Goal: Information Seeking & Learning: Understand process/instructions

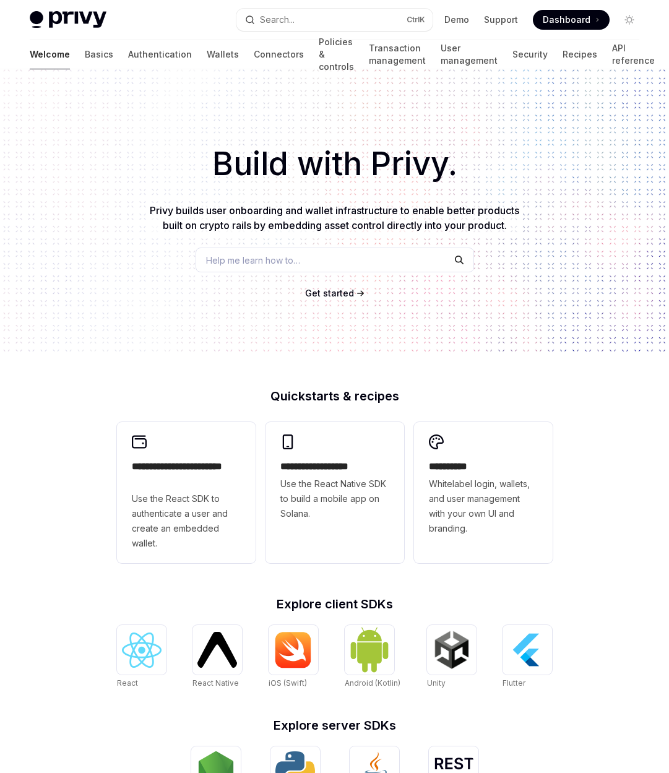
click at [332, 211] on span "Privy builds user onboarding and wallet infrastructure to enable better product…" at bounding box center [335, 217] width 370 height 27
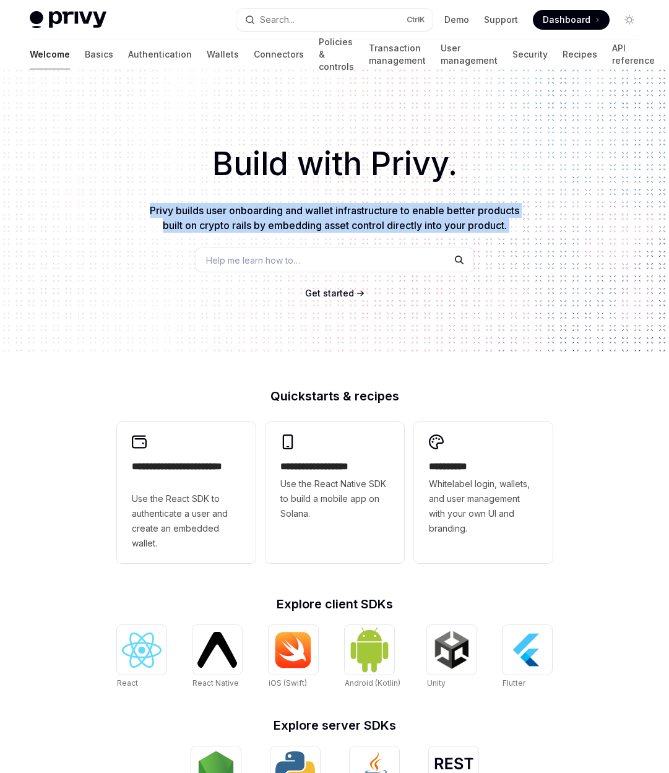
click at [332, 211] on span "Privy builds user onboarding and wallet infrastructure to enable better product…" at bounding box center [335, 217] width 370 height 27
click at [341, 228] on span "Privy builds user onboarding and wallet infrastructure to enable better product…" at bounding box center [335, 217] width 370 height 27
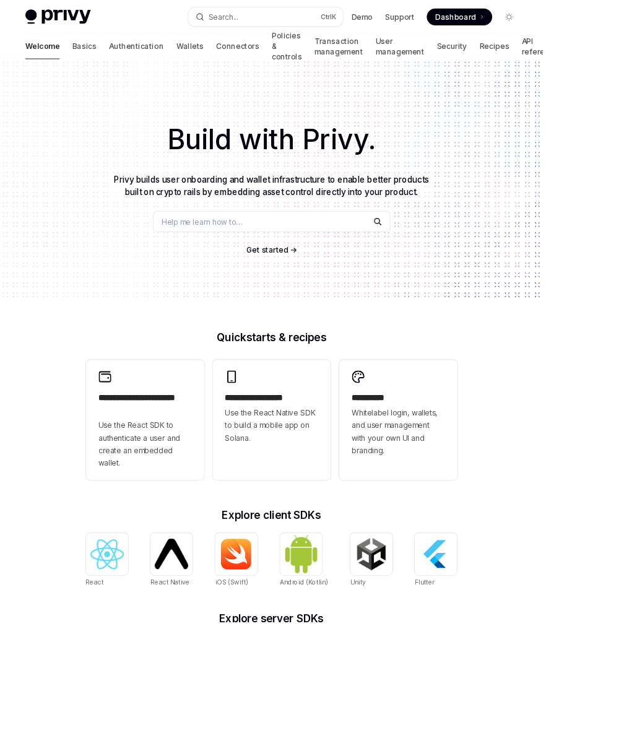
type textarea "*"
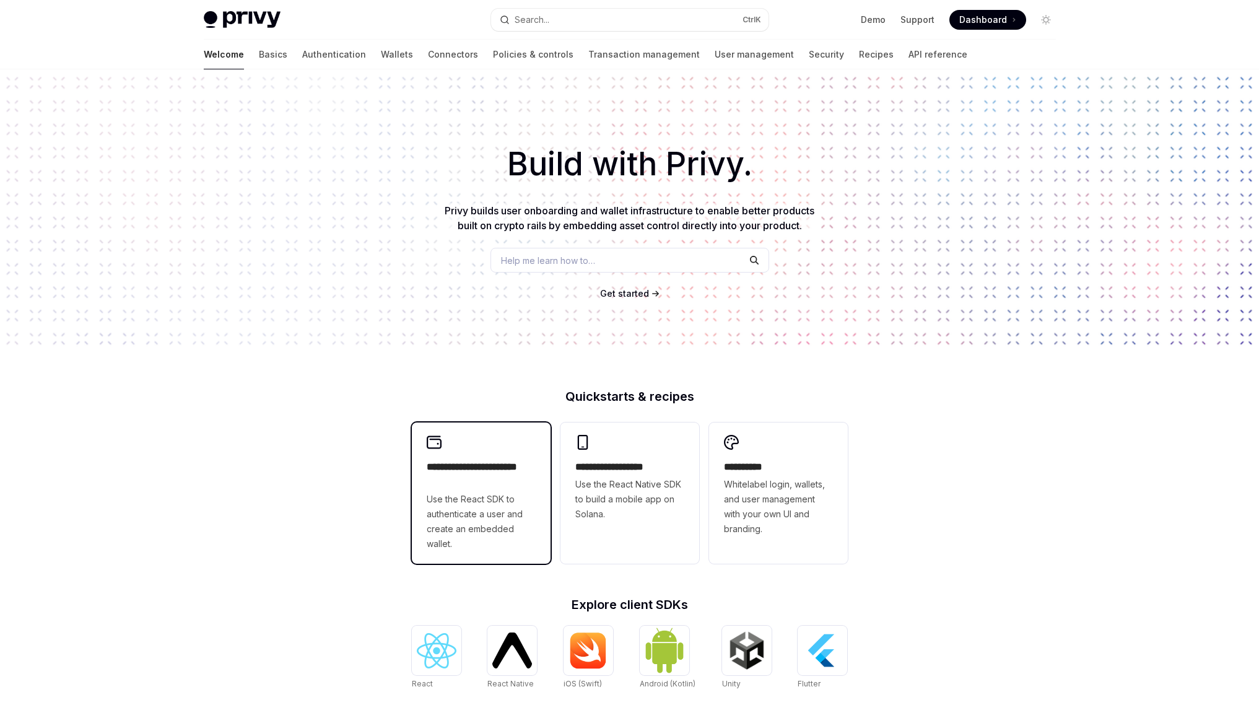
click at [434, 450] on div "**********" at bounding box center [481, 492] width 139 height 141
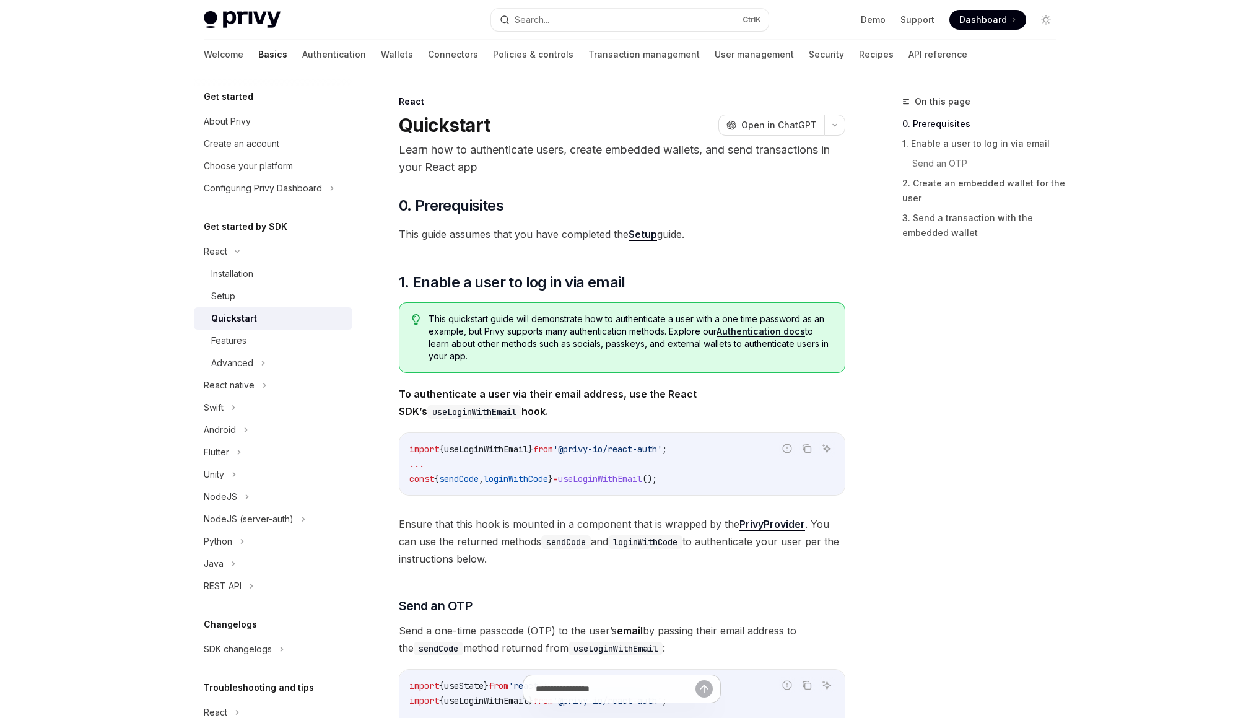
click at [503, 337] on span "This quickstart guide will demonstrate how to authenticate a user with a one ti…" at bounding box center [629, 338] width 403 height 50
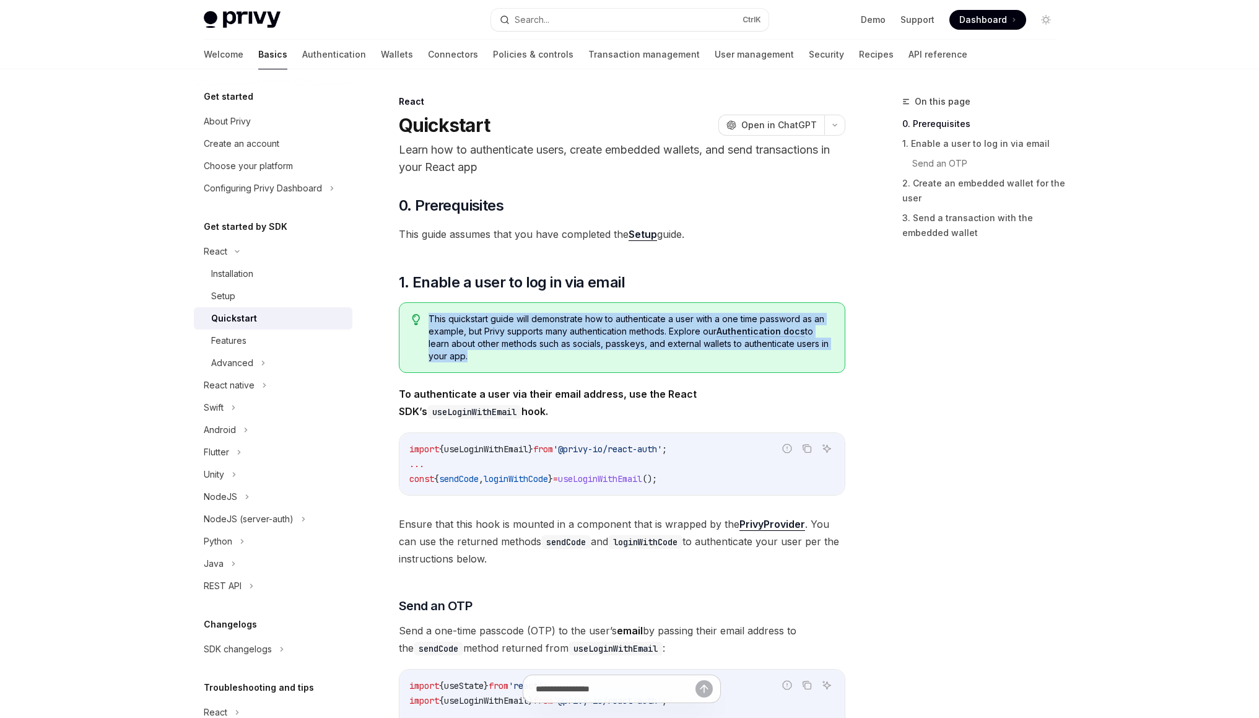
drag, startPoint x: 503, startPoint y: 337, endPoint x: 517, endPoint y: 365, distance: 31.3
click at [517, 365] on div "This quickstart guide will demonstrate how to authenticate a user with a one ti…" at bounding box center [622, 337] width 446 height 71
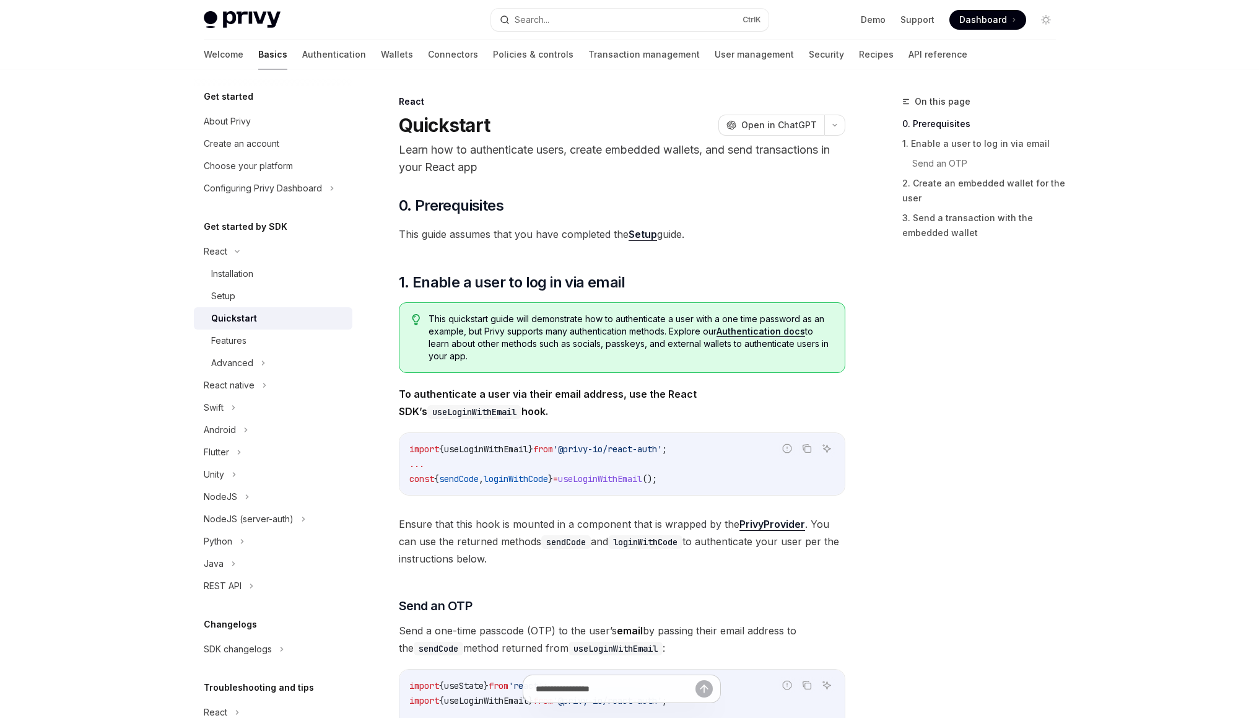
click at [531, 400] on span "To authenticate a user via their email address, use the React SDK’s useLoginWit…" at bounding box center [622, 402] width 446 height 35
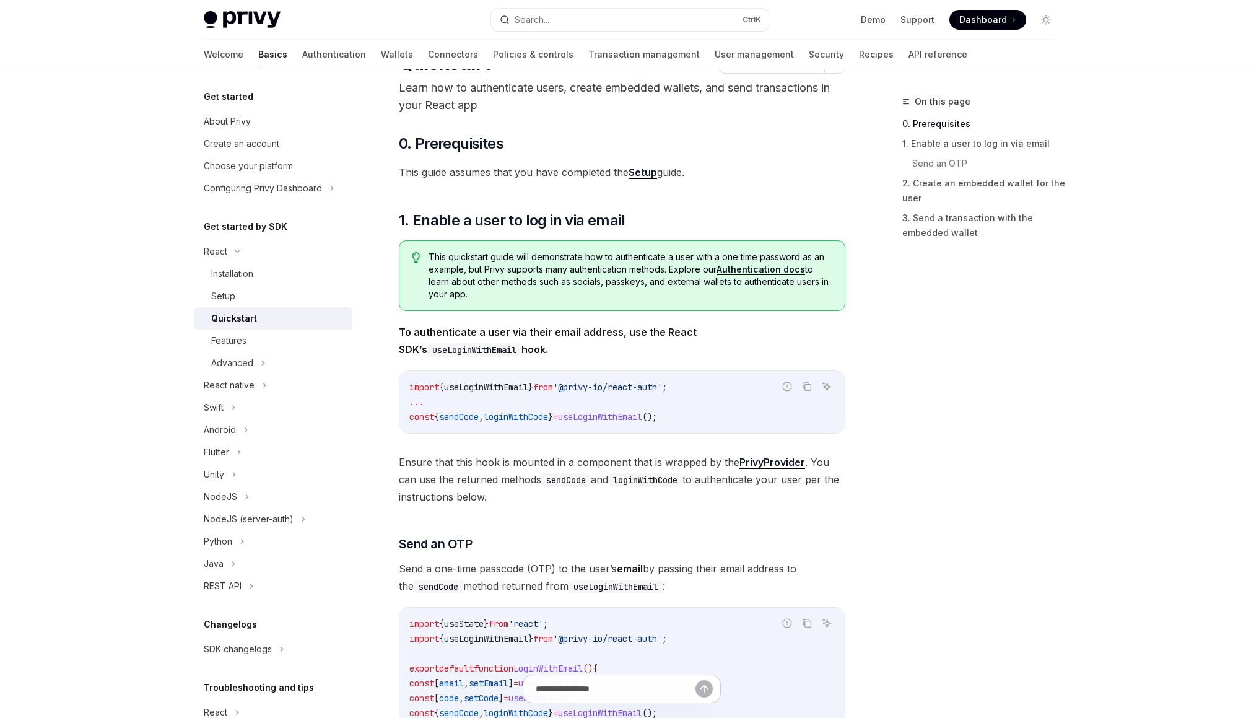
scroll to position [124, 0]
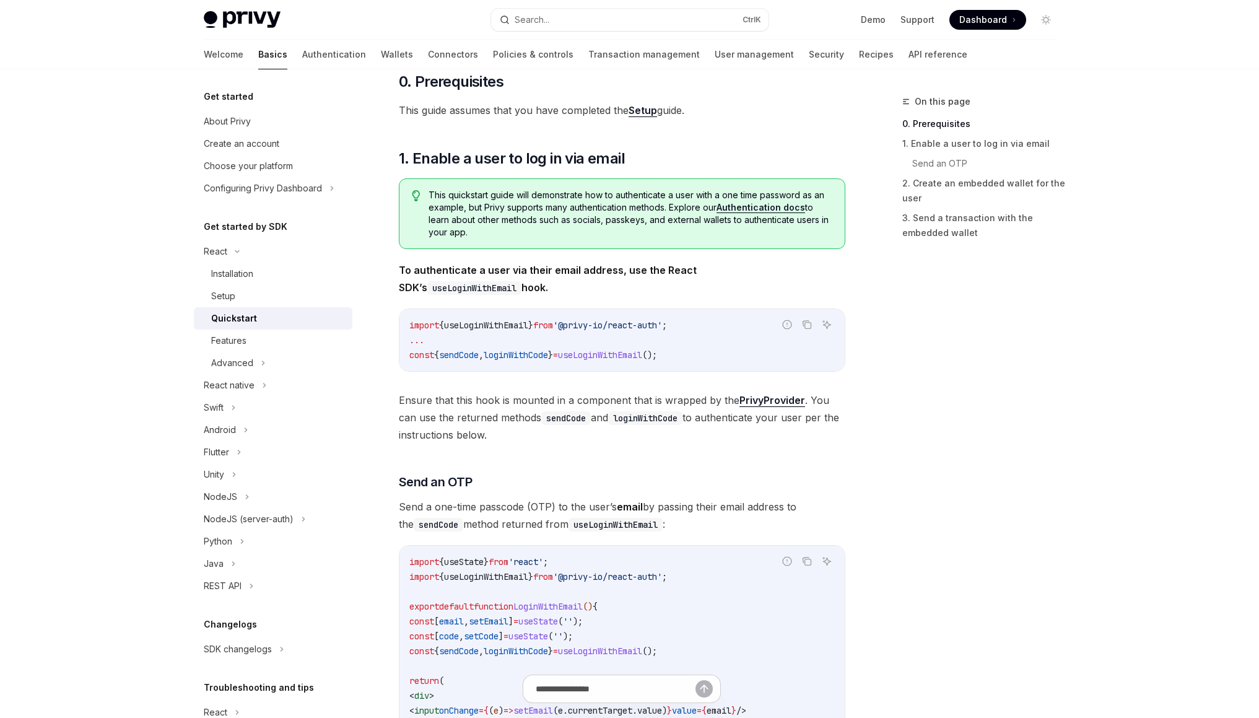
click at [693, 363] on div "import { useLoginWithEmail } from '@privy-io/react-auth' ; ... const { sendCode…" at bounding box center [621, 340] width 445 height 62
click at [657, 351] on span "();" at bounding box center [649, 354] width 15 height 11
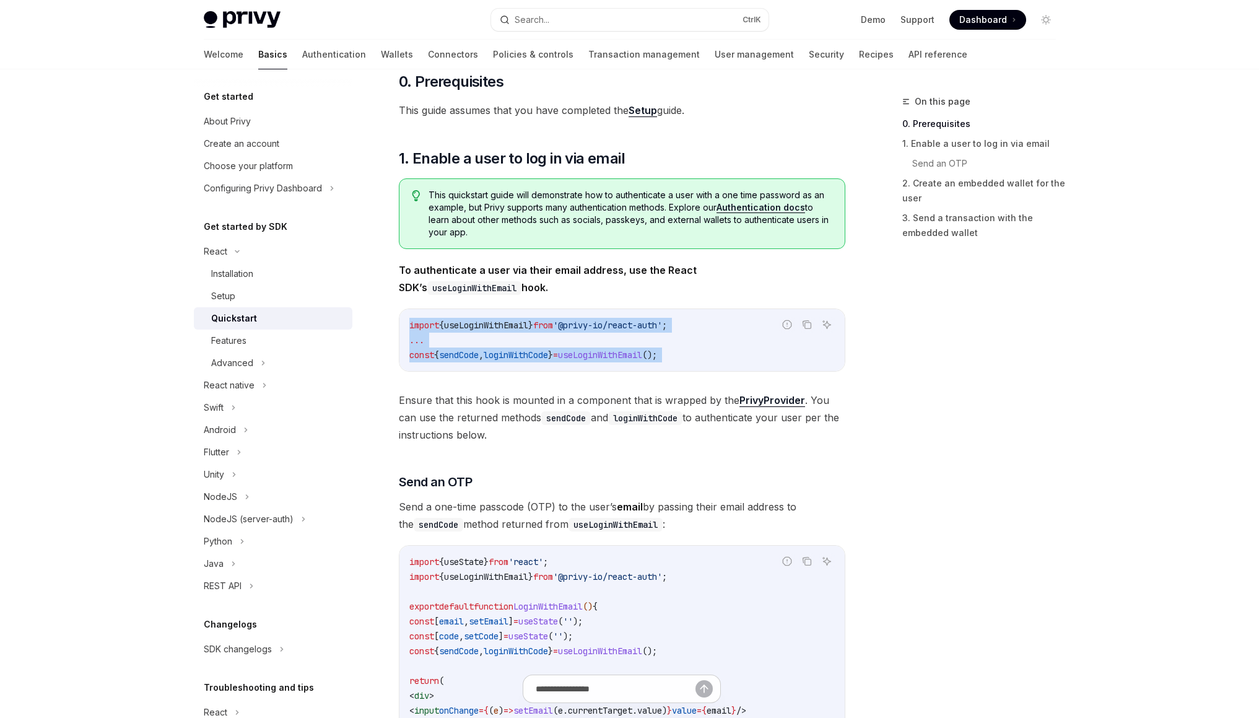
drag, startPoint x: 689, startPoint y: 351, endPoint x: 650, endPoint y: 315, distance: 53.4
click at [650, 315] on div "import { useLoginWithEmail } from '@privy-io/react-auth' ; ... const { sendCode…" at bounding box center [621, 340] width 445 height 62
drag, startPoint x: 650, startPoint y: 315, endPoint x: 659, endPoint y: 349, distance: 35.7
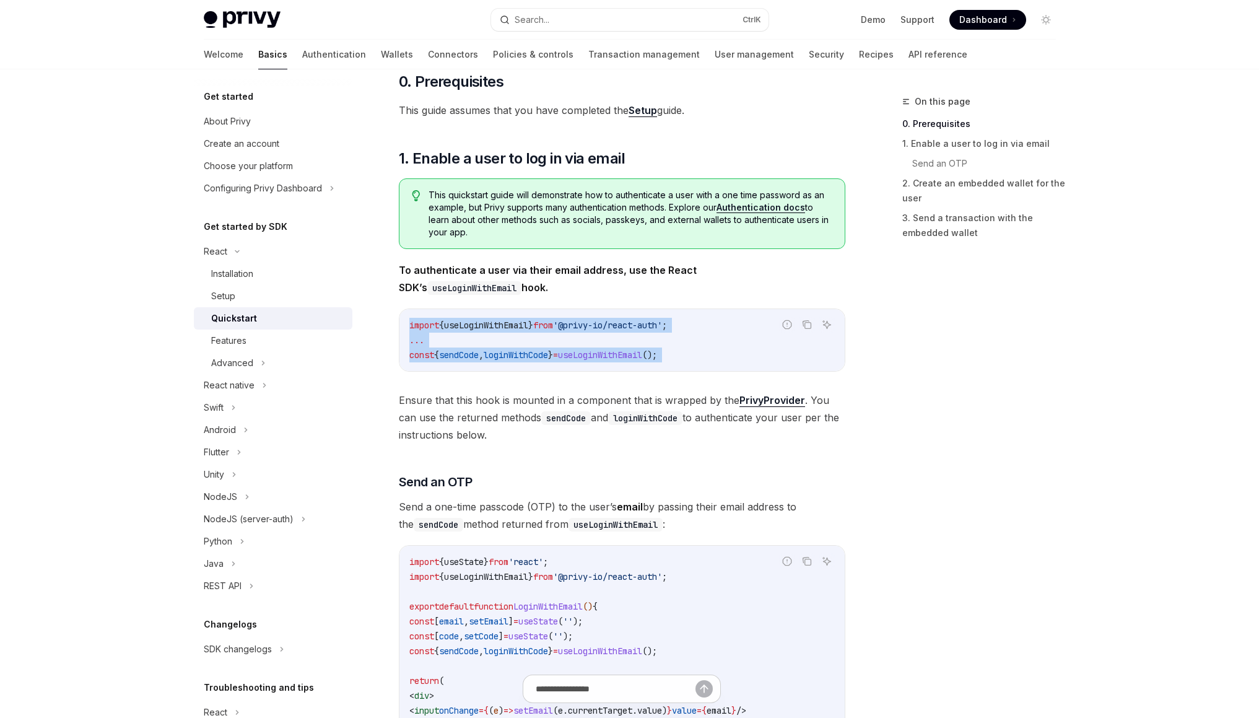
click at [659, 349] on div "import { useLoginWithEmail } from '@privy-io/react-auth' ; ... const { sendCode…" at bounding box center [621, 340] width 445 height 62
click at [642, 349] on span "useLoginWithEmail" at bounding box center [600, 354] width 84 height 11
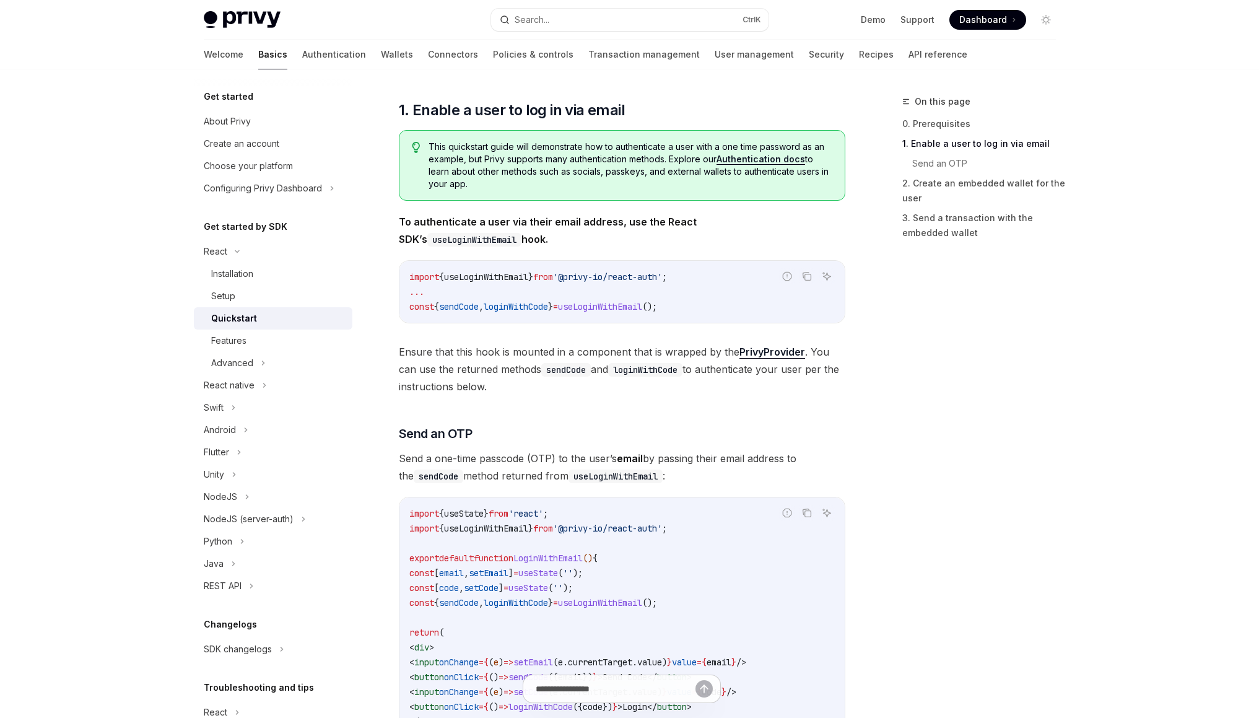
scroll to position [203, 0]
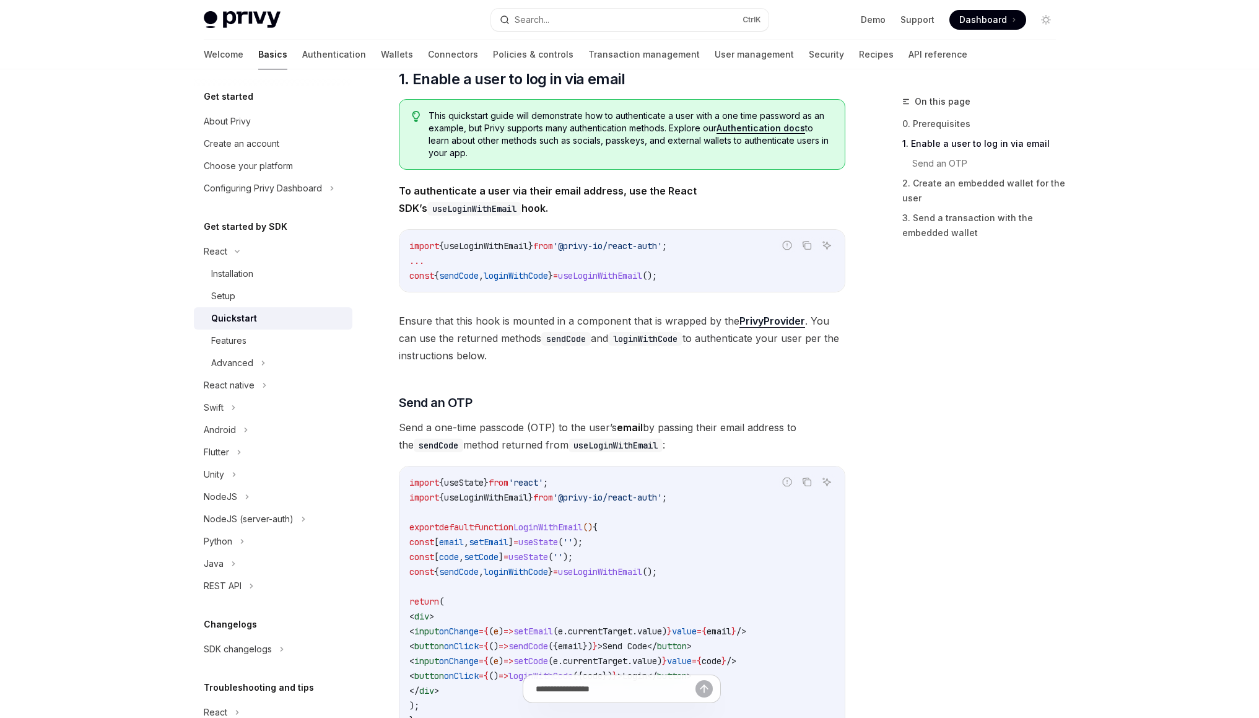
drag, startPoint x: 657, startPoint y: 352, endPoint x: 635, endPoint y: 294, distance: 61.5
click at [635, 294] on div "​ 0. Prerequisites This guide assumes that you have completed the Setup guide. …" at bounding box center [622, 700] width 446 height 1415
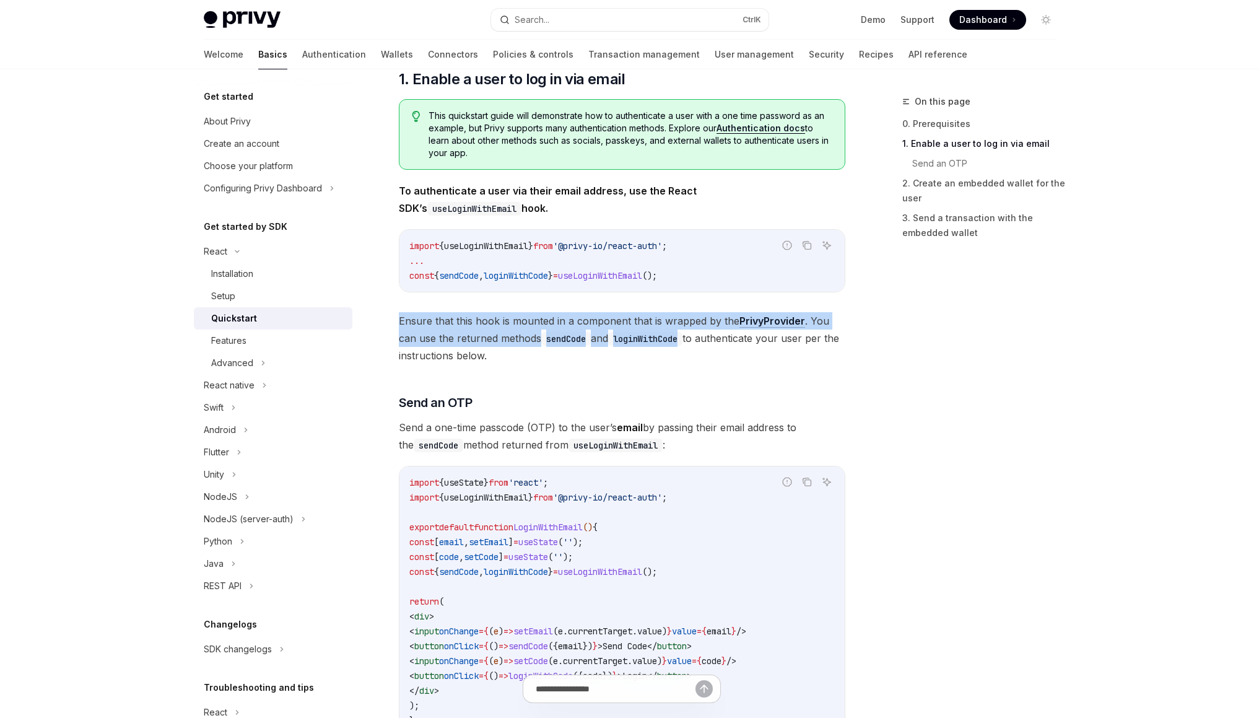
drag, startPoint x: 635, startPoint y: 294, endPoint x: 643, endPoint y: 346, distance: 52.5
click at [643, 346] on div "​ 0. Prerequisites This guide assumes that you have completed the Setup guide. …" at bounding box center [622, 700] width 446 height 1415
click at [643, 346] on span "Ensure that this hook is mounted in a component that is wrapped by the PrivyPro…" at bounding box center [622, 338] width 446 height 52
drag, startPoint x: 643, startPoint y: 346, endPoint x: 633, endPoint y: 299, distance: 48.0
click at [633, 299] on div "​ 0. Prerequisites This guide assumes that you have completed the Setup guide. …" at bounding box center [622, 700] width 446 height 1415
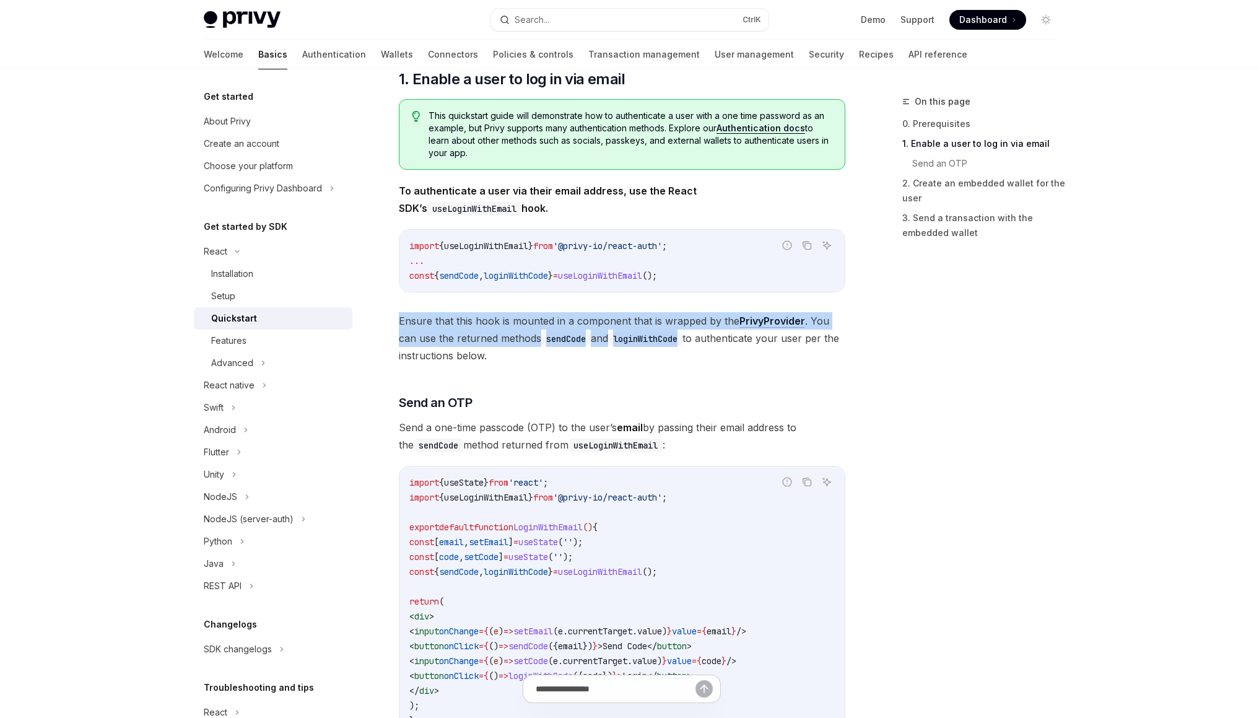
click at [633, 297] on div "​ 0. Prerequisites This guide assumes that you have completed the Setup guide. …" at bounding box center [622, 700] width 446 height 1415
drag, startPoint x: 627, startPoint y: 293, endPoint x: 625, endPoint y: 357, distance: 63.8
click at [625, 357] on div "​ 0. Prerequisites This guide assumes that you have completed the Setup guide. …" at bounding box center [622, 700] width 446 height 1415
click at [625, 357] on span "Ensure that this hook is mounted in a component that is wrapped by the PrivyPro…" at bounding box center [622, 338] width 446 height 52
drag, startPoint x: 625, startPoint y: 357, endPoint x: 627, endPoint y: 302, distance: 54.5
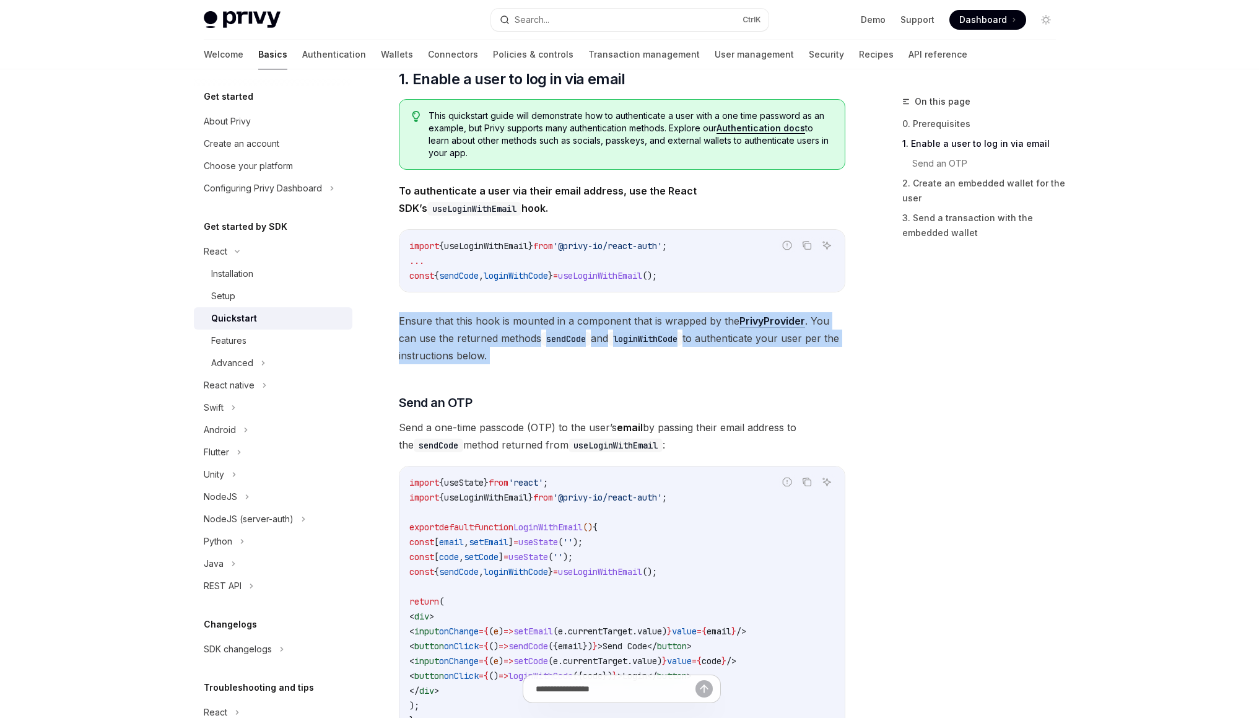
click at [627, 302] on div "​ 0. Prerequisites This guide assumes that you have completed the Setup guide. …" at bounding box center [622, 700] width 446 height 1415
drag, startPoint x: 627, startPoint y: 302, endPoint x: 638, endPoint y: 399, distance: 97.8
click at [638, 399] on div "​ 0. Prerequisites This guide assumes that you have completed the Setup guide. …" at bounding box center [622, 700] width 446 height 1415
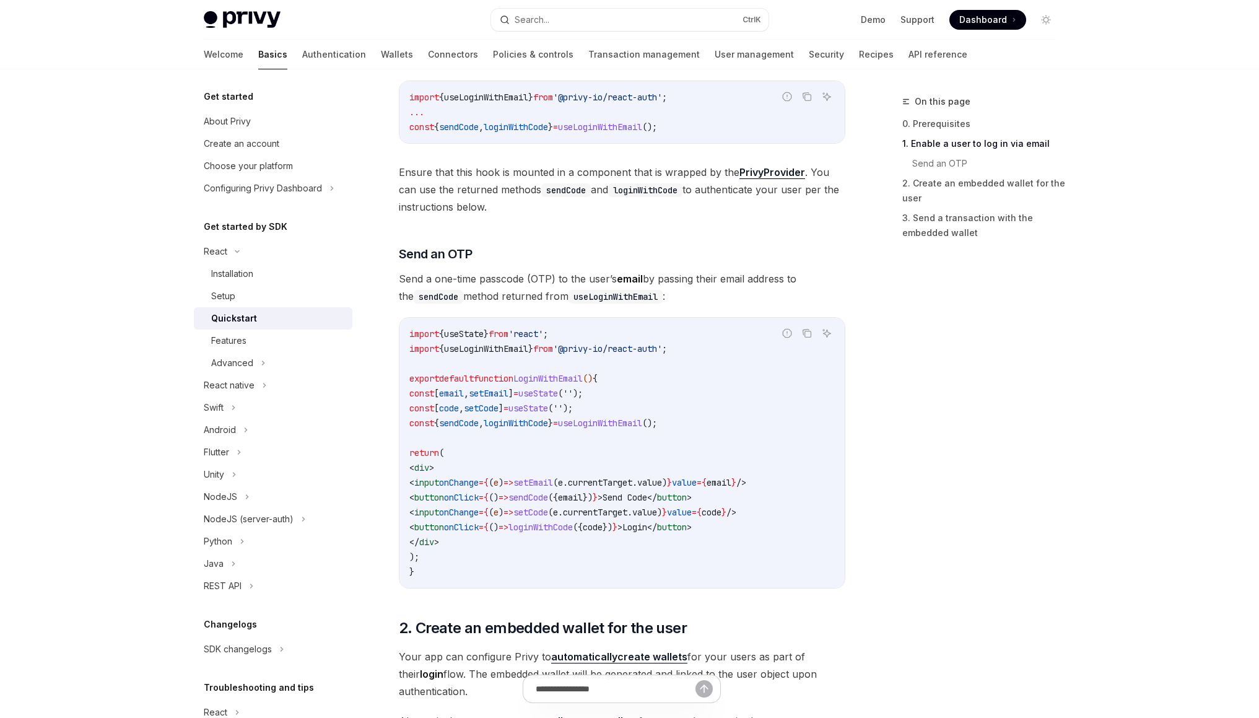
click at [642, 356] on code "import { useState } from 'react' ; import { useLoginWithEmail } from '@privy-io…" at bounding box center [621, 452] width 425 height 253
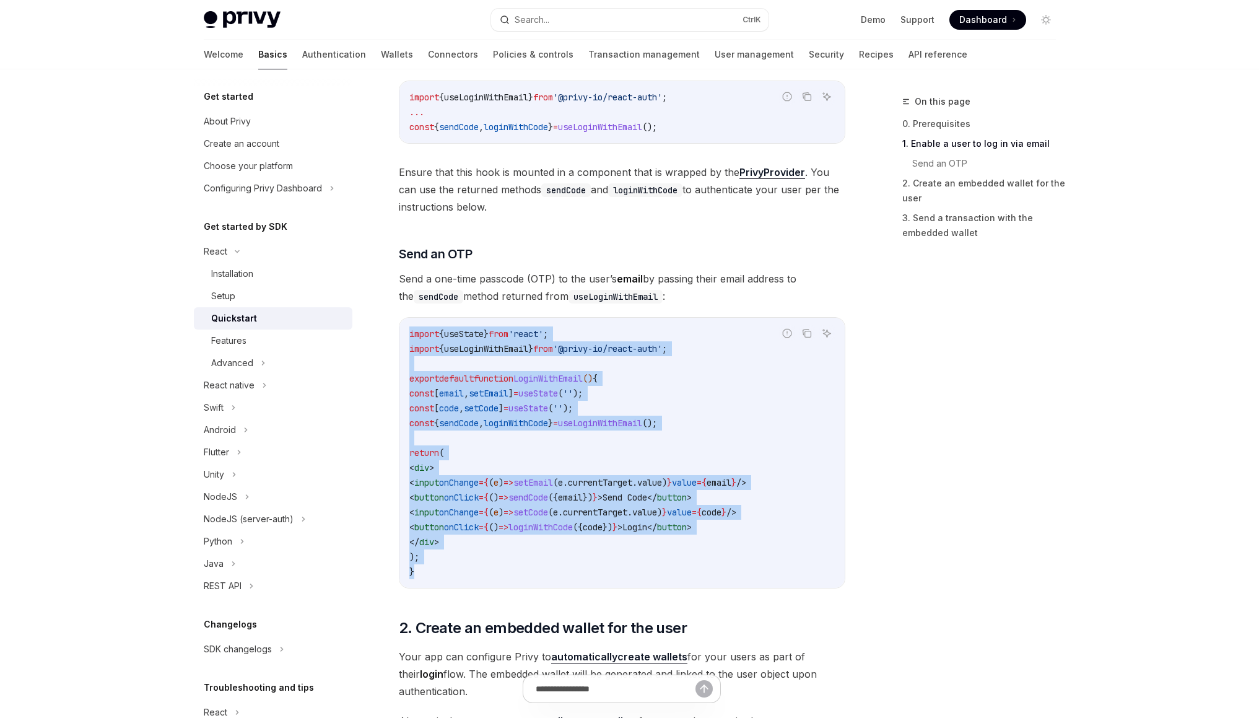
drag, startPoint x: 641, startPoint y: 313, endPoint x: 628, endPoint y: 584, distance: 270.9
click at [628, 584] on div "​ 0. Prerequisites This guide assumes that you have completed the Setup guide. …" at bounding box center [622, 551] width 446 height 1415
click at [628, 584] on div "import { useState } from 'react' ; import { useLoginWithEmail } from '@privy-io…" at bounding box center [621, 453] width 445 height 270
drag, startPoint x: 628, startPoint y: 584, endPoint x: 625, endPoint y: 329, distance: 255.1
click at [625, 329] on div "import { useState } from 'react' ; import { useLoginWithEmail } from '@privy-io…" at bounding box center [621, 453] width 445 height 270
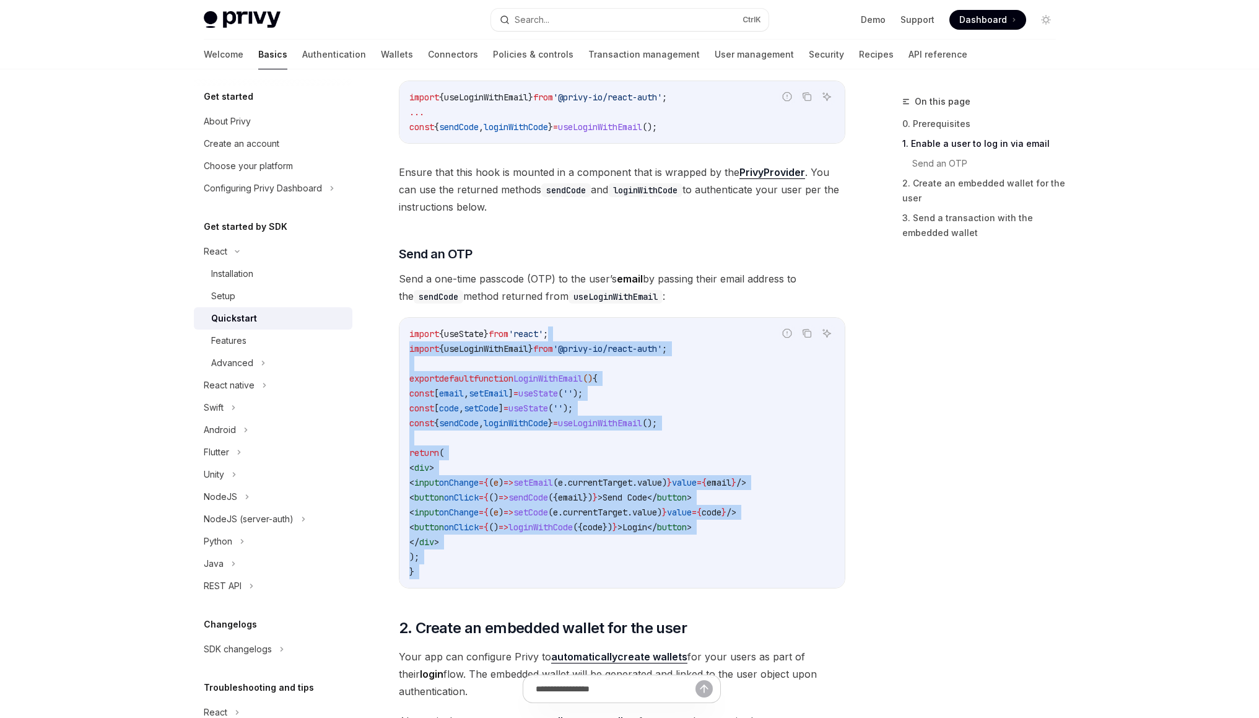
click at [625, 329] on code "import { useState } from 'react' ; import { useLoginWithEmail } from '@privy-io…" at bounding box center [621, 452] width 425 height 253
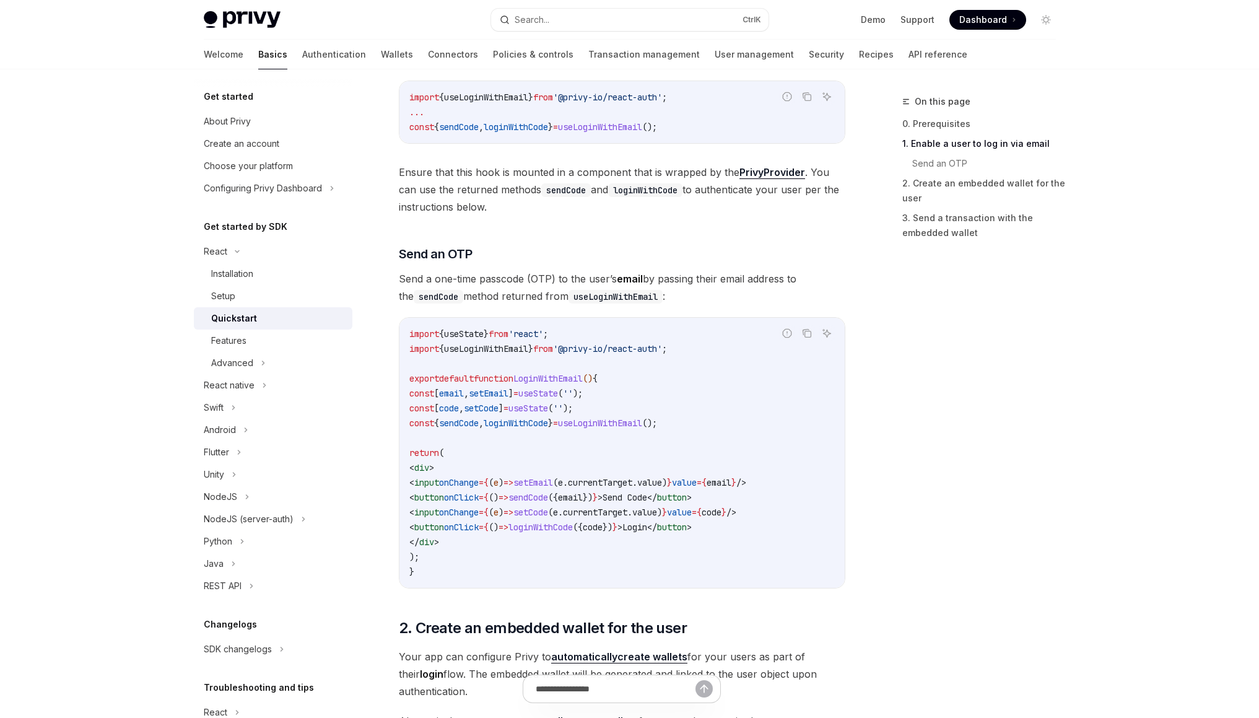
click at [607, 332] on code "import { useState } from 'react' ; import { useLoginWithEmail } from '@privy-io…" at bounding box center [621, 452] width 425 height 253
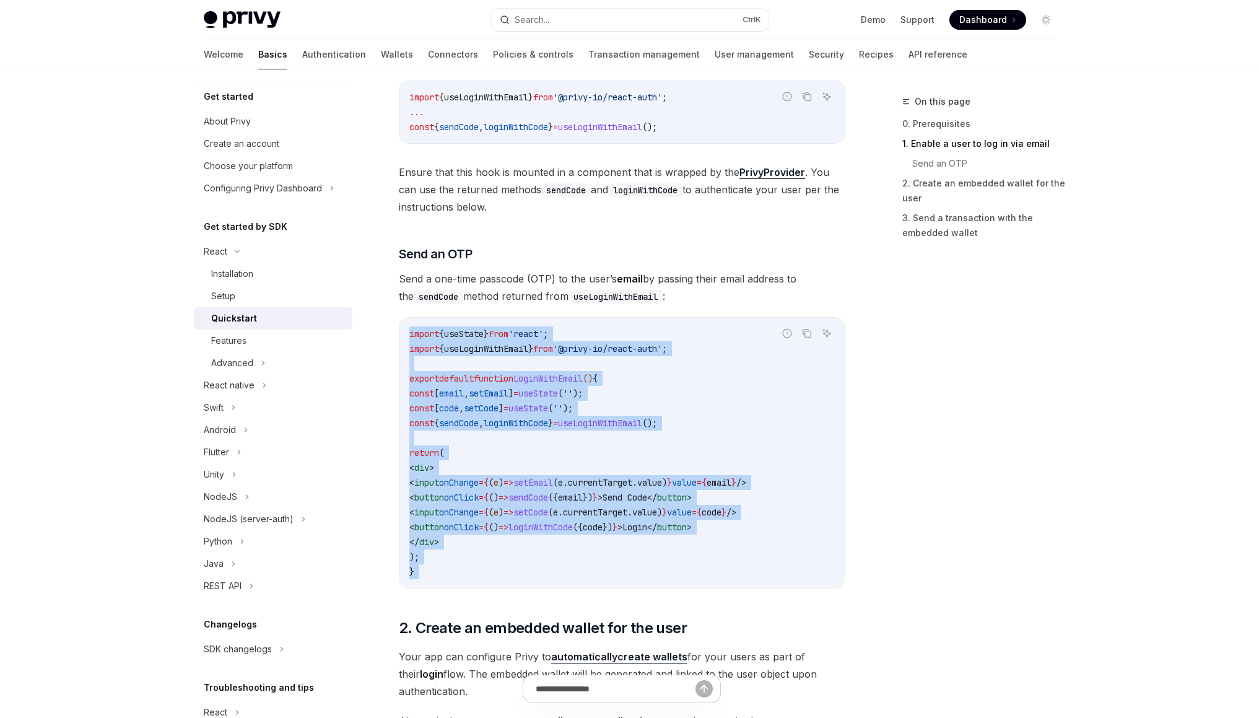
drag, startPoint x: 607, startPoint y: 332, endPoint x: 569, endPoint y: 571, distance: 242.7
click at [569, 571] on code "import { useState } from 'react' ; import { useLoginWithEmail } from '@privy-io…" at bounding box center [621, 452] width 425 height 253
drag, startPoint x: 569, startPoint y: 571, endPoint x: 544, endPoint y: 370, distance: 203.4
click at [544, 370] on code "import { useState } from 'react' ; import { useLoginWithEmail } from '@privy-io…" at bounding box center [621, 452] width 425 height 253
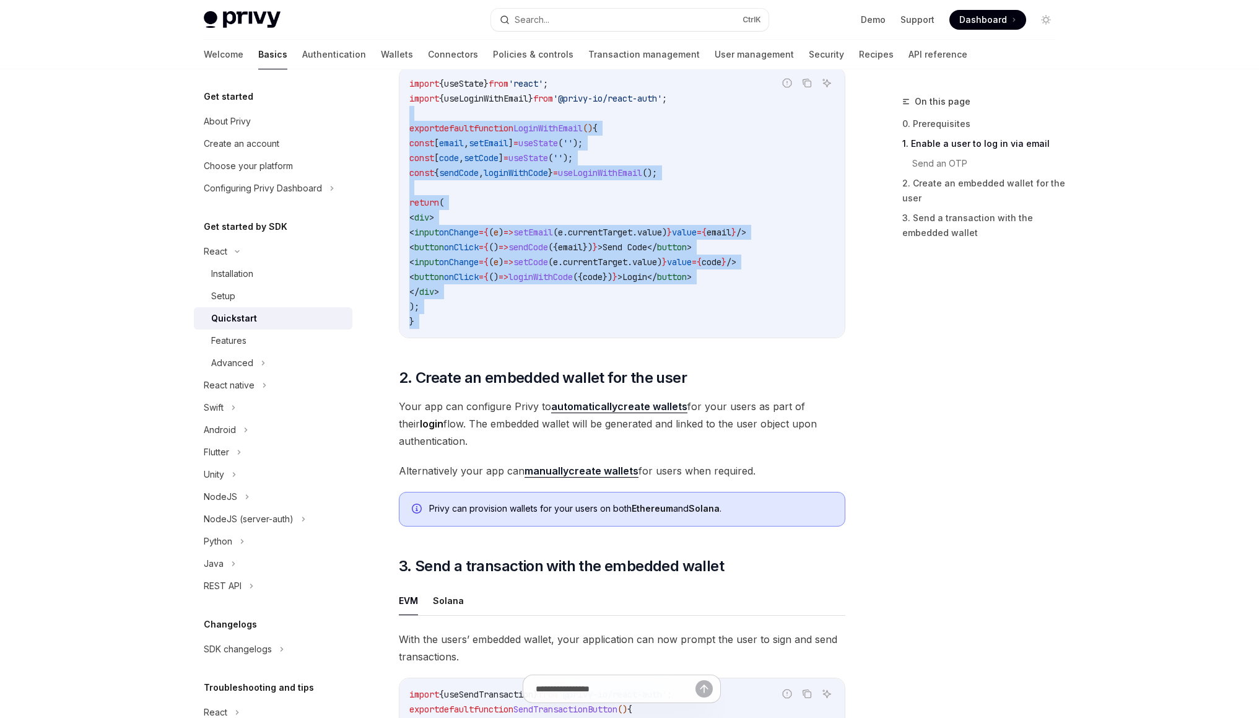
scroll to position [639, 0]
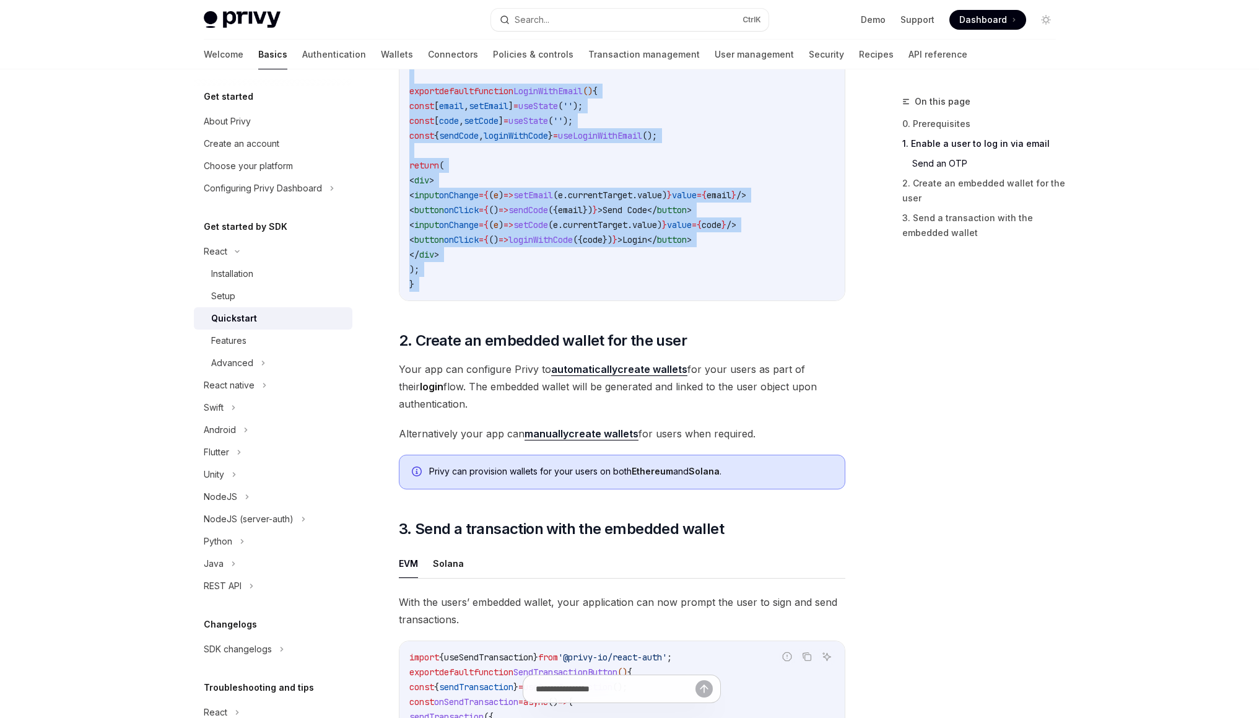
drag, startPoint x: 516, startPoint y: 362, endPoint x: 537, endPoint y: 404, distance: 46.8
click at [537, 404] on div "​ 0. Prerequisites This guide assumes that you have completed the Setup guide. …" at bounding box center [622, 264] width 446 height 1415
click at [537, 404] on span "Your app can configure Privy to automatically create wallets for your users as …" at bounding box center [622, 386] width 446 height 52
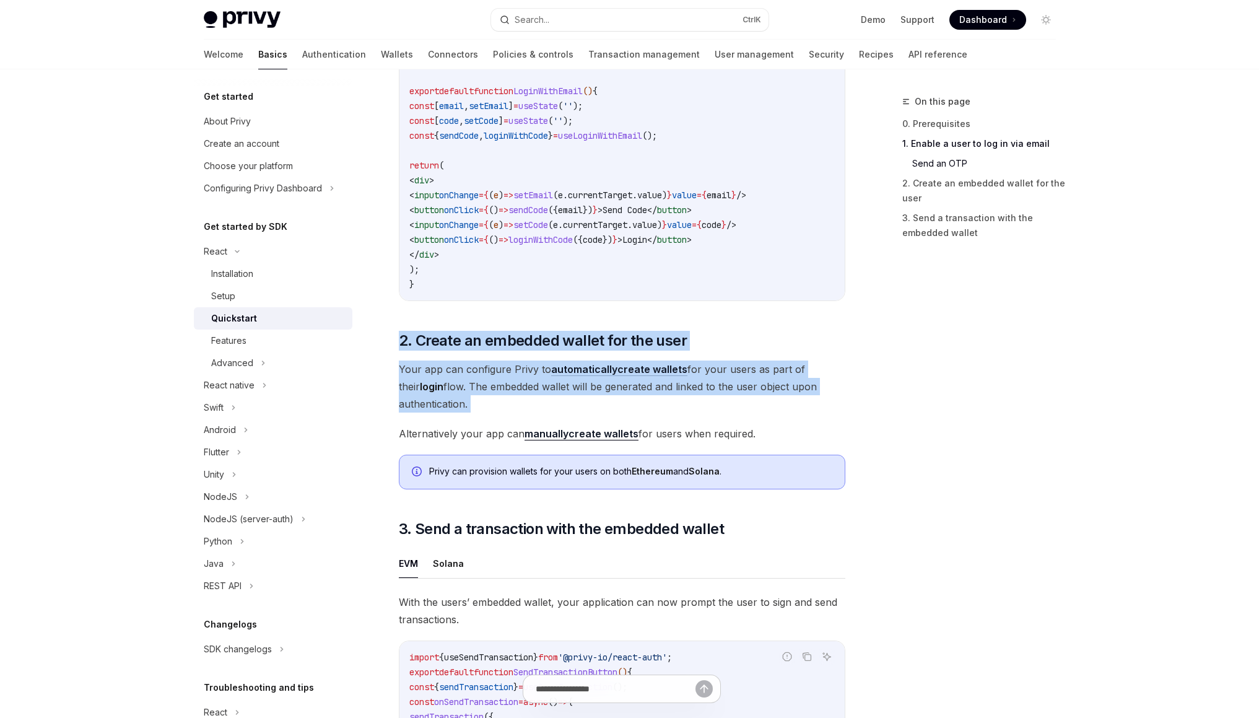
drag, startPoint x: 537, startPoint y: 404, endPoint x: 506, endPoint y: 333, distance: 76.8
click at [506, 333] on div "​ 0. Prerequisites This guide assumes that you have completed the Setup guide. …" at bounding box center [622, 264] width 446 height 1415
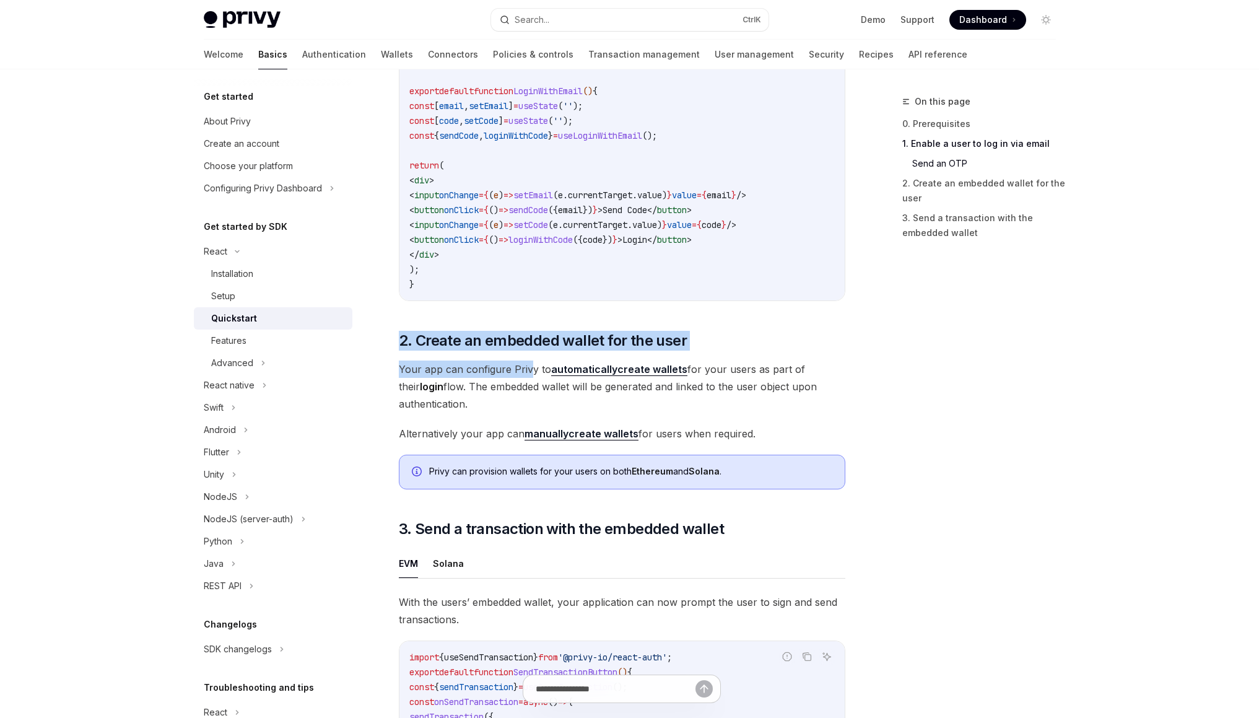
drag, startPoint x: 506, startPoint y: 333, endPoint x: 529, endPoint y: 381, distance: 53.2
click at [529, 381] on div "​ 0. Prerequisites This guide assumes that you have completed the Setup guide. …" at bounding box center [622, 264] width 446 height 1415
click at [532, 394] on span "Your app can configure Privy to automatically create wallets for your users as …" at bounding box center [622, 386] width 446 height 52
drag, startPoint x: 534, startPoint y: 410, endPoint x: 517, endPoint y: 349, distance: 64.3
click at [517, 349] on div "​ 0. Prerequisites This guide assumes that you have completed the Setup guide. …" at bounding box center [622, 264] width 446 height 1415
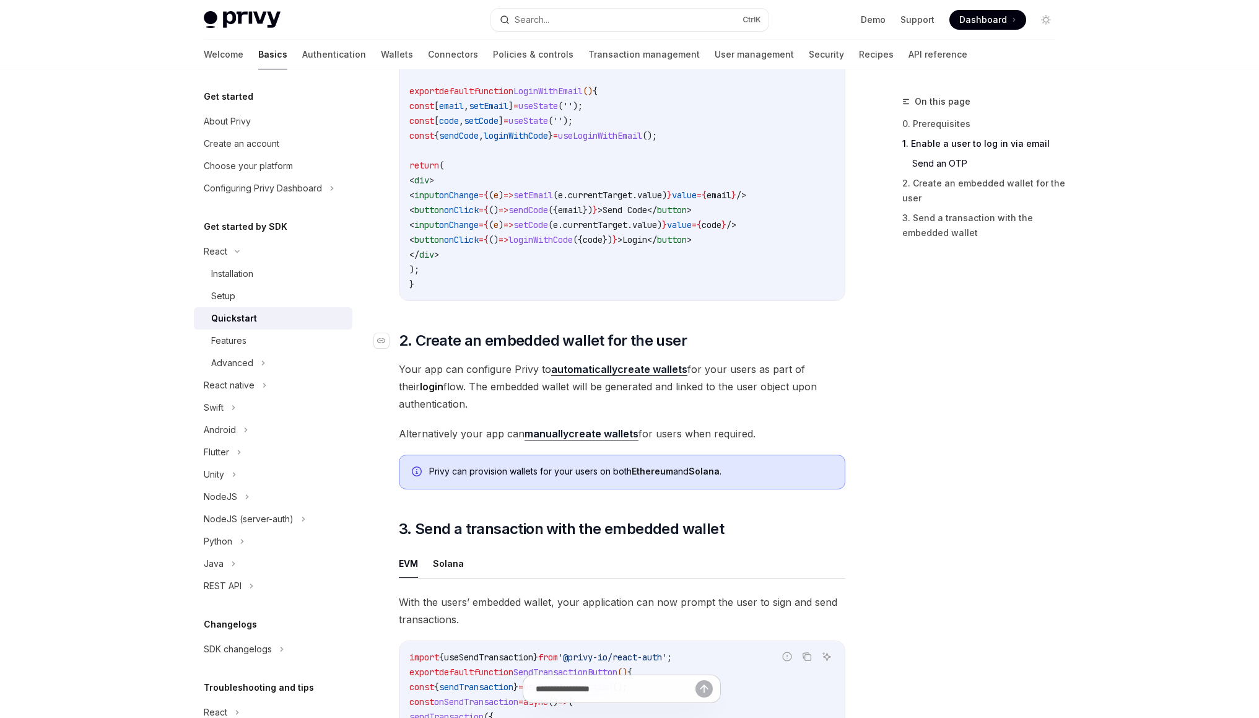
click at [517, 349] on span "2. Create an embedded wallet for the user" at bounding box center [543, 341] width 288 height 20
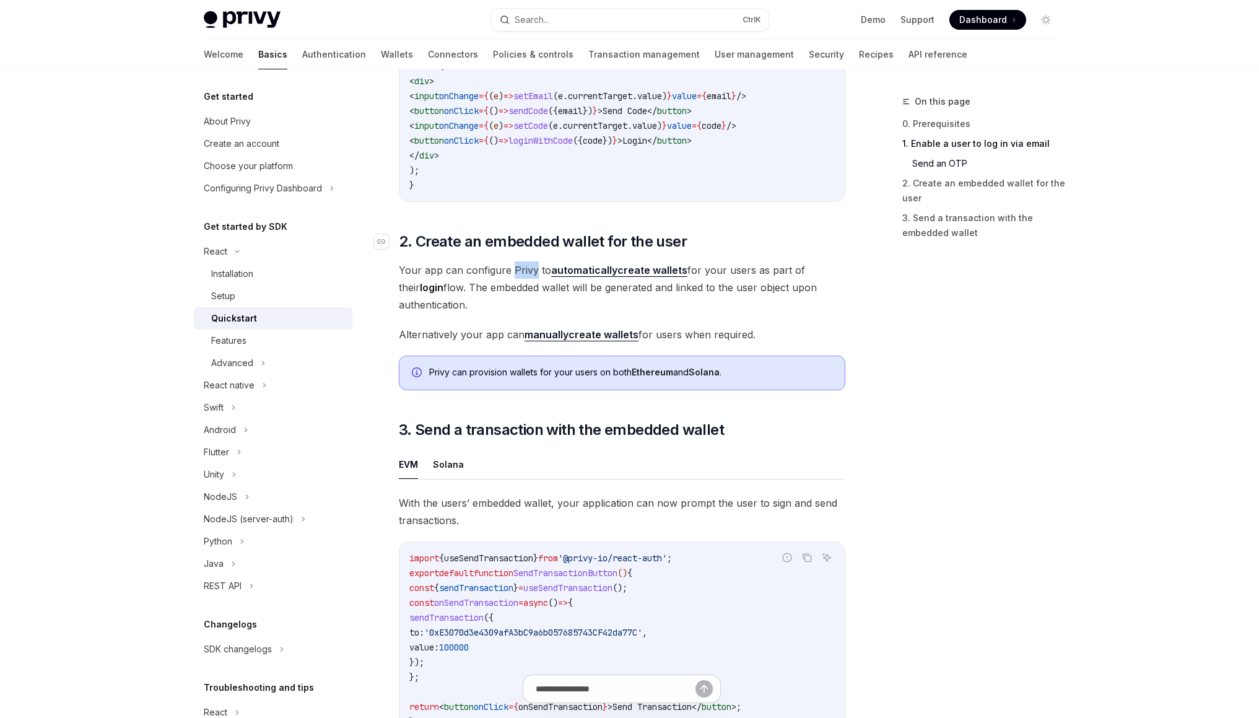
click at [517, 349] on div "​ 0. Prerequisites This guide assumes that you have completed the Setup guide. …" at bounding box center [622, 165] width 446 height 1415
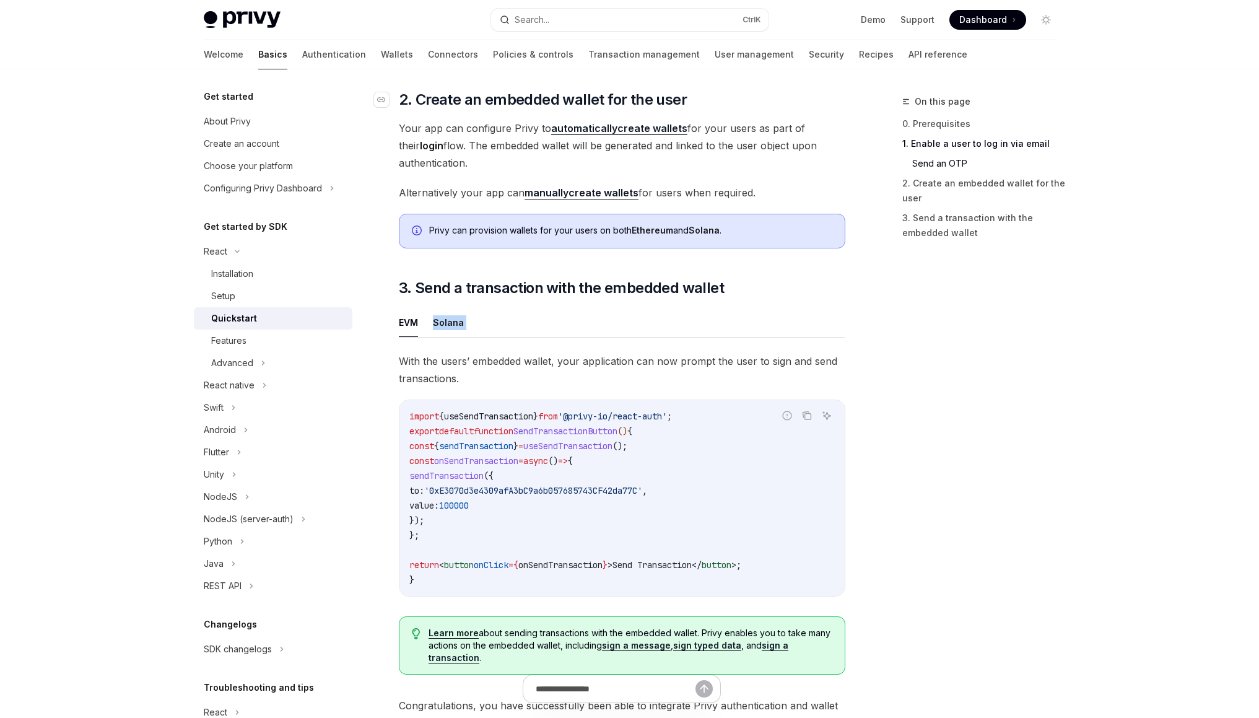
click at [517, 349] on div "EVM Solana With the users’ embedded wallet, your application can now prompt the…" at bounding box center [622, 496] width 446 height 376
drag, startPoint x: 506, startPoint y: 180, endPoint x: 514, endPoint y: 213, distance: 34.2
click at [514, 213] on div "​ 0. Prerequisites This guide assumes that you have completed the Setup guide. …" at bounding box center [622, 22] width 446 height 1415
click at [479, 197] on span "Alternatively your app can manually create wallets for users when required." at bounding box center [622, 191] width 446 height 17
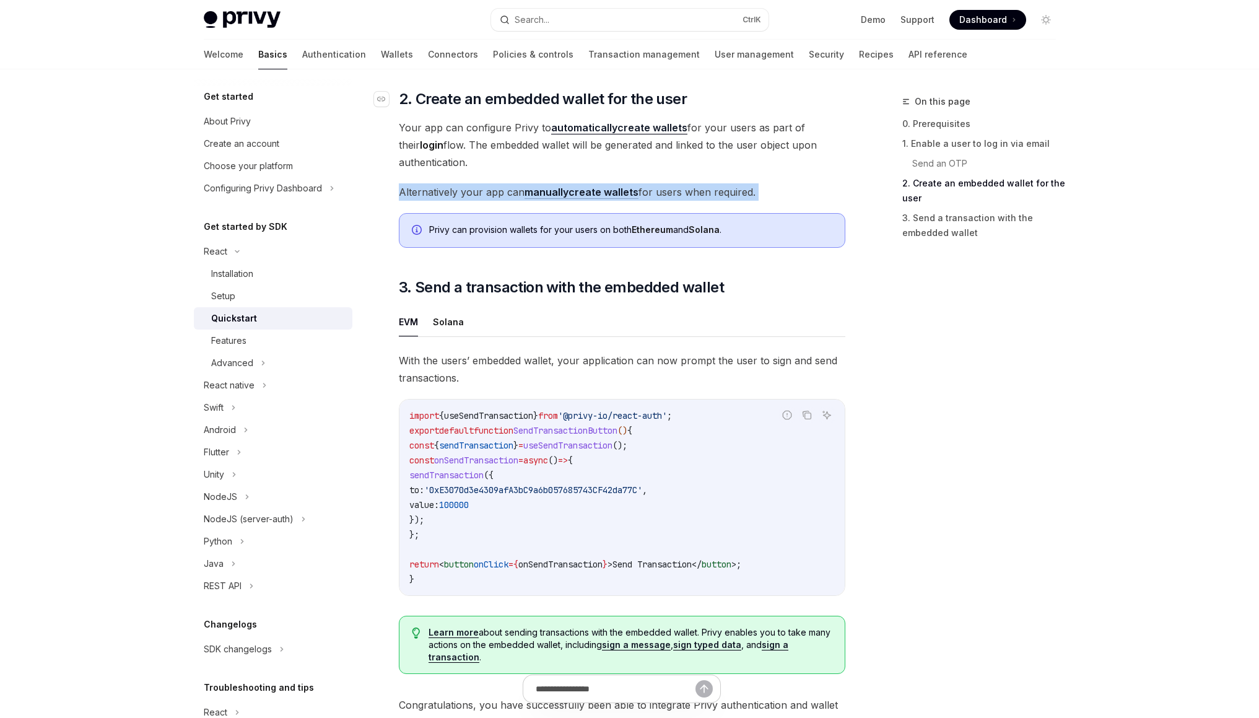
drag, startPoint x: 760, startPoint y: 198, endPoint x: 723, endPoint y: 108, distance: 97.2
click at [723, 108] on div "​ 0. Prerequisites This guide assumes that you have completed the Setup guide. …" at bounding box center [622, 22] width 446 height 1415
click at [719, 95] on h2 "​ 2. Create an embedded wallet for the user" at bounding box center [622, 99] width 446 height 20
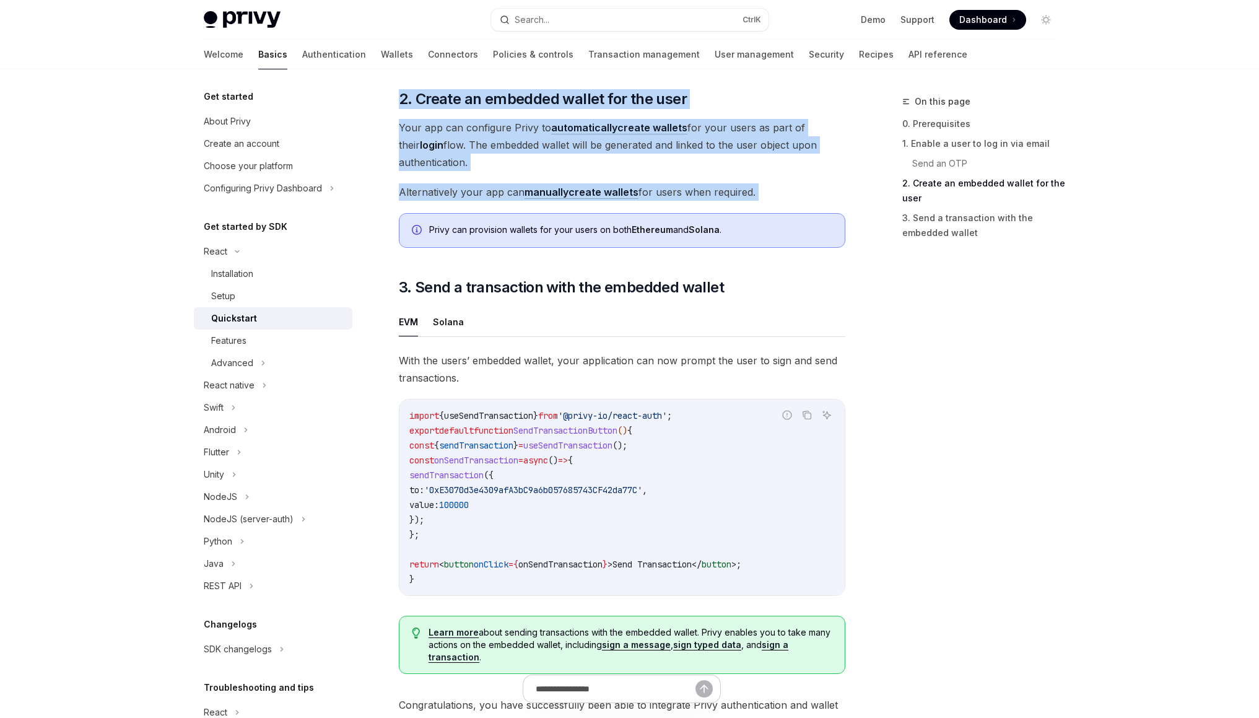
drag, startPoint x: 719, startPoint y: 95, endPoint x: 730, endPoint y: 185, distance: 90.5
click at [730, 185] on div "​ 0. Prerequisites This guide assumes that you have completed the Setup guide. …" at bounding box center [622, 22] width 446 height 1415
drag, startPoint x: 748, startPoint y: 196, endPoint x: 644, endPoint y: 96, distance: 144.1
click at [644, 96] on div "​ 0. Prerequisites This guide assumes that you have completed the Setup guide. …" at bounding box center [622, 22] width 446 height 1415
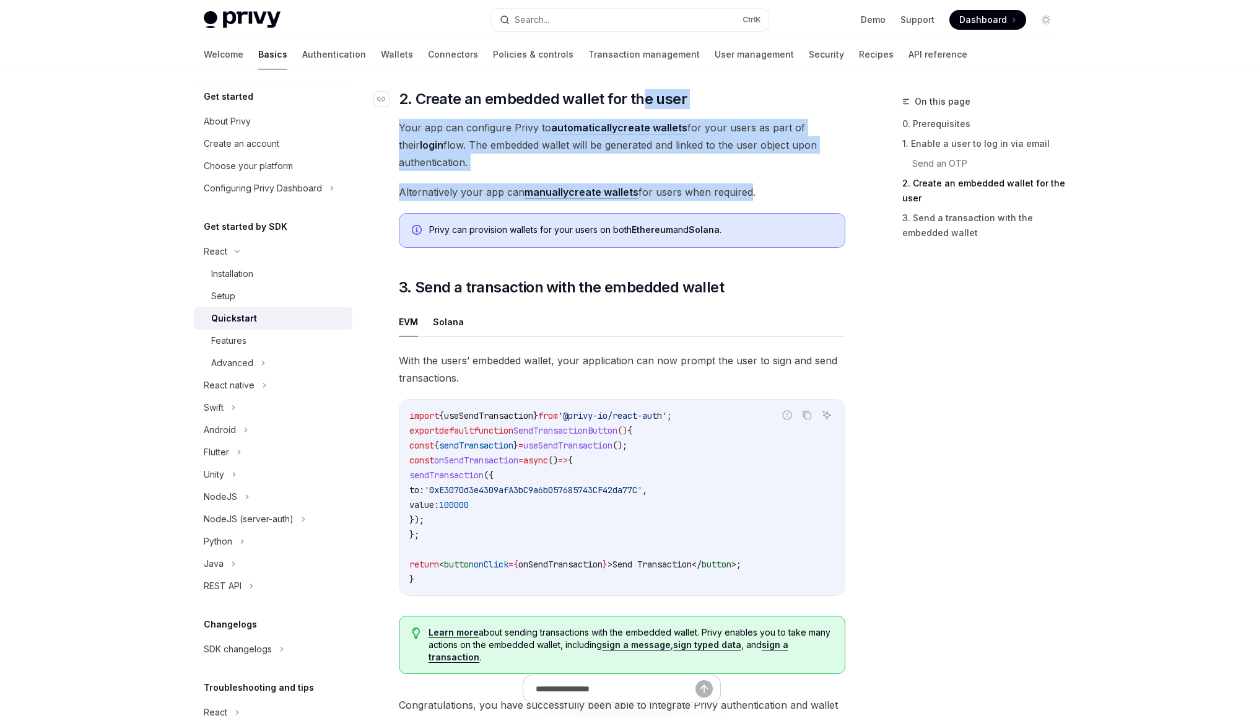
click at [644, 96] on span "2. Create an embedded wallet for the user" at bounding box center [543, 99] width 288 height 20
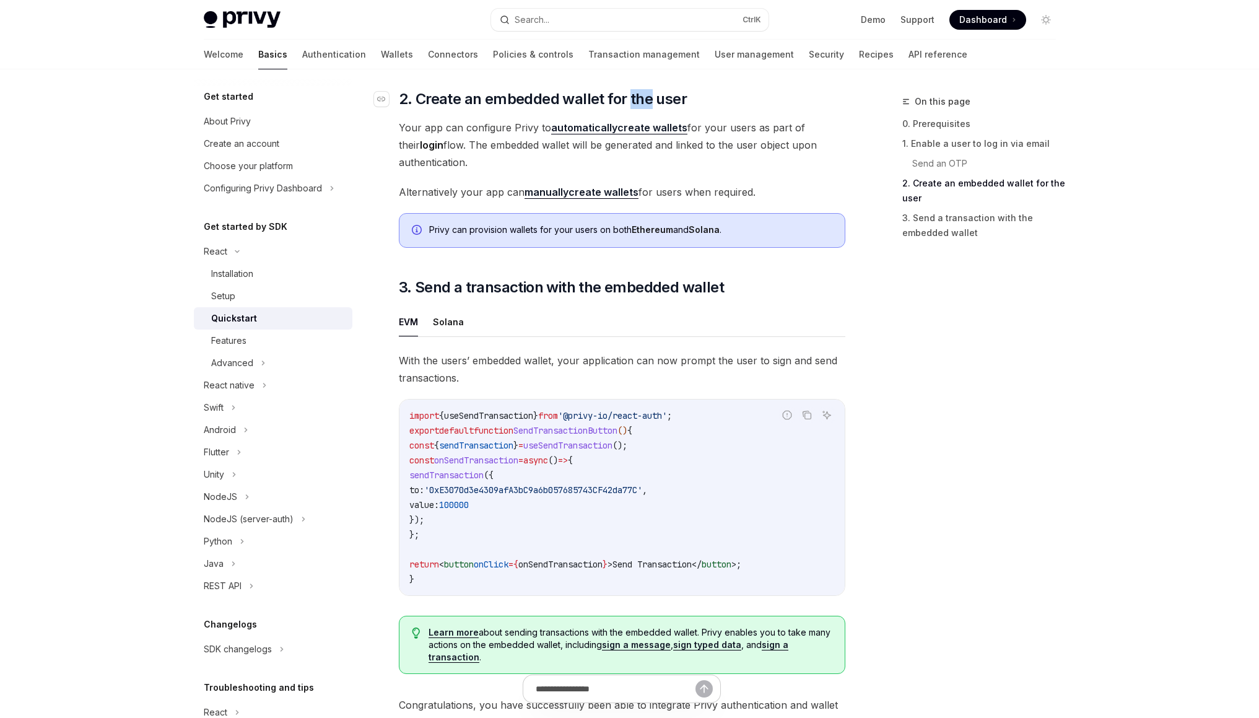
click at [644, 96] on span "2. Create an embedded wallet for the user" at bounding box center [543, 99] width 288 height 20
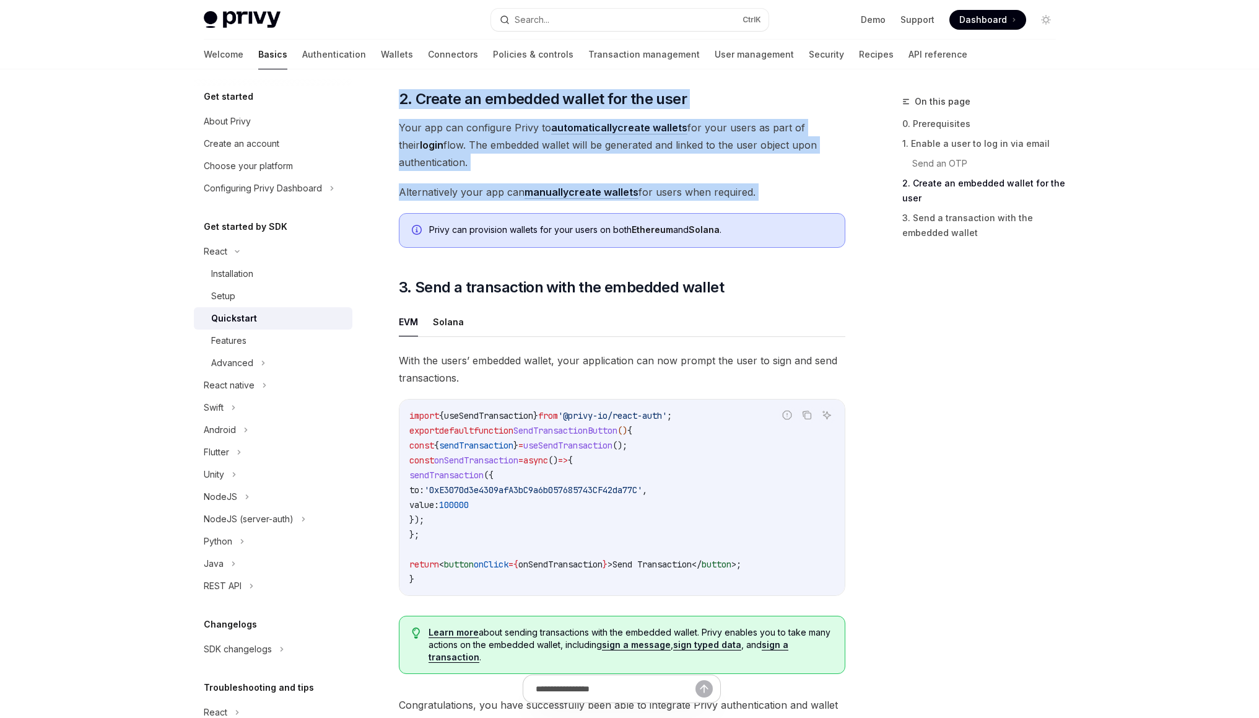
drag, startPoint x: 644, startPoint y: 96, endPoint x: 783, endPoint y: 188, distance: 166.7
click at [783, 188] on div "​ 0. Prerequisites This guide assumes that you have completed the Setup guide. …" at bounding box center [622, 22] width 446 height 1415
drag, startPoint x: 778, startPoint y: 208, endPoint x: 636, endPoint y: 80, distance: 190.7
click at [636, 80] on div "​ 0. Prerequisites This guide assumes that you have completed the Setup guide. …" at bounding box center [622, 22] width 446 height 1415
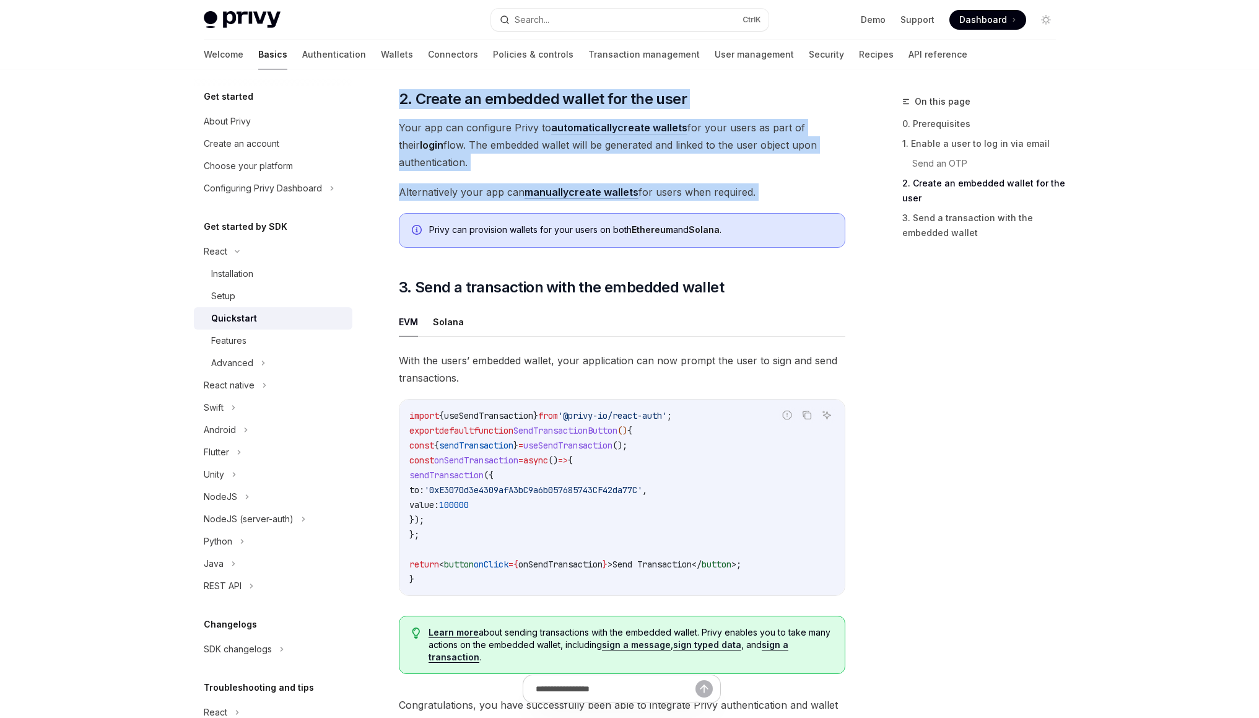
click at [636, 80] on div "​ 0. Prerequisites This guide assumes that you have completed the Setup guide. …" at bounding box center [622, 22] width 446 height 1415
drag, startPoint x: 636, startPoint y: 80, endPoint x: 791, endPoint y: 215, distance: 205.4
click at [791, 215] on div "​ 0. Prerequisites This guide assumes that you have completed the Setup guide. …" at bounding box center [622, 22] width 446 height 1415
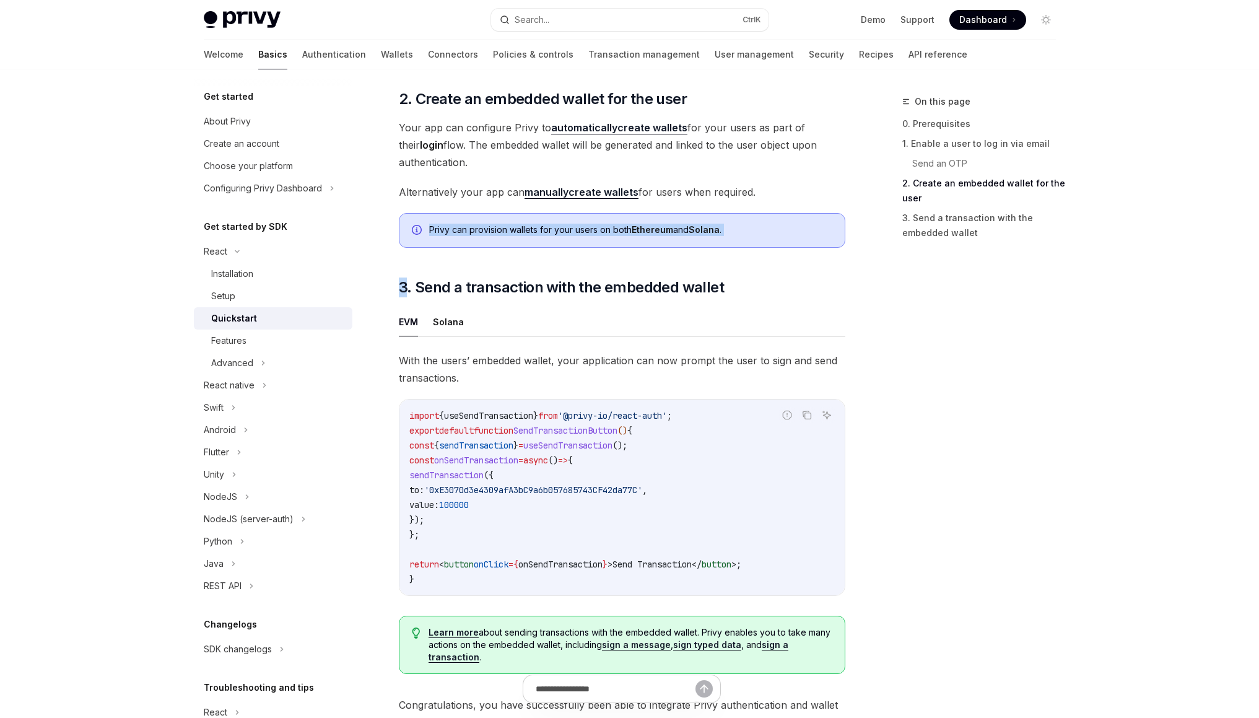
drag, startPoint x: 791, startPoint y: 215, endPoint x: 800, endPoint y: 258, distance: 43.1
click at [800, 258] on div "​ 0. Prerequisites This guide assumes that you have completed the Setup guide. …" at bounding box center [622, 22] width 446 height 1415
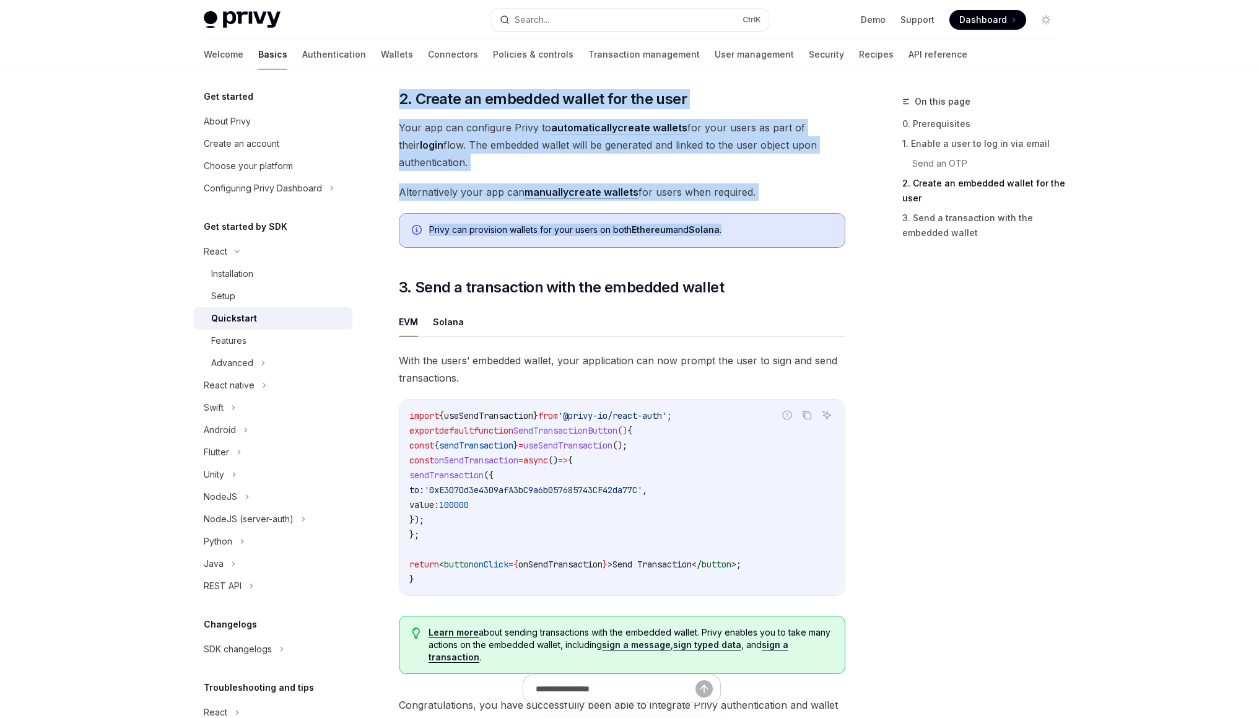
drag, startPoint x: 754, startPoint y: 152, endPoint x: 709, endPoint y: 87, distance: 79.7
click at [709, 87] on div "​ 0. Prerequisites This guide assumes that you have completed the Setup guide. …" at bounding box center [622, 22] width 446 height 1415
drag, startPoint x: 709, startPoint y: 87, endPoint x: 802, endPoint y: 234, distance: 174.2
click at [802, 234] on div "​ 0. Prerequisites This guide assumes that you have completed the Setup guide. …" at bounding box center [622, 22] width 446 height 1415
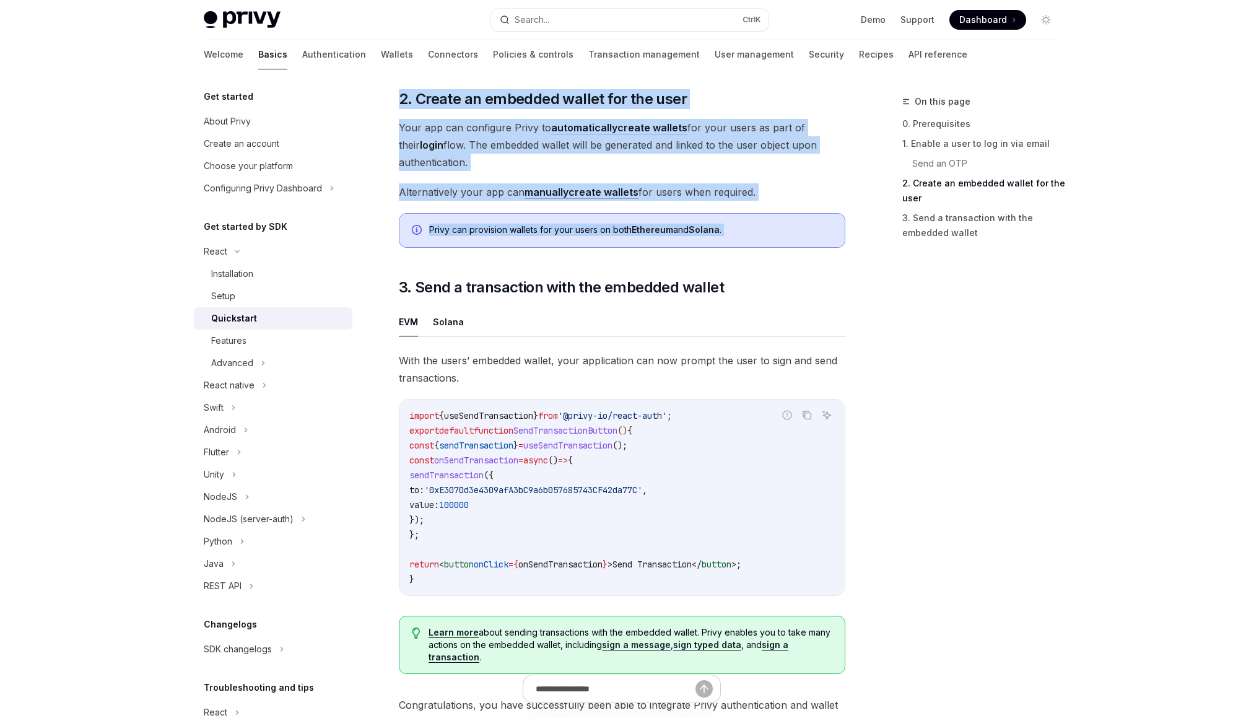
click at [802, 234] on div "Privy can provision wallets for your users on both Ethereum and Solana ." at bounding box center [630, 231] width 403 height 14
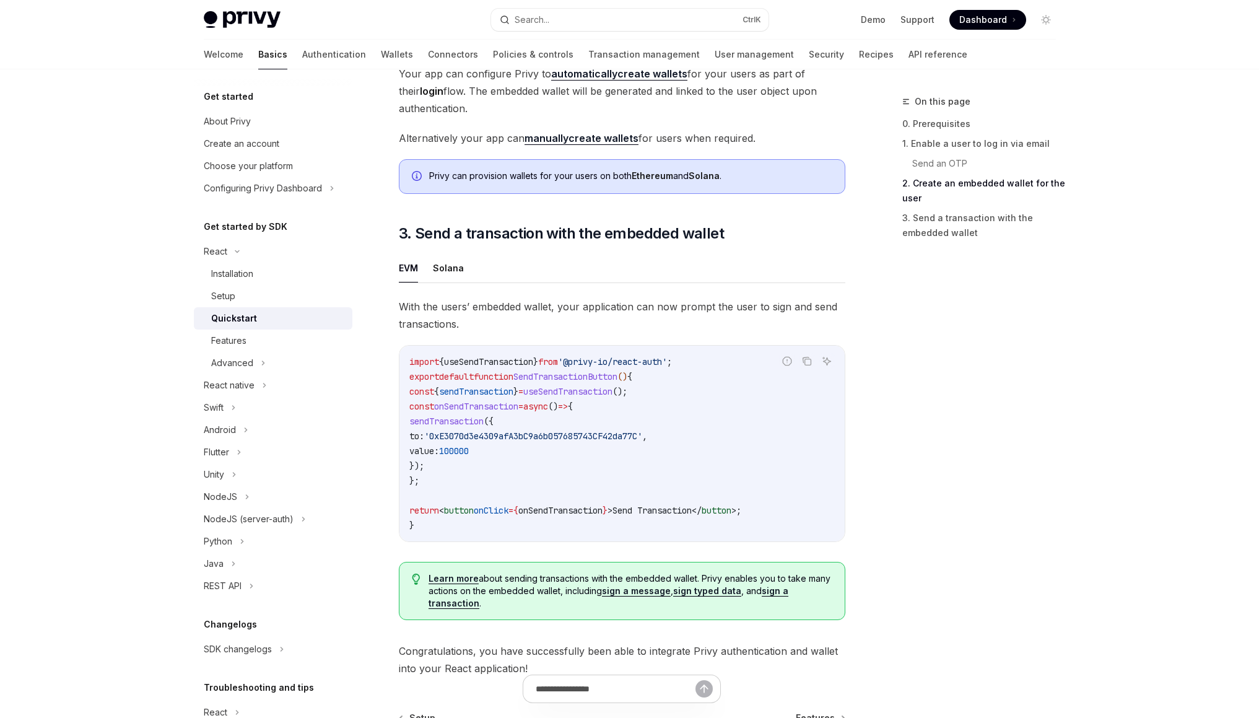
scroll to position [994, 0]
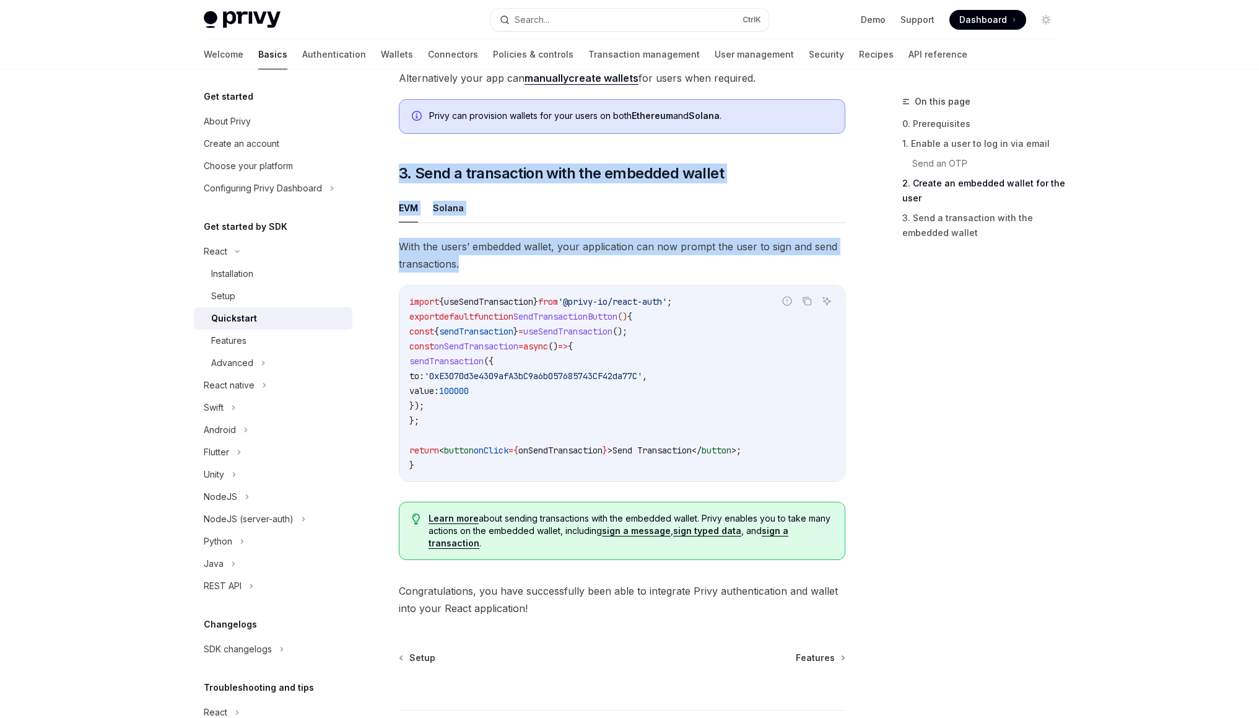
drag, startPoint x: 660, startPoint y: 159, endPoint x: 689, endPoint y: 264, distance: 109.8
click at [689, 264] on span "With the users’ embedded wallet, your application can now prompt the user to si…" at bounding box center [622, 255] width 446 height 35
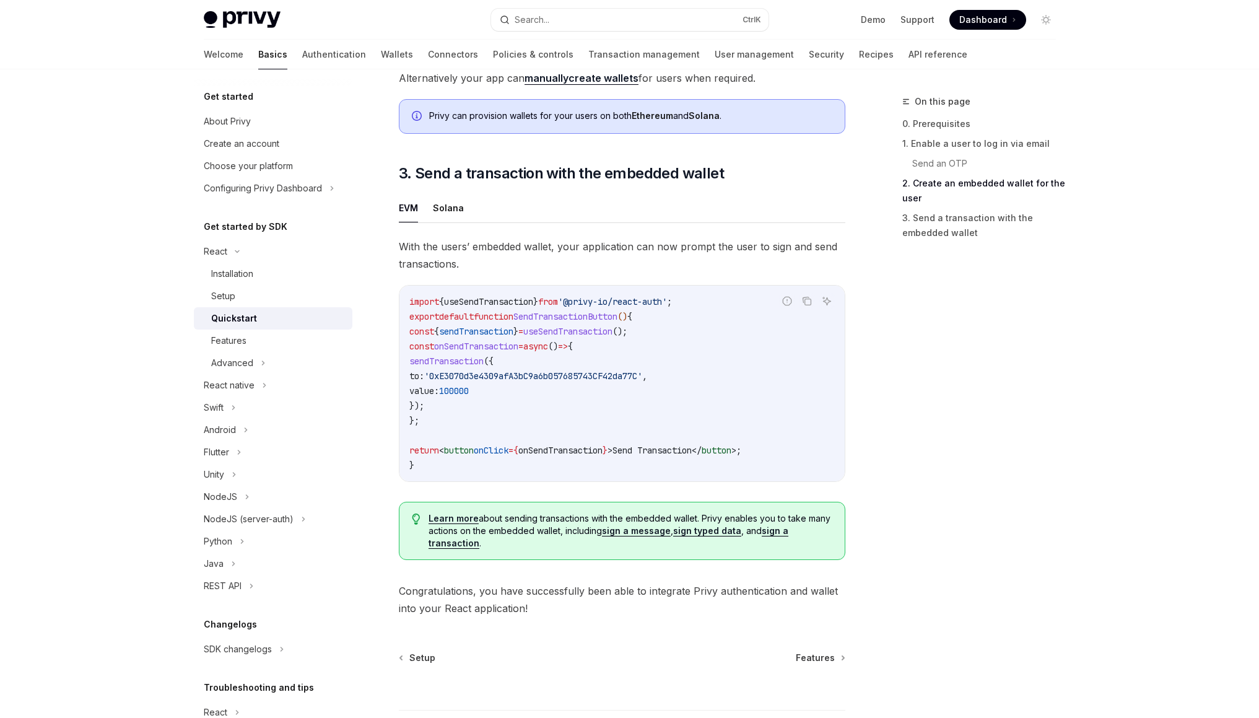
click at [687, 267] on span "With the users’ embedded wallet, your application can now prompt the user to si…" at bounding box center [622, 255] width 446 height 35
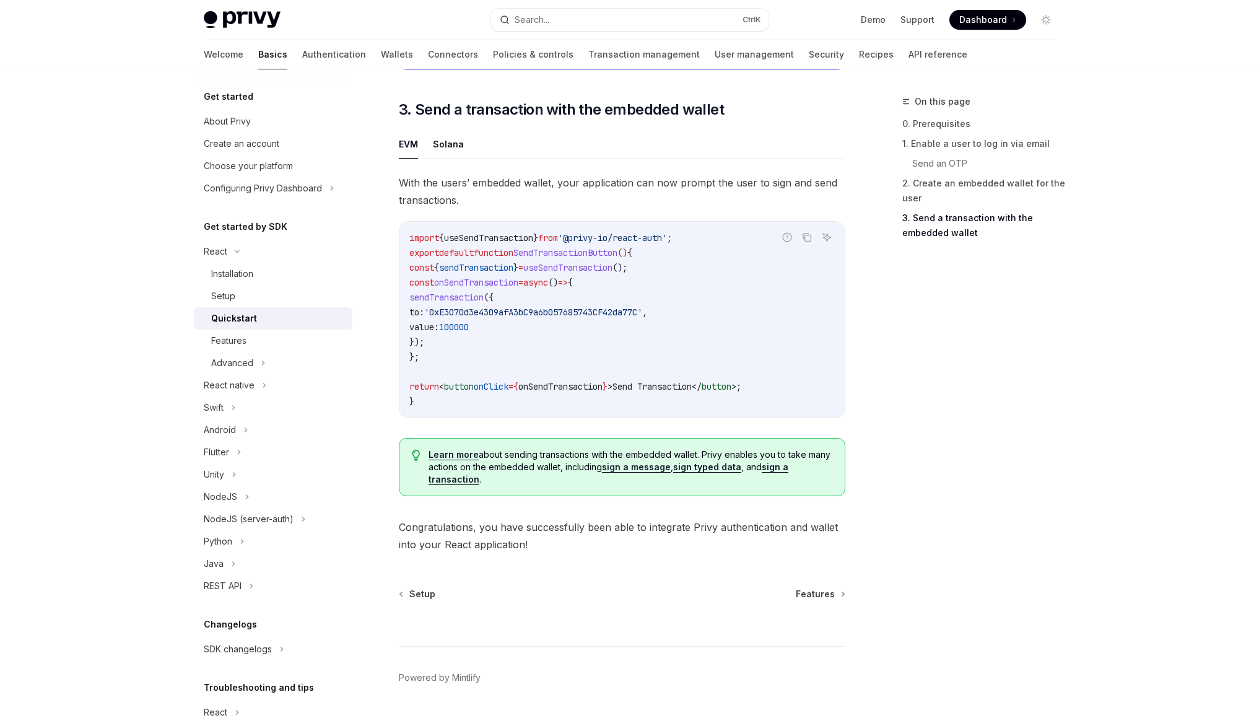
scroll to position [1098, 0]
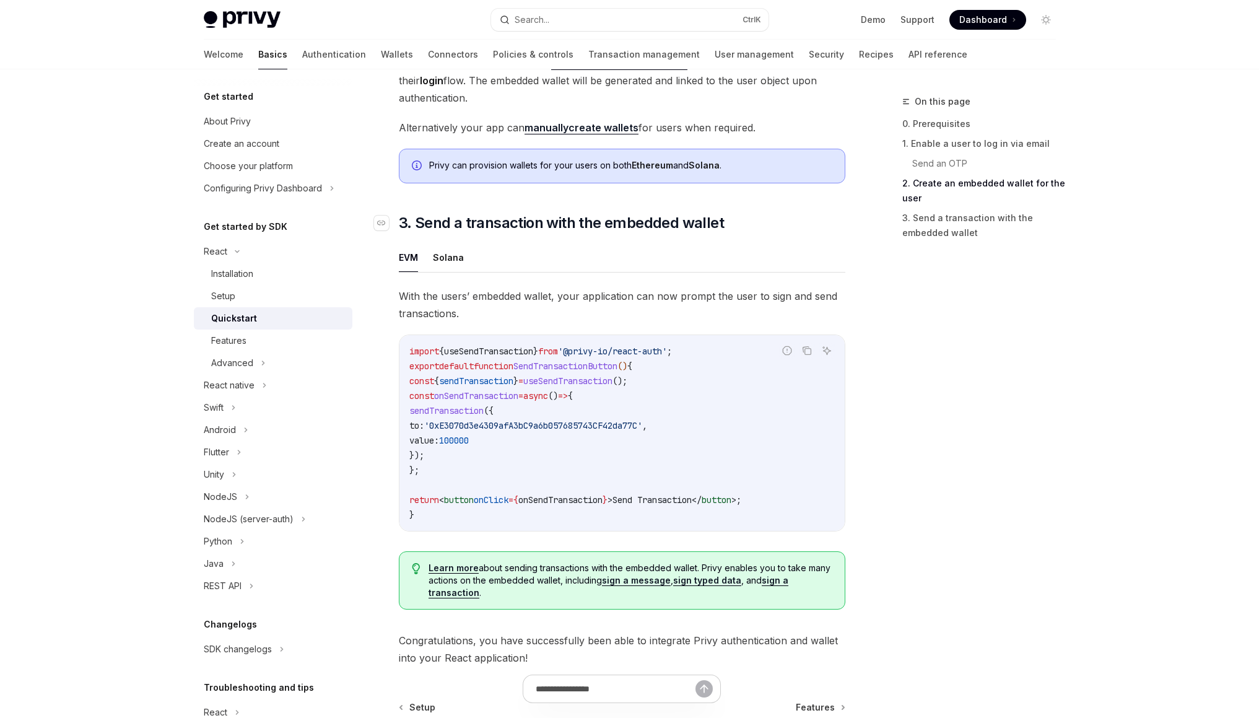
click at [688, 229] on span "3. Send a transaction with the embedded wallet" at bounding box center [561, 223] width 325 height 20
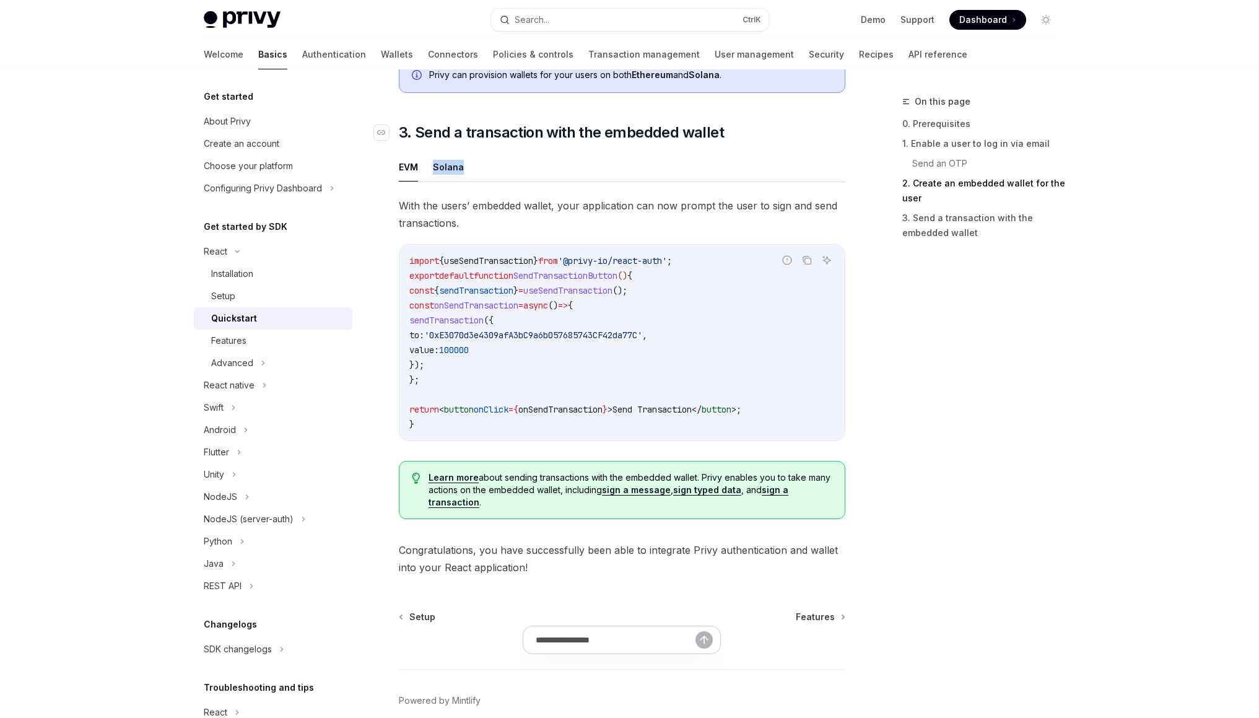
click at [688, 229] on div "EVM Solana With the users’ embedded wallet, your application can now prompt the…" at bounding box center [622, 340] width 446 height 376
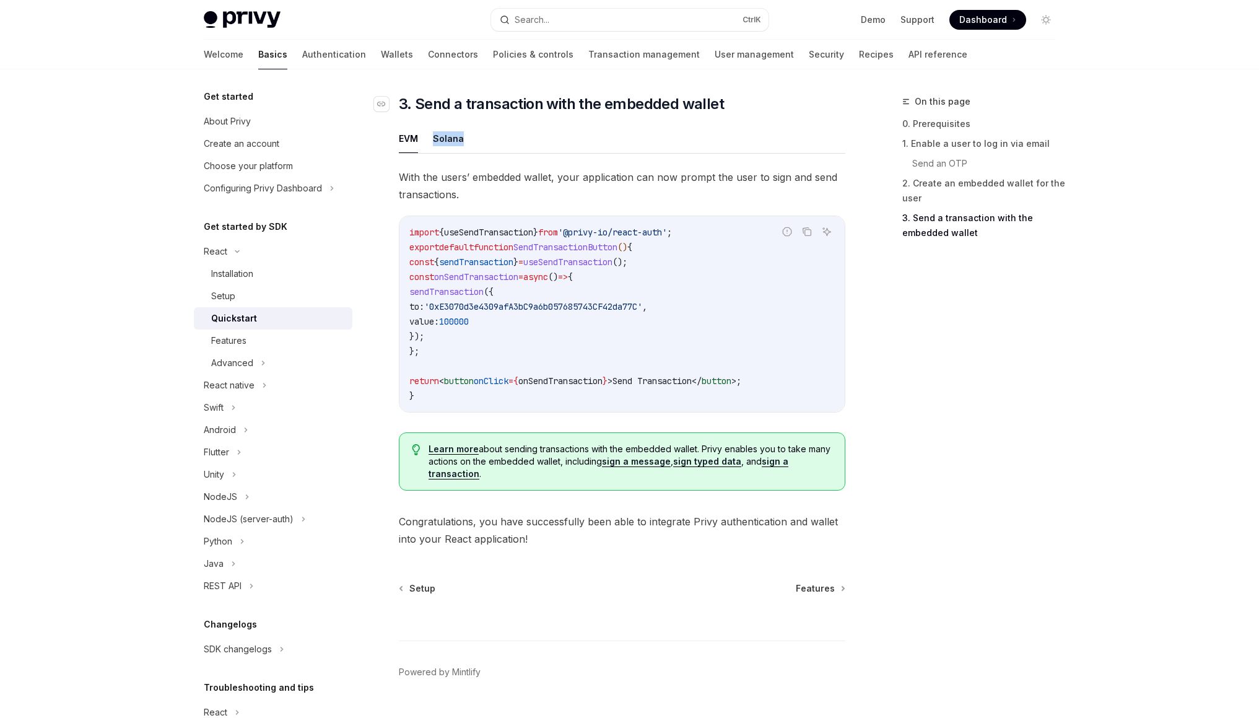
scroll to position [1069, 0]
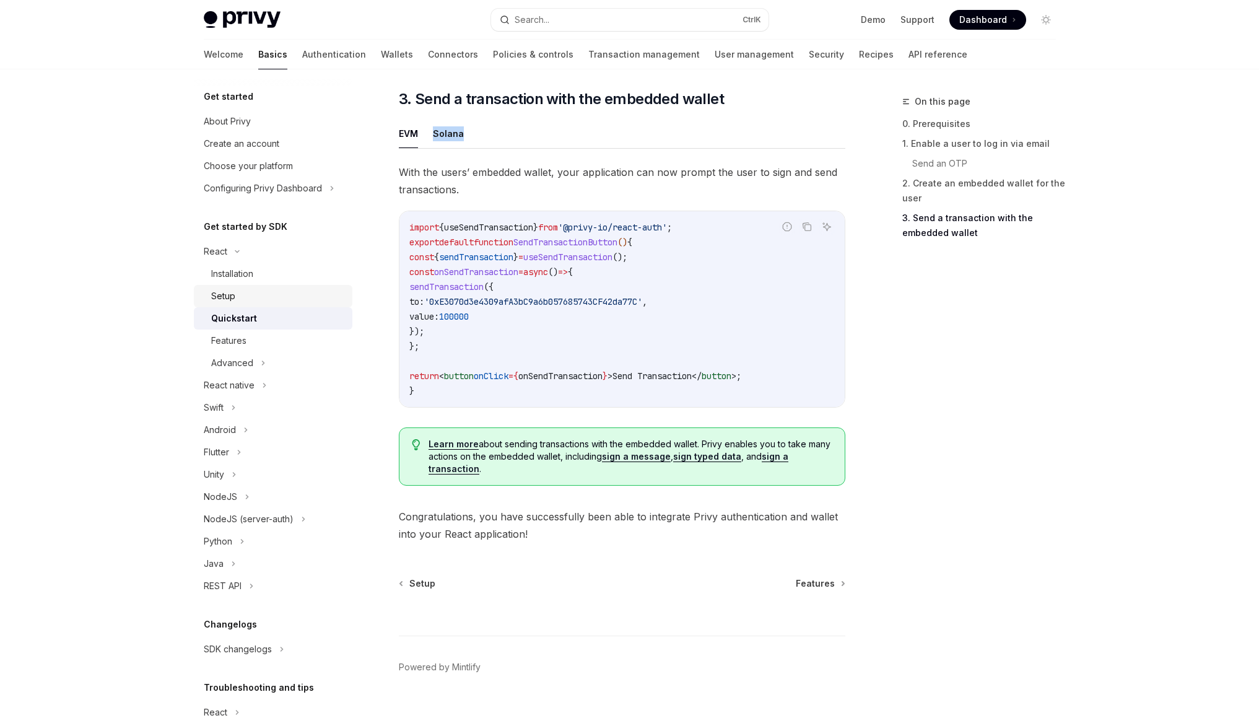
click at [241, 292] on div "Setup" at bounding box center [278, 296] width 134 height 15
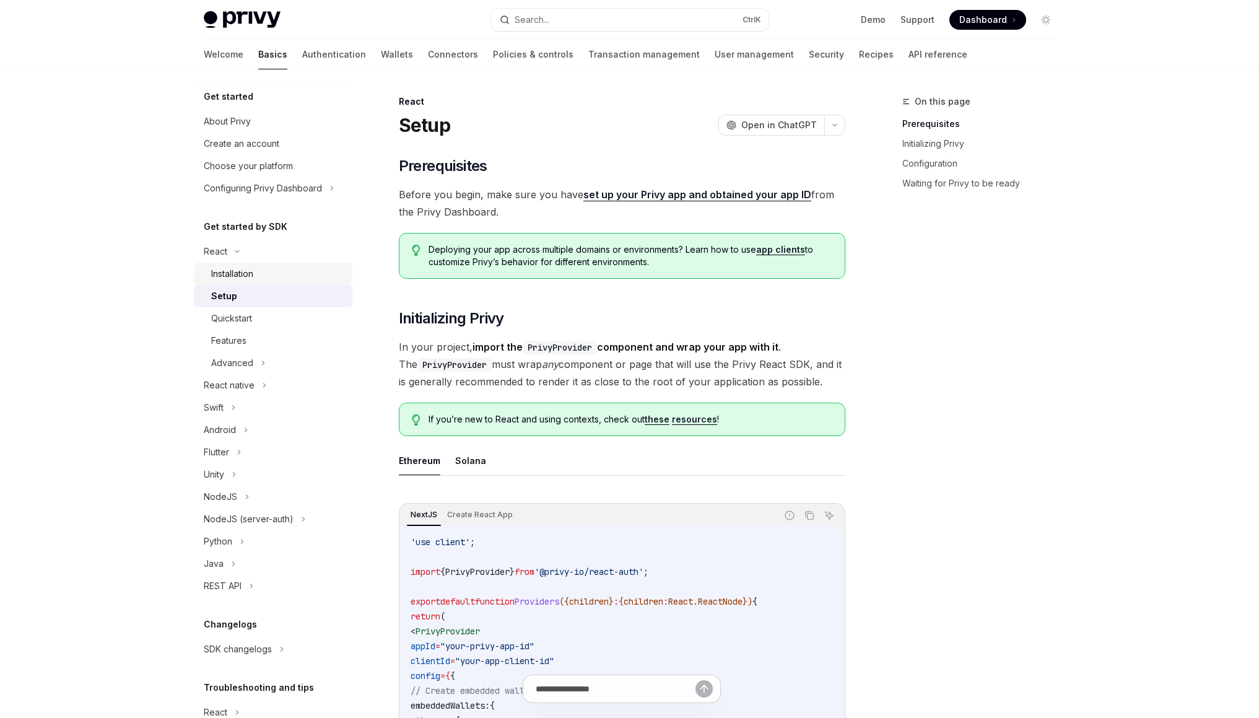
click at [242, 280] on div "Installation" at bounding box center [232, 273] width 42 height 15
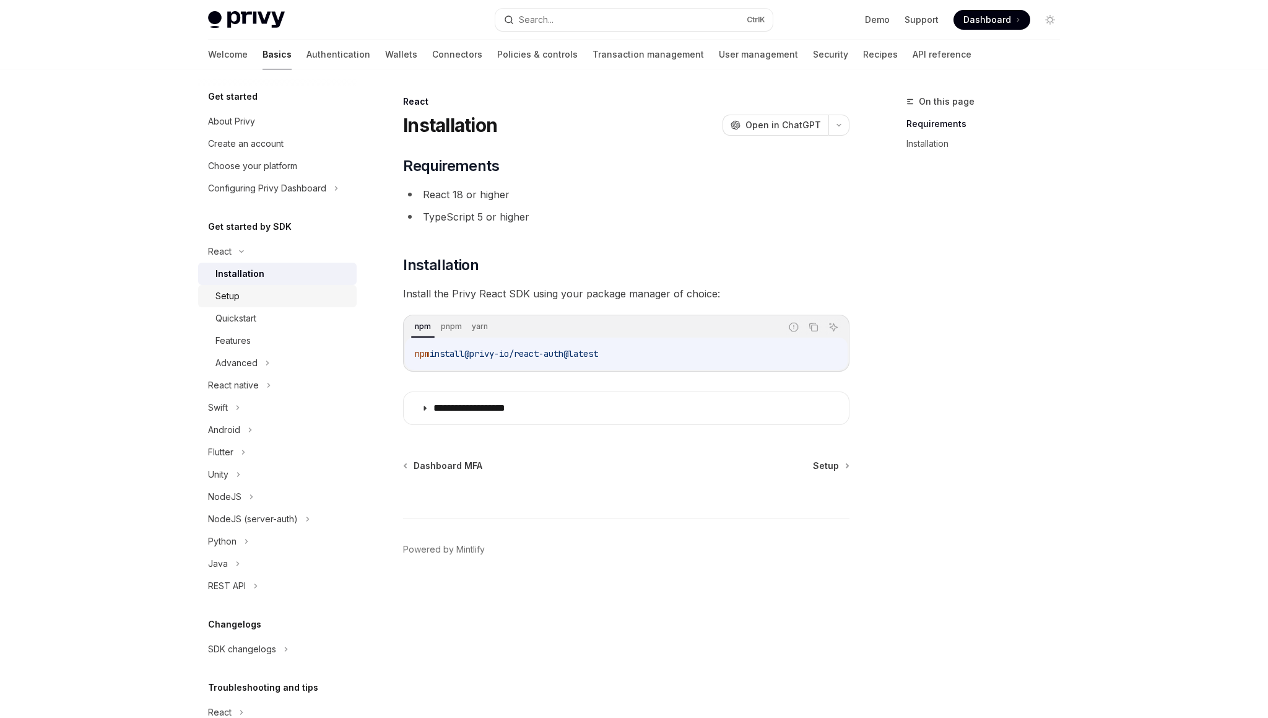
click at [246, 298] on div "Setup" at bounding box center [282, 296] width 134 height 15
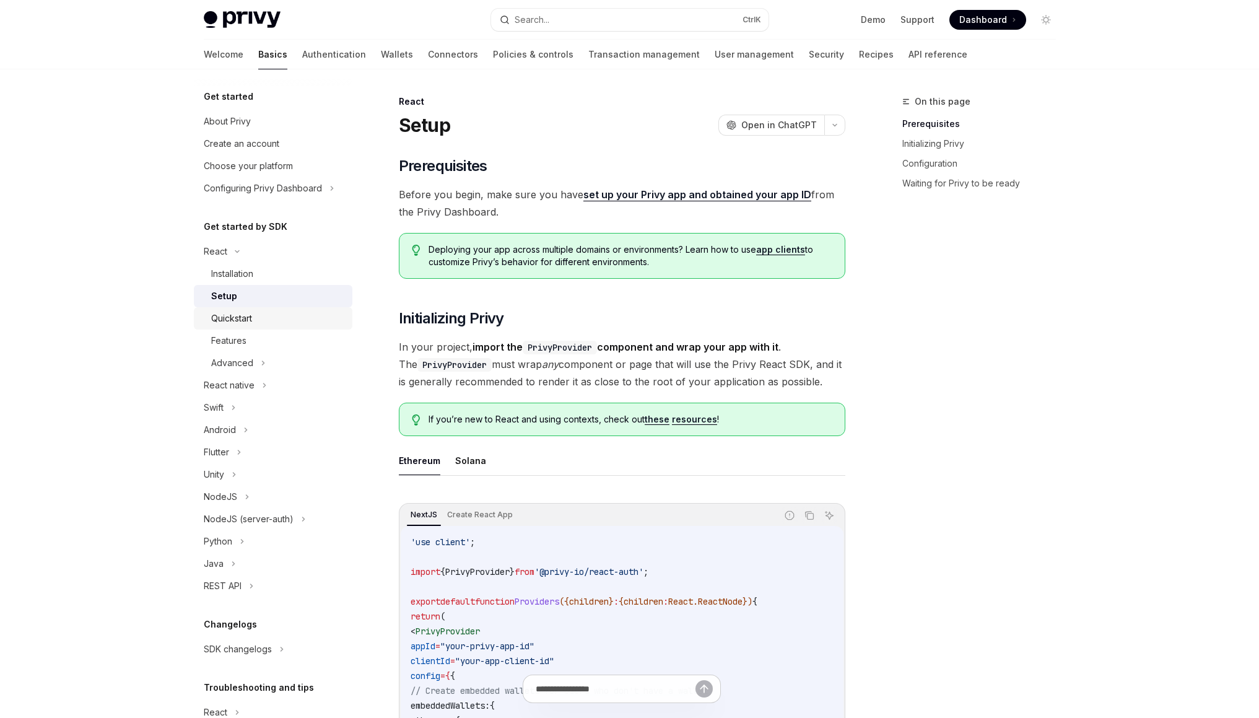
click at [249, 314] on div "Quickstart" at bounding box center [231, 318] width 41 height 15
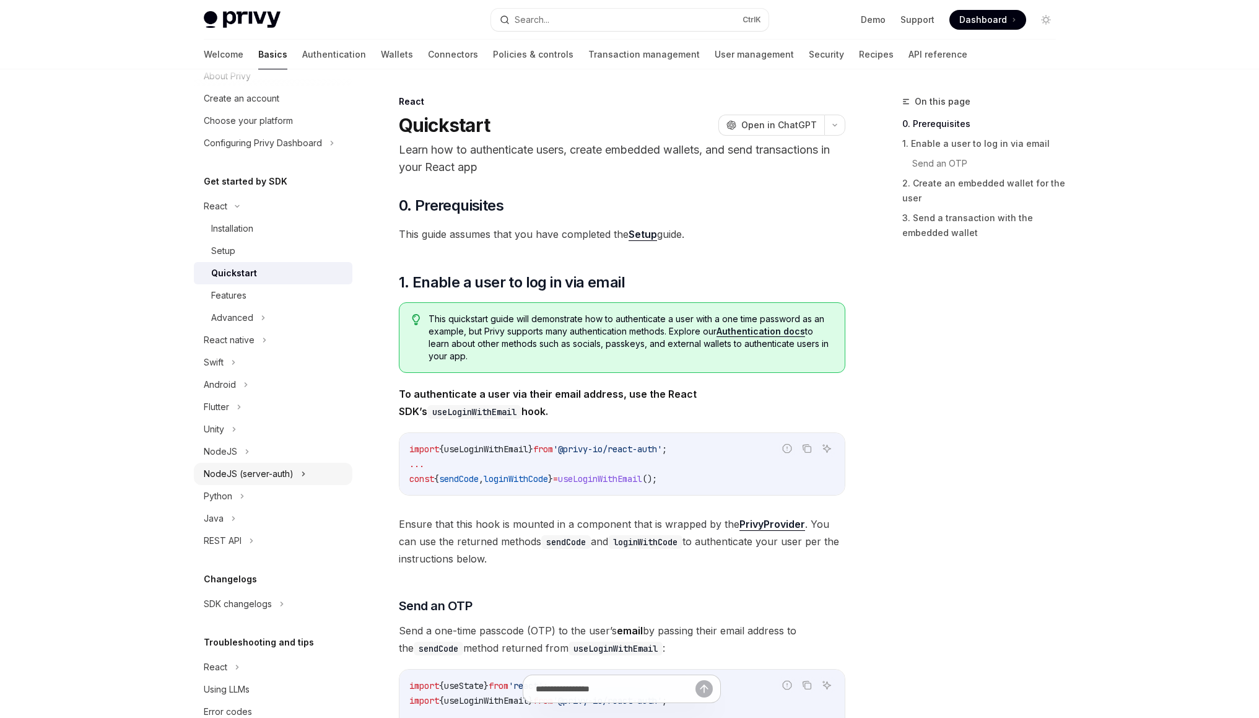
scroll to position [75, 0]
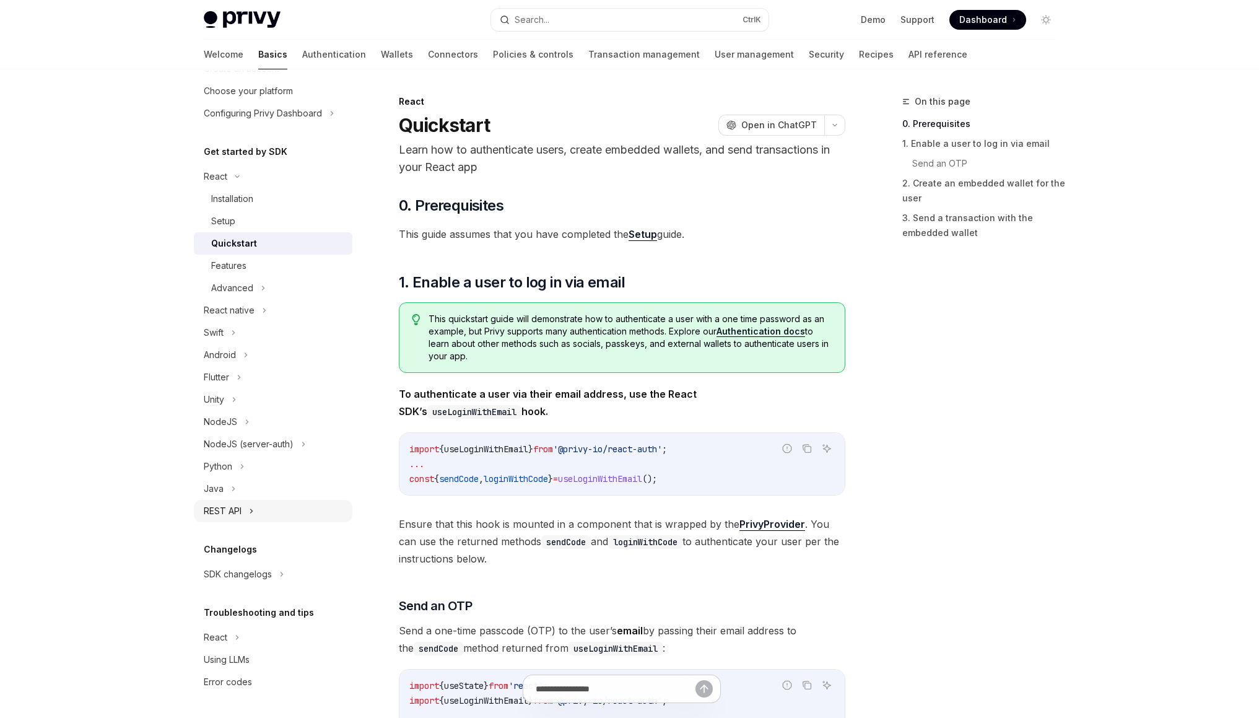
click at [219, 516] on div "REST API" at bounding box center [223, 510] width 38 height 15
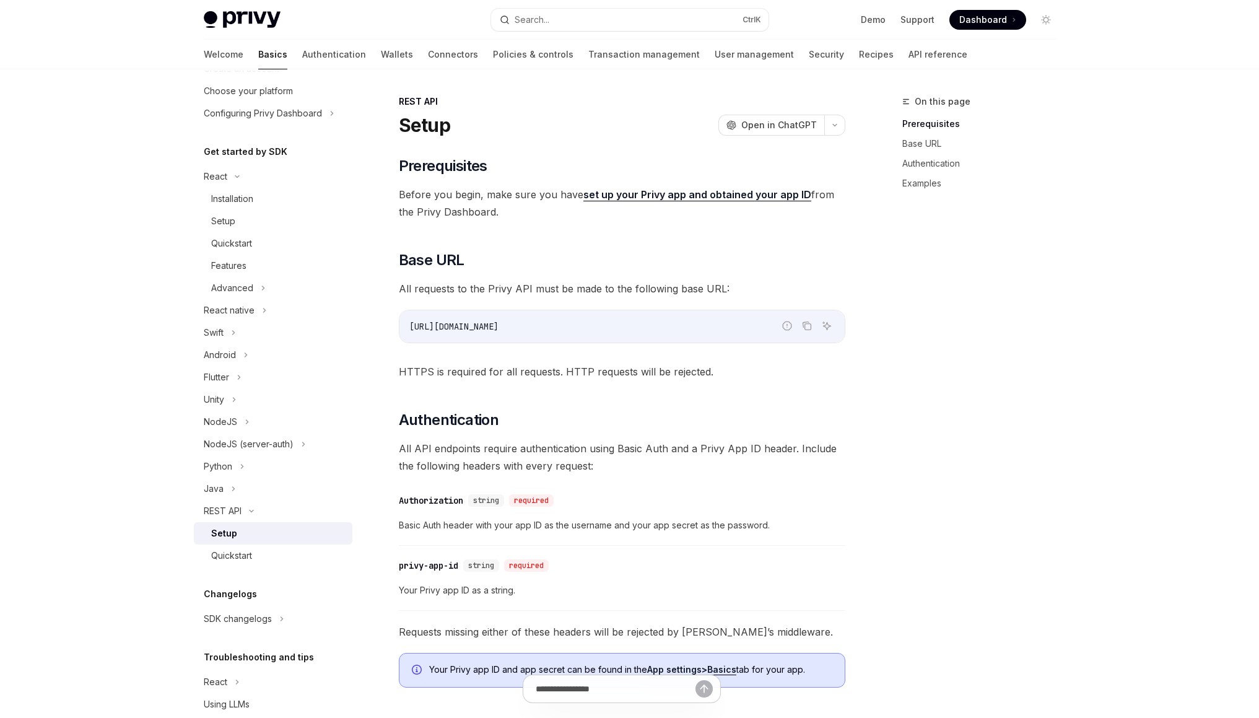
drag, startPoint x: 570, startPoint y: 318, endPoint x: 473, endPoint y: 315, distance: 97.3
click at [473, 315] on div "https://api.privy.io" at bounding box center [621, 326] width 445 height 32
click at [619, 327] on code "https://api.privy.io" at bounding box center [621, 326] width 425 height 15
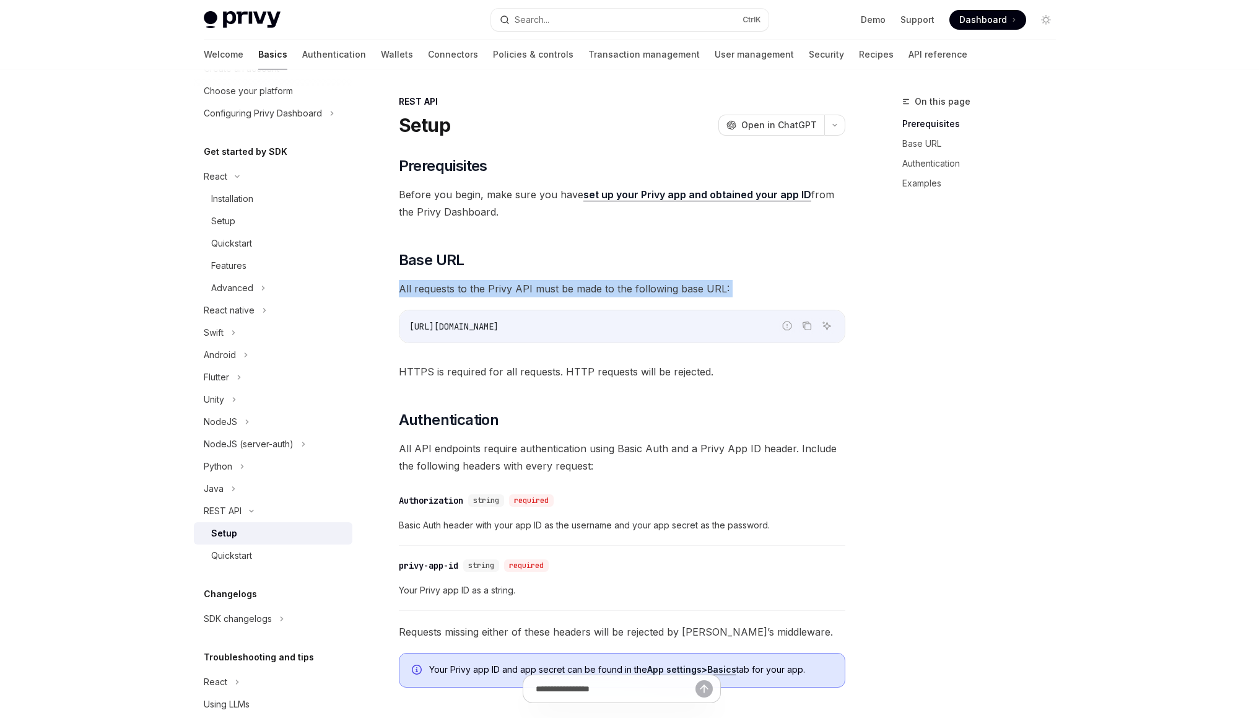
drag, startPoint x: 615, startPoint y: 265, endPoint x: 631, endPoint y: 313, distance: 50.7
click at [631, 313] on div "​ Prerequisites Before you begin, make sure you have set up your Privy app and …" at bounding box center [622, 573] width 446 height 835
click at [631, 313] on div "https://api.privy.io" at bounding box center [621, 326] width 445 height 32
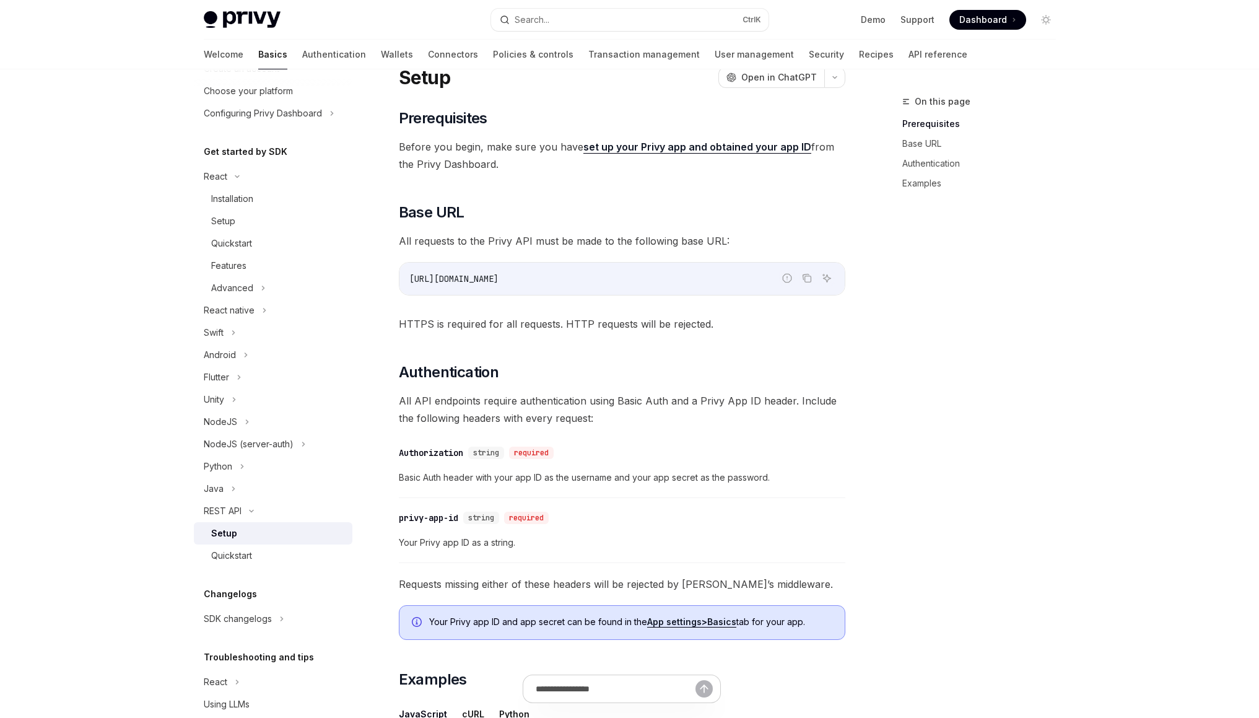
scroll to position [94, 0]
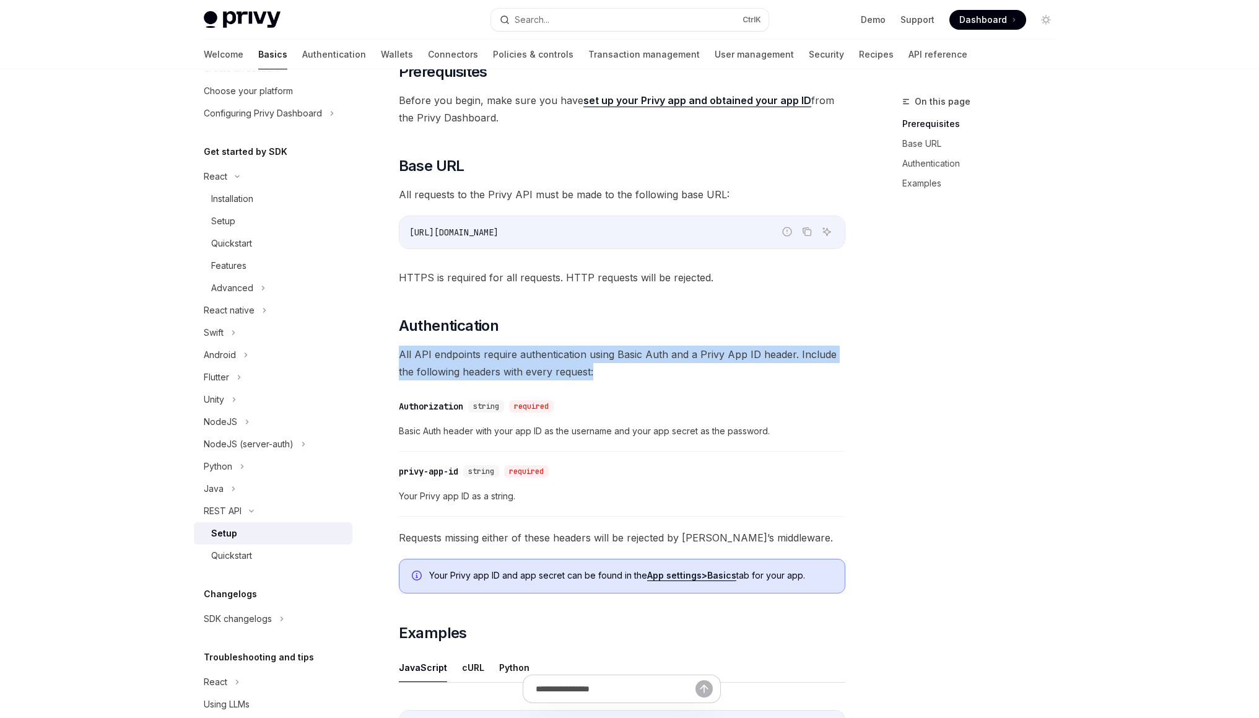
drag, startPoint x: 626, startPoint y: 332, endPoint x: 630, endPoint y: 374, distance: 41.6
click at [630, 374] on div "​ Prerequisites Before you begin, make sure you have set up your Privy app and …" at bounding box center [622, 479] width 446 height 835
click at [630, 374] on span "All API endpoints require authentication using Basic Auth and a Privy App ID he…" at bounding box center [622, 362] width 446 height 35
drag, startPoint x: 630, startPoint y: 374, endPoint x: 618, endPoint y: 337, distance: 39.0
click at [618, 337] on div "​ Prerequisites Before you begin, make sure you have set up your Privy app and …" at bounding box center [622, 479] width 446 height 835
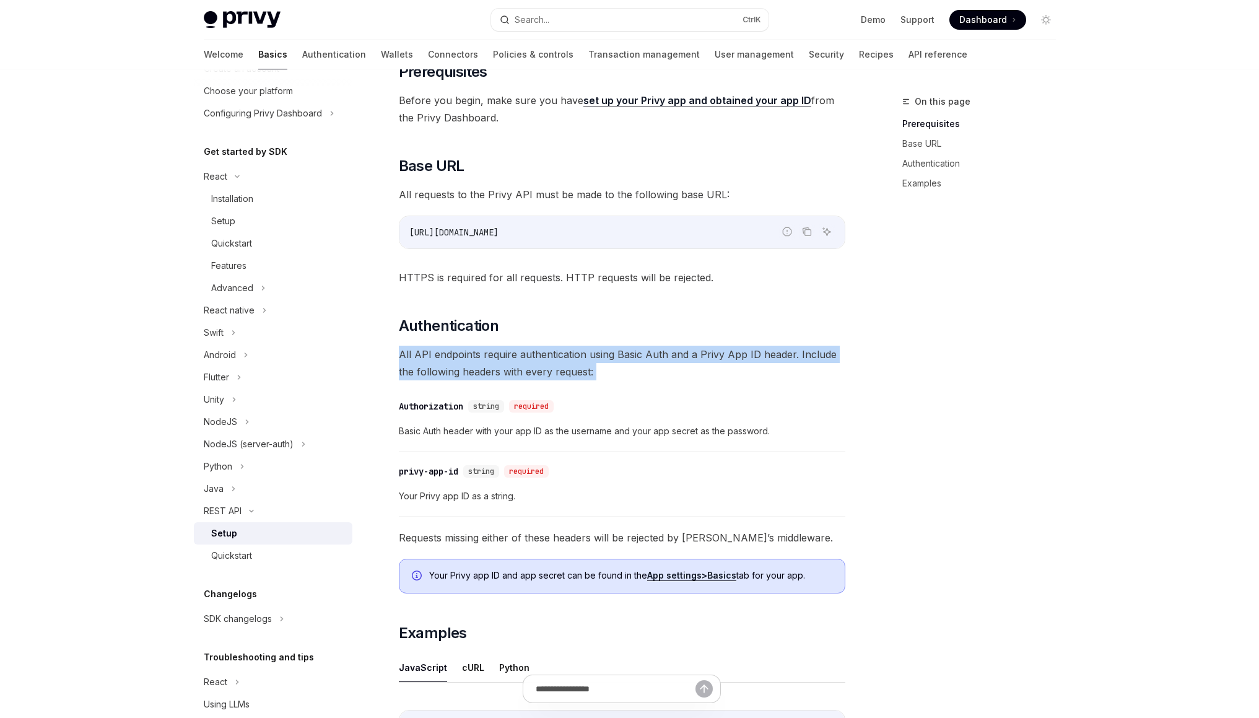
click at [618, 337] on div "​ Prerequisites Before you begin, make sure you have set up your Privy app and …" at bounding box center [622, 479] width 446 height 835
drag, startPoint x: 618, startPoint y: 337, endPoint x: 631, endPoint y: 366, distance: 31.9
click at [631, 366] on div "​ Prerequisites Before you begin, make sure you have set up your Privy app and …" at bounding box center [622, 479] width 446 height 835
click at [631, 366] on span "All API endpoints require authentication using Basic Auth and a Privy App ID he…" at bounding box center [622, 362] width 446 height 35
drag, startPoint x: 631, startPoint y: 366, endPoint x: 629, endPoint y: 342, distance: 24.2
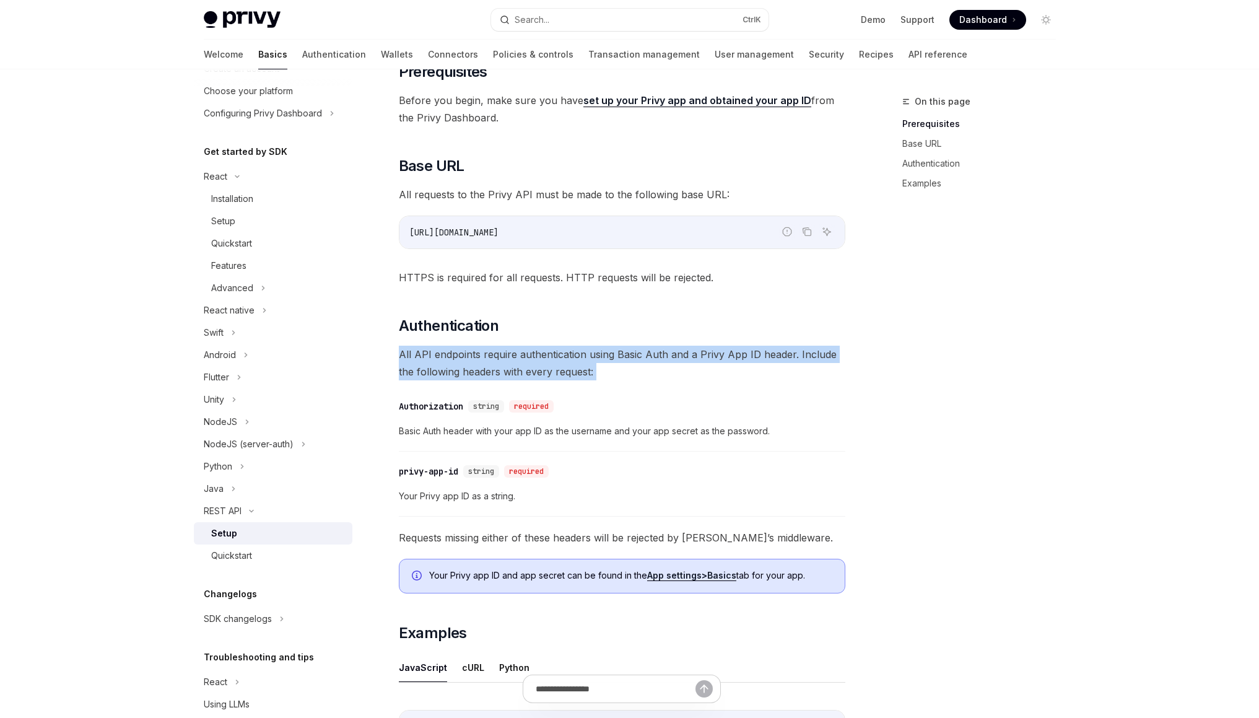
click at [629, 342] on div "​ Prerequisites Before you begin, make sure you have set up your Privy app and …" at bounding box center [622, 479] width 446 height 835
drag, startPoint x: 629, startPoint y: 342, endPoint x: 632, endPoint y: 371, distance: 29.2
click at [632, 371] on div "​ Prerequisites Before you begin, make sure you have set up your Privy app and …" at bounding box center [622, 479] width 446 height 835
click at [632, 371] on span "All API endpoints require authentication using Basic Auth and a Privy App ID he…" at bounding box center [622, 362] width 446 height 35
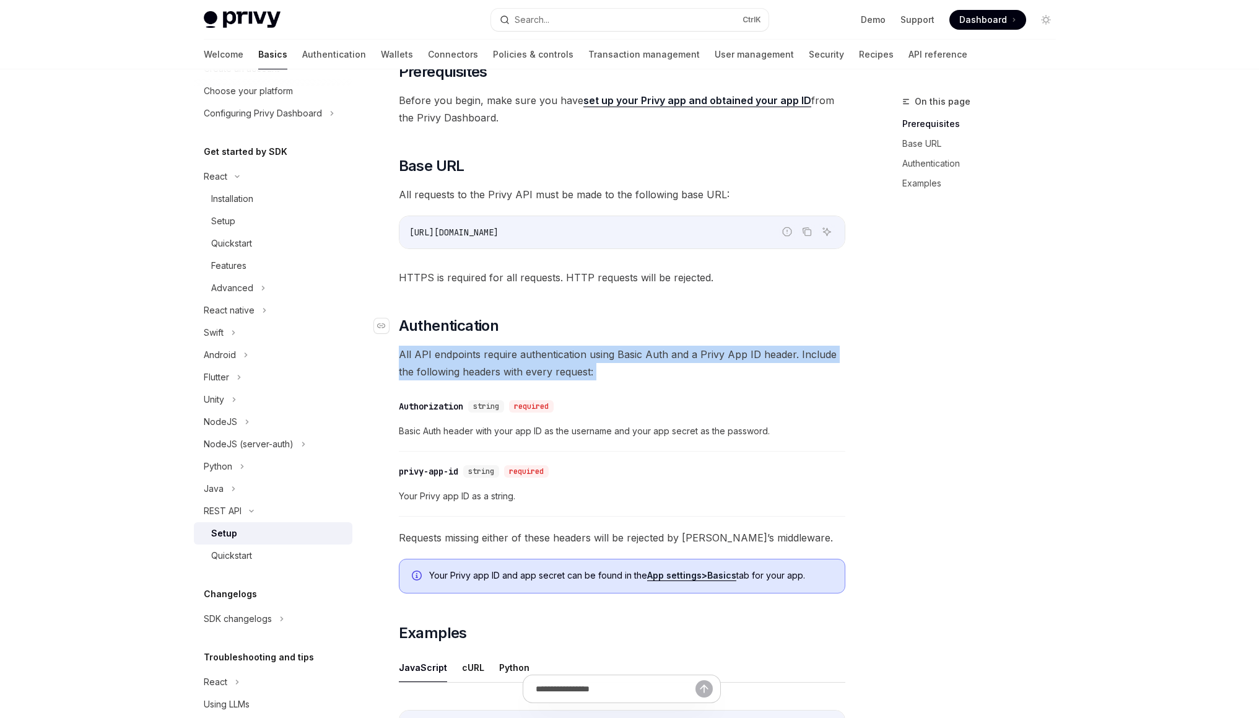
drag, startPoint x: 632, startPoint y: 371, endPoint x: 620, endPoint y: 329, distance: 43.0
click at [620, 329] on div "​ Prerequisites Before you begin, make sure you have set up your Privy app and …" at bounding box center [622, 479] width 446 height 835
click at [620, 329] on h2 "​ Authentication" at bounding box center [622, 326] width 446 height 20
drag, startPoint x: 625, startPoint y: 354, endPoint x: 628, endPoint y: 371, distance: 17.0
click at [628, 371] on div "​ Prerequisites Before you begin, make sure you have set up your Privy app and …" at bounding box center [622, 479] width 446 height 835
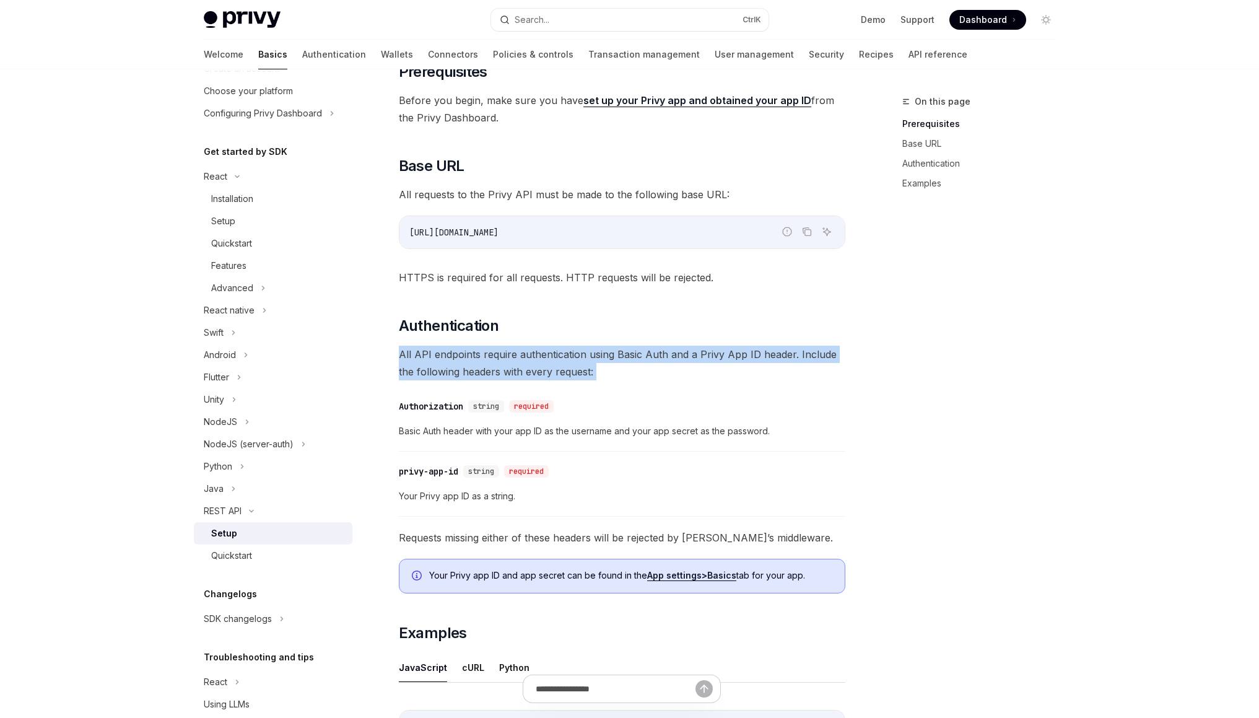
click at [628, 371] on span "All API endpoints require authentication using Basic Auth and a Privy App ID he…" at bounding box center [622, 362] width 446 height 35
drag, startPoint x: 628, startPoint y: 371, endPoint x: 619, endPoint y: 328, distance: 43.7
click at [619, 328] on div "​ Prerequisites Before you begin, make sure you have set up your Privy app and …" at bounding box center [622, 479] width 446 height 835
click at [619, 328] on h2 "​ Authentication" at bounding box center [622, 326] width 446 height 20
drag, startPoint x: 619, startPoint y: 328, endPoint x: 622, endPoint y: 364, distance: 36.0
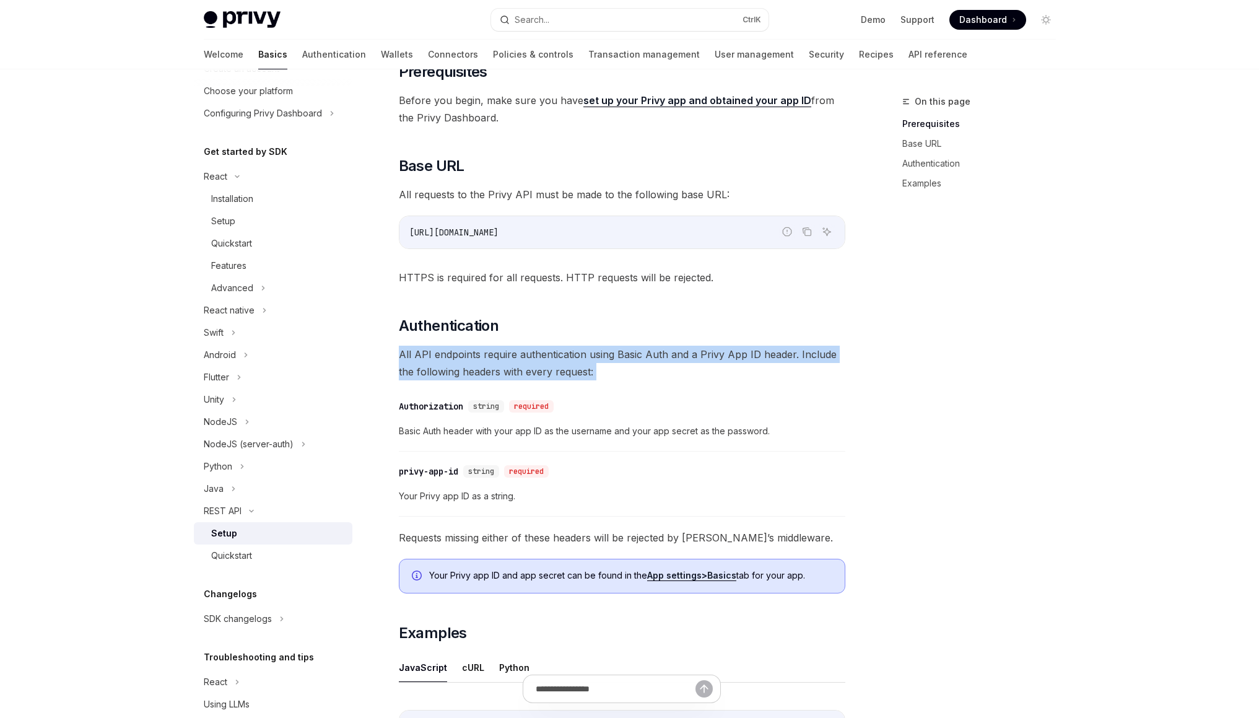
click at [622, 364] on div "​ Prerequisites Before you begin, make sure you have set up your Privy app and …" at bounding box center [622, 479] width 446 height 835
click at [622, 364] on span "All API endpoints require authentication using Basic Auth and a Privy App ID he…" at bounding box center [622, 362] width 446 height 35
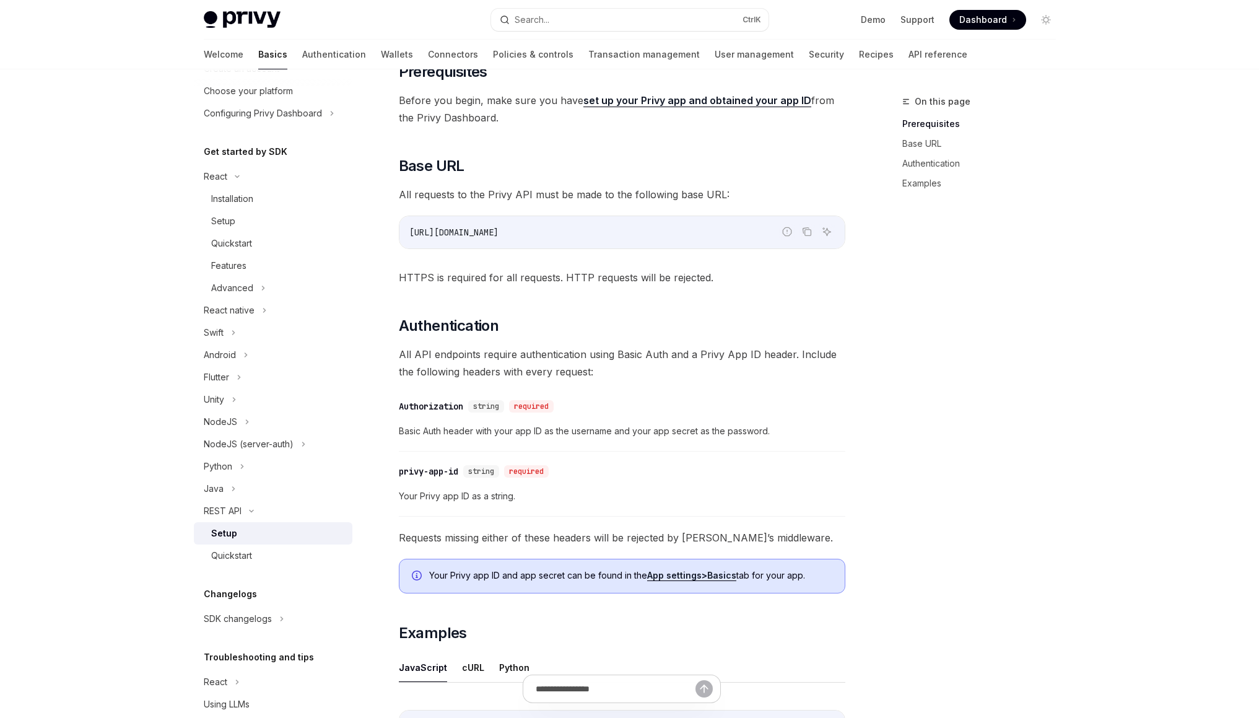
click at [479, 433] on span "Basic Auth header with your app ID as the username and your app secret as the p…" at bounding box center [622, 430] width 446 height 15
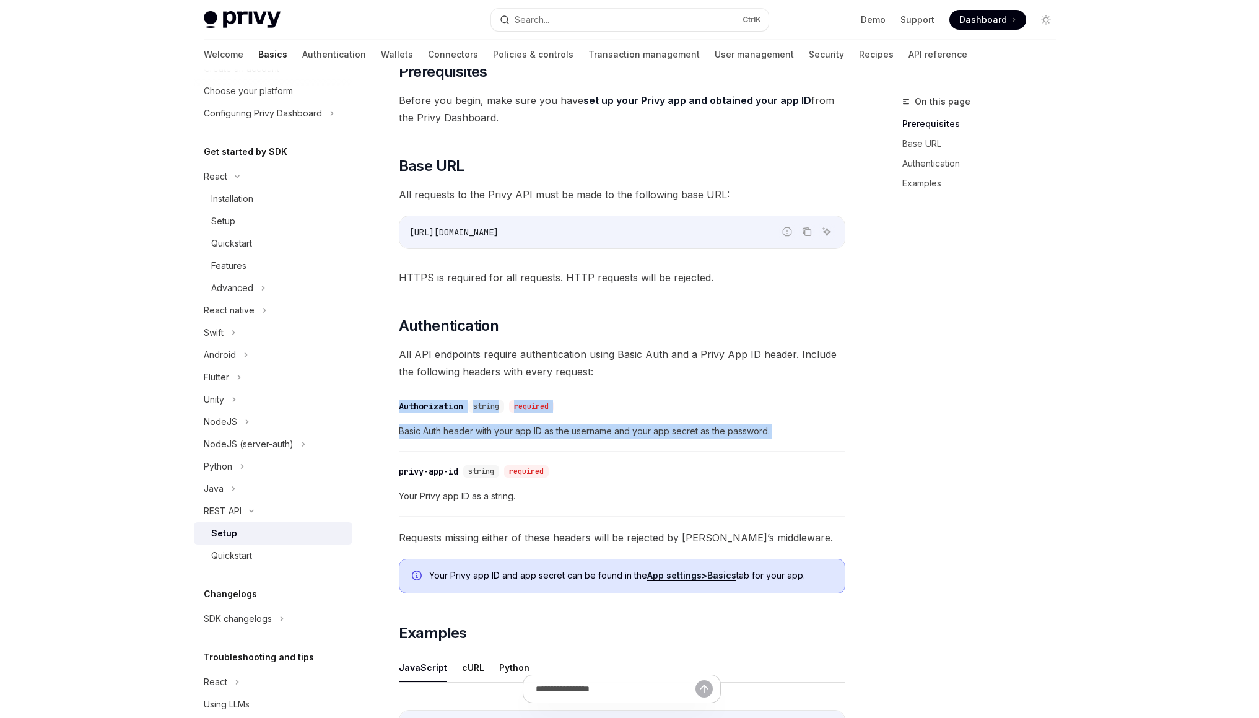
drag, startPoint x: 479, startPoint y: 433, endPoint x: 444, endPoint y: 391, distance: 55.4
click at [444, 391] on div "​ Prerequisites Before you begin, make sure you have set up your Privy app and …" at bounding box center [622, 479] width 446 height 835
drag, startPoint x: 444, startPoint y: 391, endPoint x: 492, endPoint y: 422, distance: 57.7
click at [492, 422] on div "​ Prerequisites Before you begin, make sure you have set up your Privy app and …" at bounding box center [622, 479] width 446 height 835
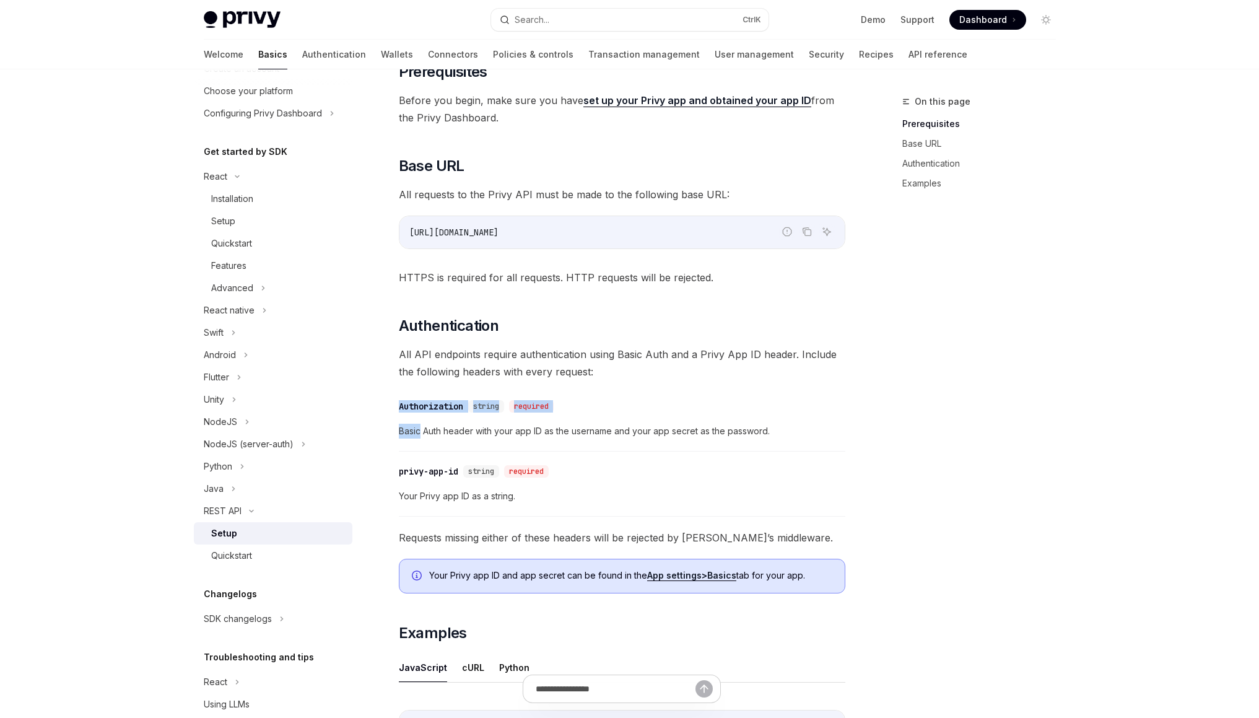
click at [492, 422] on div "​ Authorization string required Basic Auth header with your app ID as the usern…" at bounding box center [622, 422] width 446 height 59
click at [574, 436] on span "Basic Auth header with your app ID as the username and your app secret as the p…" at bounding box center [622, 430] width 446 height 15
click at [569, 436] on span "Basic Auth header with your app ID as the username and your app secret as the p…" at bounding box center [622, 430] width 446 height 15
drag, startPoint x: 569, startPoint y: 436, endPoint x: 616, endPoint y: 436, distance: 47.1
click at [616, 436] on span "Basic Auth header with your app ID as the username and your app secret as the p…" at bounding box center [622, 430] width 446 height 15
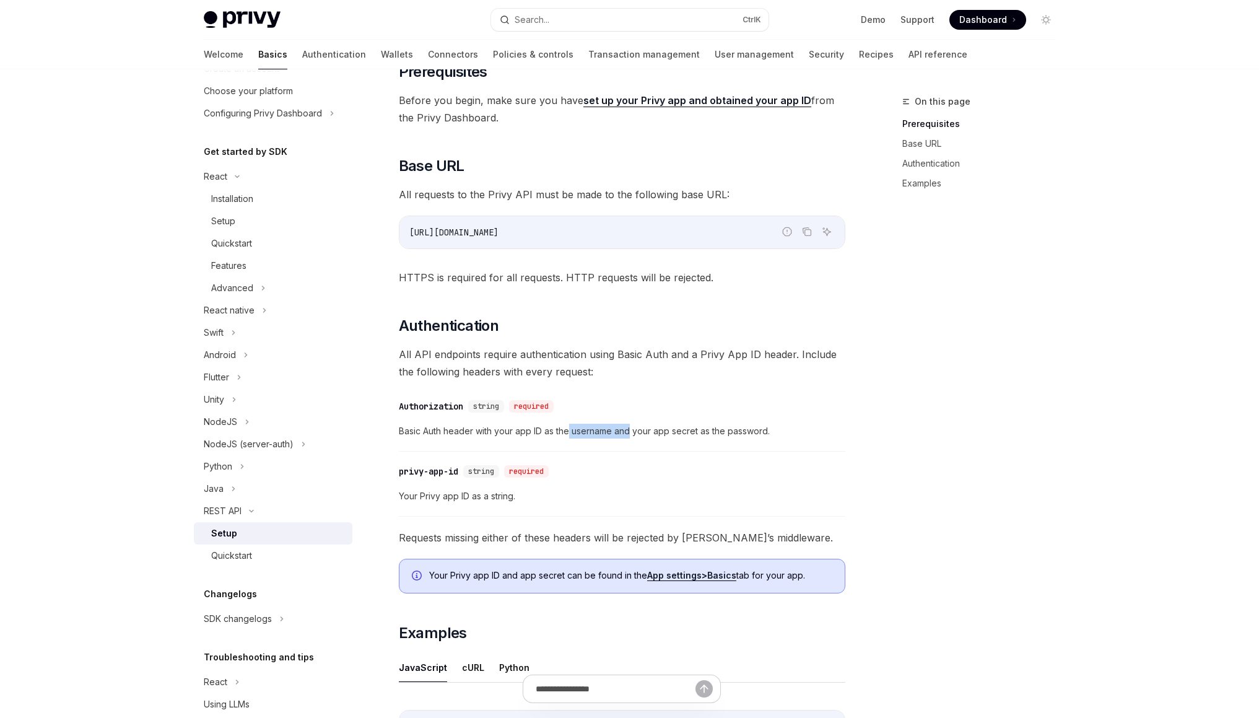
click at [616, 436] on span "Basic Auth header with your app ID as the username and your app secret as the p…" at bounding box center [622, 430] width 446 height 15
drag, startPoint x: 616, startPoint y: 436, endPoint x: 700, endPoint y: 426, distance: 84.9
click at [700, 426] on span "Basic Auth header with your app ID as the username and your app secret as the p…" at bounding box center [622, 430] width 446 height 15
drag, startPoint x: 700, startPoint y: 426, endPoint x: 791, endPoint y: 431, distance: 90.5
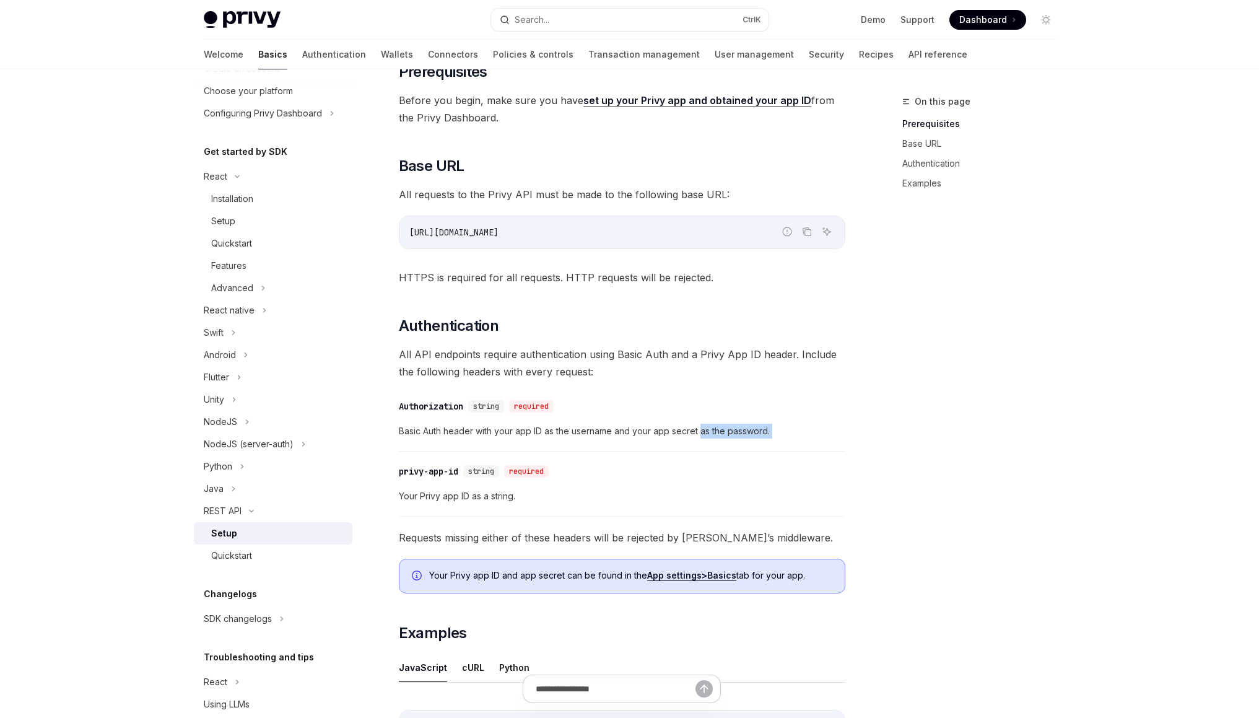
click at [791, 431] on span "Basic Auth header with your app ID as the username and your app secret as the p…" at bounding box center [622, 430] width 446 height 15
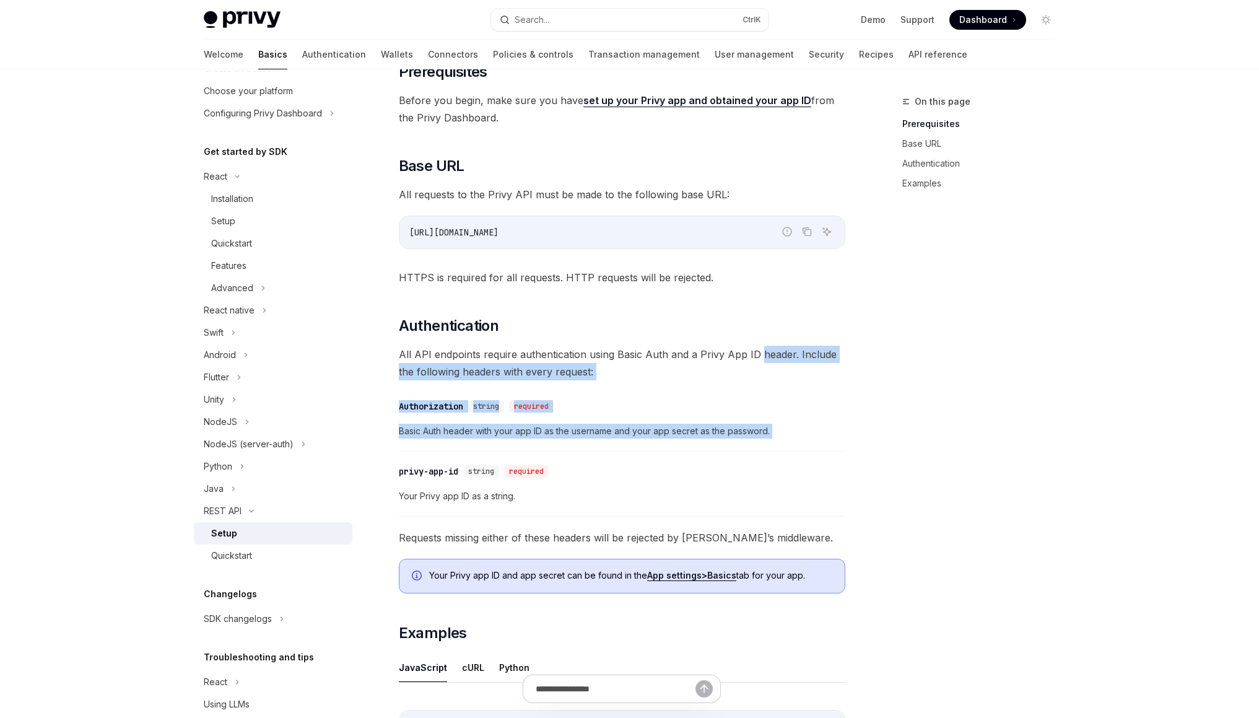
drag, startPoint x: 791, startPoint y: 431, endPoint x: 782, endPoint y: 354, distance: 77.3
click at [782, 354] on div "​ Prerequisites Before you begin, make sure you have set up your Privy app and …" at bounding box center [622, 479] width 446 height 835
click at [782, 354] on span "All API endpoints require authentication using Basic Auth and a Privy App ID he…" at bounding box center [622, 362] width 446 height 35
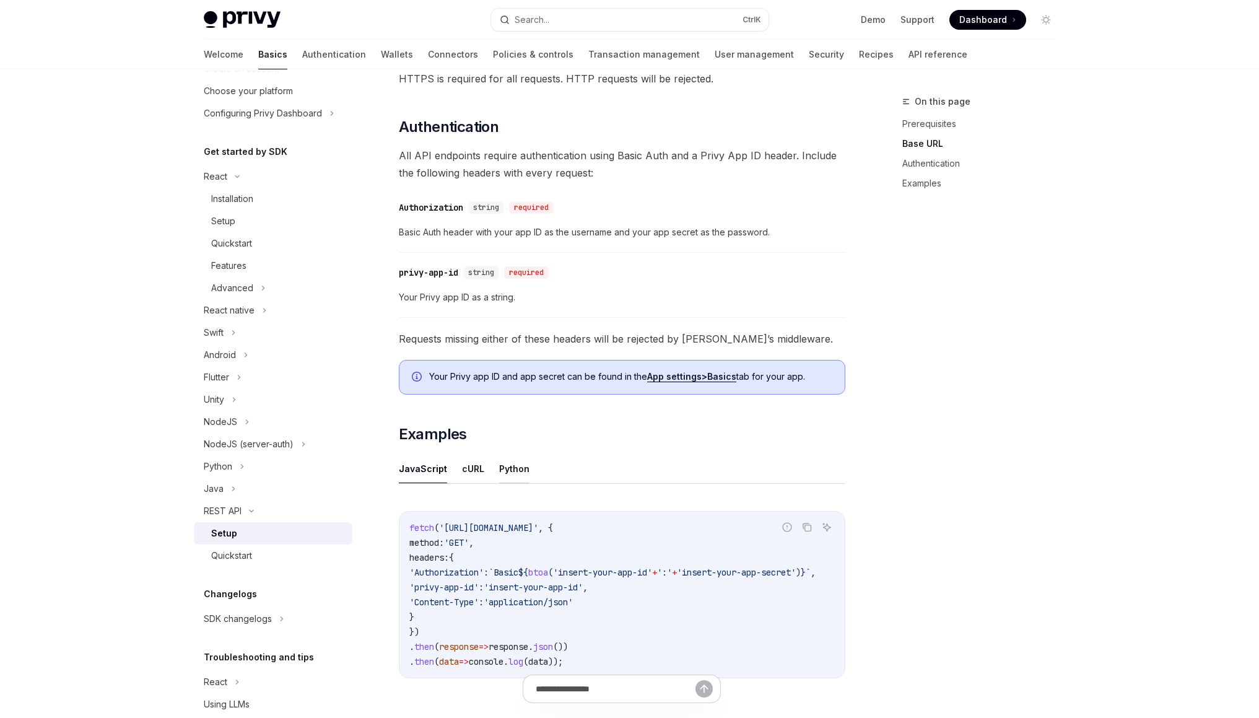
scroll to position [312, 0]
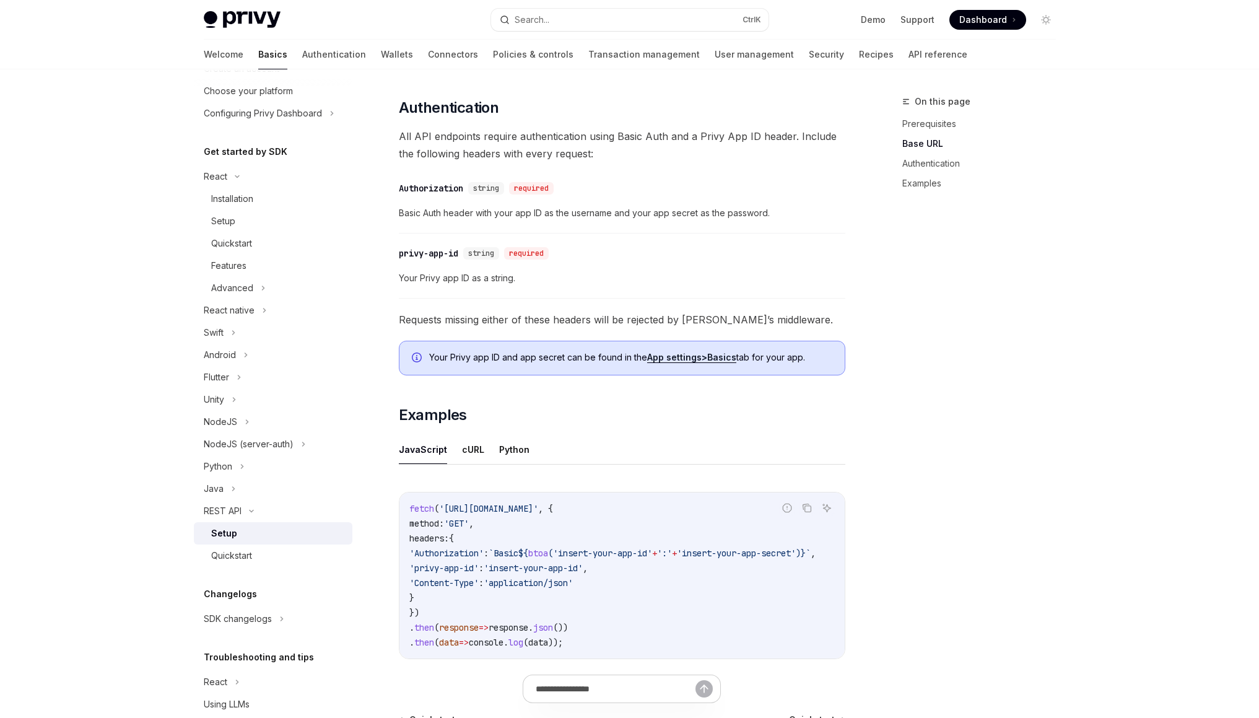
click at [484, 280] on span "Your Privy app ID as a string." at bounding box center [622, 278] width 446 height 15
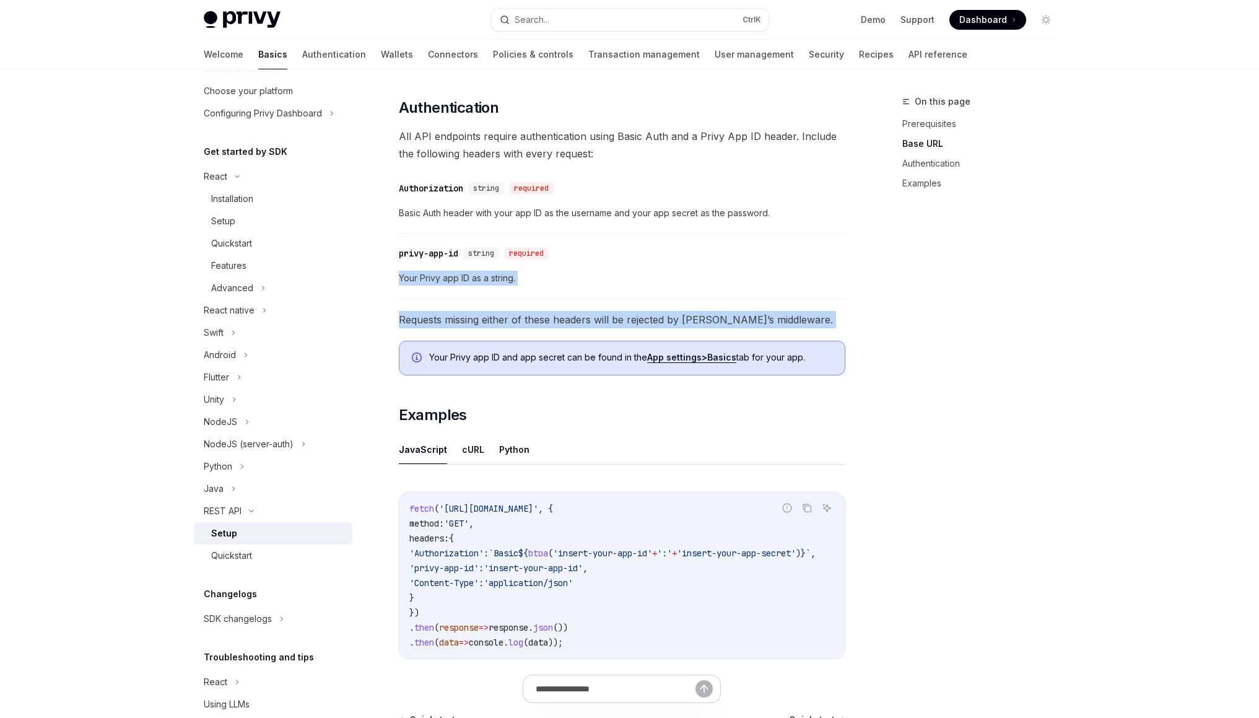
drag, startPoint x: 484, startPoint y: 280, endPoint x: 489, endPoint y: 316, distance: 36.3
click at [489, 316] on div "​ Prerequisites Before you begin, make sure you have set up your Privy app and …" at bounding box center [622, 261] width 446 height 835
click at [489, 316] on span "Requests missing either of these headers will be rejected by Privy’s middleware." at bounding box center [622, 319] width 446 height 17
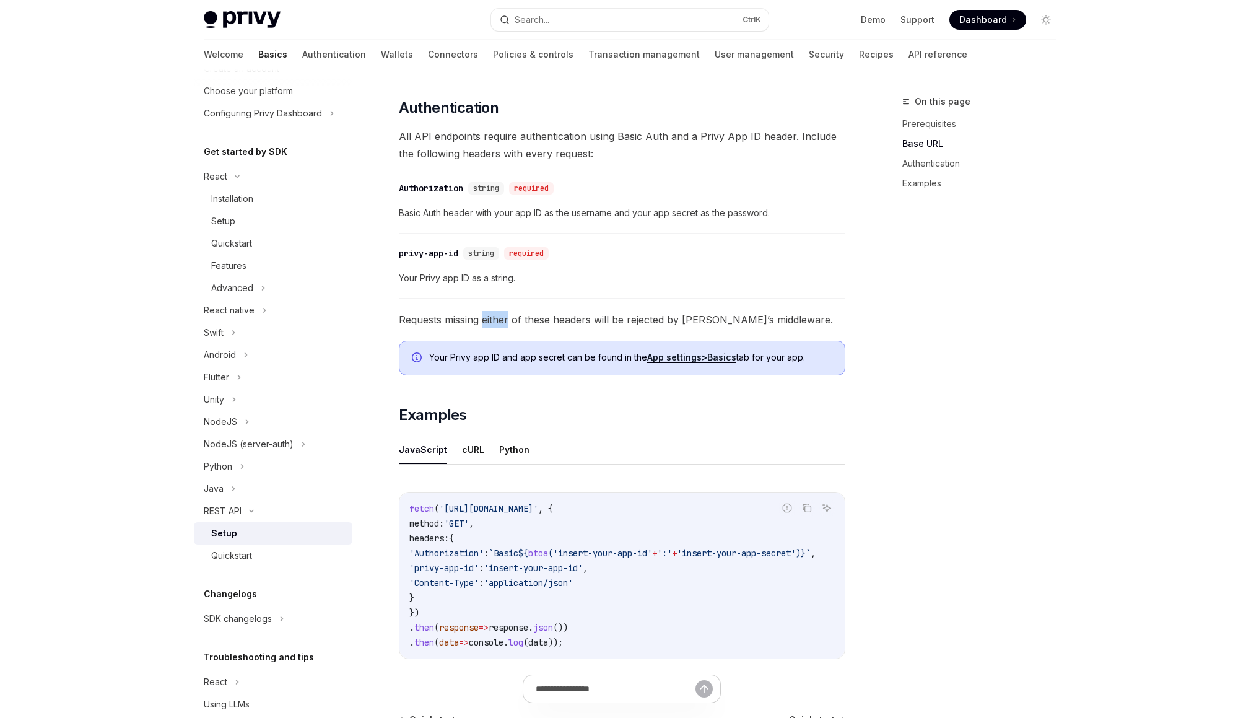
click at [489, 316] on span "Requests missing either of these headers will be rejected by Privy’s middleware." at bounding box center [622, 319] width 446 height 17
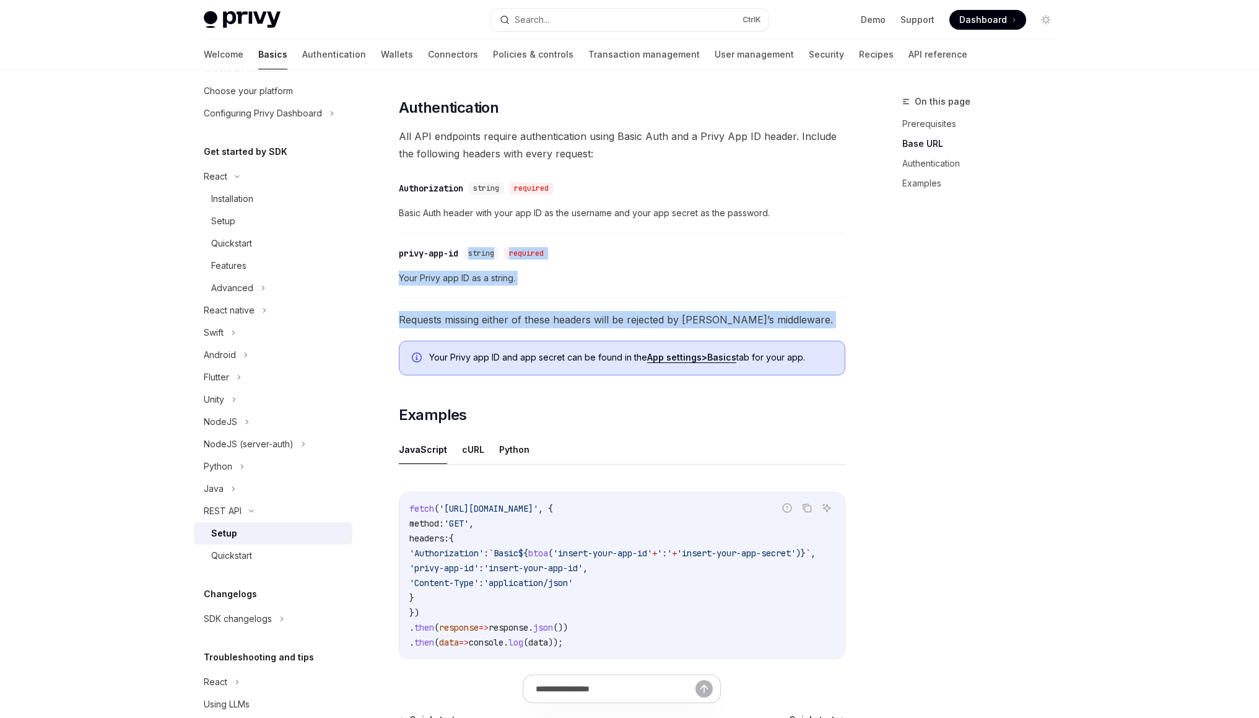
drag, startPoint x: 489, startPoint y: 316, endPoint x: 467, endPoint y: 237, distance: 82.2
click at [467, 237] on div "​ Prerequisites Before you begin, make sure you have set up your Privy app and …" at bounding box center [622, 261] width 446 height 835
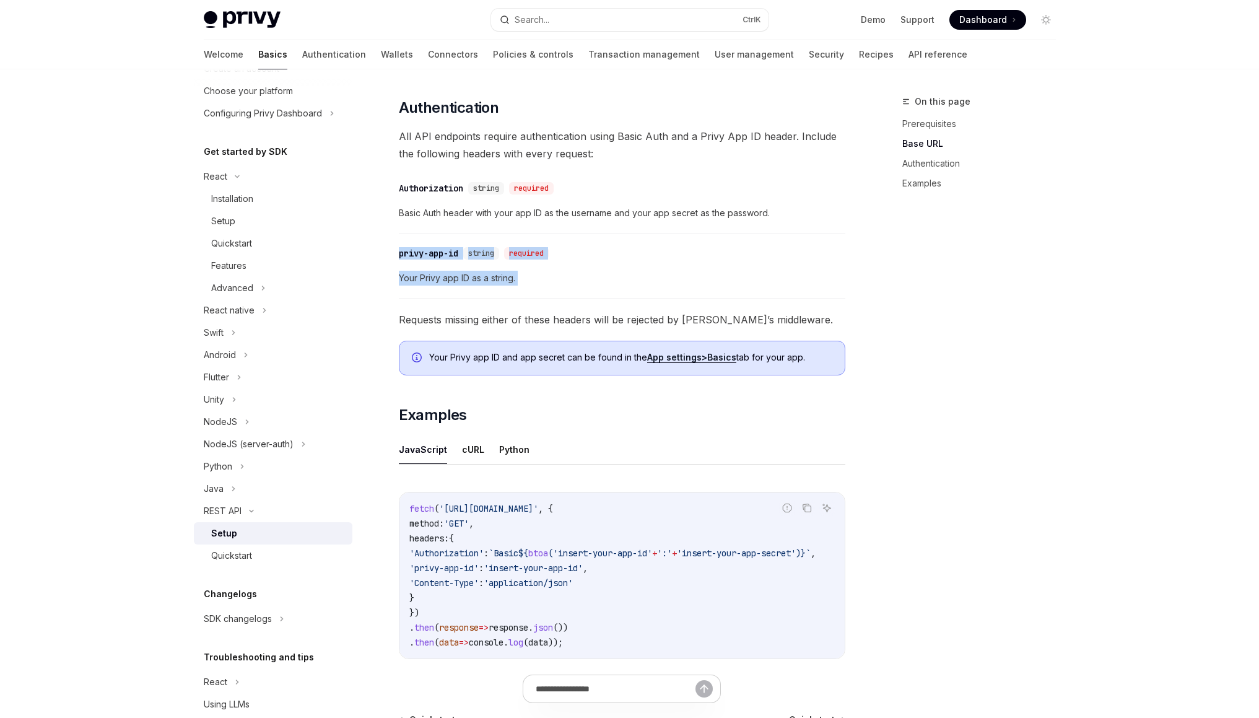
drag
click at [516, 300] on div "​ Prerequisites Before you begin, make sure you have set up your Privy app and …" at bounding box center [622, 261] width 446 height 835
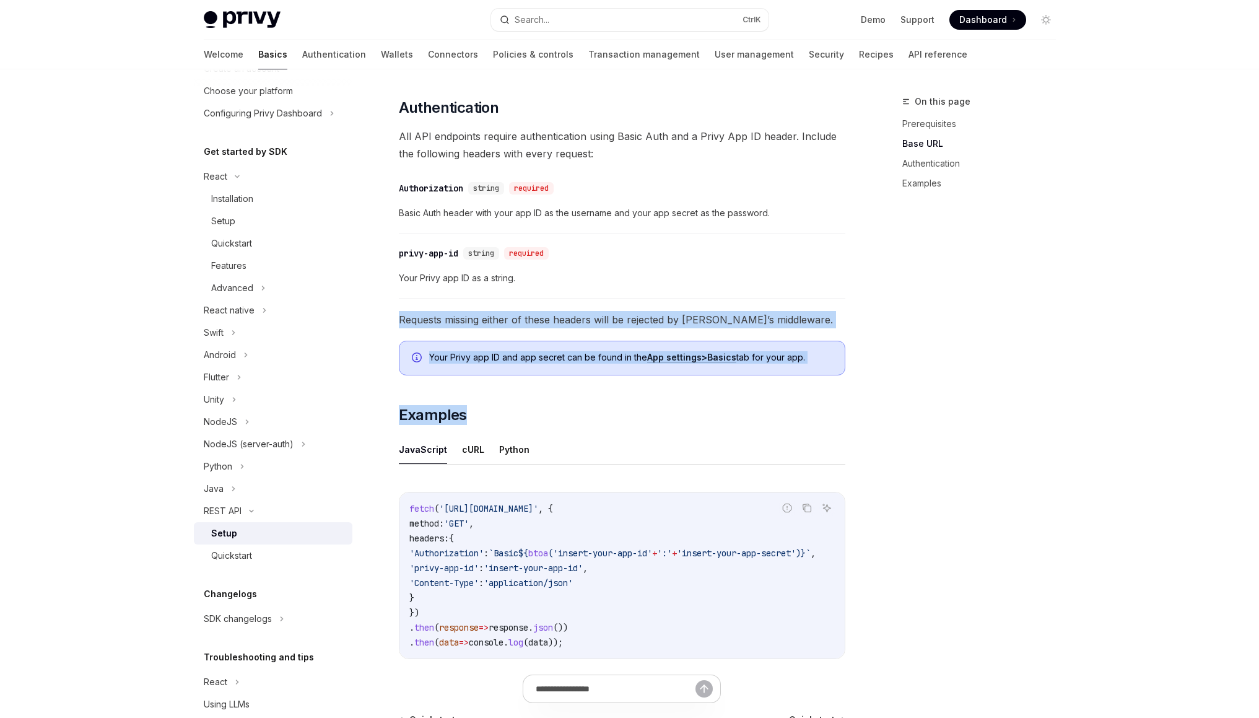
click at [584, 393] on div "​ Prerequisites Before you begin, make sure you have set up your Privy app and …" at bounding box center [622, 261] width 446 height 835
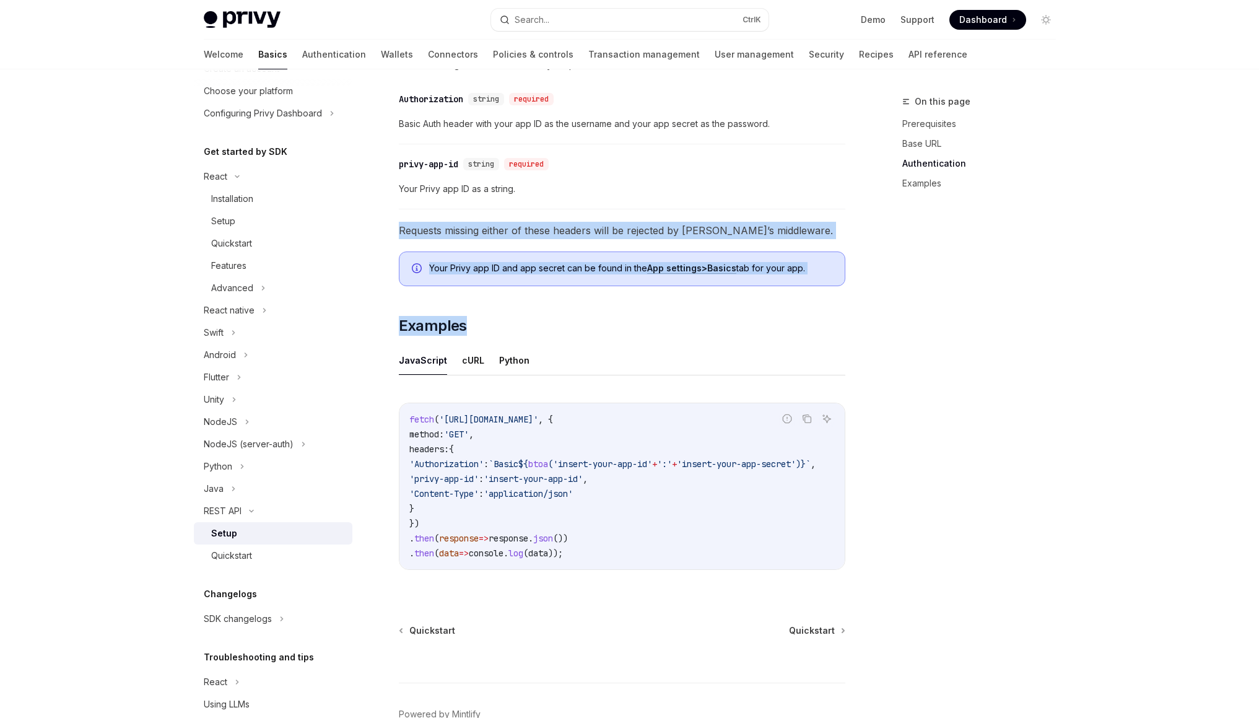
scroll to position [478, 0]
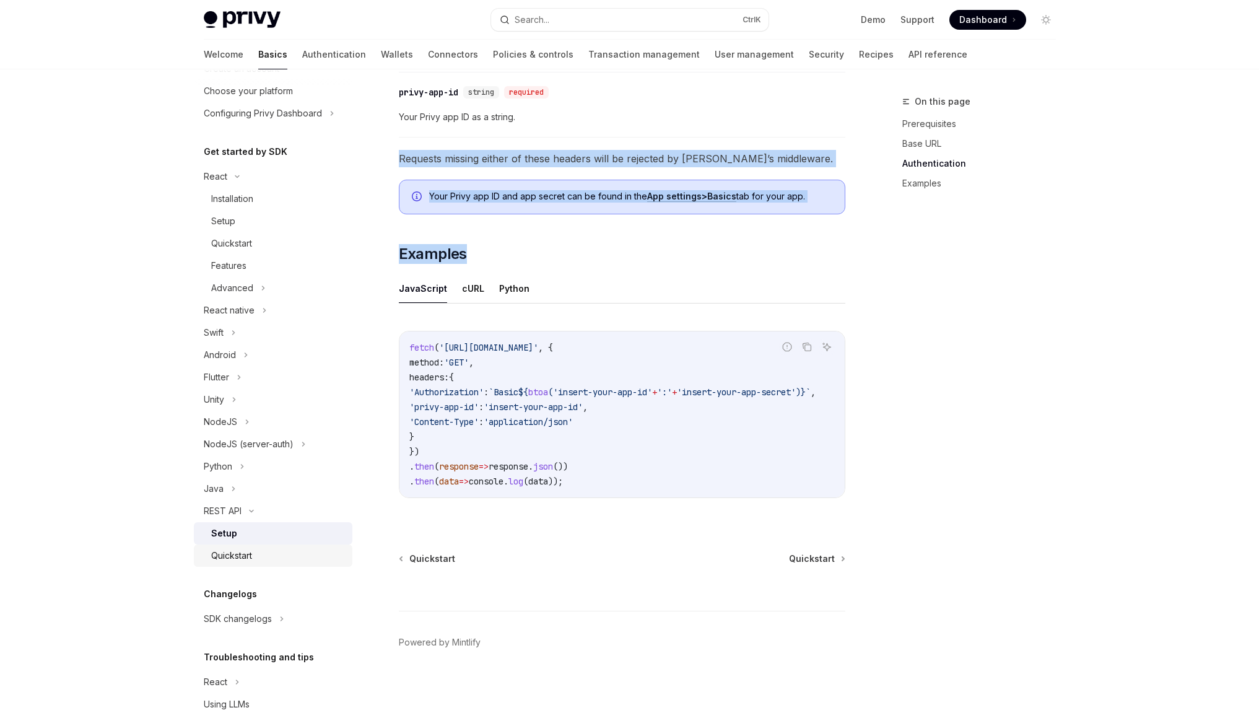
click at [263, 560] on div "Quickstart" at bounding box center [278, 555] width 134 height 15
type textarea "*"
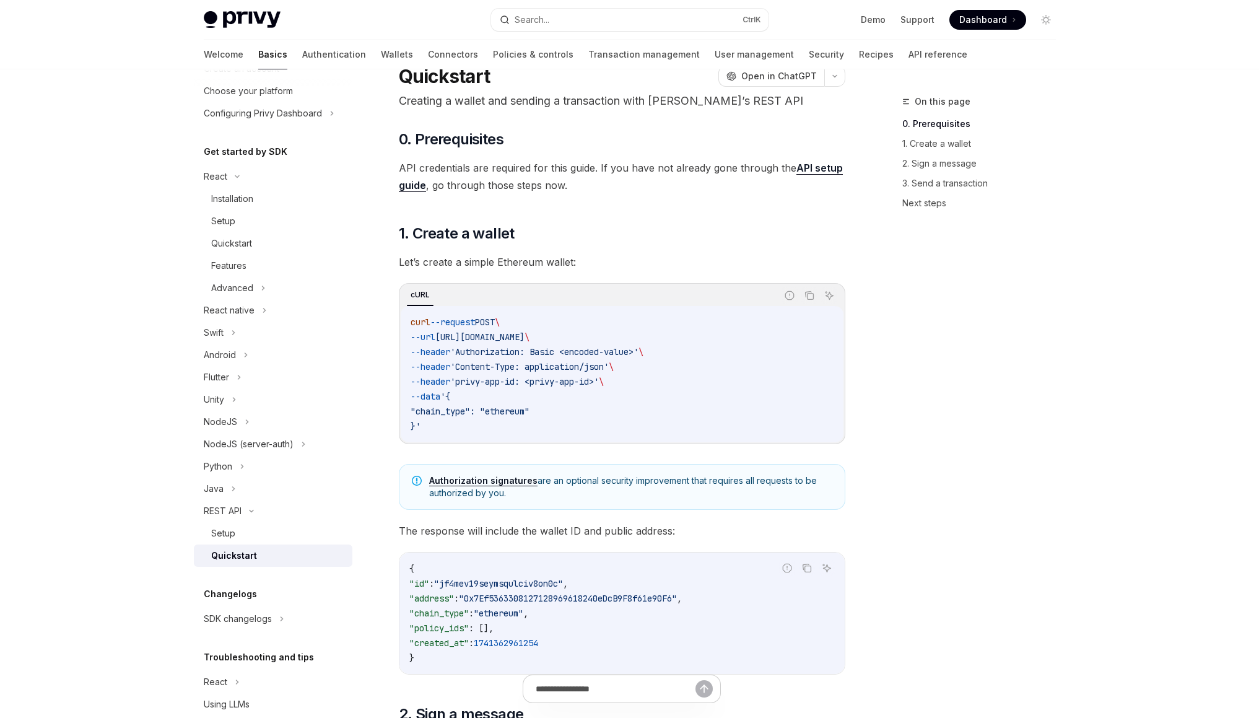
scroll to position [84, 0]
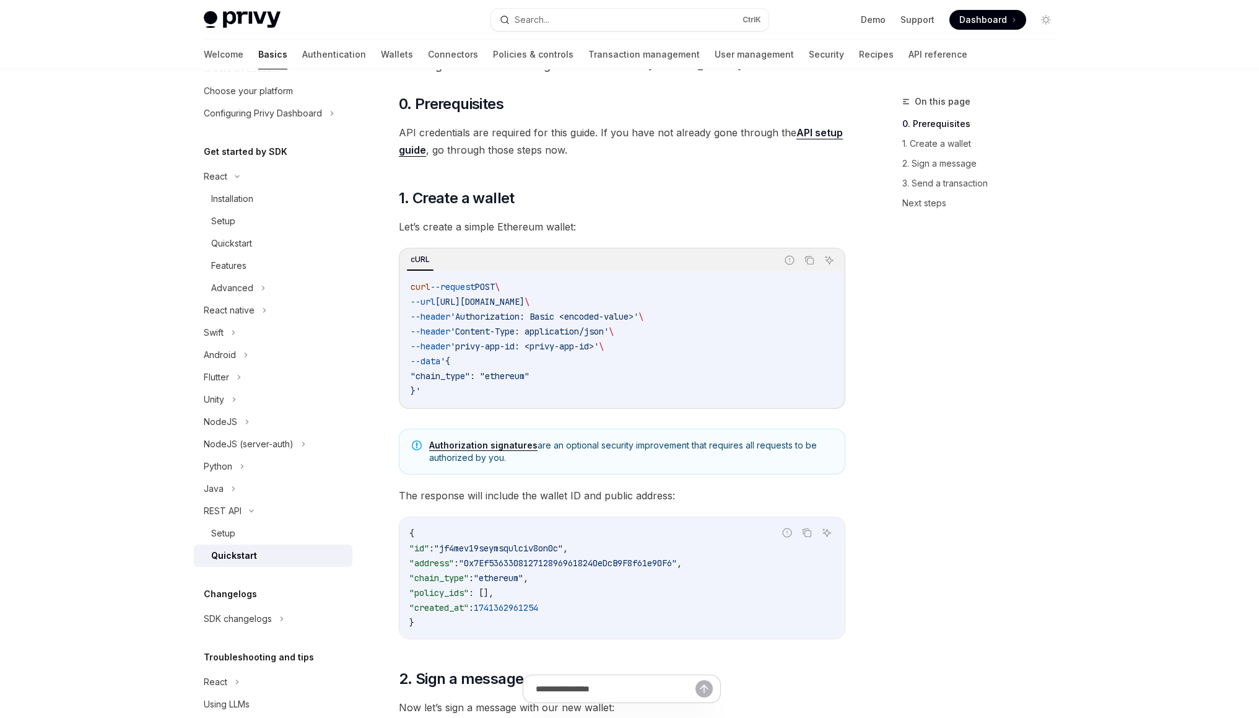
click at [539, 295] on code "curl --request POST \ --url https://api.privy.io/v1/wallets \ --header 'Authori…" at bounding box center [621, 338] width 423 height 119
drag, startPoint x: 539, startPoint y: 295, endPoint x: 542, endPoint y: 319, distance: 25.0
click at [542, 319] on code "curl --request POST \ --url https://api.privy.io/v1/wallets \ --header 'Authori…" at bounding box center [621, 338] width 423 height 119
click at [542, 319] on span "'Authorization: Basic <encoded-value>'" at bounding box center [544, 316] width 188 height 11
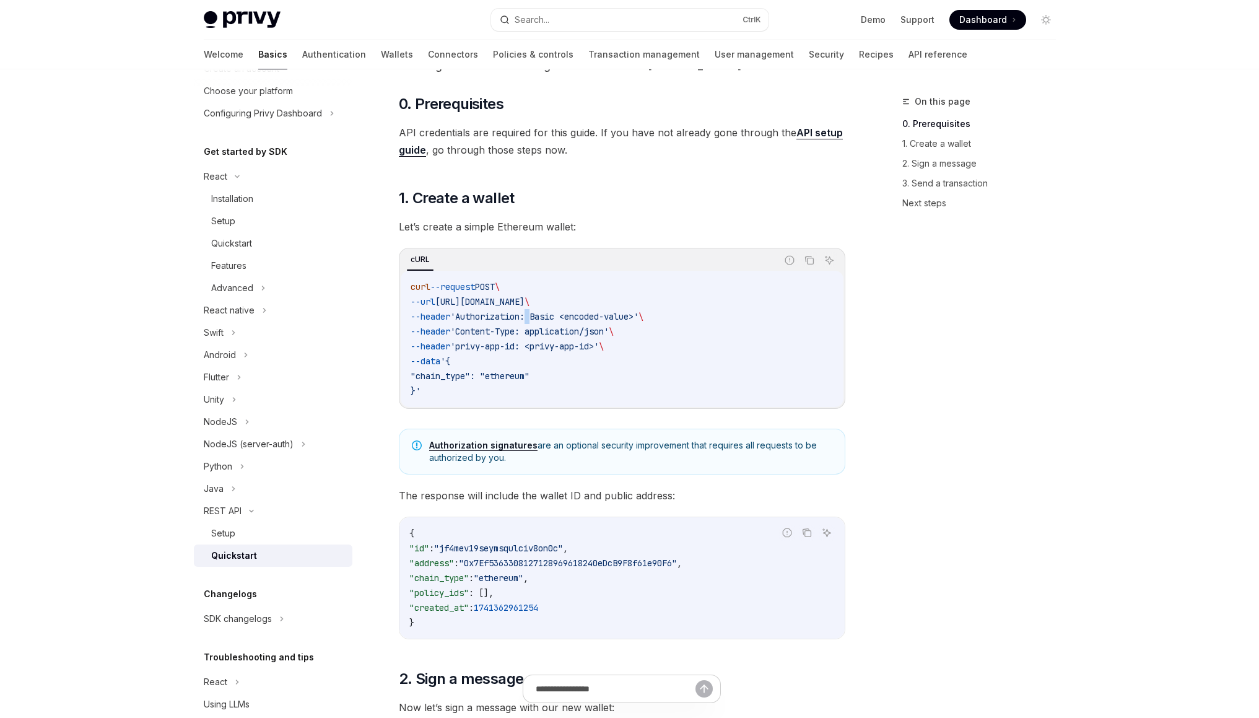
click at [542, 319] on span "'Authorization: Basic <encoded-value>'" at bounding box center [544, 316] width 188 height 11
click at [555, 319] on span "'Authorization: Basic <encoded-value>'" at bounding box center [544, 316] width 188 height 11
click at [599, 318] on span "'Authorization: Basic <encoded-value>'" at bounding box center [544, 316] width 188 height 11
drag, startPoint x: 599, startPoint y: 318, endPoint x: 646, endPoint y: 317, distance: 47.7
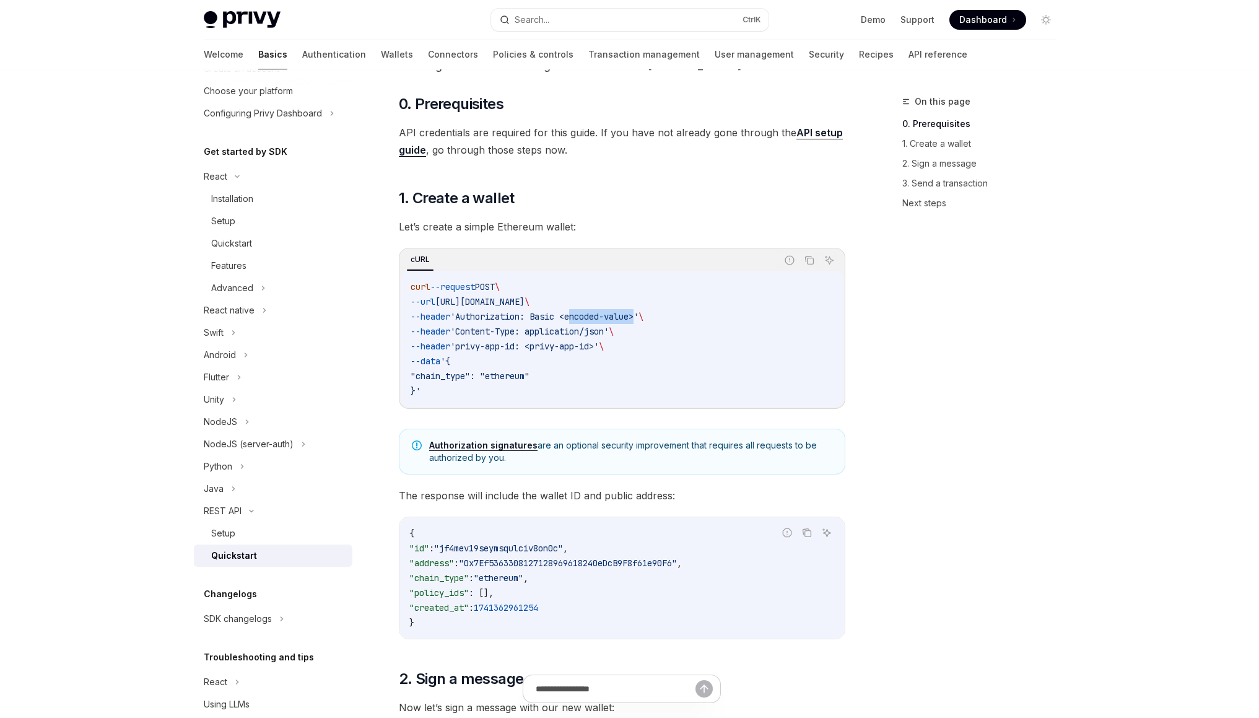
click at [638, 317] on span "'Authorization: Basic <encoded-value>'" at bounding box center [544, 316] width 188 height 11
click at [614, 328] on span "\" at bounding box center [611, 331] width 5 height 11
drag, startPoint x: 634, startPoint y: 328, endPoint x: 630, endPoint y: 353, distance: 25.1
click at [630, 353] on code "curl --request POST \ --url https://api.privy.io/v1/wallets \ --header 'Authori…" at bounding box center [621, 338] width 423 height 119
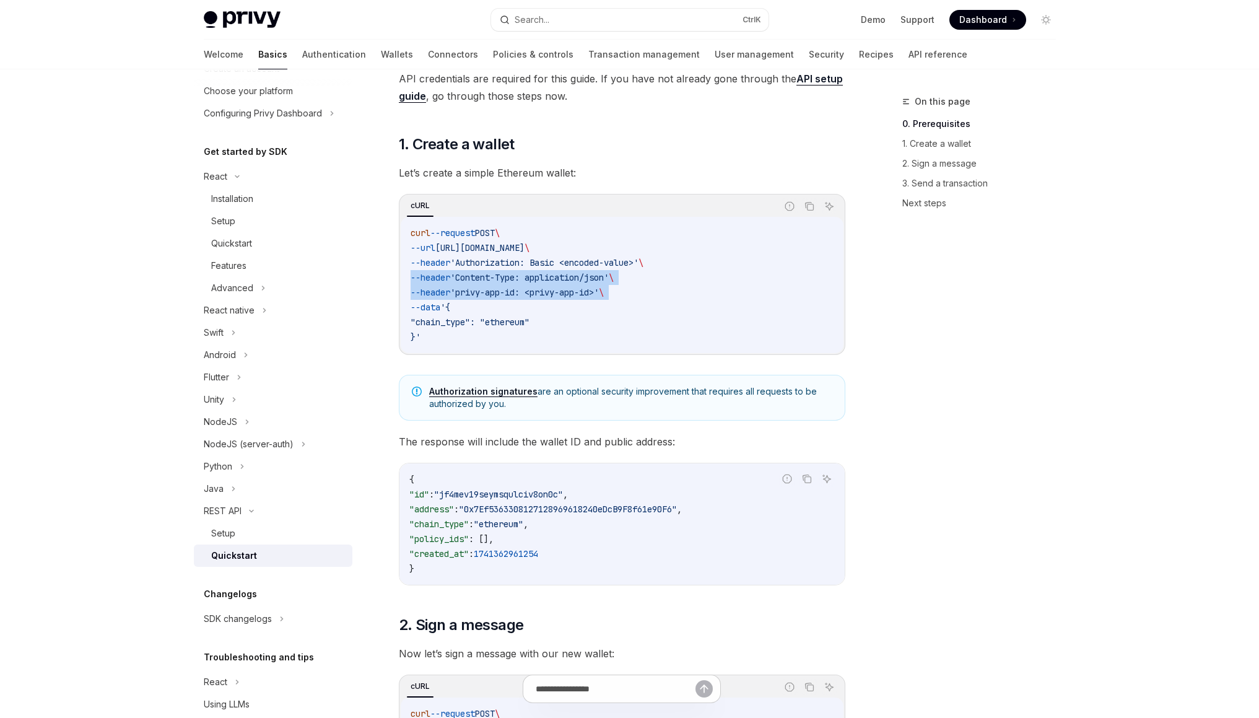
scroll to position [159, 0]
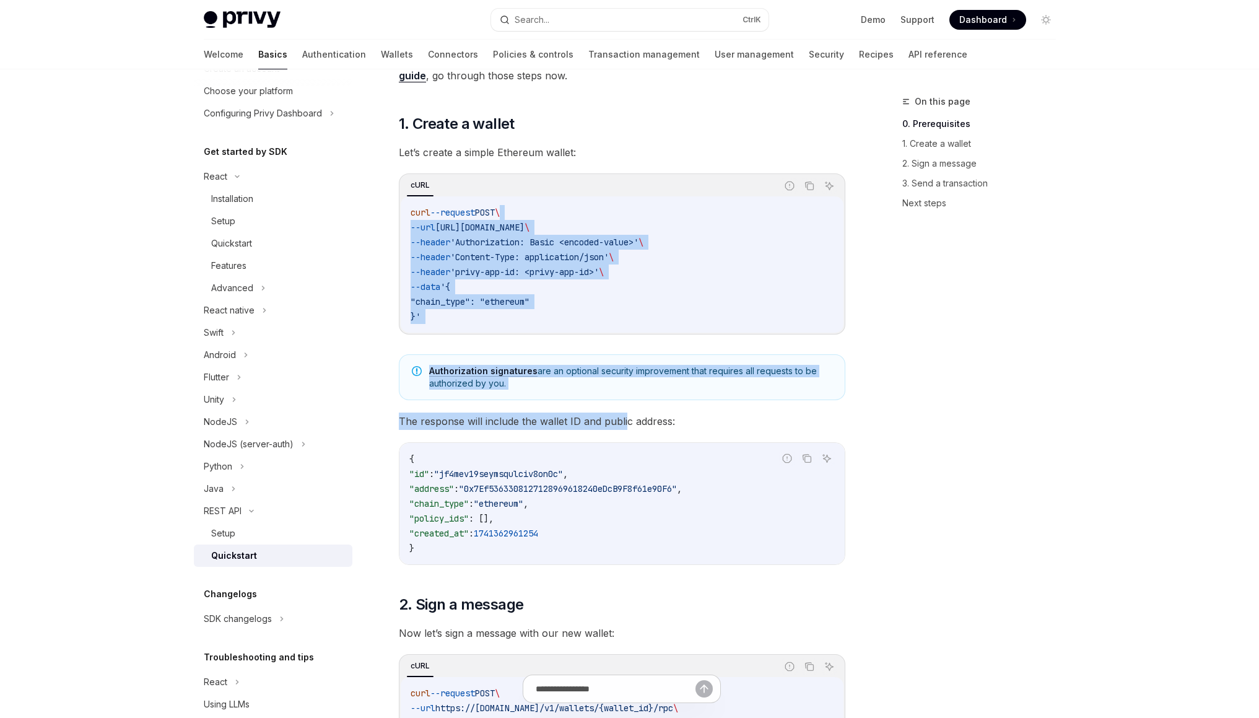
drag, startPoint x: 625, startPoint y: 425, endPoint x: 591, endPoint y: 199, distance: 227.9
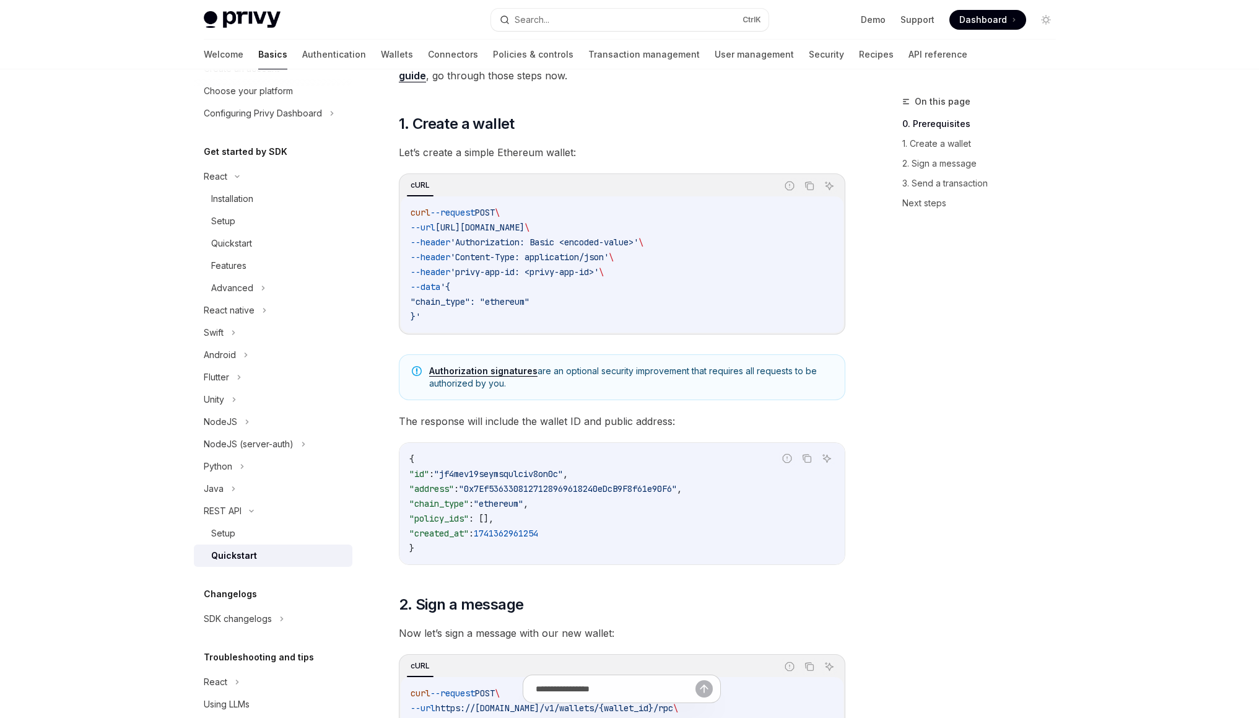
click at [591, 198] on div "curl --request POST \ --url https://api.privy.io/v1/wallets \ --header 'Authori…" at bounding box center [622, 264] width 443 height 136
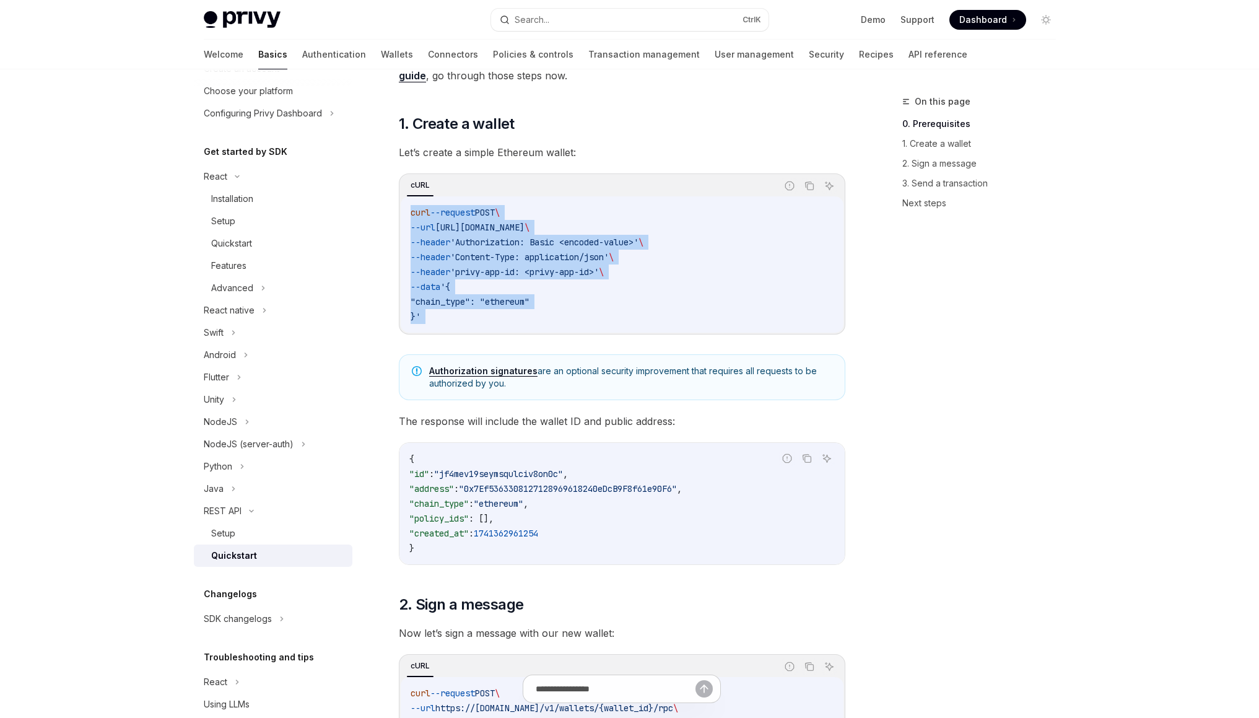
drag, startPoint x: 591, startPoint y: 198, endPoint x: 612, endPoint y: 323, distance: 127.3
click at [612, 323] on div "curl --request POST \ --url https://api.privy.io/v1/wallets \ --header 'Authori…" at bounding box center [622, 264] width 443 height 136
drag, startPoint x: 614, startPoint y: 395, endPoint x: 625, endPoint y: 489, distance: 94.8
click at [625, 489] on span ""0x7Ef5363308127128969618240eDcB9F8f61e90F6"" at bounding box center [568, 488] width 218 height 11
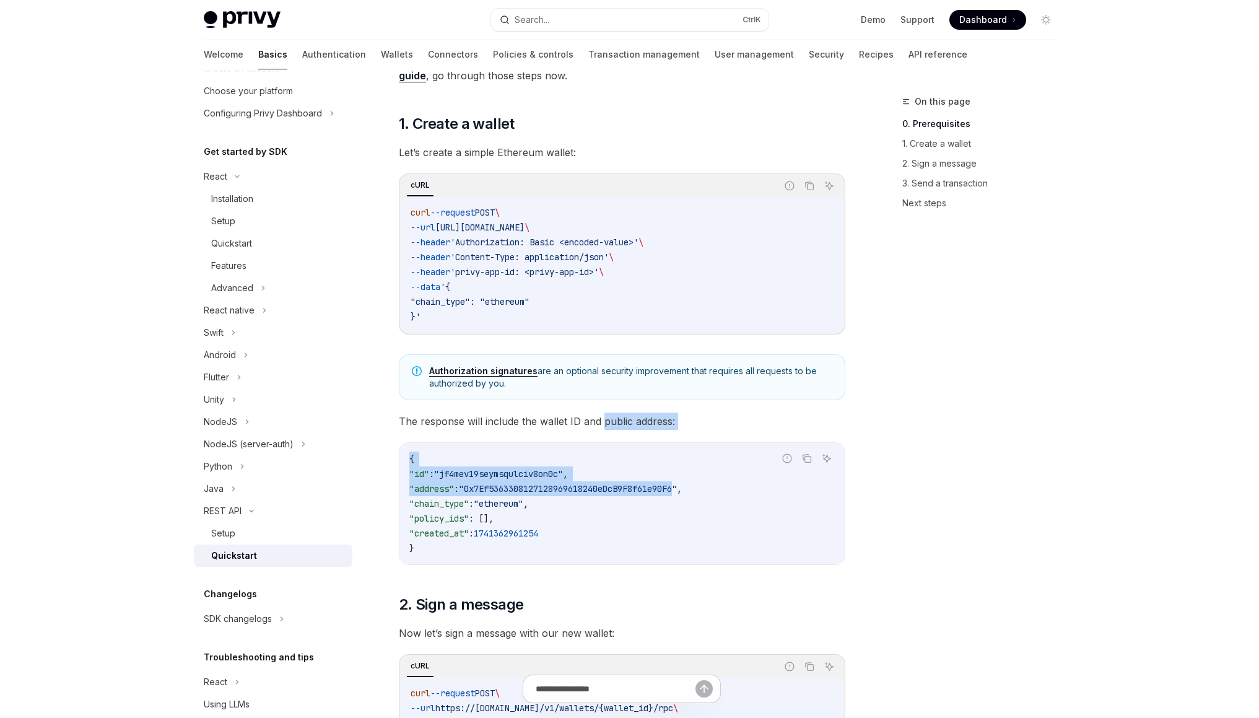
drag, startPoint x: 625, startPoint y: 489, endPoint x: 613, endPoint y: 422, distance: 67.9
click at [613, 422] on span "The response will include the wallet ID and public address:" at bounding box center [622, 420] width 446 height 17
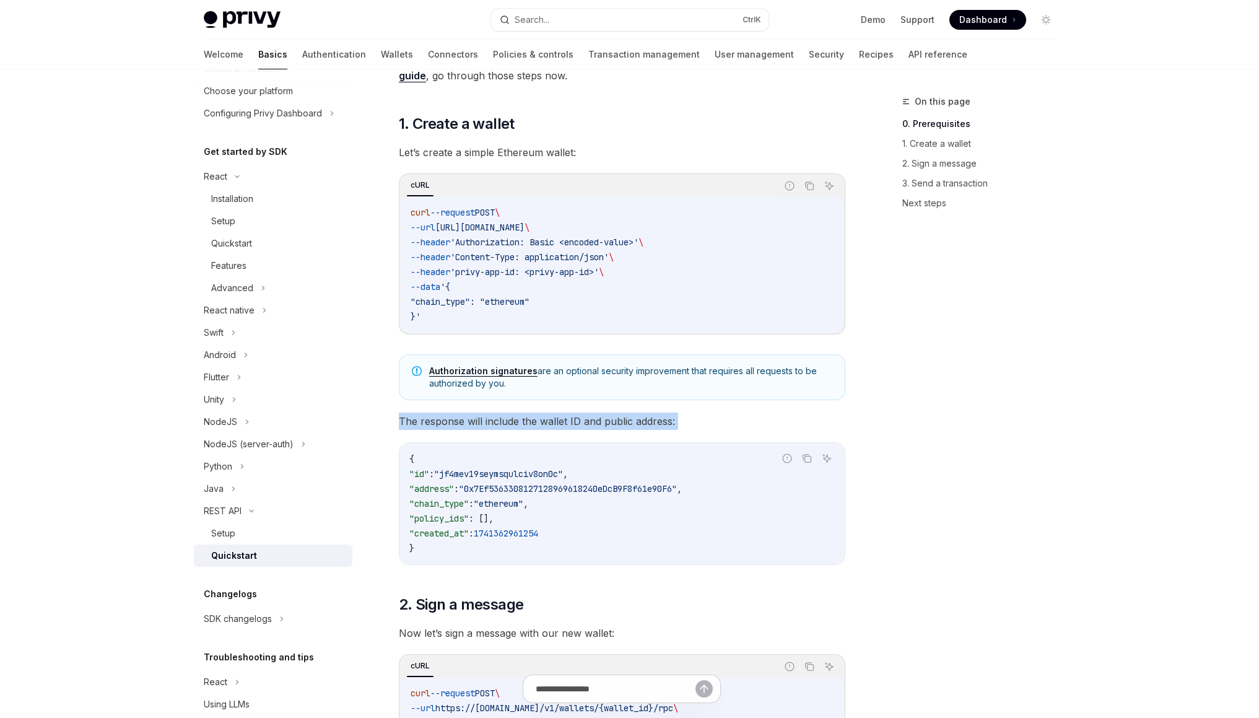
click at [613, 422] on span "The response will include the wallet ID and public address:" at bounding box center [622, 420] width 446 height 17
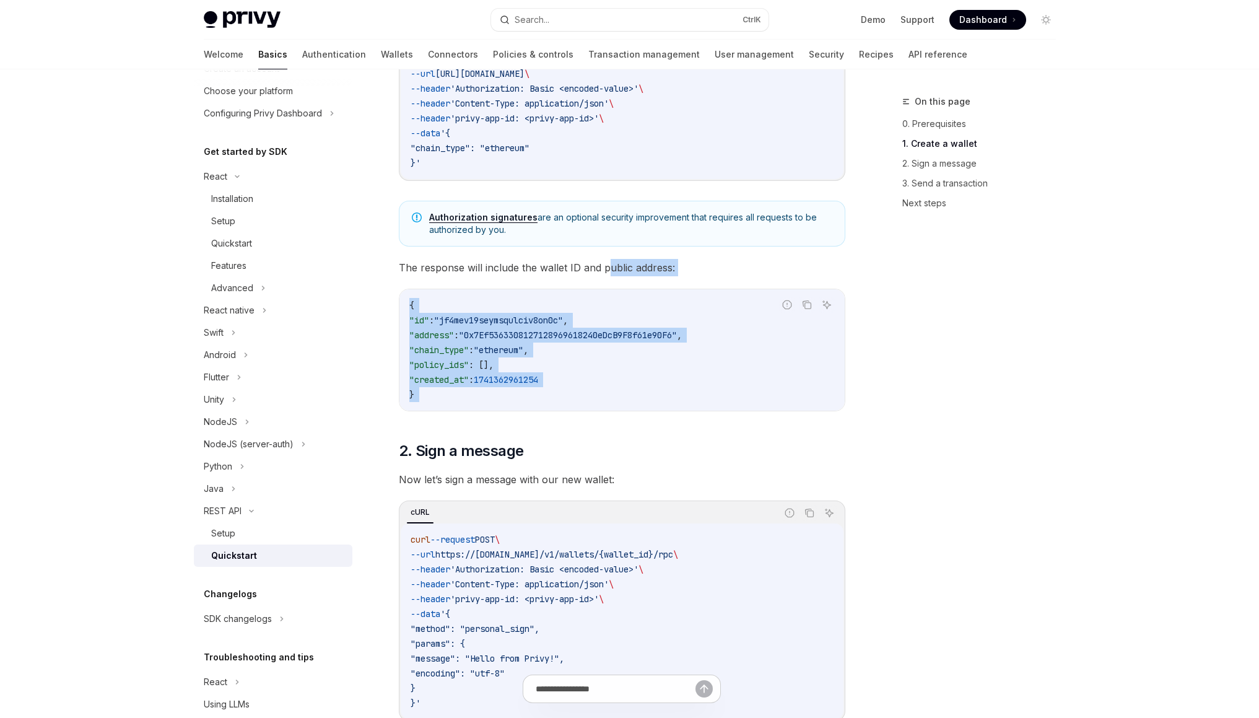
drag, startPoint x: 613, startPoint y: 422, endPoint x: 606, endPoint y: 275, distance: 147.5
click at [606, 275] on span "The response will include the wallet ID and public address:" at bounding box center [622, 267] width 446 height 17
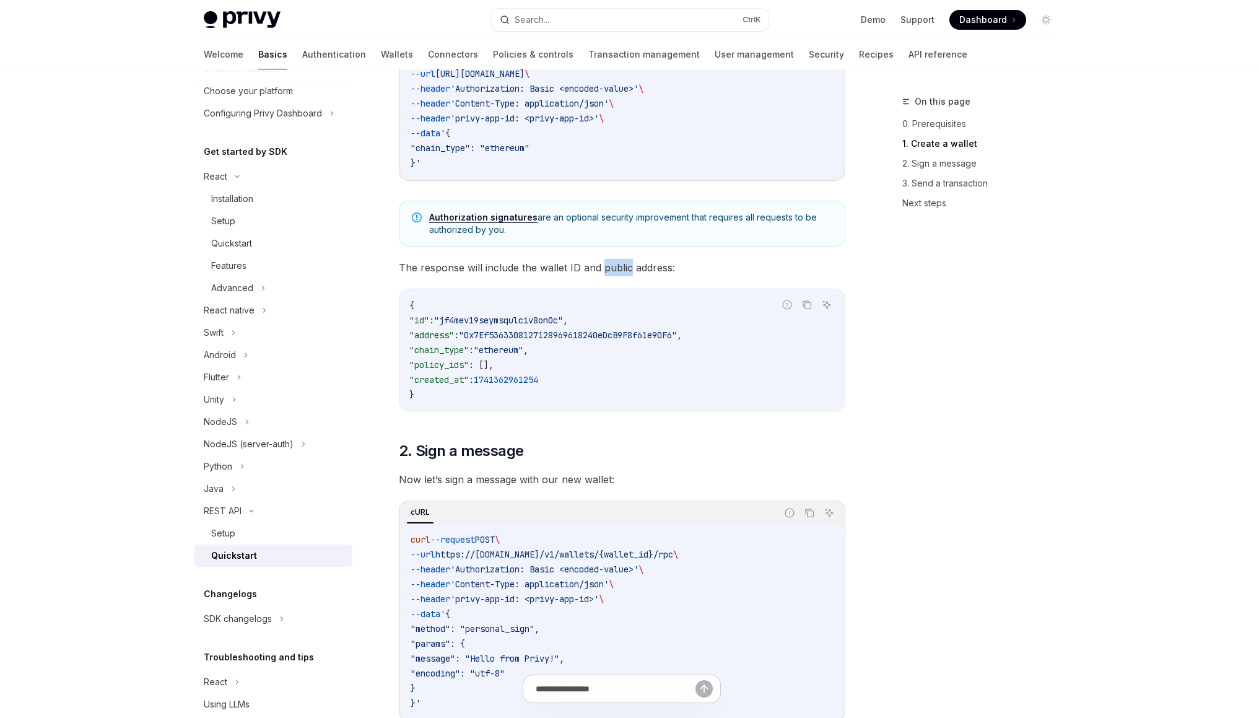
click at [606, 275] on span "The response will include the wallet ID and public address:" at bounding box center [622, 267] width 446 height 17
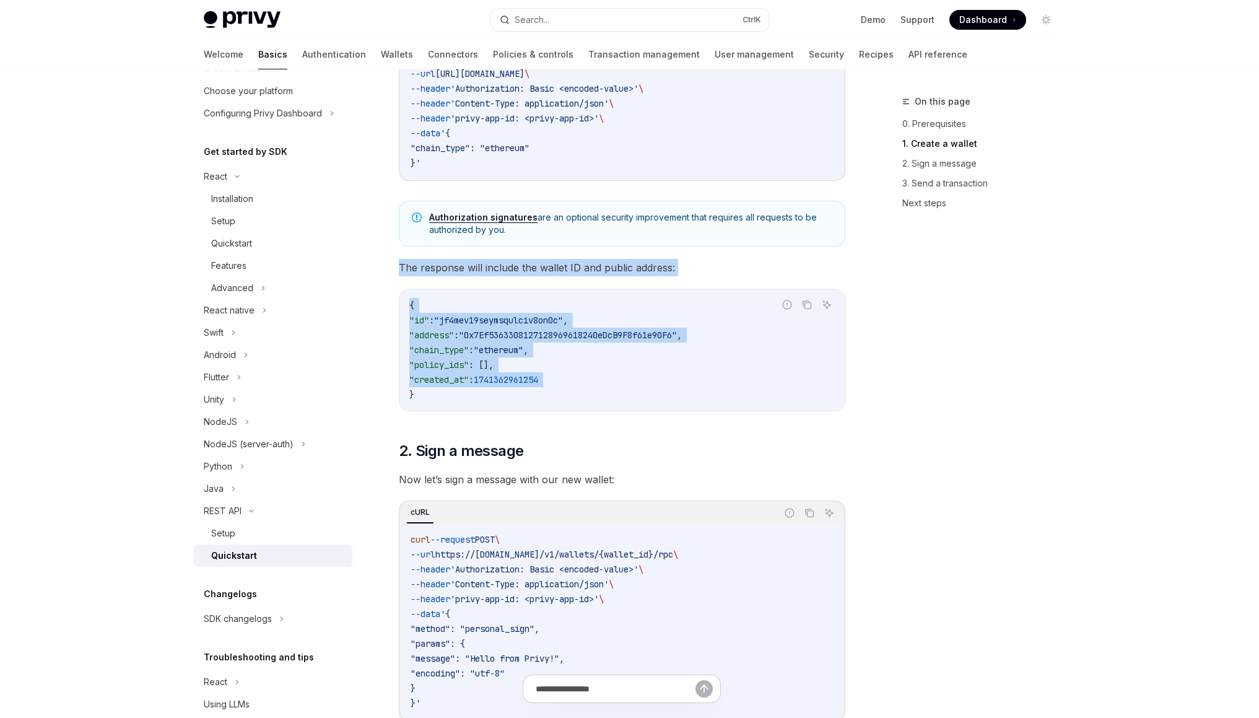
drag, startPoint x: 606, startPoint y: 275, endPoint x: 604, endPoint y: 375, distance: 99.7
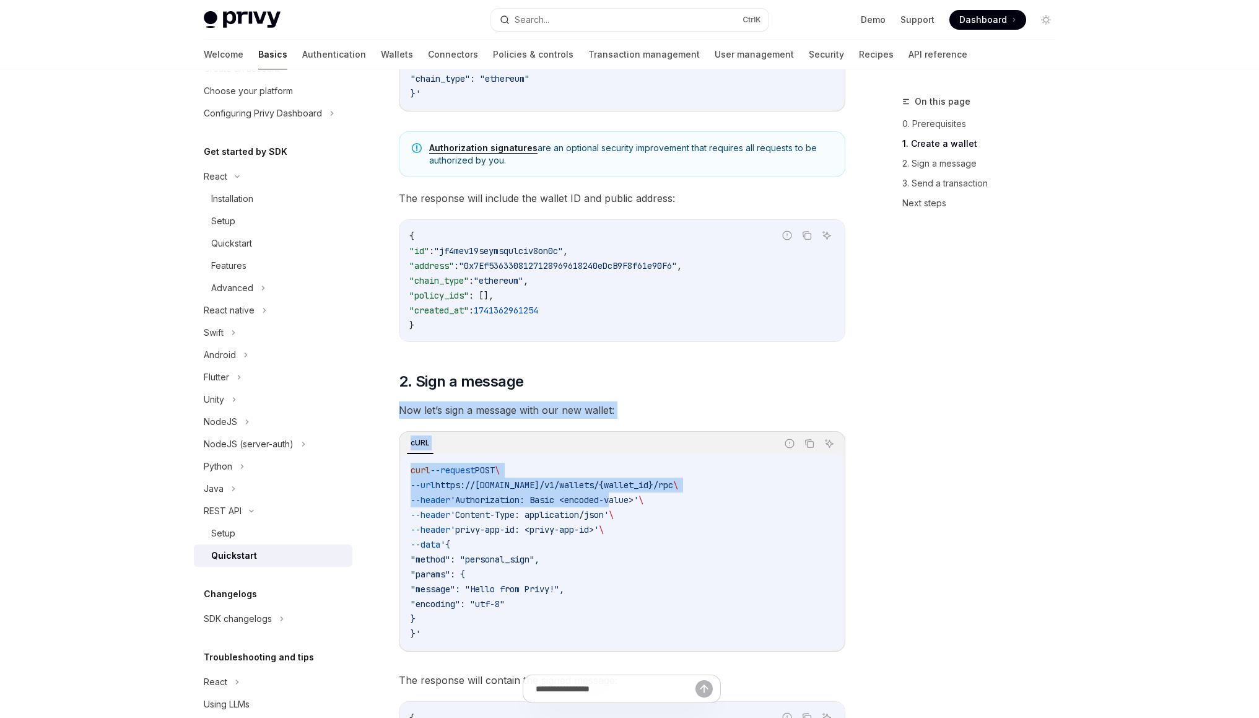
click at [628, 498] on div "​ 0. Prerequisites API credentials are required for this guide. If you have not…" at bounding box center [622, 704] width 446 height 1814
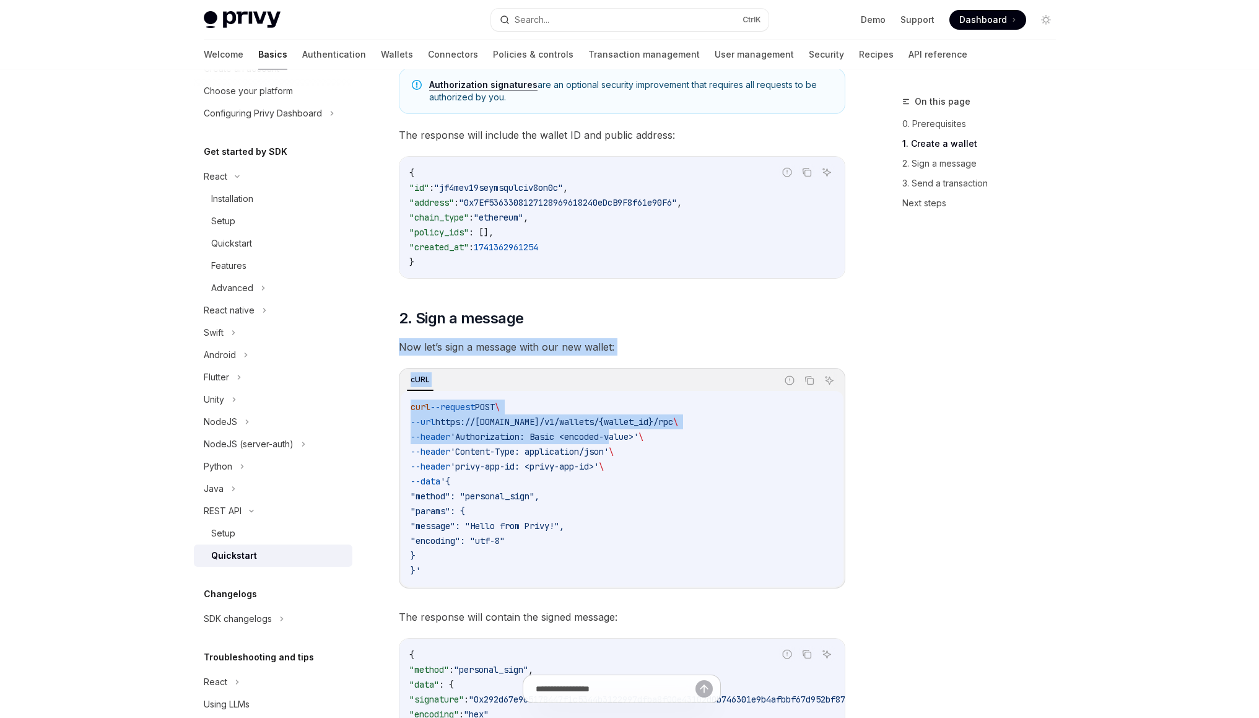
scroll to position [530, 0]
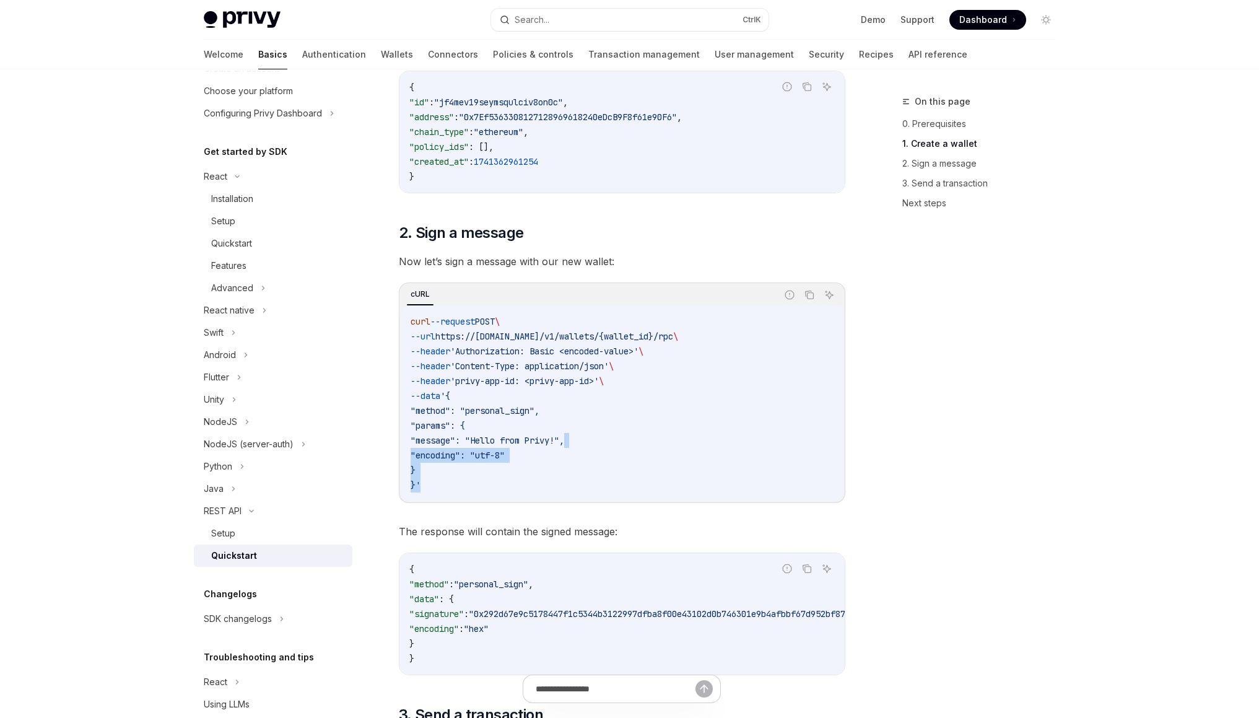
click at [597, 434] on code "curl --request POST \ --url https://api.privy.io/v1/wallets/{wallet_id}/rpc \ -…" at bounding box center [621, 403] width 423 height 178
click at [573, 306] on div "curl --request POST \ --url https://api.privy.io/v1/wallets/{wallet_id}/rpc \ -…" at bounding box center [622, 403] width 443 height 196
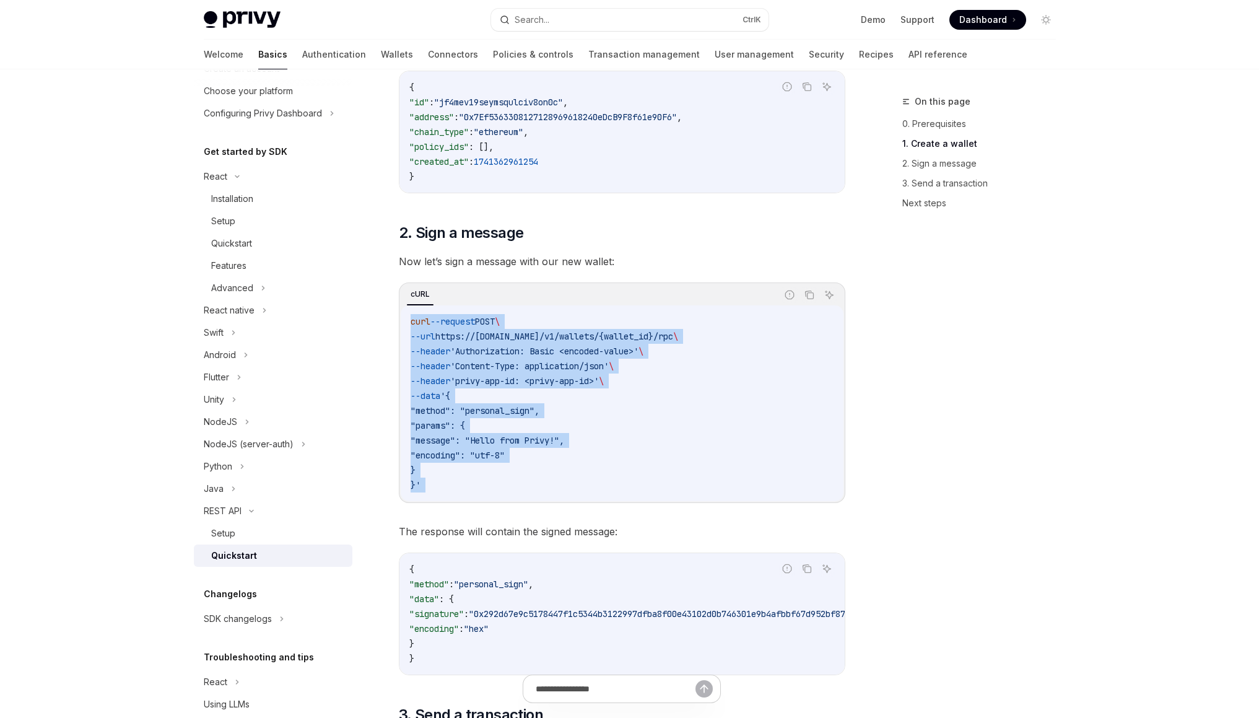
click at [575, 479] on div "curl --request POST \ --url https://api.privy.io/v1/wallets/{wallet_id}/rpc \ -…" at bounding box center [622, 403] width 443 height 196
click at [575, 479] on code "curl --request POST \ --url https://api.privy.io/v1/wallets/{wallet_id}/rpc \ -…" at bounding box center [621, 403] width 423 height 178
click at [533, 305] on div "curl --request POST \ --url https://api.privy.io/v1/wallets/{wallet_id}/rpc \ -…" at bounding box center [622, 403] width 443 height 196
click at [550, 457] on div "curl --request POST \ --url https://api.privy.io/v1/wallets/{wallet_id}/rpc \ -…" at bounding box center [622, 403] width 443 height 196
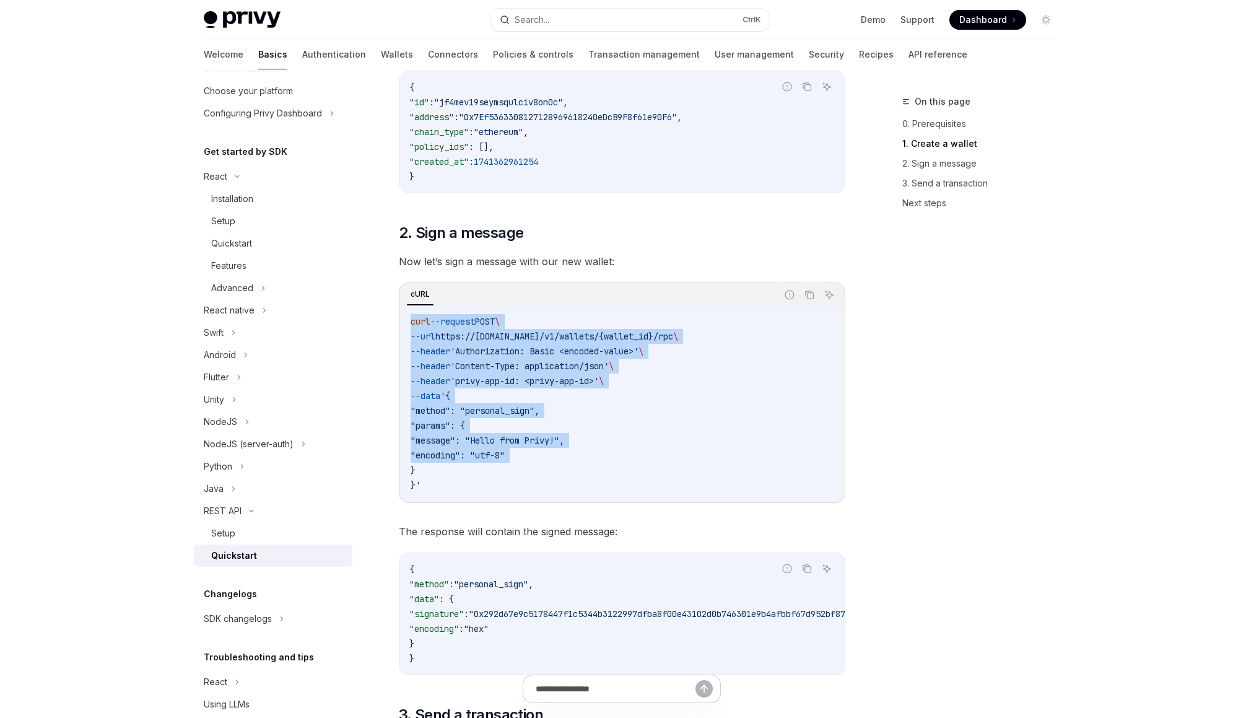
click at [506, 320] on code "curl --request POST \ --url https://api.privy.io/v1/wallets/{wallet_id}/rpc \ -…" at bounding box center [621, 403] width 423 height 178
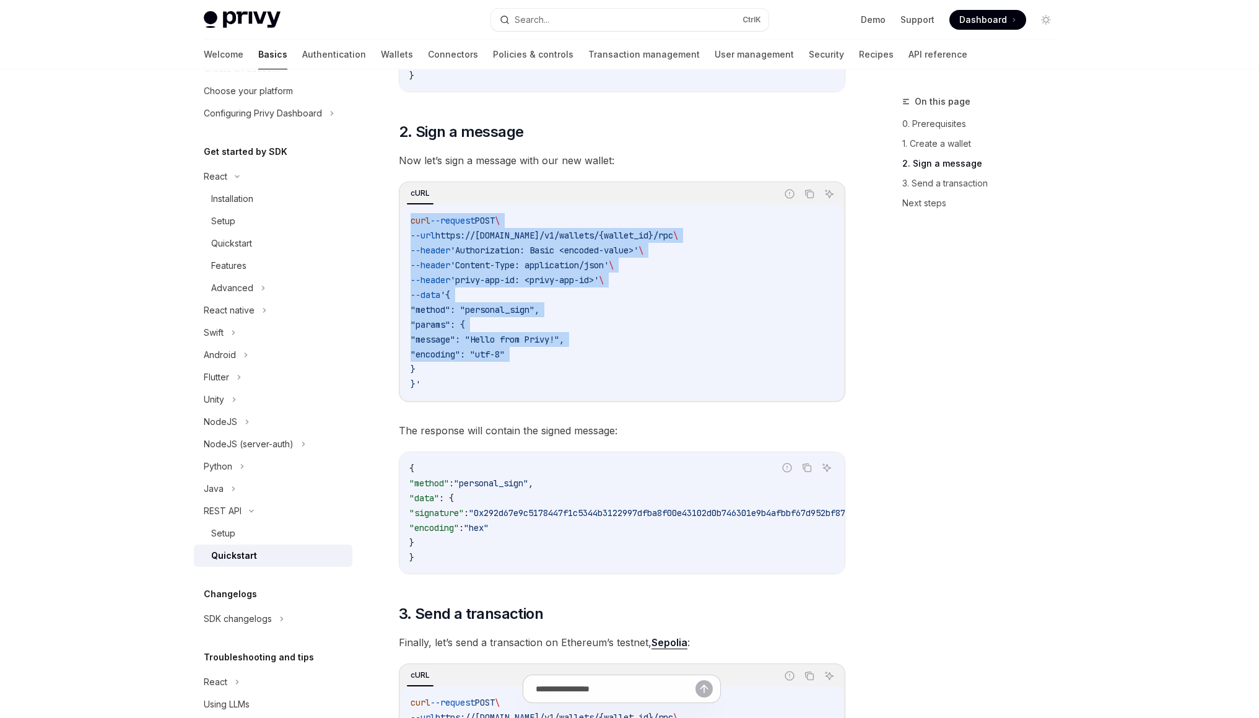
scroll to position [679, 0]
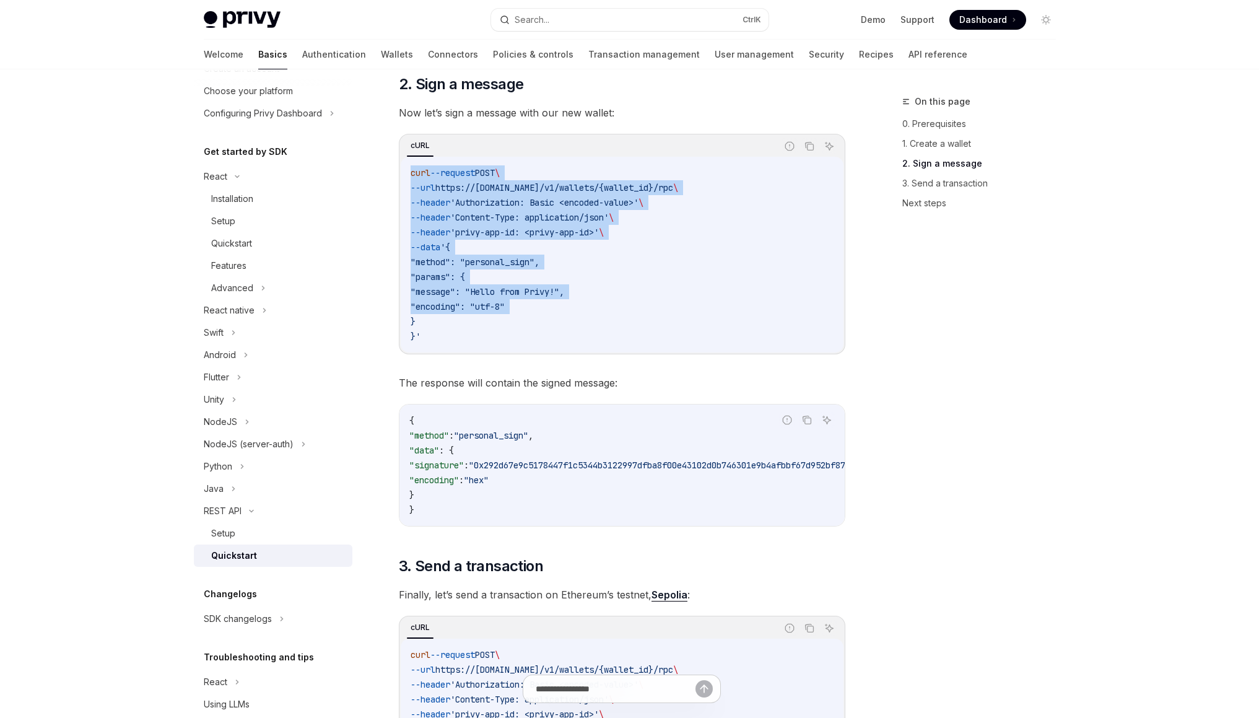
click at [506, 318] on code "curl --request POST \ --url https://api.privy.io/v1/wallets/{wallet_id}/rpc \ -…" at bounding box center [621, 254] width 423 height 178
click at [485, 162] on div "curl --request POST \ --url https://api.privy.io/v1/wallets/{wallet_id}/rpc \ -…" at bounding box center [622, 255] width 443 height 196
click at [508, 349] on div "curl --request POST \ --url https://api.privy.io/v1/wallets/{wallet_id}/rpc \ -…" at bounding box center [622, 255] width 443 height 196
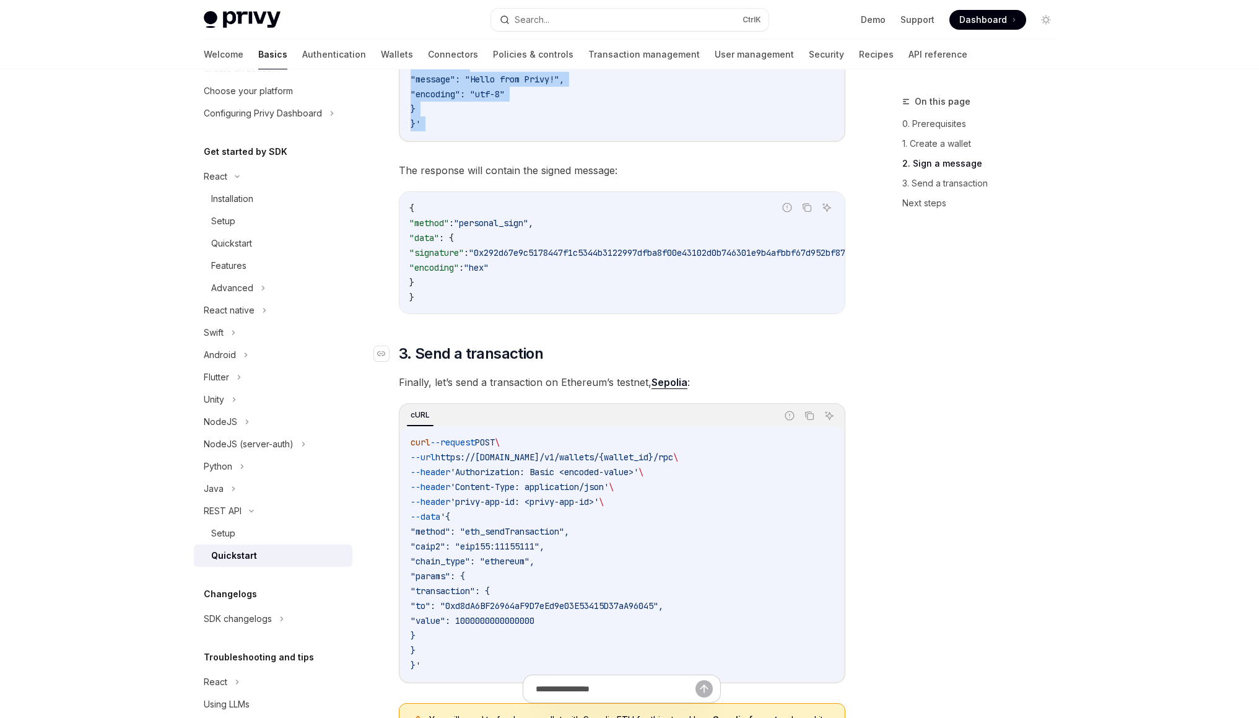
scroll to position [906, 0]
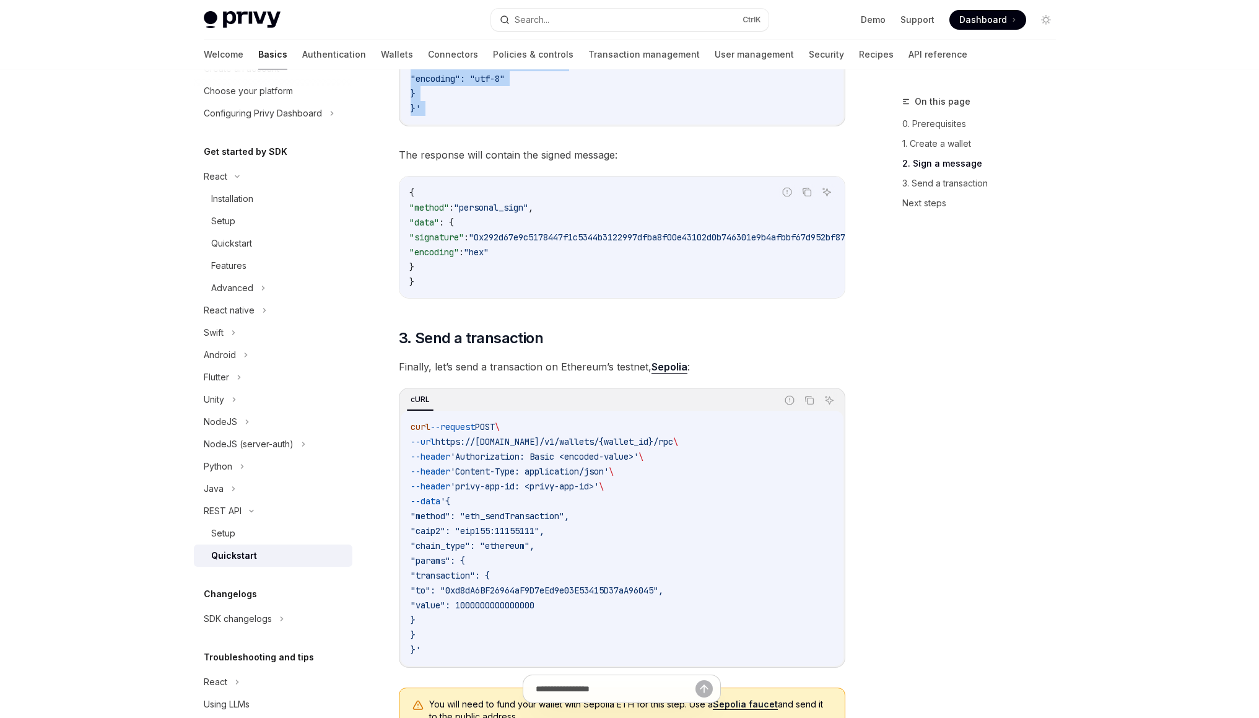
click at [493, 271] on div "{ "method" : "personal_sign" , "data" : { "signature" : "0x292d67e9c5178447f1c5…" at bounding box center [621, 236] width 445 height 121
click at [493, 271] on code "{ "method" : "personal_sign" , "data" : { "signature" : "0x292d67e9c5178447f1c5…" at bounding box center [788, 237] width 758 height 104
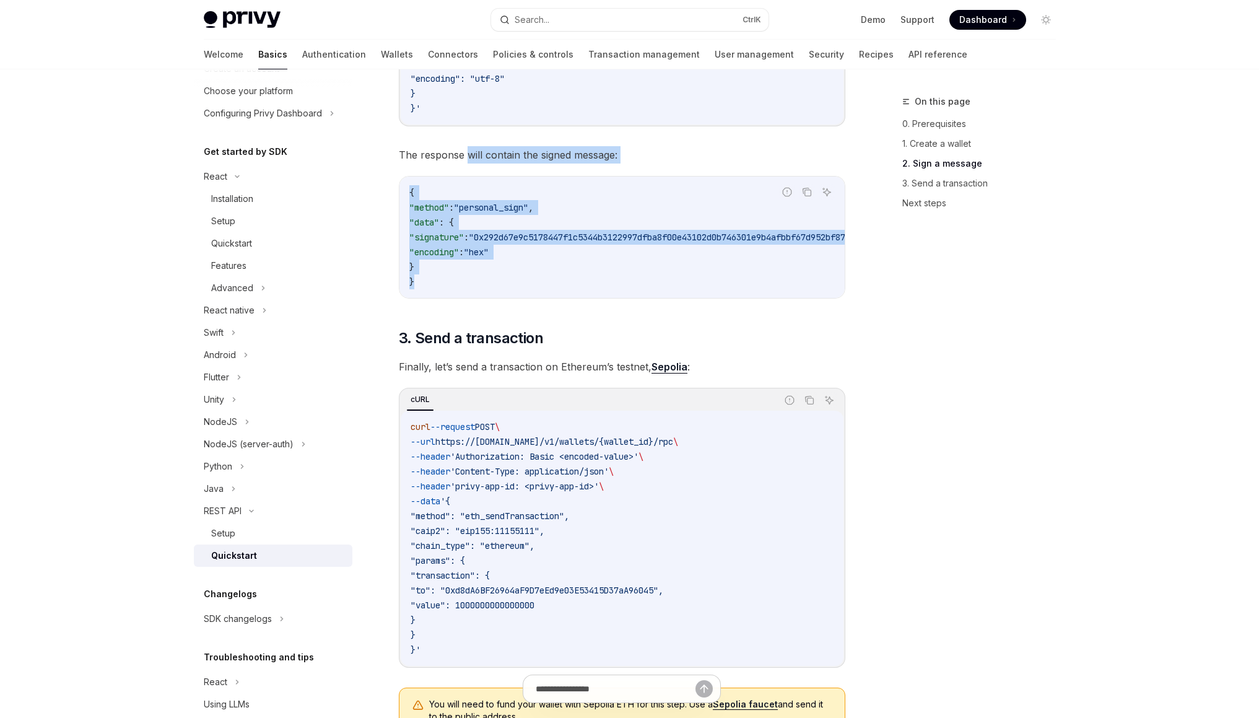
click at [466, 157] on div "​ 0. Prerequisites API credentials are required for this guide. If you have not…" at bounding box center [622, 179] width 446 height 1814
click at [466, 157] on span "The response will contain the signed message:" at bounding box center [622, 154] width 446 height 17
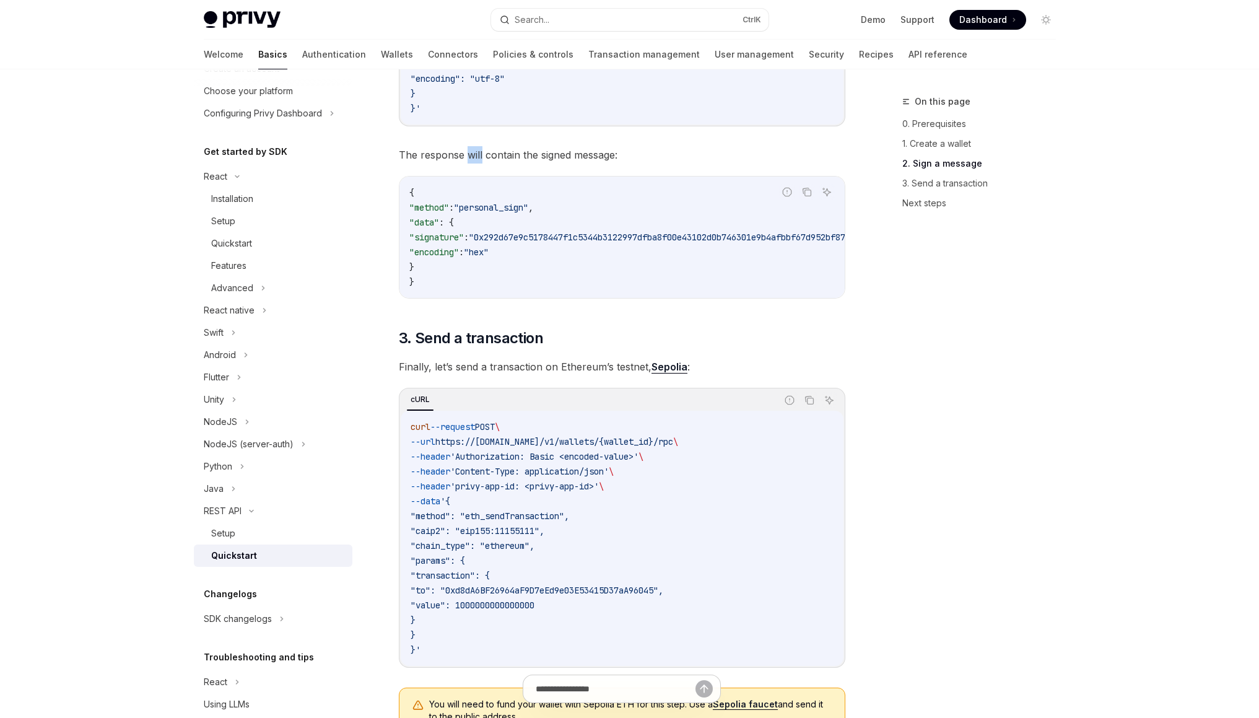
click at [466, 157] on span "The response will contain the signed message:" at bounding box center [622, 154] width 446 height 17
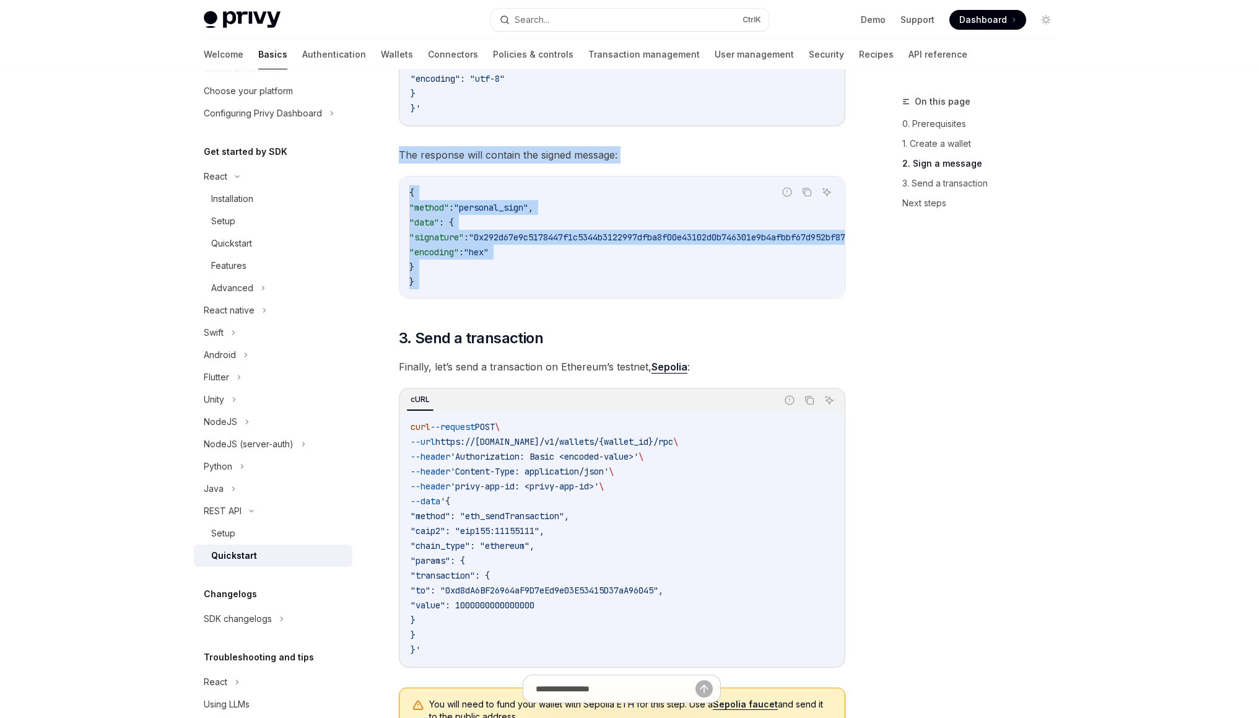
click at [498, 293] on div "​ 0. Prerequisites API credentials are required for this guide. If you have not…" at bounding box center [622, 179] width 446 height 1814
click at [498, 293] on div "{ "method" : "personal_sign" , "data" : { "signature" : "0x292d67e9c5178447f1c5…" at bounding box center [621, 236] width 445 height 121
click at [441, 136] on div "​ 0. Prerequisites API credentials are required for this guide. If you have not…" at bounding box center [622, 179] width 446 height 1814
click at [477, 290] on div "​ 0. Prerequisites API credentials are required for this guide. If you have not…" at bounding box center [622, 179] width 446 height 1814
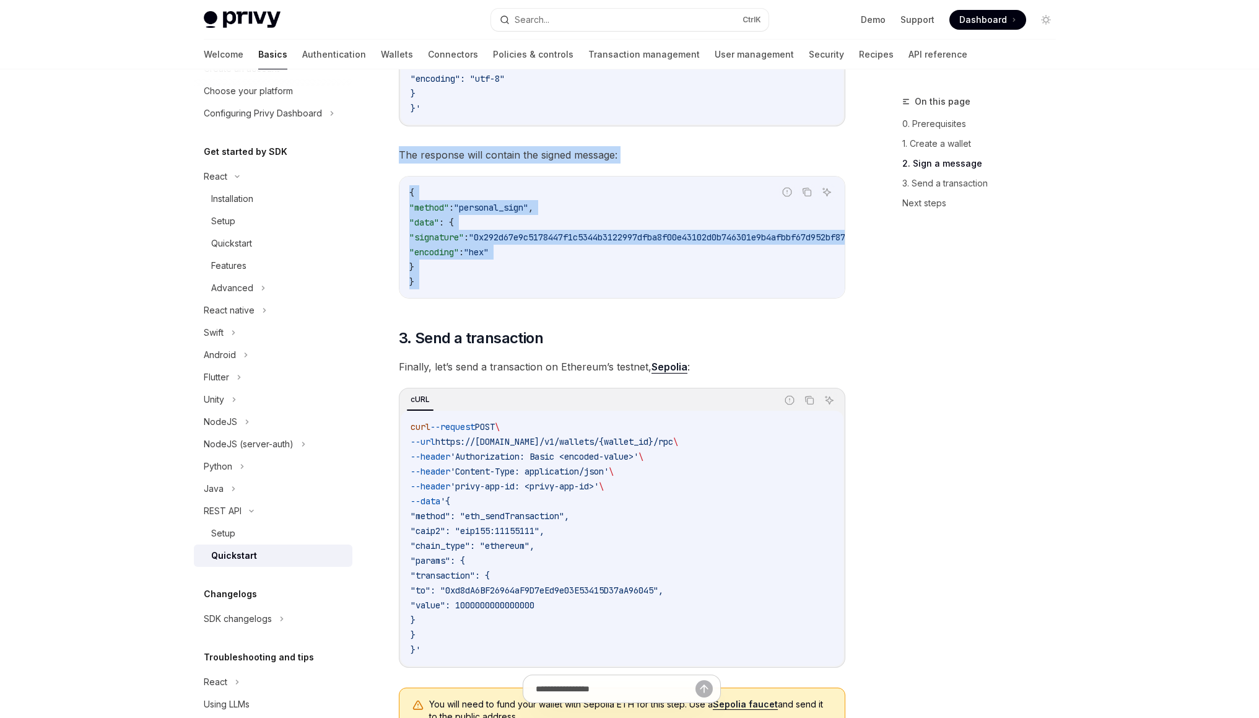
click at [477, 290] on div "{ "method" : "personal_sign" , "data" : { "signature" : "0x292d67e9c5178447f1c5…" at bounding box center [621, 236] width 445 height 121
click at [428, 147] on div "​ 0. Prerequisites API credentials are required for this guide. If you have not…" at bounding box center [622, 179] width 446 height 1814
click at [428, 147] on span "The response will contain the signed message:" at bounding box center [622, 154] width 446 height 17
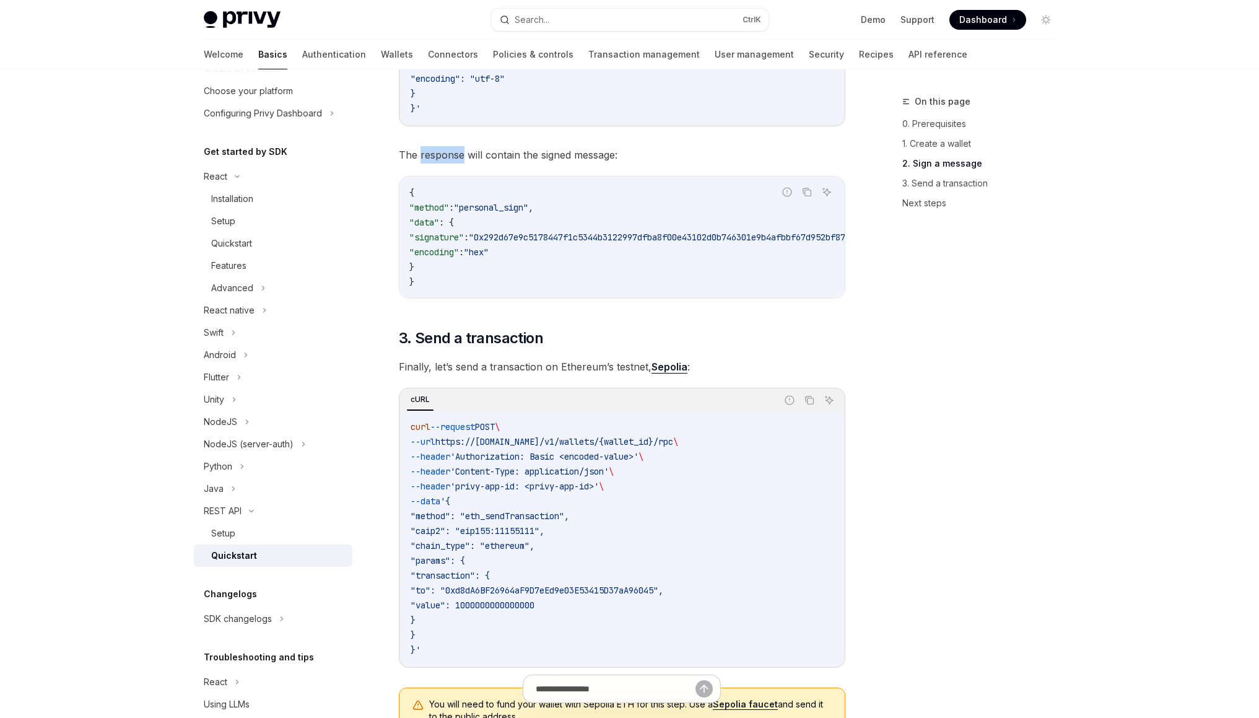
click at [428, 147] on span "The response will contain the signed message:" at bounding box center [622, 154] width 446 height 17
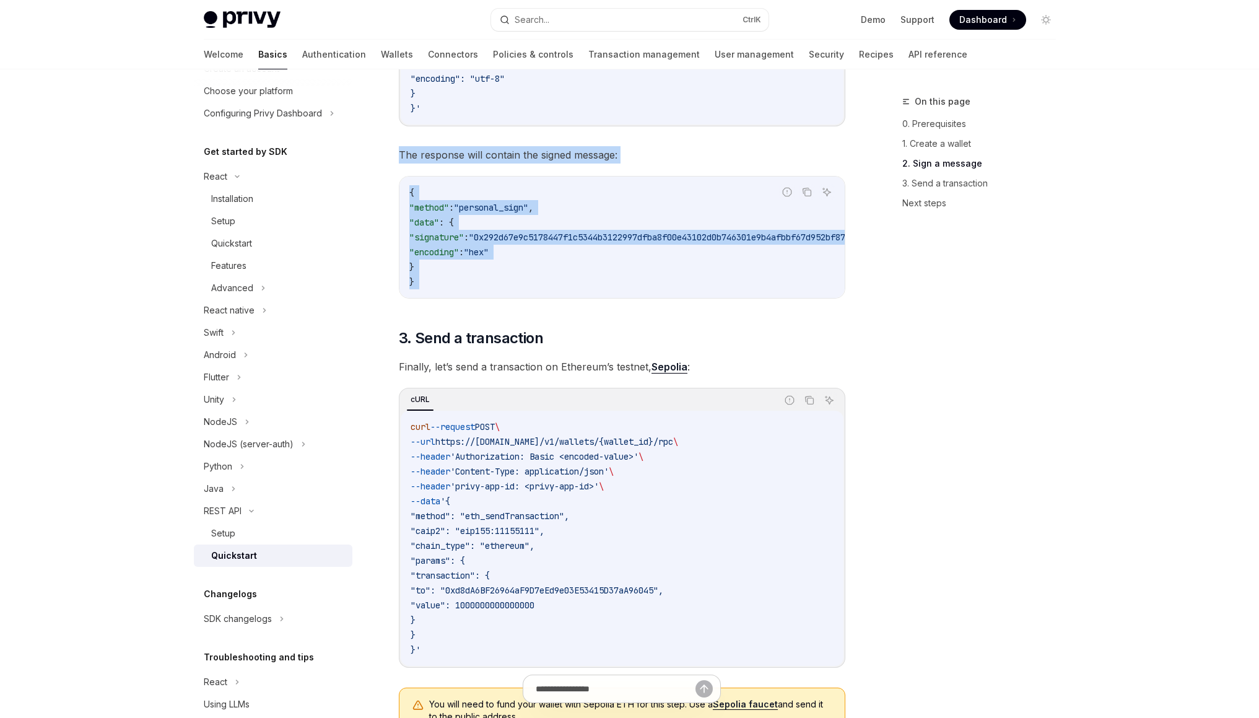
click at [452, 288] on div "​ 0. Prerequisites API credentials are required for this guide. If you have not…" at bounding box center [622, 179] width 446 height 1814
click at [452, 288] on code "{ "method" : "personal_sign" , "data" : { "signature" : "0x292d67e9c5178447f1c5…" at bounding box center [788, 237] width 758 height 104
click at [425, 130] on div "​ 0. Prerequisites API credentials are required for this guide. If you have not…" at bounding box center [622, 179] width 446 height 1814
click at [509, 293] on div "​ 0. Prerequisites API credentials are required for this guide. If you have not…" at bounding box center [622, 179] width 446 height 1814
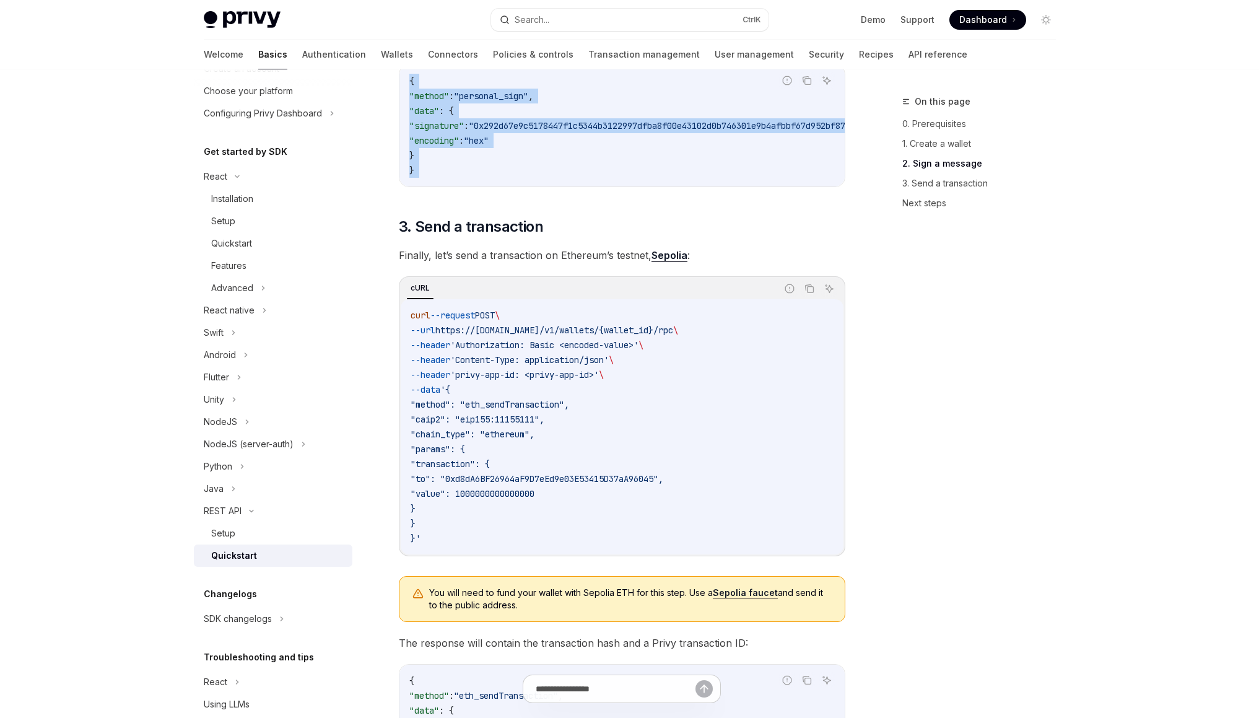
scroll to position [1065, 0]
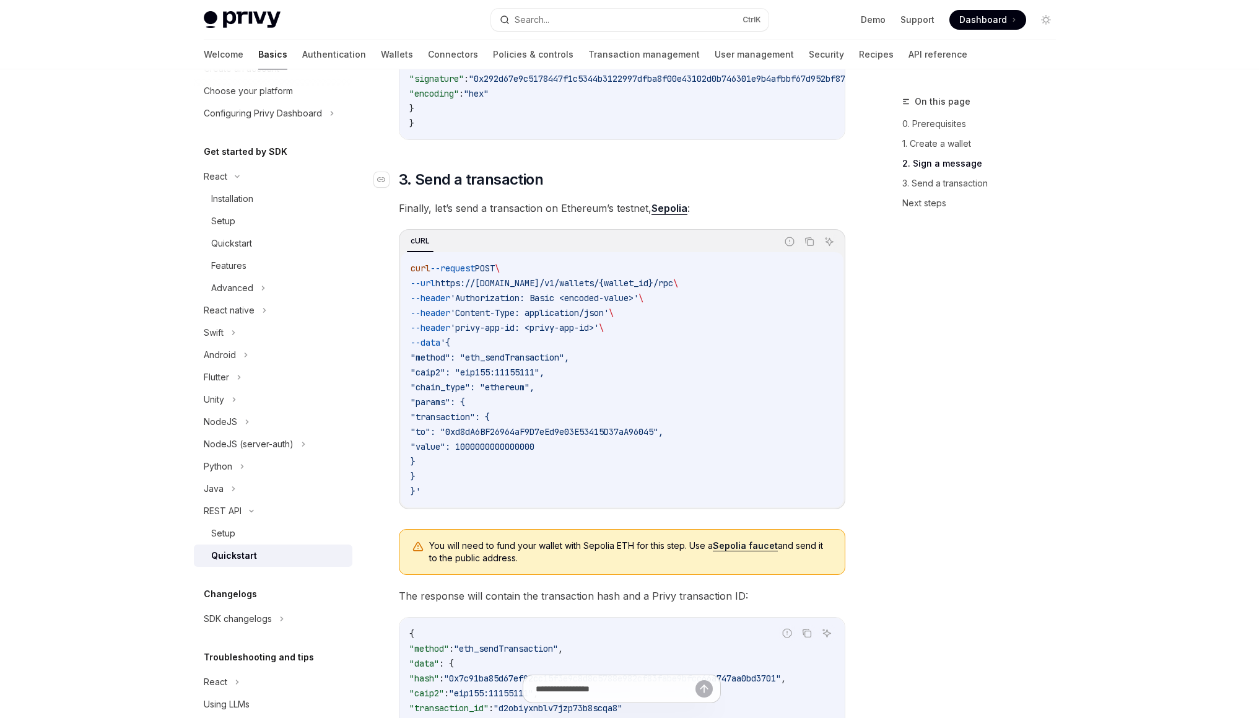
click at [461, 186] on span "3. Send a transaction" at bounding box center [471, 180] width 144 height 20
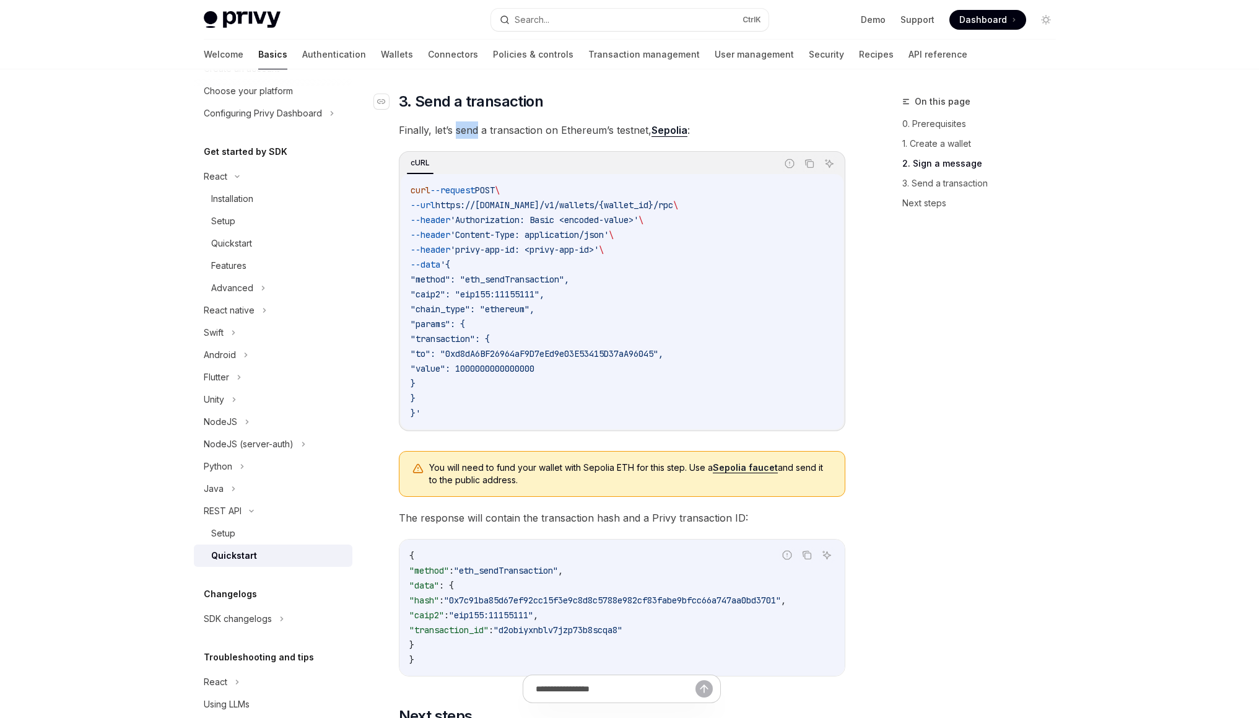
scroll to position [1145, 0]
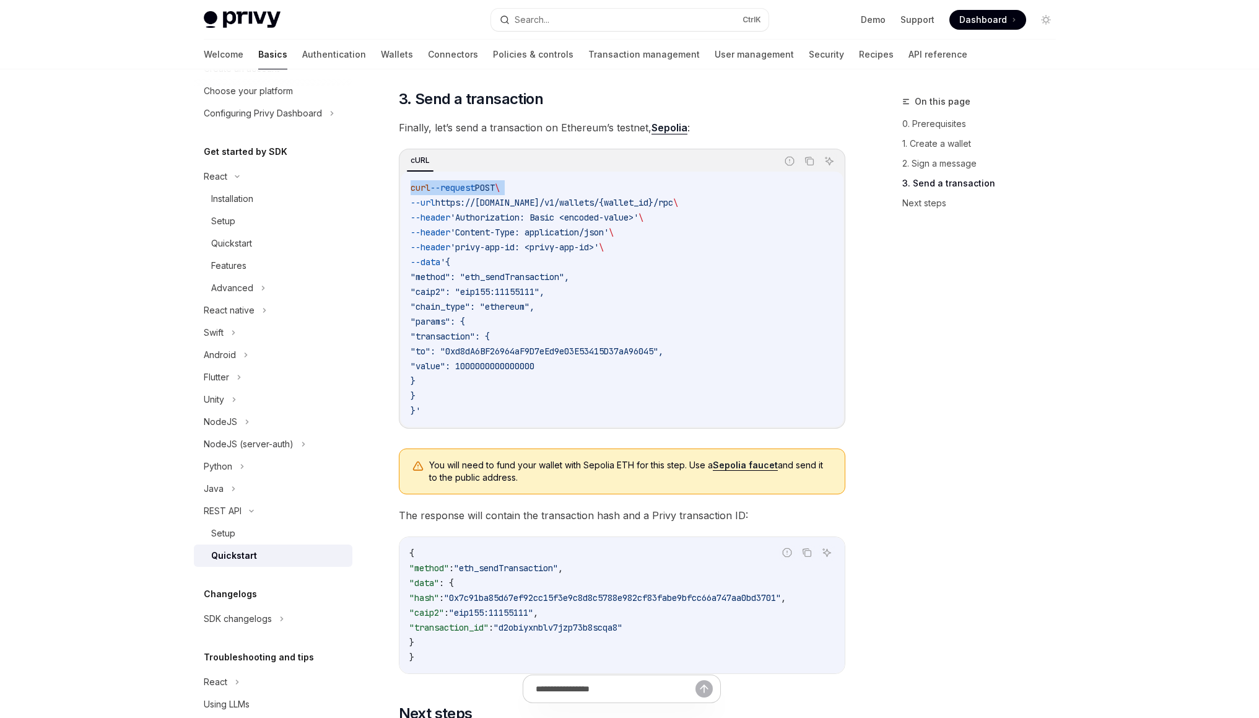
click at [459, 189] on code "curl --request POST \ --url https://api.privy.io/v1/wallets/{wallet_id}/rpc \ -…" at bounding box center [621, 299] width 423 height 238
click at [447, 130] on span "Finally, let’s send a transaction on Ethereum’s testnet, Sepolia :" at bounding box center [622, 127] width 446 height 17
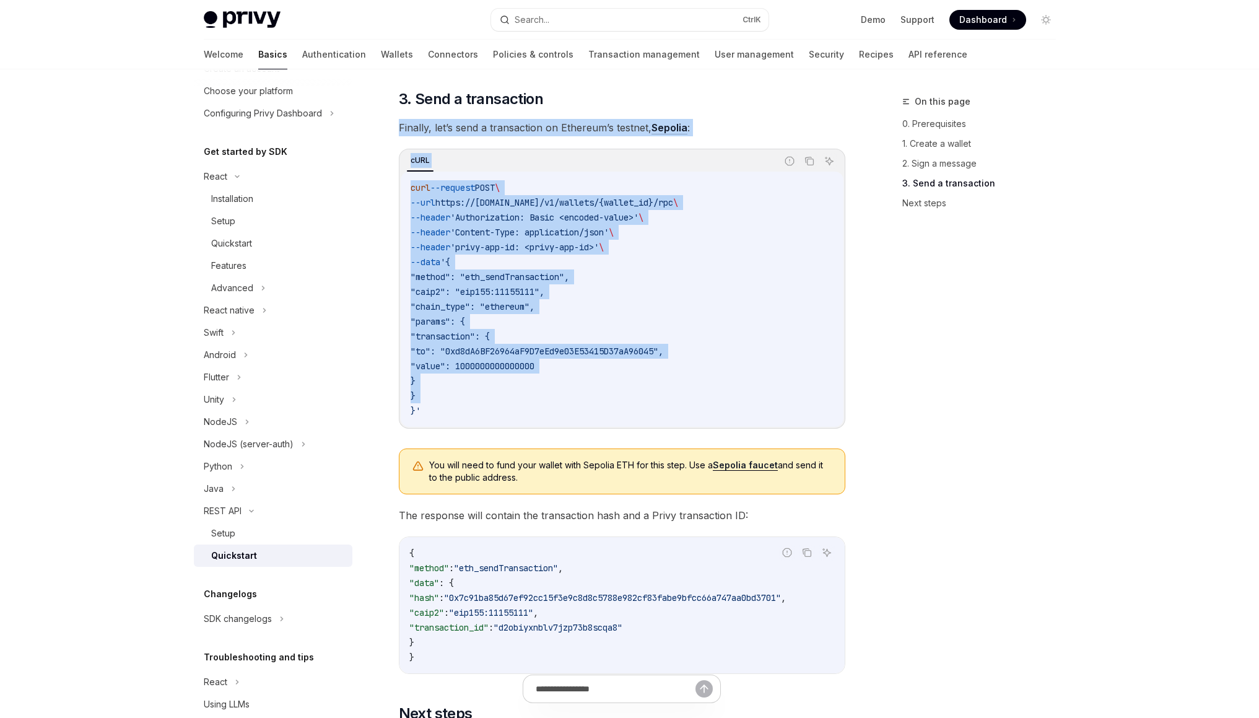
click at [553, 410] on code "curl --request POST \ --url https://api.privy.io/v1/wallets/{wallet_id}/rpc \ -…" at bounding box center [621, 299] width 423 height 238
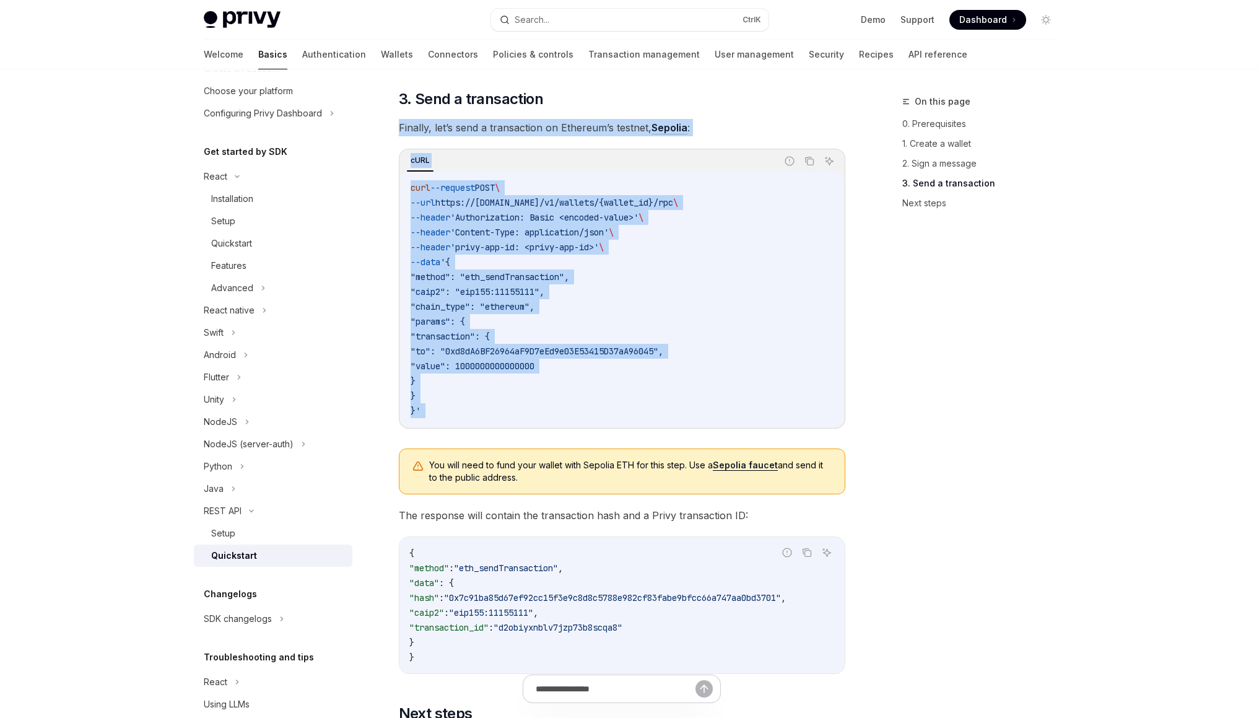
click at [698, 428] on div "cURL Report incorrect code Copy Ask AI curl --request POST \ --url https://api.…" at bounding box center [622, 289] width 446 height 280
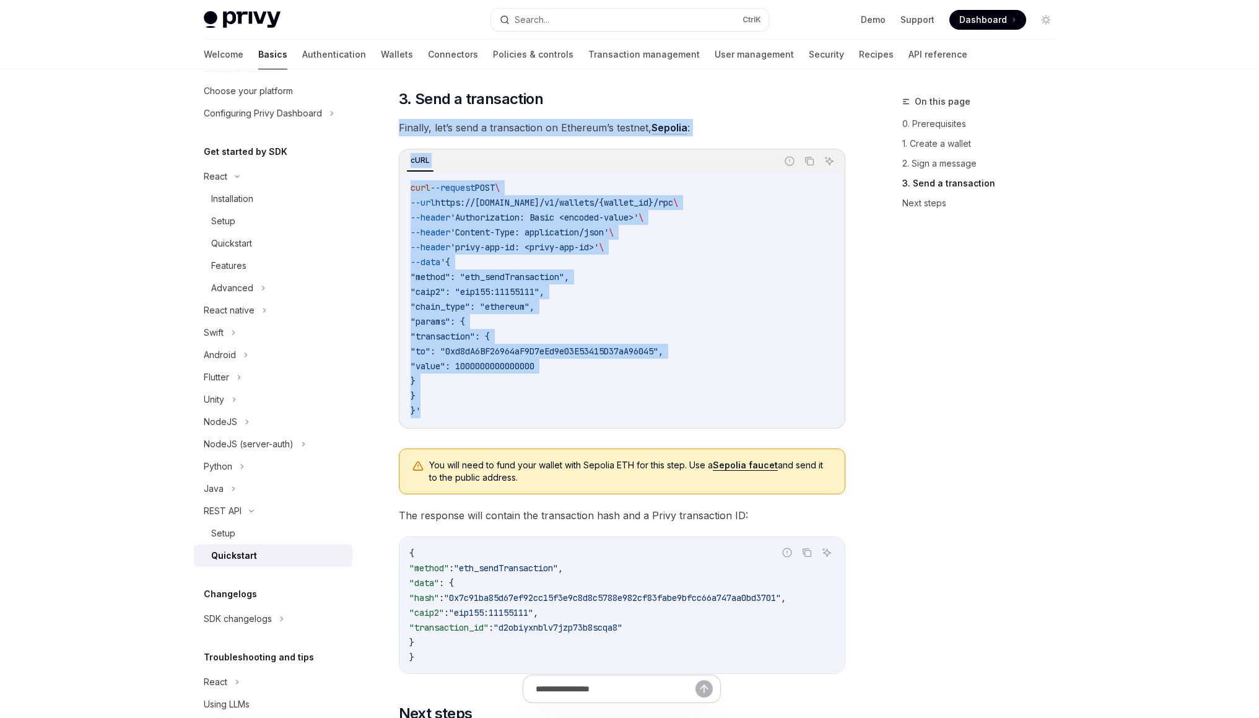
click at [710, 417] on code "curl --request POST \ --url https://api.privy.io/v1/wallets/{wallet_id}/rpc \ -…" at bounding box center [621, 299] width 423 height 238
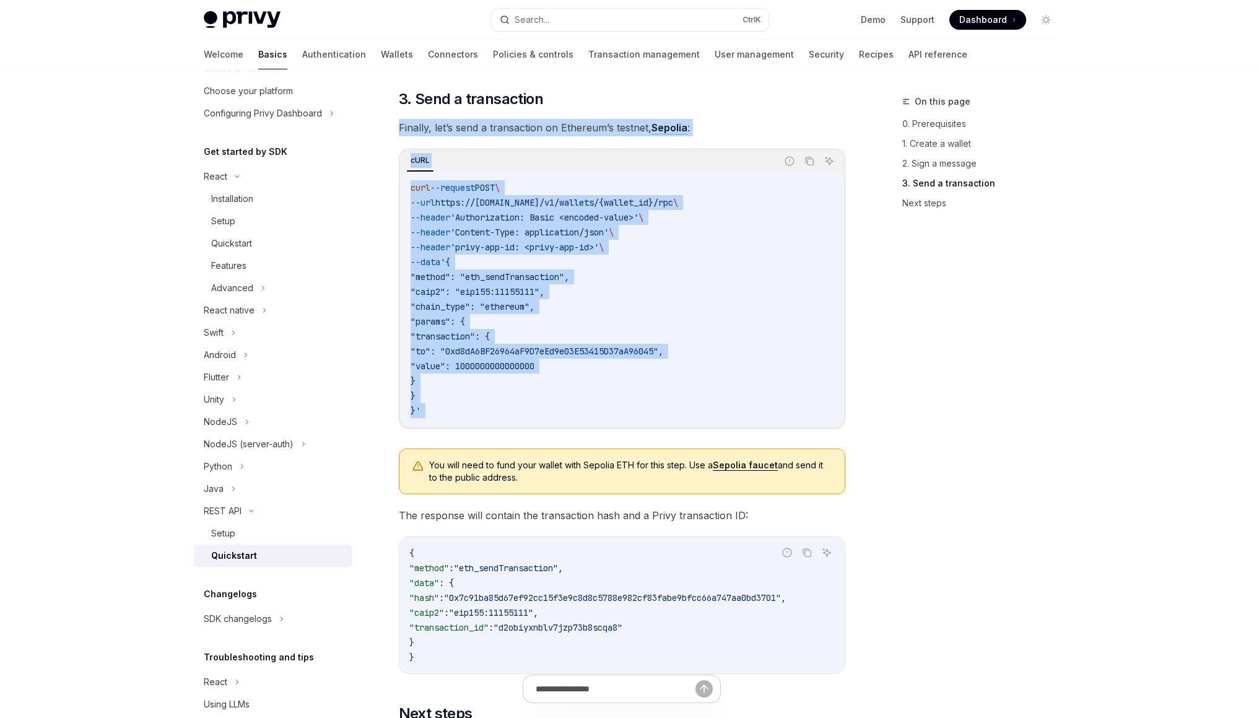
click at [675, 428] on div "cURL Report incorrect code Copy Ask AI curl --request POST \ --url https://api.…" at bounding box center [622, 289] width 446 height 280
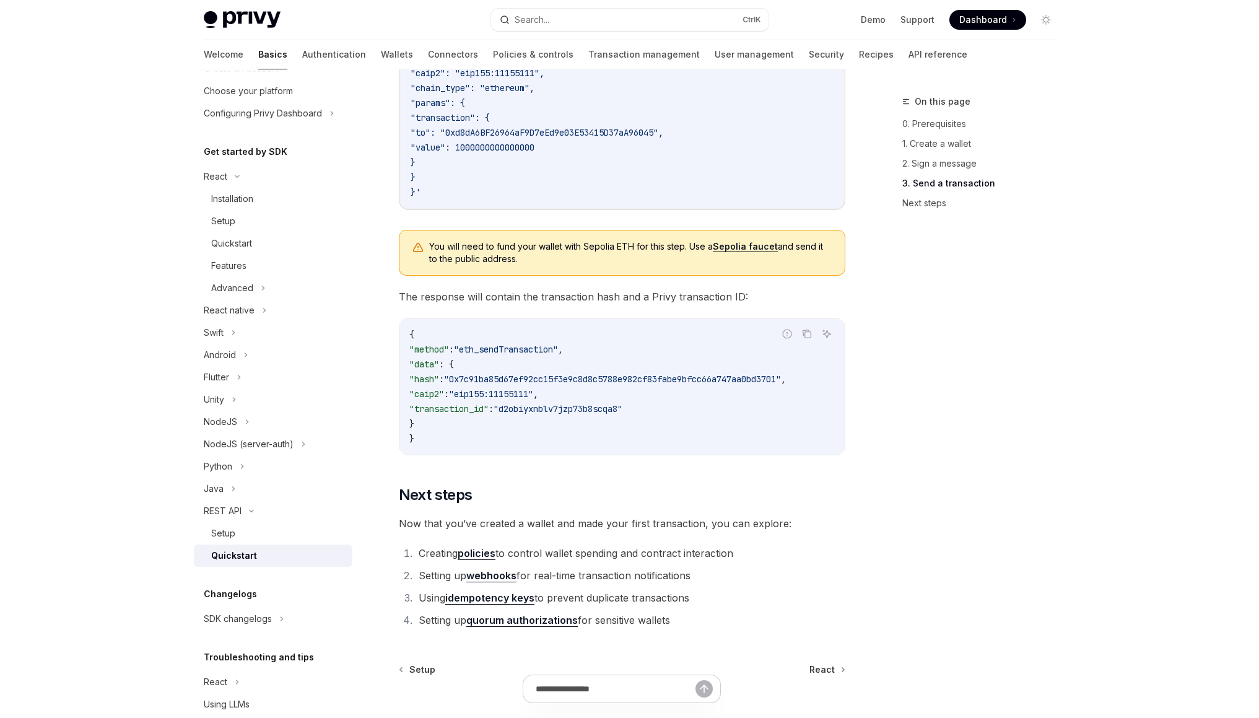
scroll to position [1368, 0]
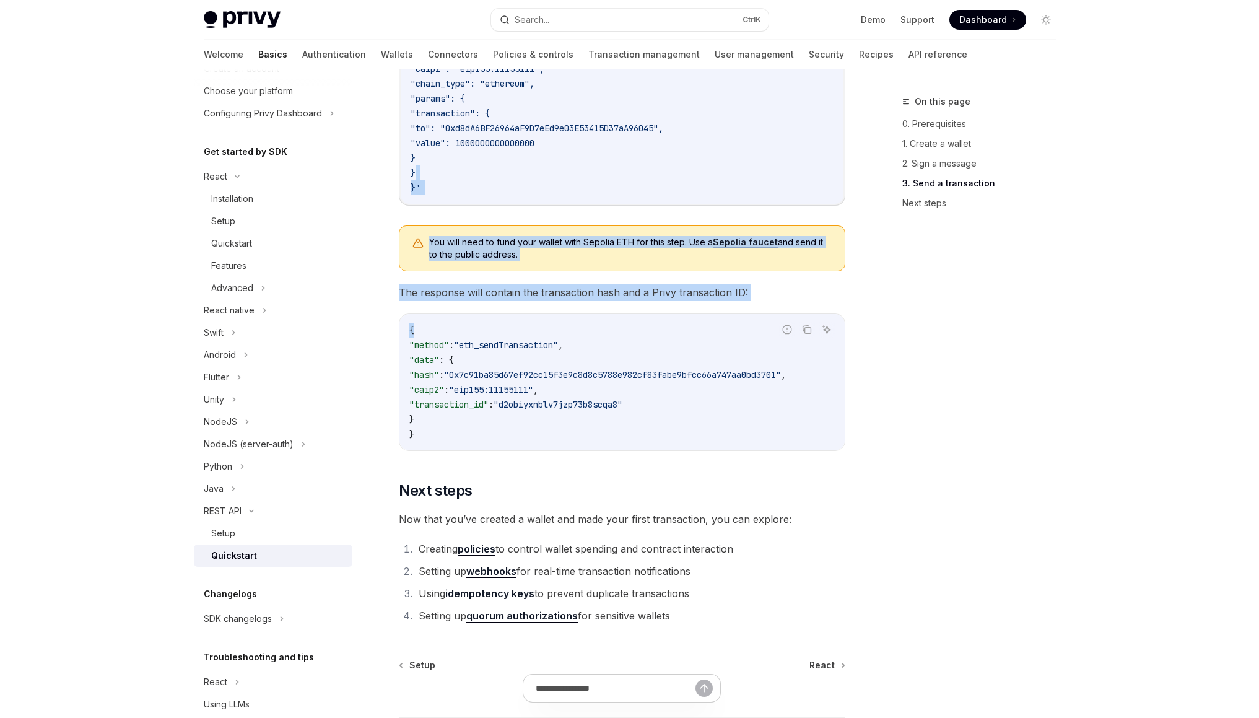
click at [528, 171] on code "curl --request POST \ --url https://api.privy.io/v1/wallets/{wallet_id}/rpc \ -…" at bounding box center [621, 76] width 423 height 238
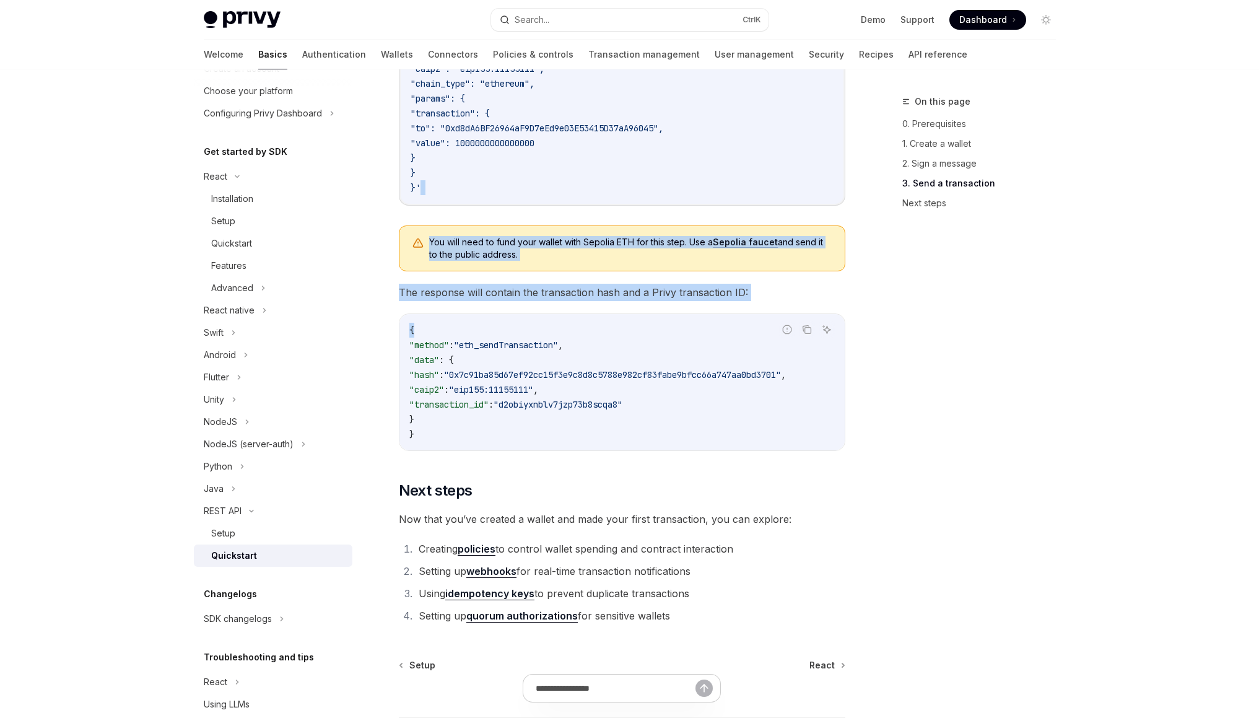
click at [546, 186] on code "curl --request POST \ --url https://api.privy.io/v1/wallets/{wallet_id}/rpc \ -…" at bounding box center [621, 76] width 423 height 238
click at [780, 166] on code "curl --request POST \ --url https://api.privy.io/v1/wallets/{wallet_id}/rpc \ -…" at bounding box center [621, 76] width 423 height 238
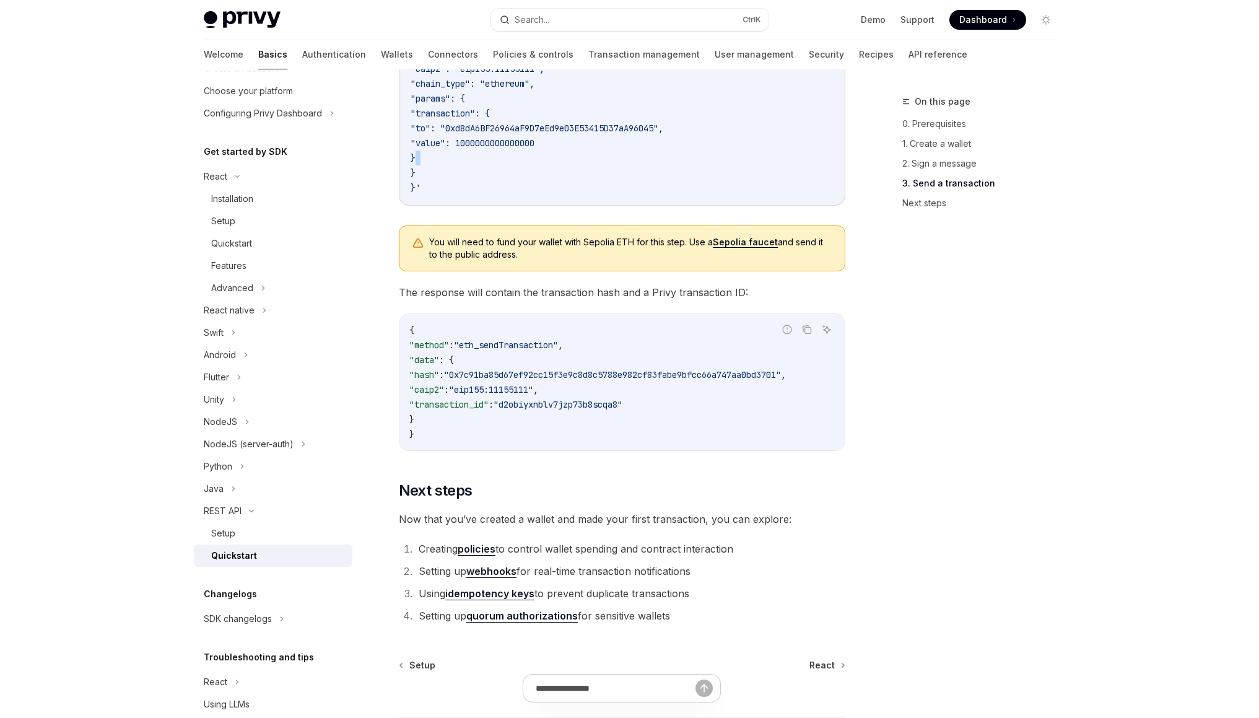
click at [780, 166] on code "curl --request POST \ --url https://api.privy.io/v1/wallets/{wallet_id}/rpc \ -…" at bounding box center [621, 76] width 423 height 238
click at [794, 193] on code "curl --request POST \ --url https://api.privy.io/v1/wallets/{wallet_id}/rpc \ -…" at bounding box center [621, 76] width 423 height 238
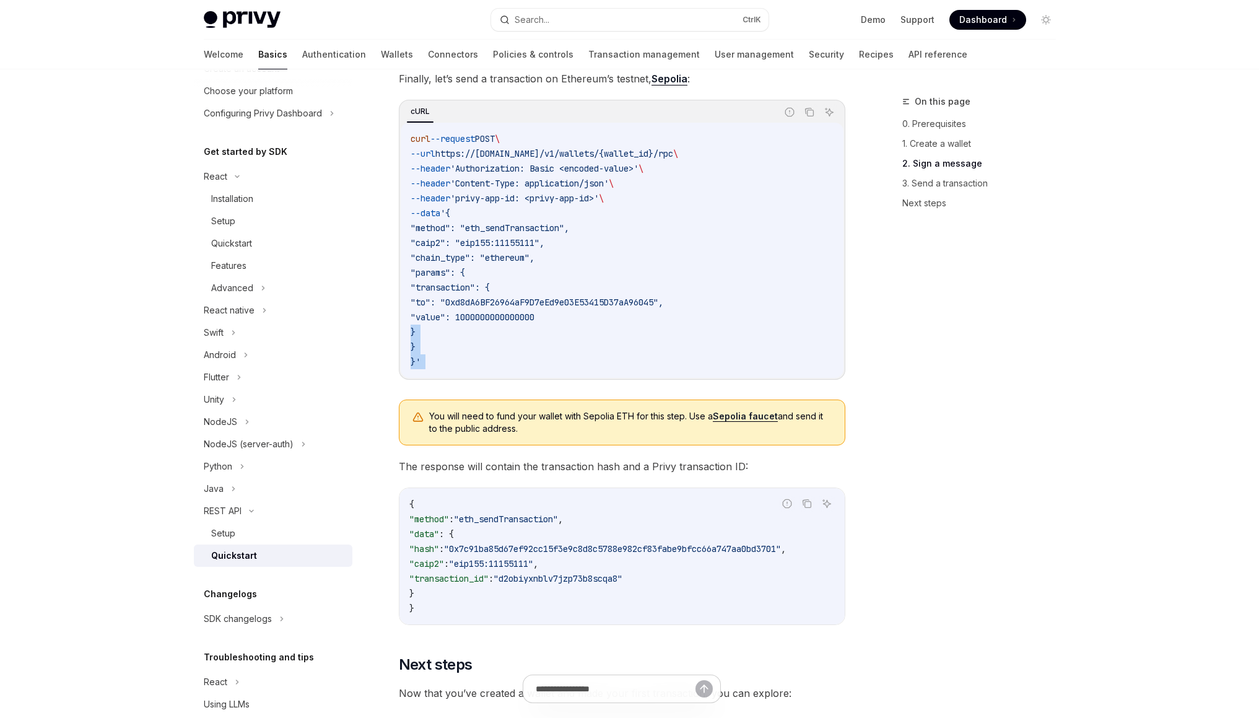
scroll to position [1131, 0]
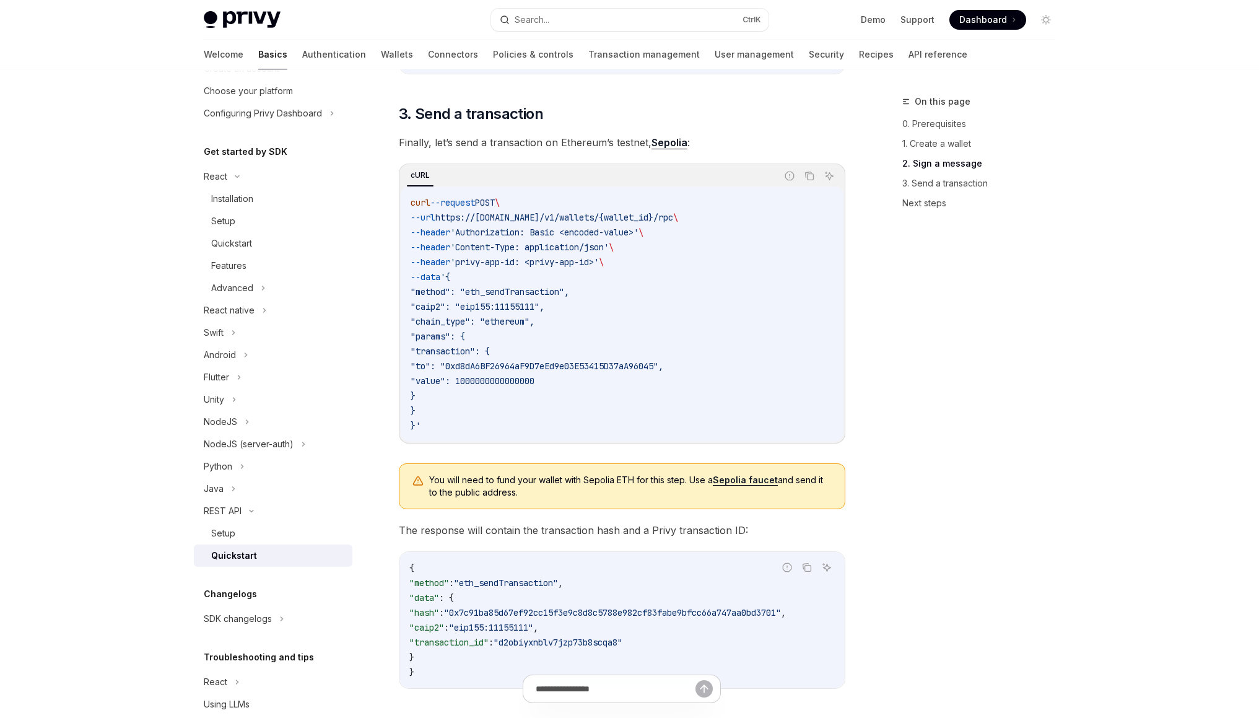
click at [526, 199] on div "curl --request POST \ --url https://api.privy.io/v1/wallets/{wallet_id}/rpc \ -…" at bounding box center [622, 313] width 443 height 255
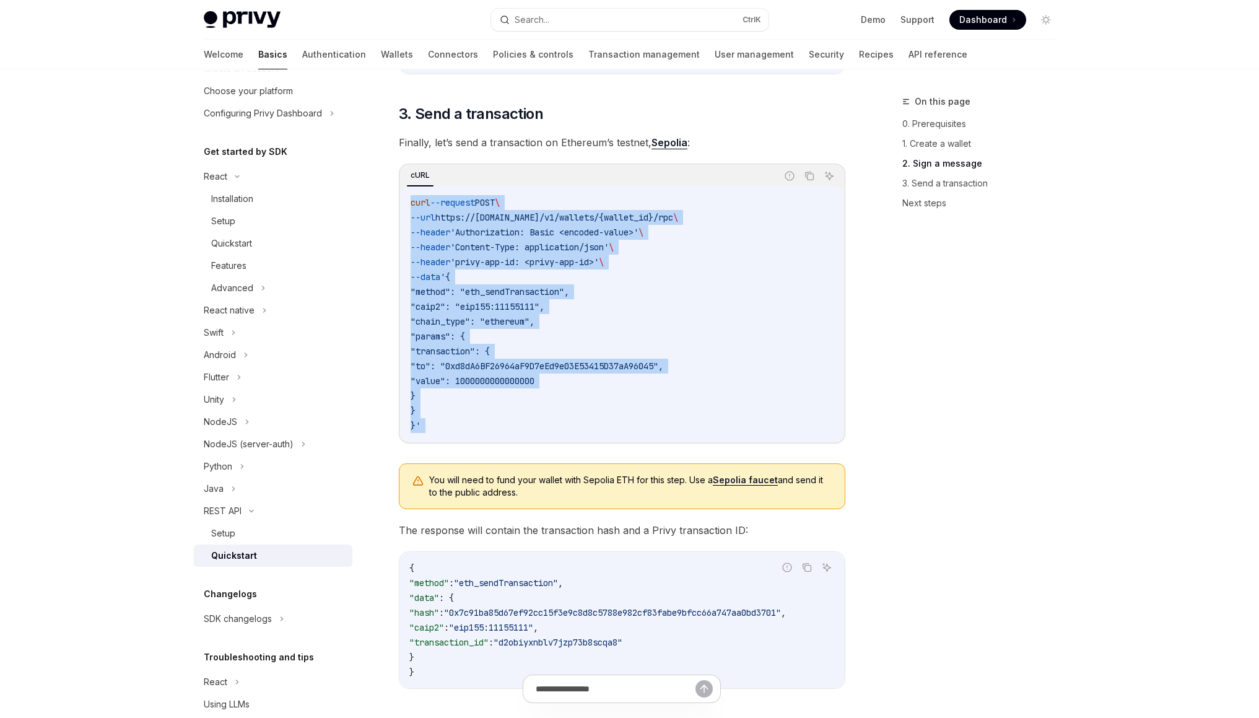
click at [596, 423] on div "curl --request POST \ --url https://api.privy.io/v1/wallets/{wallet_id}/rpc \ -…" at bounding box center [622, 313] width 443 height 255
click at [596, 423] on code "curl --request POST \ --url https://api.privy.io/v1/wallets/{wallet_id}/rpc \ -…" at bounding box center [621, 314] width 423 height 238
click at [520, 193] on div "curl --request POST \ --url https://api.privy.io/v1/wallets/{wallet_id}/rpc \ -…" at bounding box center [622, 313] width 443 height 255
click at [519, 194] on div "curl --request POST \ --url https://api.privy.io/v1/wallets/{wallet_id}/rpc \ -…" at bounding box center [622, 313] width 443 height 255
click at [601, 438] on div "curl --request POST \ --url https://api.privy.io/v1/wallets/{wallet_id}/rpc \ -…" at bounding box center [622, 313] width 443 height 255
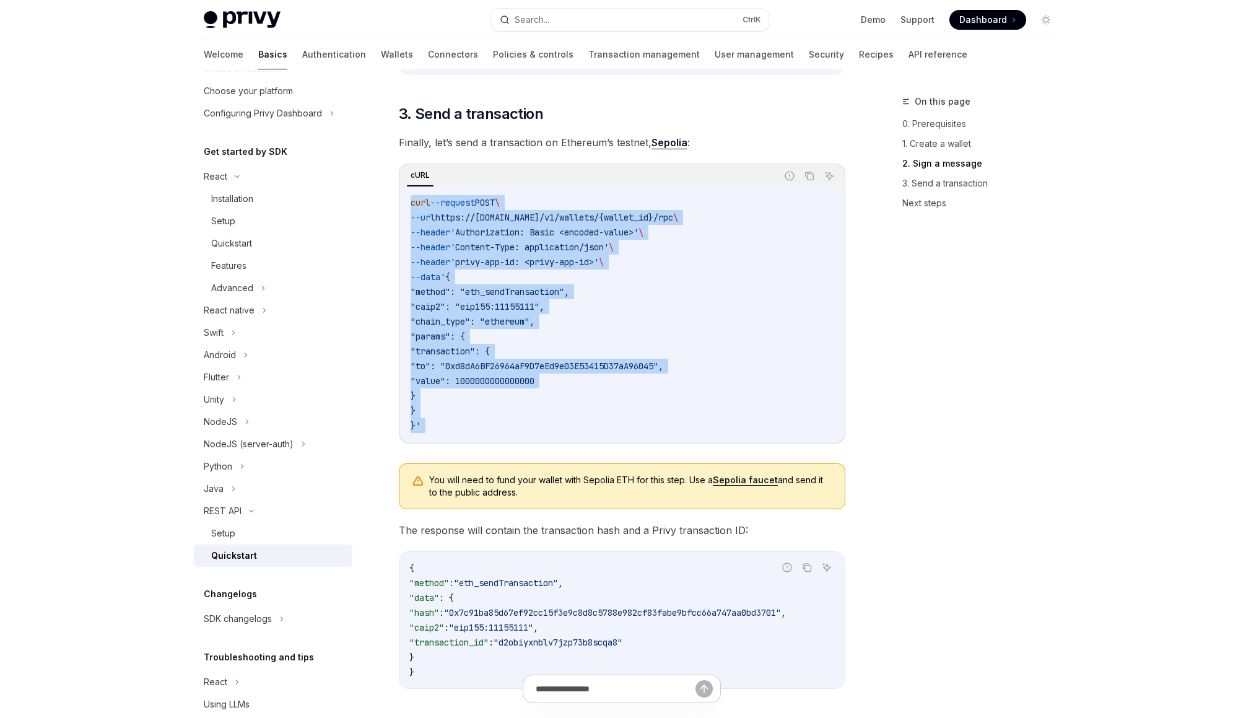
click at [601, 438] on div "curl --request POST \ --url https://api.privy.io/v1/wallets/{wallet_id}/rpc \ -…" at bounding box center [622, 313] width 443 height 255
click at [495, 203] on div "curl --request POST \ --url https://api.privy.io/v1/wallets/{wallet_id}/rpc \ -…" at bounding box center [622, 313] width 443 height 255
click at [495, 203] on span "POST" at bounding box center [485, 202] width 20 height 11
click at [573, 433] on code "curl --request POST \ --url https://api.privy.io/v1/wallets/{wallet_id}/rpc \ -…" at bounding box center [621, 314] width 423 height 238
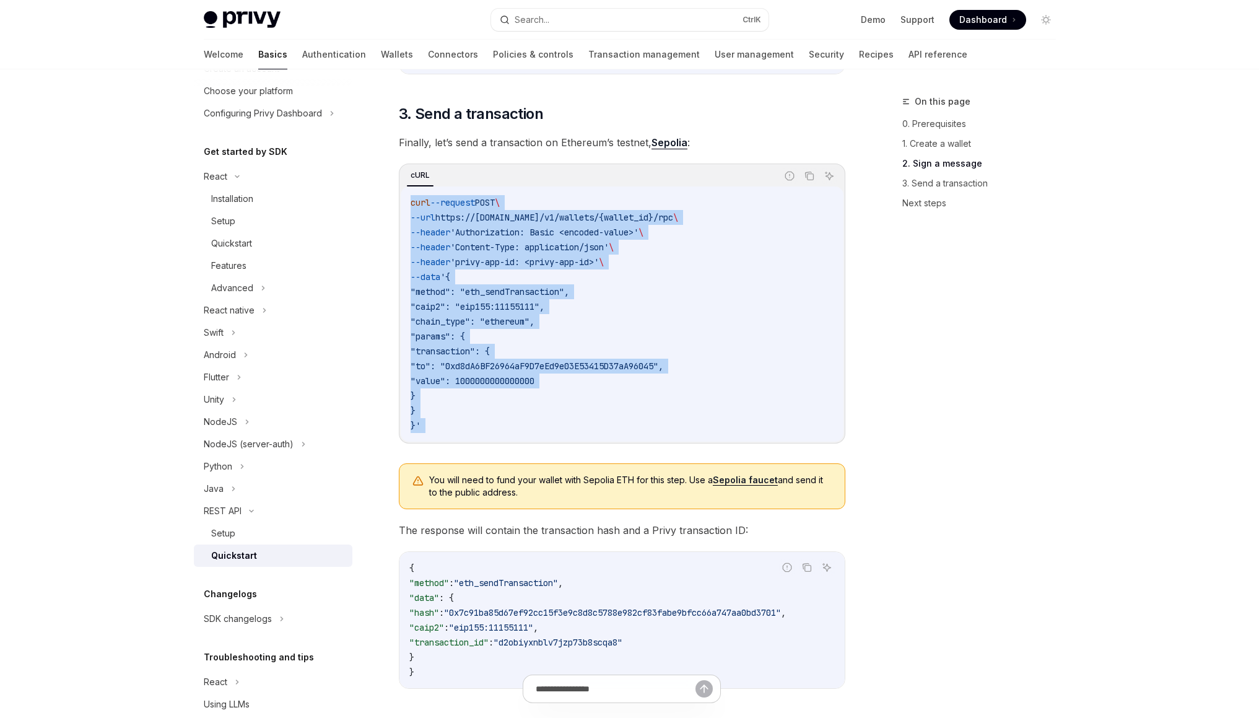
click at [573, 433] on code "curl --request POST \ --url https://api.privy.io/v1/wallets/{wallet_id}/rpc \ -…" at bounding box center [621, 314] width 423 height 238
click at [427, 196] on div "curl --request POST \ --url https://api.privy.io/v1/wallets/{wallet_id}/rpc \ -…" at bounding box center [622, 313] width 443 height 255
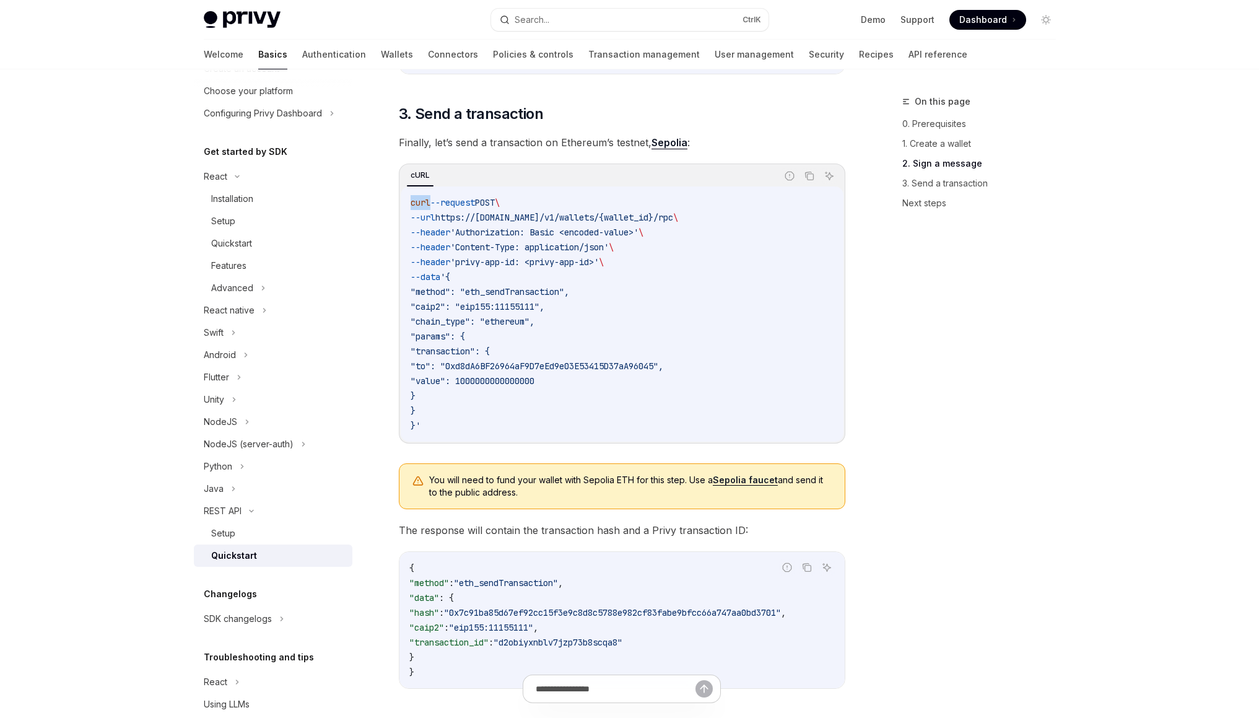
click at [427, 196] on div "curl --request POST \ --url https://api.privy.io/v1/wallets/{wallet_id}/rpc \ -…" at bounding box center [622, 313] width 443 height 255
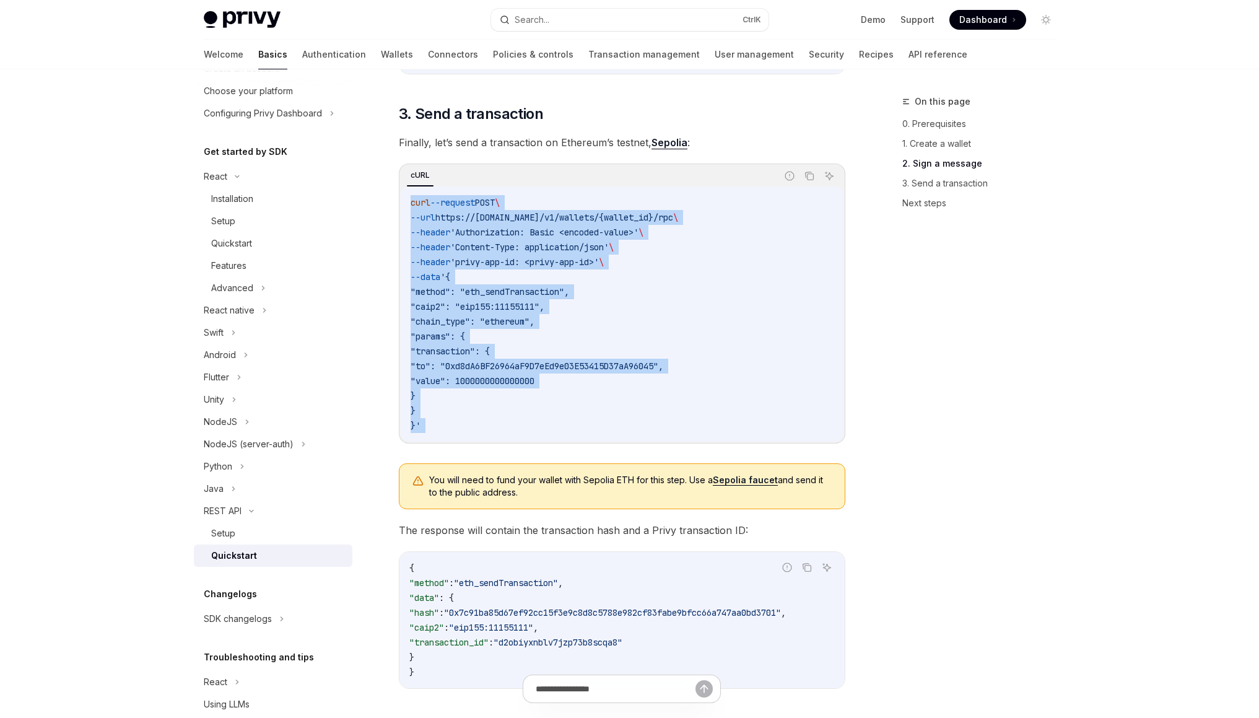
click at [523, 443] on div "cURL Report incorrect code Copy Ask AI curl --request POST \ --url https://api.…" at bounding box center [622, 303] width 446 height 280
click at [456, 199] on div "cURL Report incorrect code Copy Ask AI curl --request POST \ --url https://api.…" at bounding box center [622, 303] width 446 height 280
click at [456, 199] on div "curl --request POST \ --url https://api.privy.io/v1/wallets/{wallet_id}/rpc \ -…" at bounding box center [622, 313] width 443 height 255
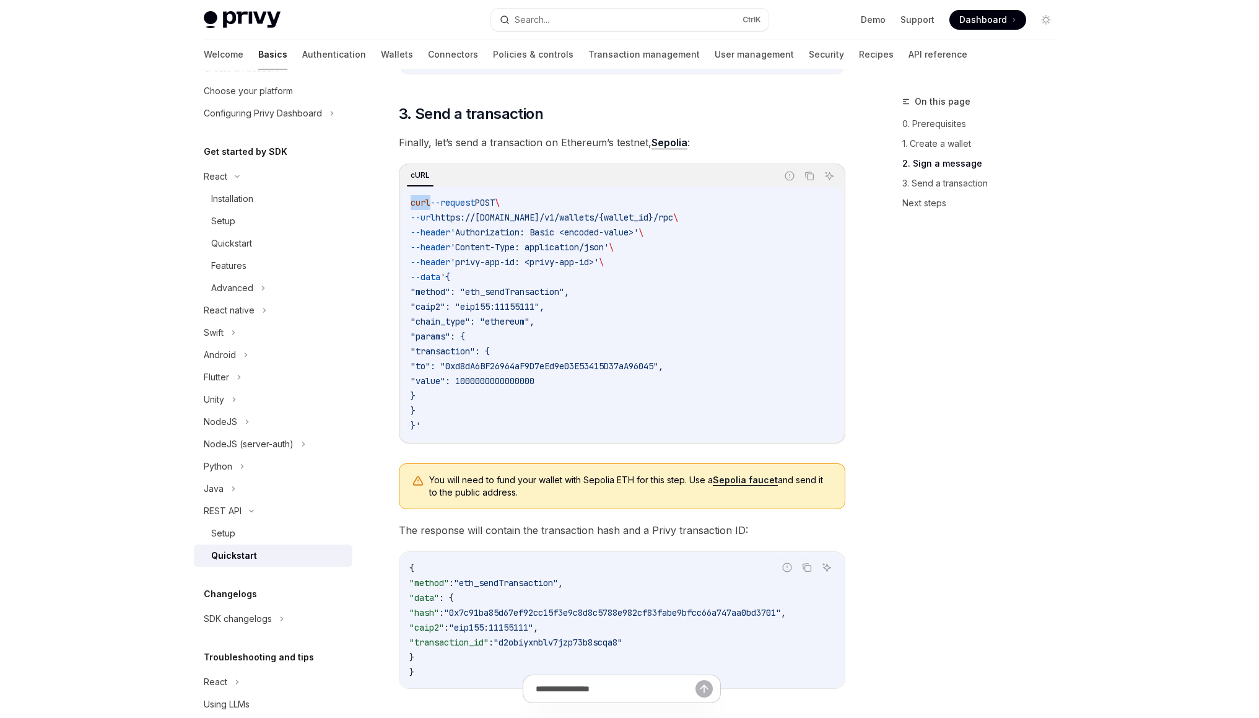
click at [456, 199] on div "curl --request POST \ --url https://api.privy.io/v1/wallets/{wallet_id}/rpc \ -…" at bounding box center [622, 313] width 443 height 255
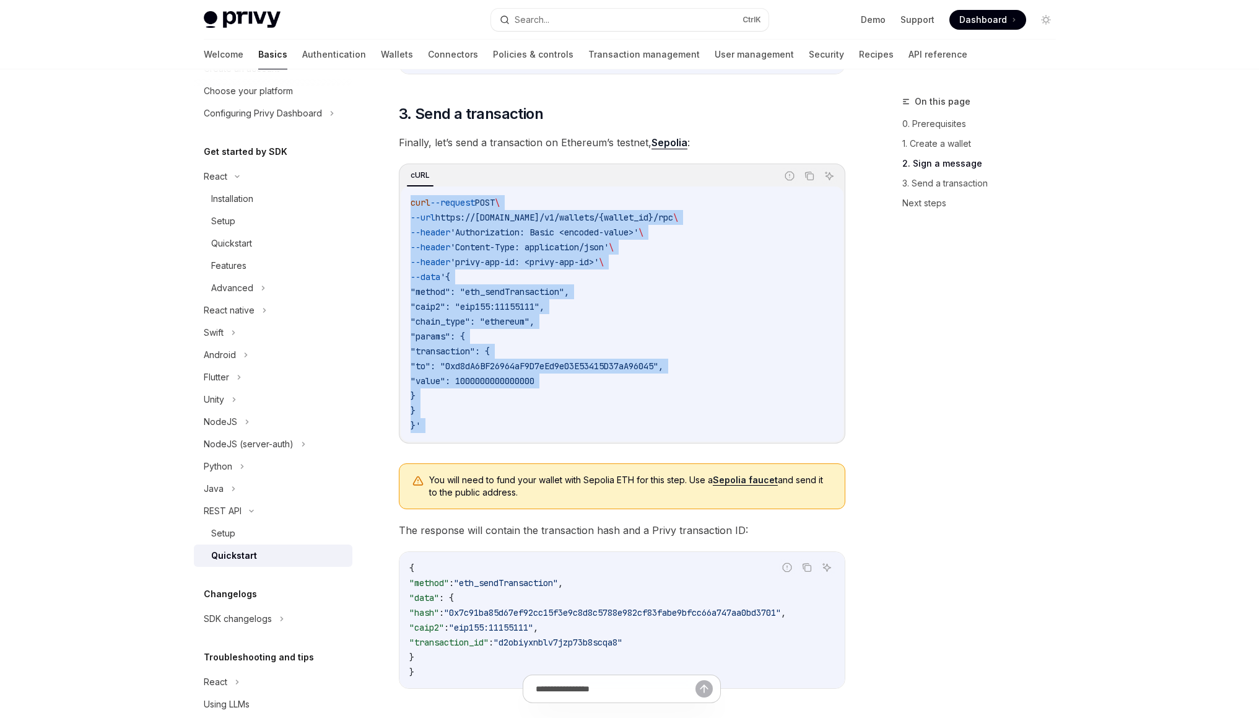
click at [544, 427] on div "curl --request POST \ --url https://api.privy.io/v1/wallets/{wallet_id}/rpc \ -…" at bounding box center [622, 313] width 443 height 255
click at [544, 427] on code "curl --request POST \ --url https://api.privy.io/v1/wallets/{wallet_id}/rpc \ -…" at bounding box center [621, 314] width 423 height 238
click at [445, 196] on div "curl --request POST \ --url https://api.privy.io/v1/wallets/{wallet_id}/rpc \ -…" at bounding box center [622, 313] width 443 height 255
click at [448, 205] on span "--request" at bounding box center [452, 202] width 45 height 11
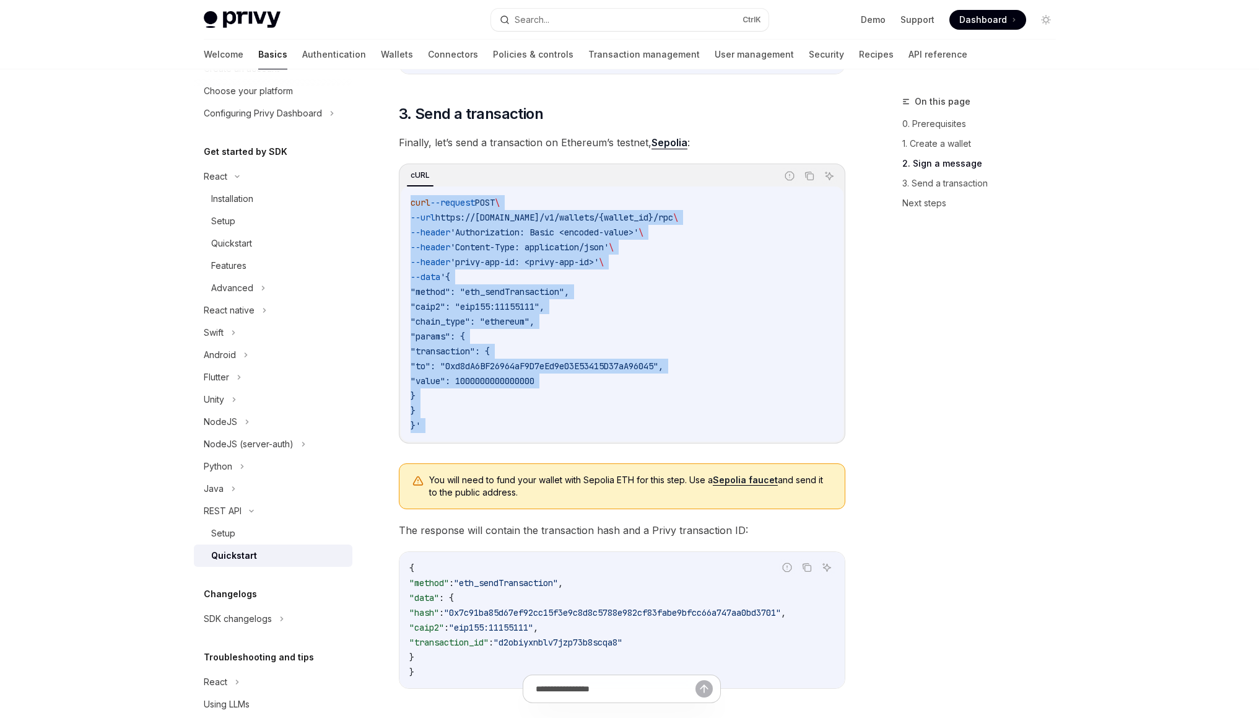
click at [540, 438] on div "curl --request POST \ --url https://api.privy.io/v1/wallets/{wallet_id}/rpc \ -…" at bounding box center [622, 313] width 443 height 255
click at [414, 204] on div "curl --request POST \ --url https://api.privy.io/v1/wallets/{wallet_id}/rpc \ -…" at bounding box center [622, 313] width 443 height 255
click at [414, 204] on span "curl" at bounding box center [420, 202] width 20 height 11
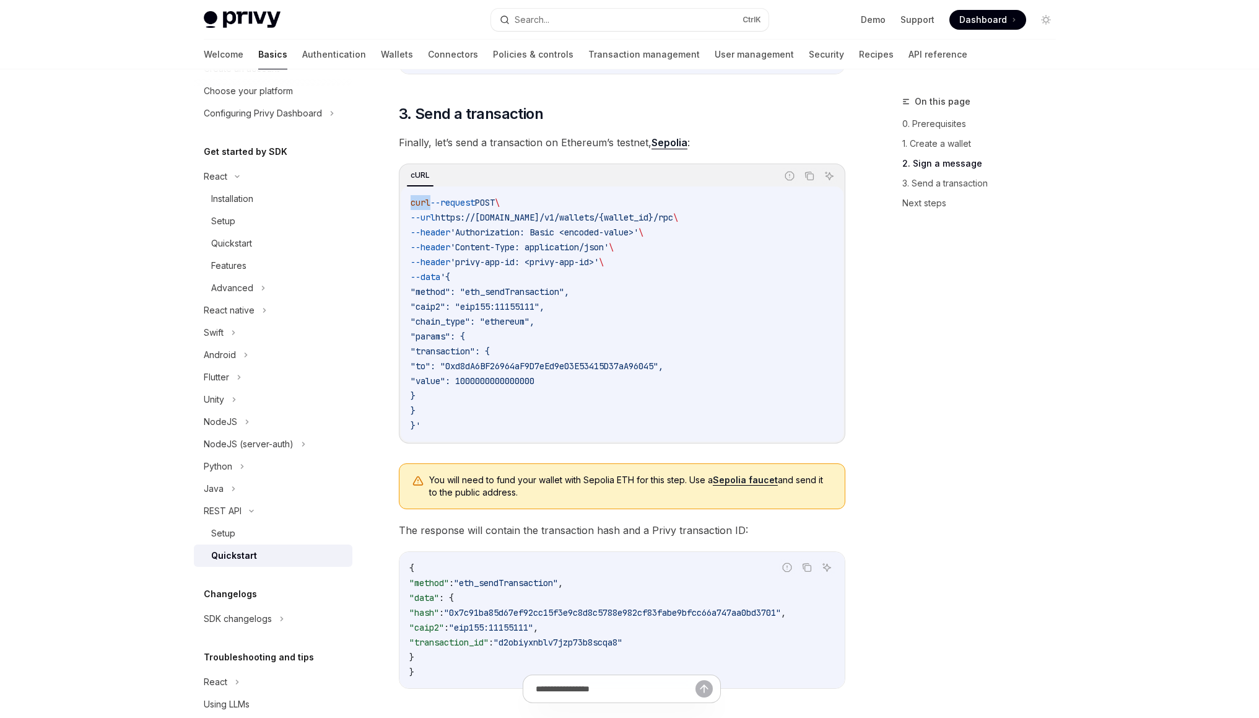
click at [414, 204] on span "curl" at bounding box center [420, 202] width 20 height 11
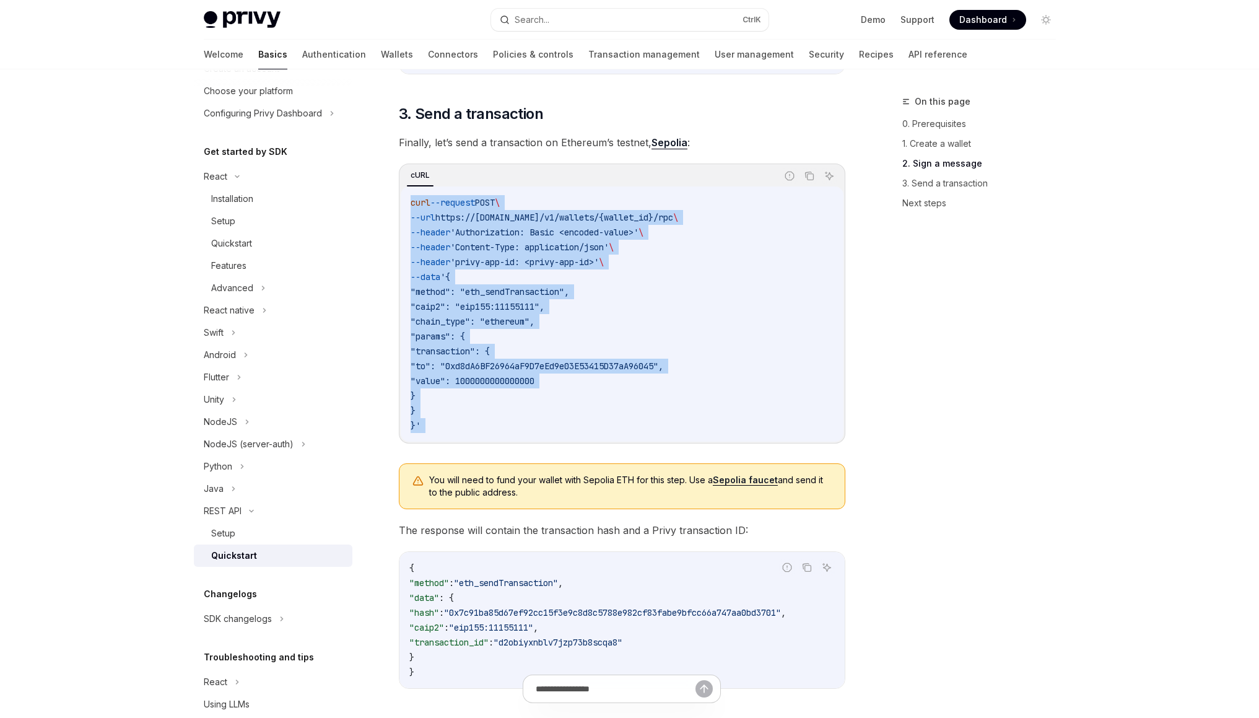
click at [513, 433] on code "curl --request POST \ --url https://api.privy.io/v1/wallets/{wallet_id}/rpc \ -…" at bounding box center [621, 314] width 423 height 238
click at [423, 204] on code "curl --request POST \ --url https://api.privy.io/v1/wallets/{wallet_id}/rpc \ -…" at bounding box center [621, 314] width 423 height 238
click at [423, 204] on span "curl" at bounding box center [420, 202] width 20 height 11
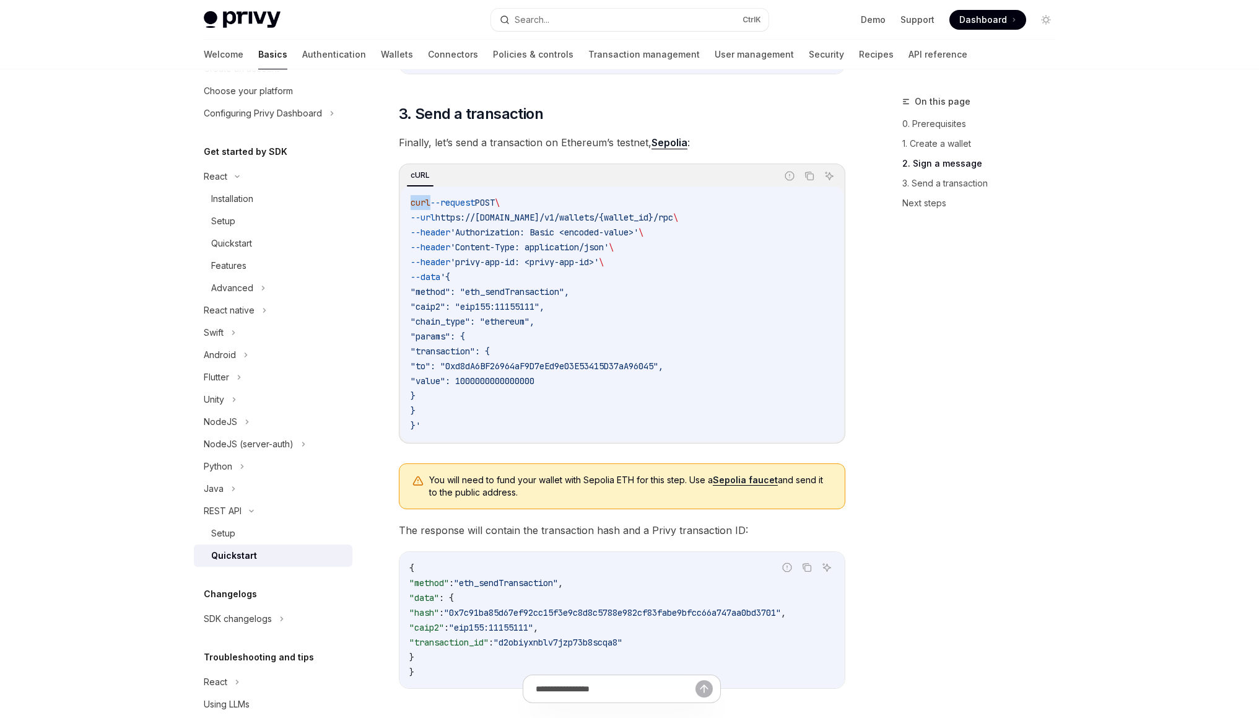
click at [423, 204] on span "curl" at bounding box center [420, 202] width 20 height 11
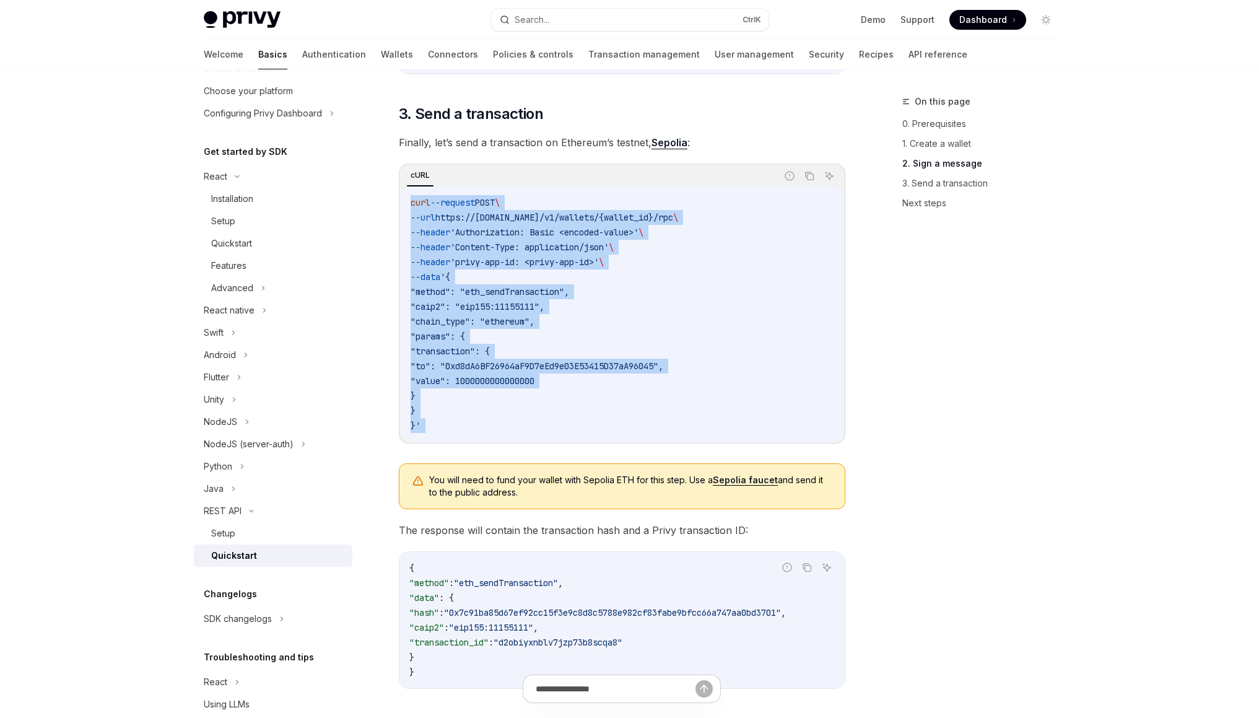
click at [528, 441] on div "curl --request POST \ --url https://api.privy.io/v1/wallets/{wallet_id}/rpc \ -…" at bounding box center [622, 313] width 443 height 255
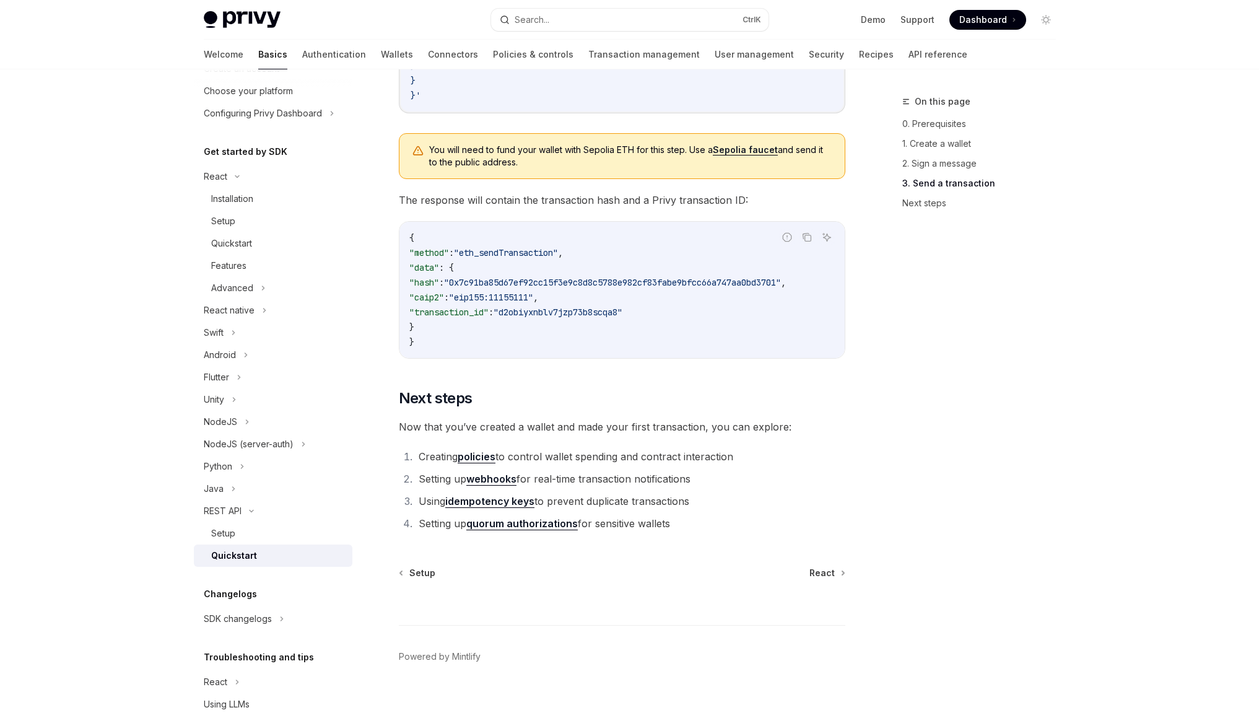
scroll to position [1485, 0]
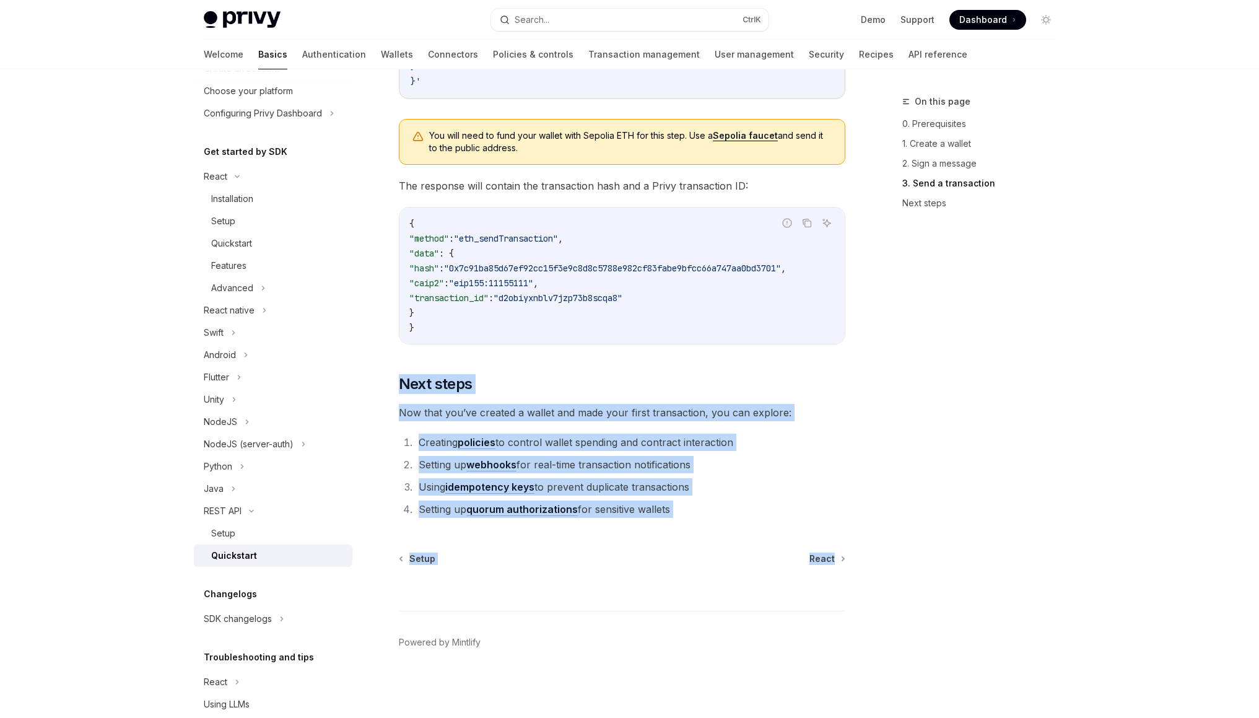
drag, startPoint x: 477, startPoint y: 360, endPoint x: 570, endPoint y: 593, distance: 250.9
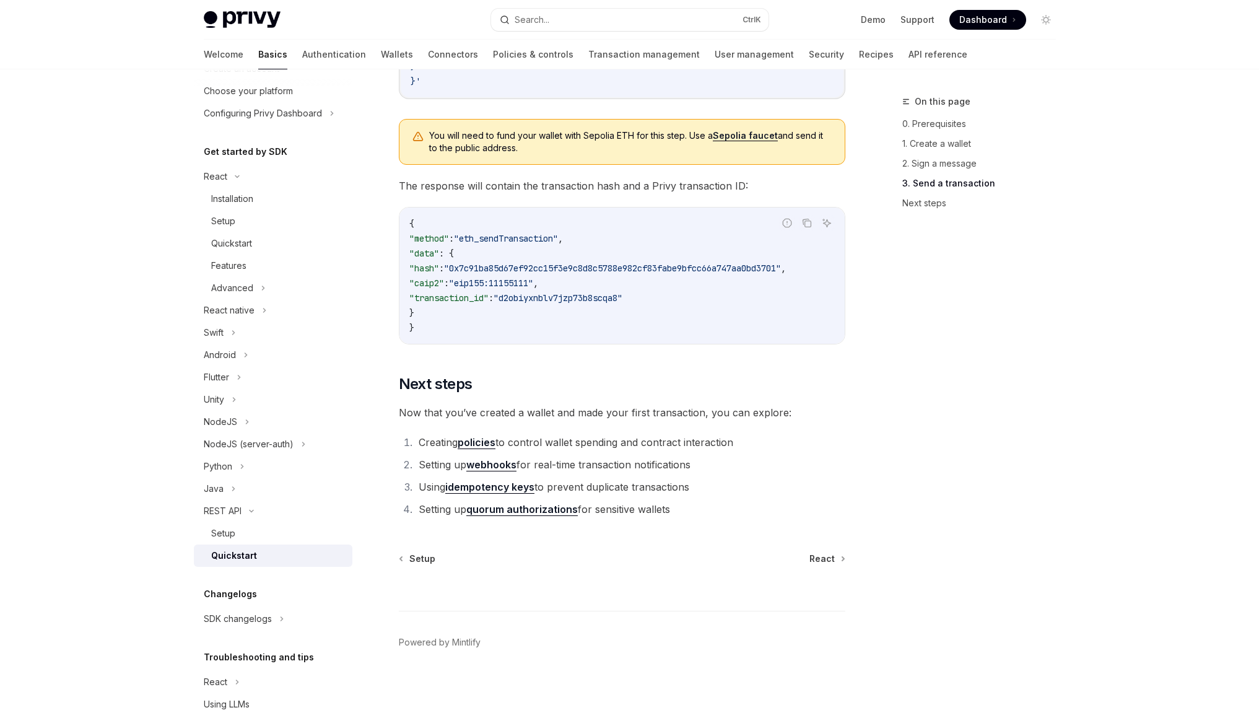
click at [570, 593] on div at bounding box center [622, 588] width 446 height 46
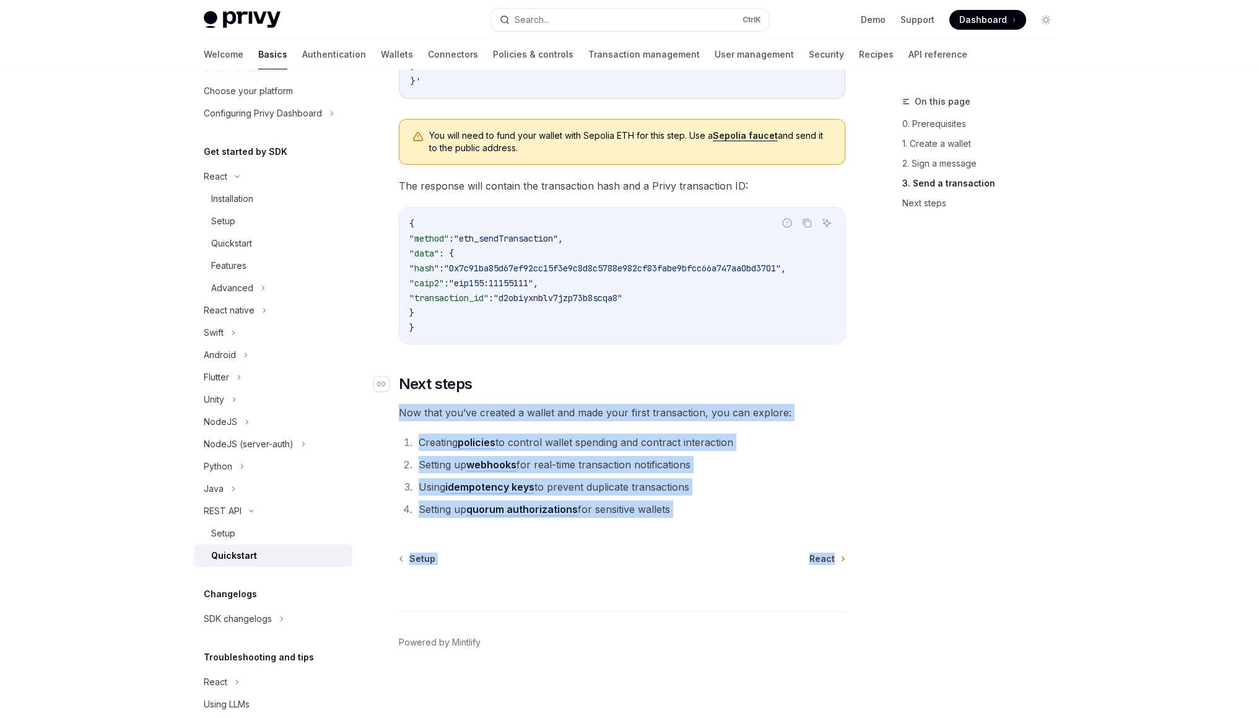
drag, startPoint x: 570, startPoint y: 593, endPoint x: 497, endPoint y: 388, distance: 217.8
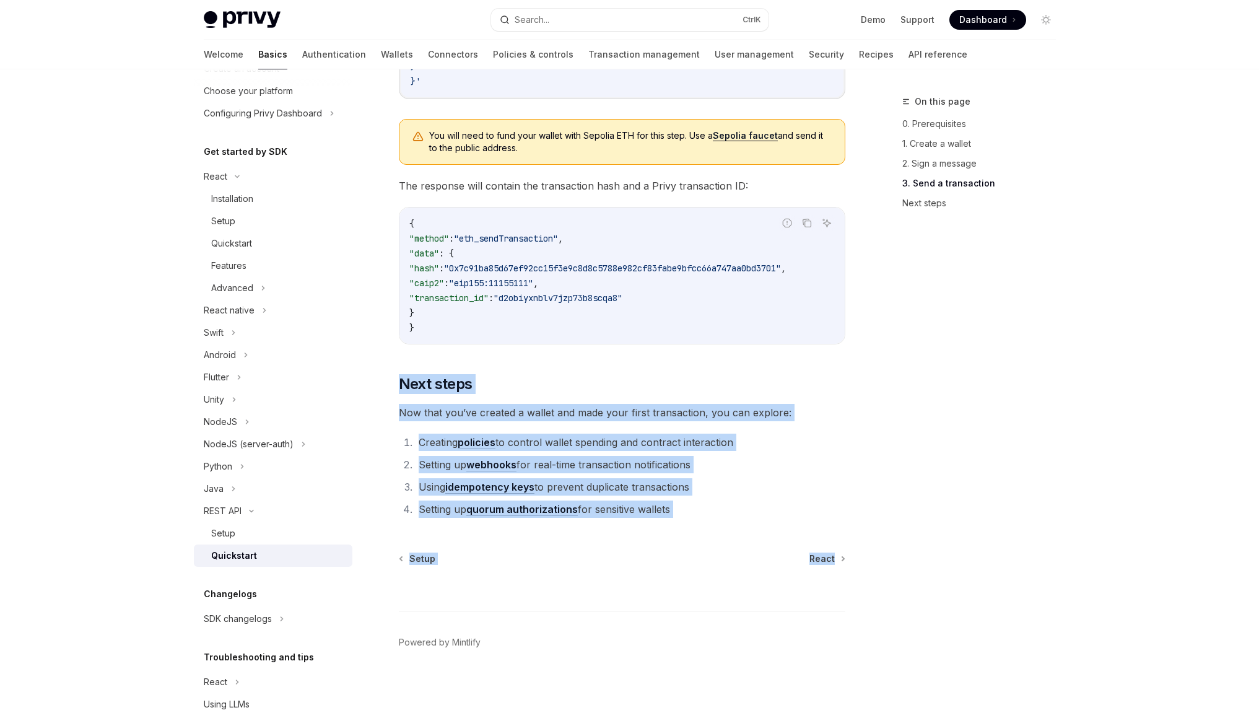
drag, startPoint x: 486, startPoint y: 361, endPoint x: 568, endPoint y: 598, distance: 251.0
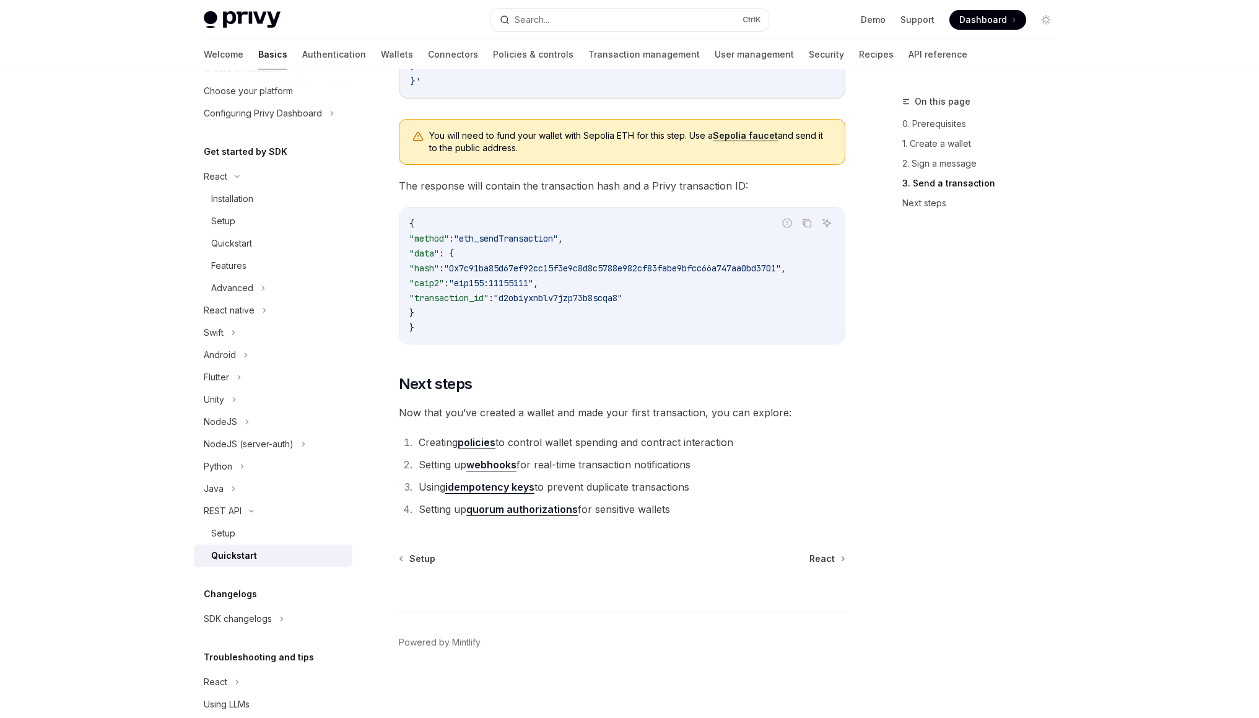
click at [568, 598] on div at bounding box center [622, 588] width 446 height 46
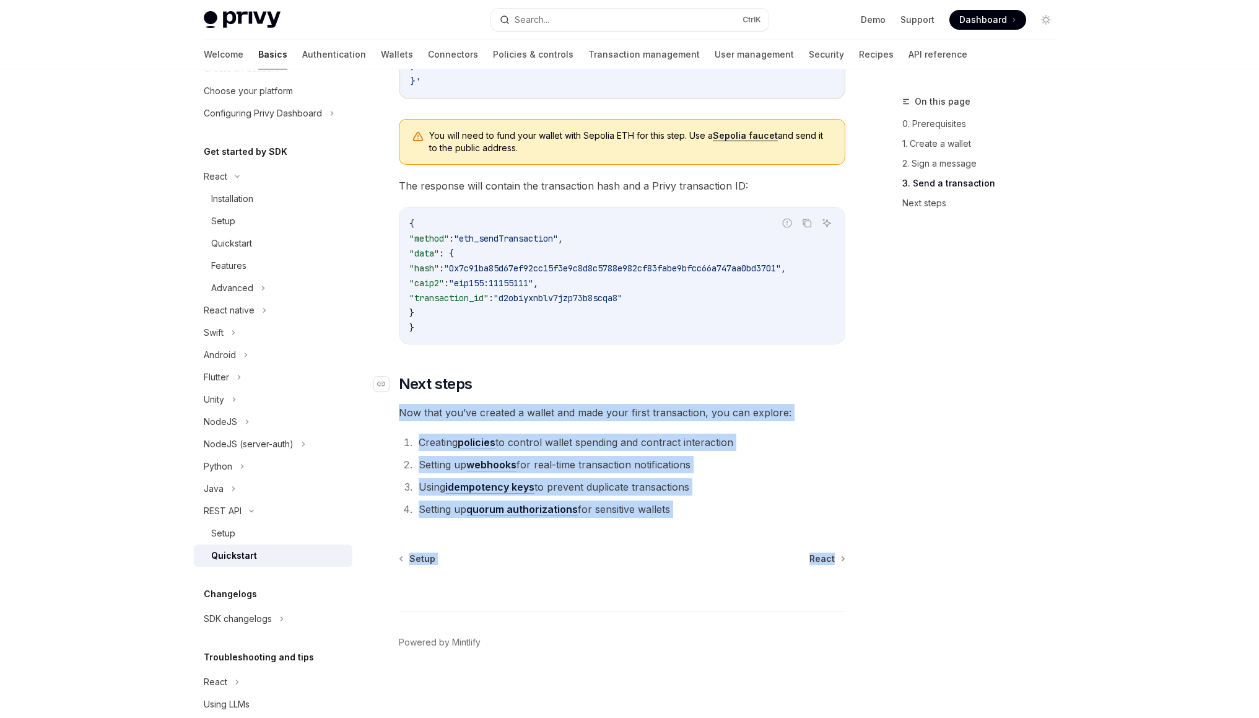
drag, startPoint x: 568, startPoint y: 598, endPoint x: 492, endPoint y: 388, distance: 223.9
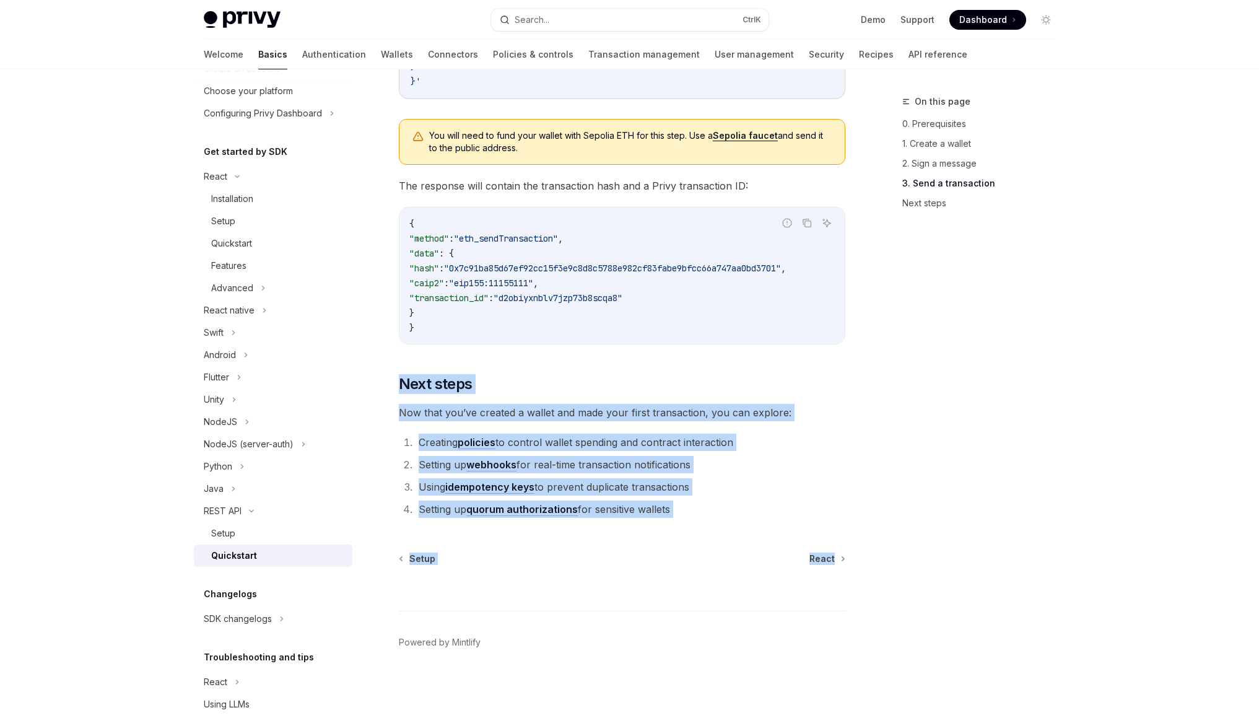
drag, startPoint x: 471, startPoint y: 351, endPoint x: 501, endPoint y: 581, distance: 231.7
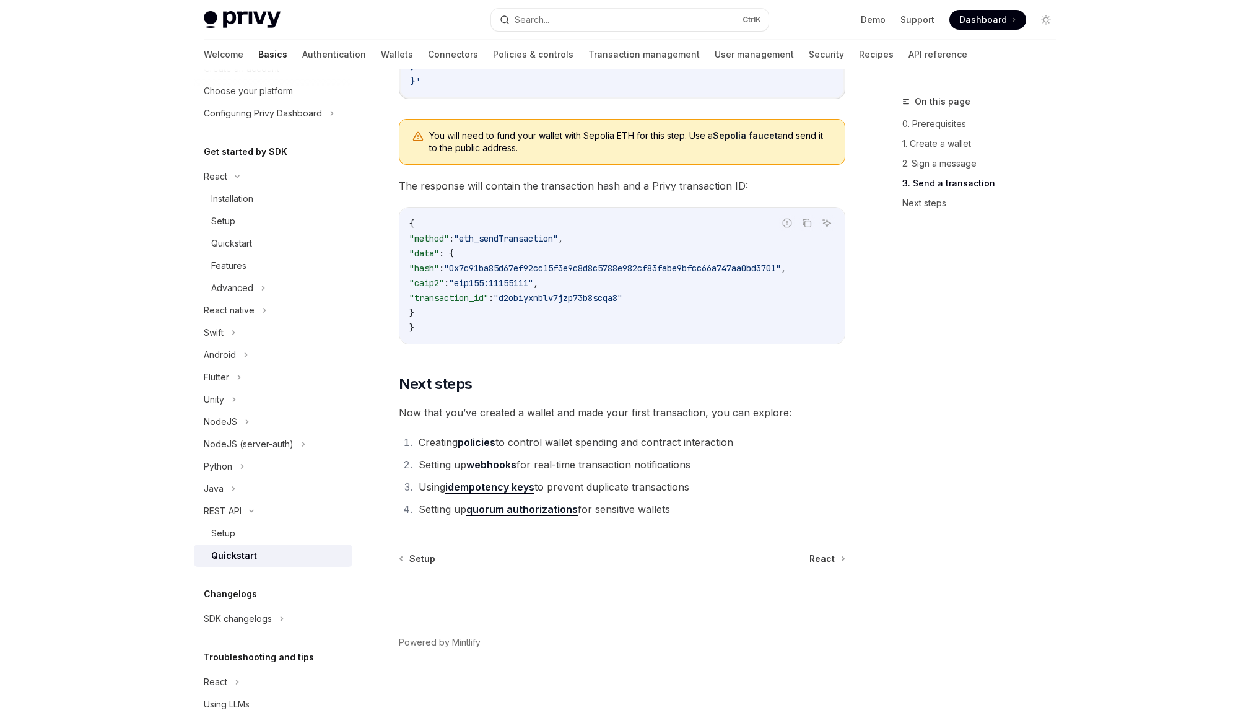
click at [501, 581] on div at bounding box center [622, 588] width 446 height 46
drag, startPoint x: 501, startPoint y: 581, endPoint x: 409, endPoint y: 355, distance: 244.1
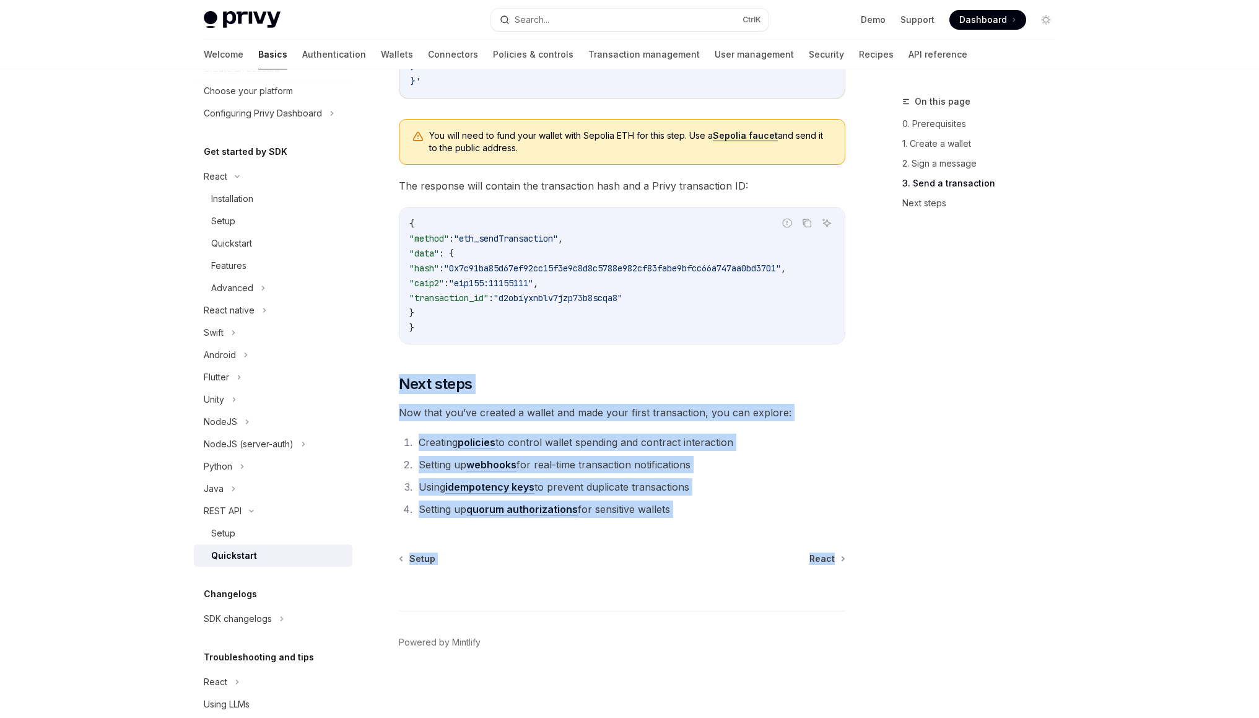
drag, startPoint x: 409, startPoint y: 355, endPoint x: 562, endPoint y: 573, distance: 266.6
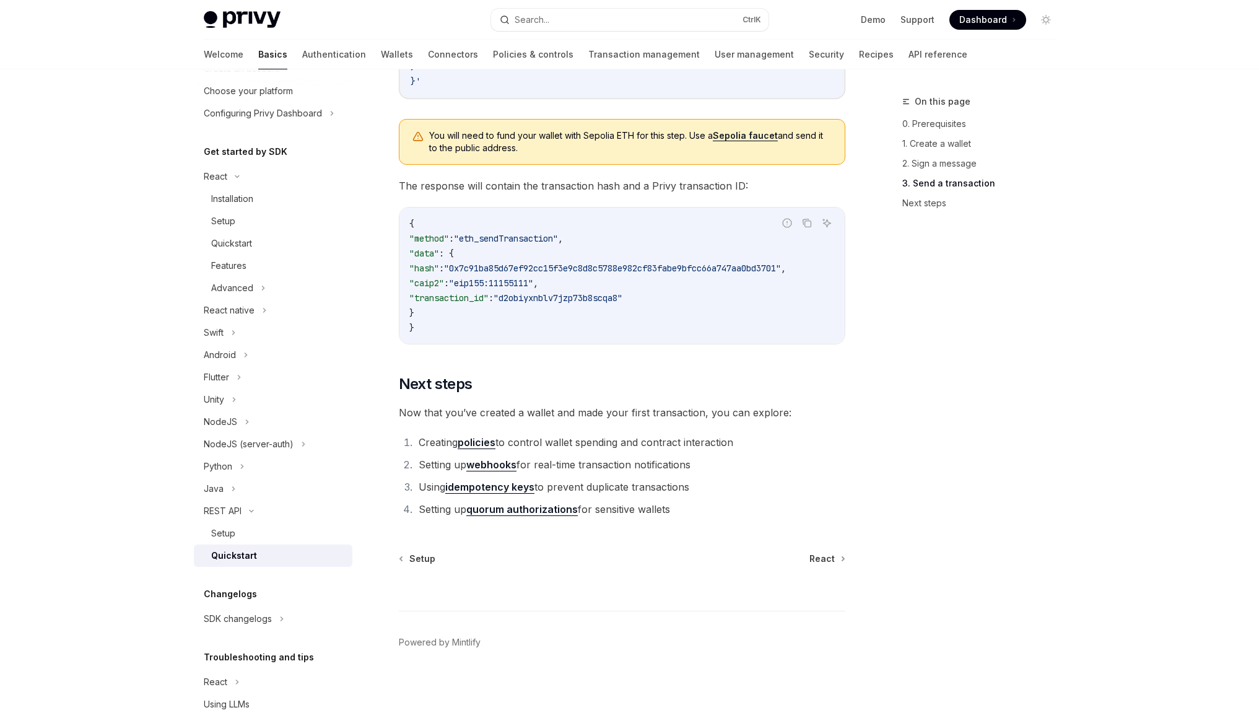
click at [562, 573] on div at bounding box center [622, 588] width 446 height 46
drag, startPoint x: 562, startPoint y: 573, endPoint x: 488, endPoint y: 362, distance: 223.2
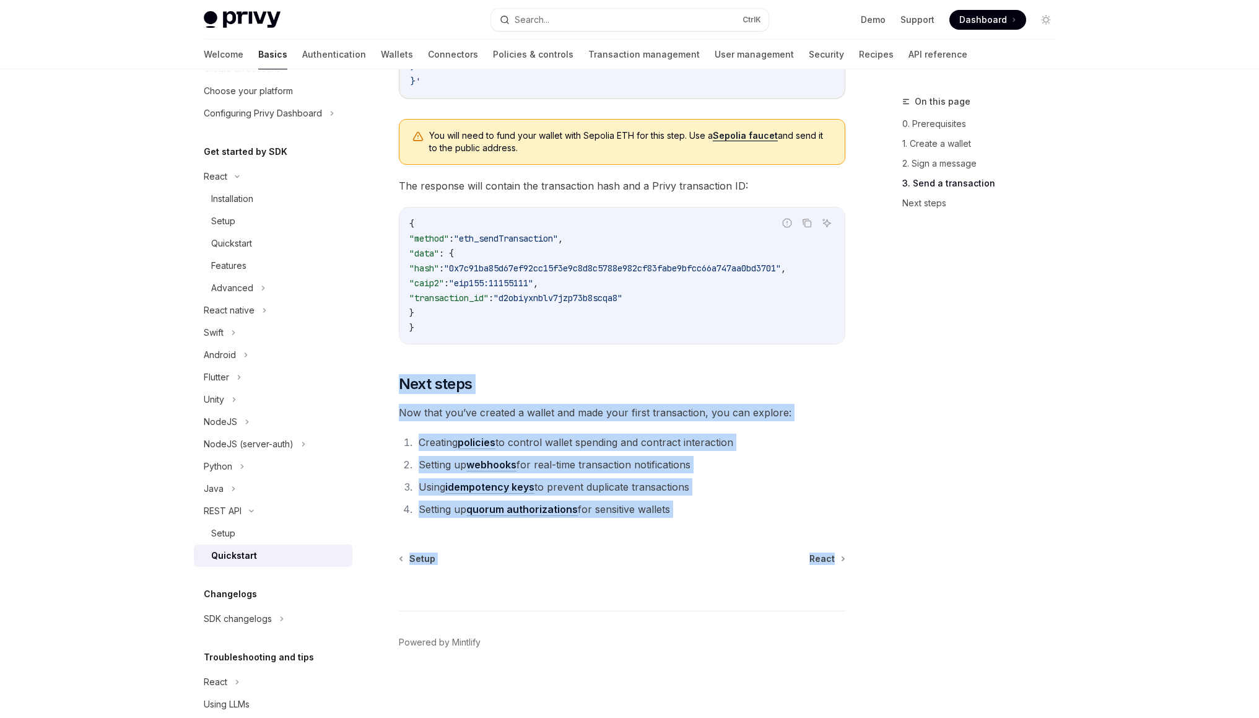
drag, startPoint x: 488, startPoint y: 362, endPoint x: 605, endPoint y: 607, distance: 271.1
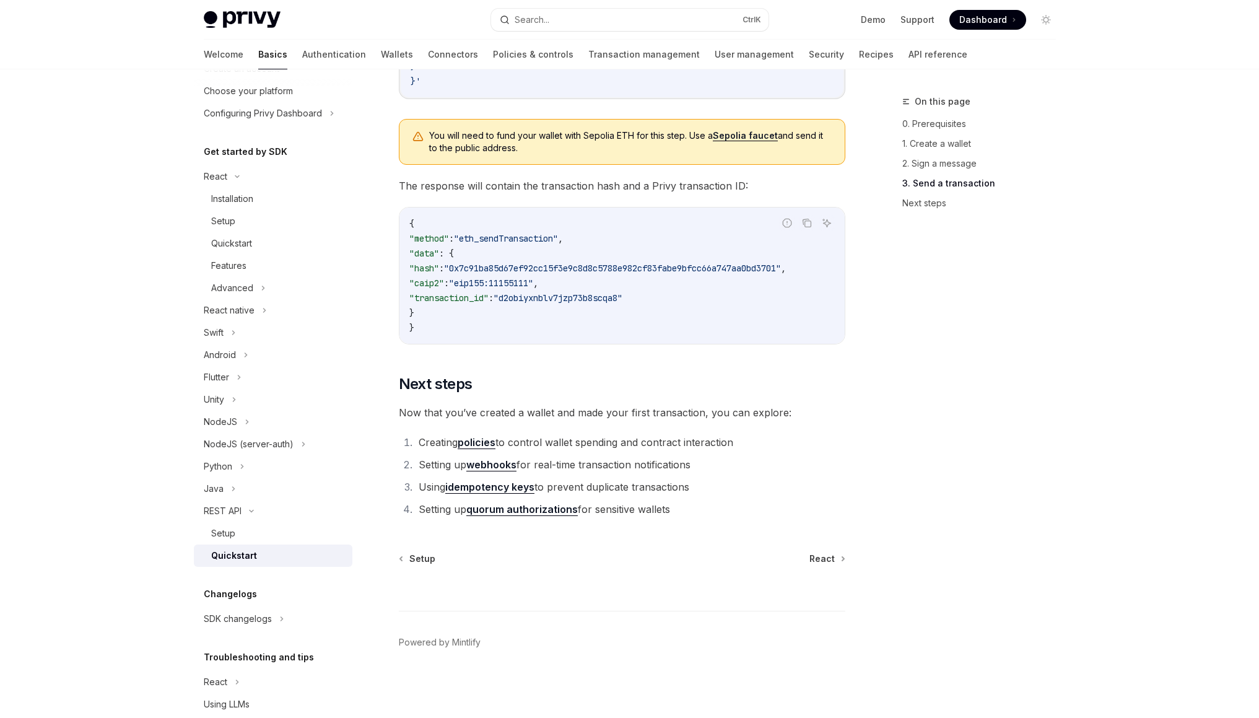
click at [605, 606] on div at bounding box center [622, 588] width 446 height 46
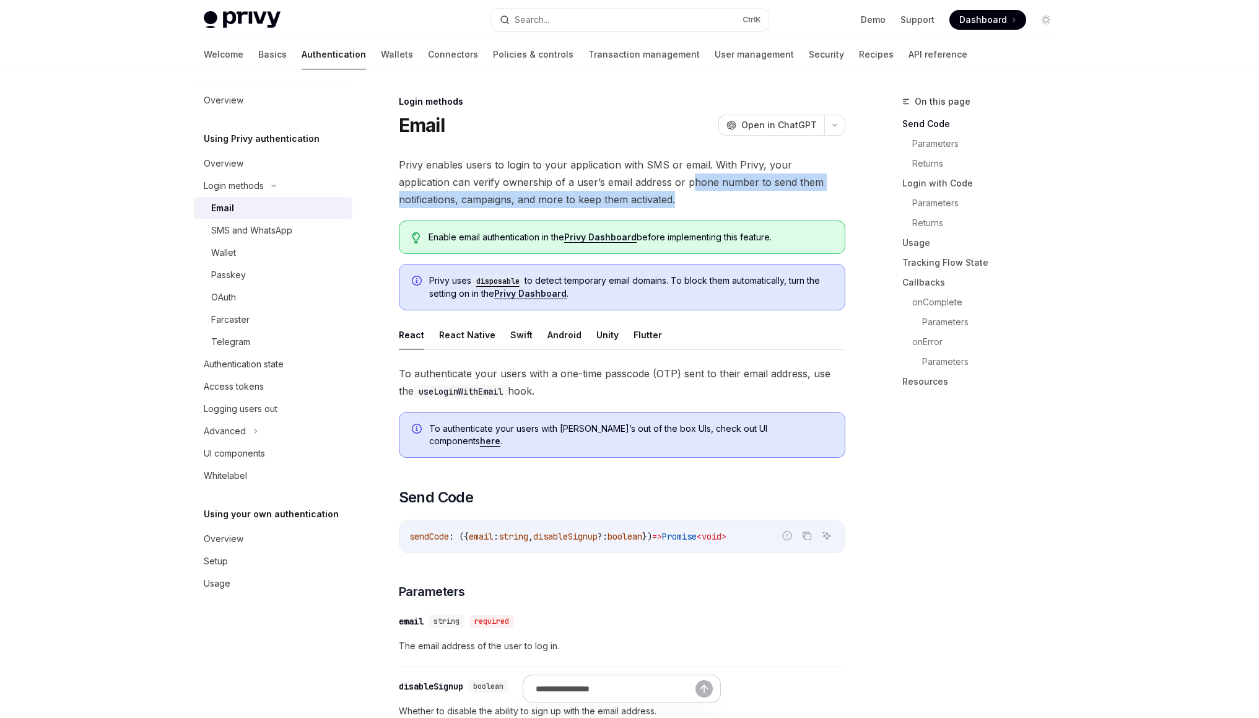
drag, startPoint x: 632, startPoint y: 170, endPoint x: 637, endPoint y: 179, distance: 10.8
click at [637, 179] on span "Privy enables users to login to your application with SMS or email. With Privy,…" at bounding box center [622, 182] width 446 height 52
drag, startPoint x: 637, startPoint y: 179, endPoint x: 632, endPoint y: 205, distance: 26.5
click at [632, 205] on span "Privy enables users to login to your application with SMS or email. With Privy,…" at bounding box center [622, 182] width 446 height 52
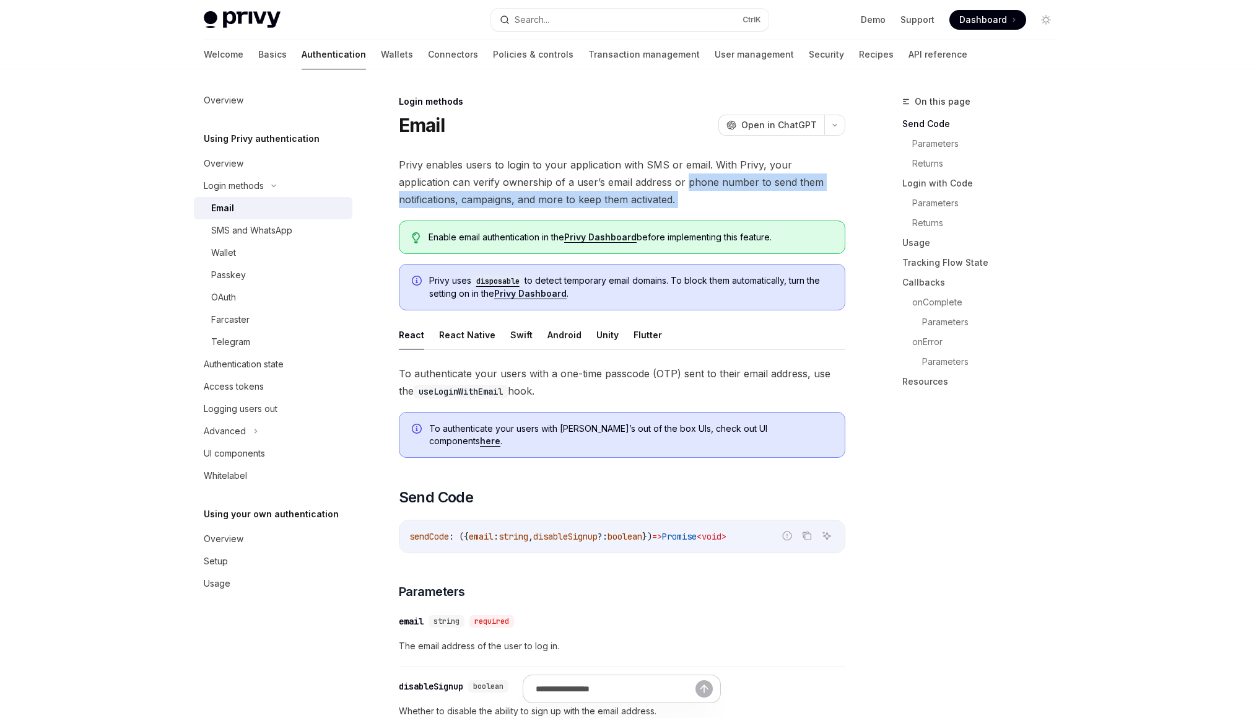
click at [632, 205] on span "Privy enables users to login to your application with SMS or email. With Privy,…" at bounding box center [622, 182] width 446 height 52
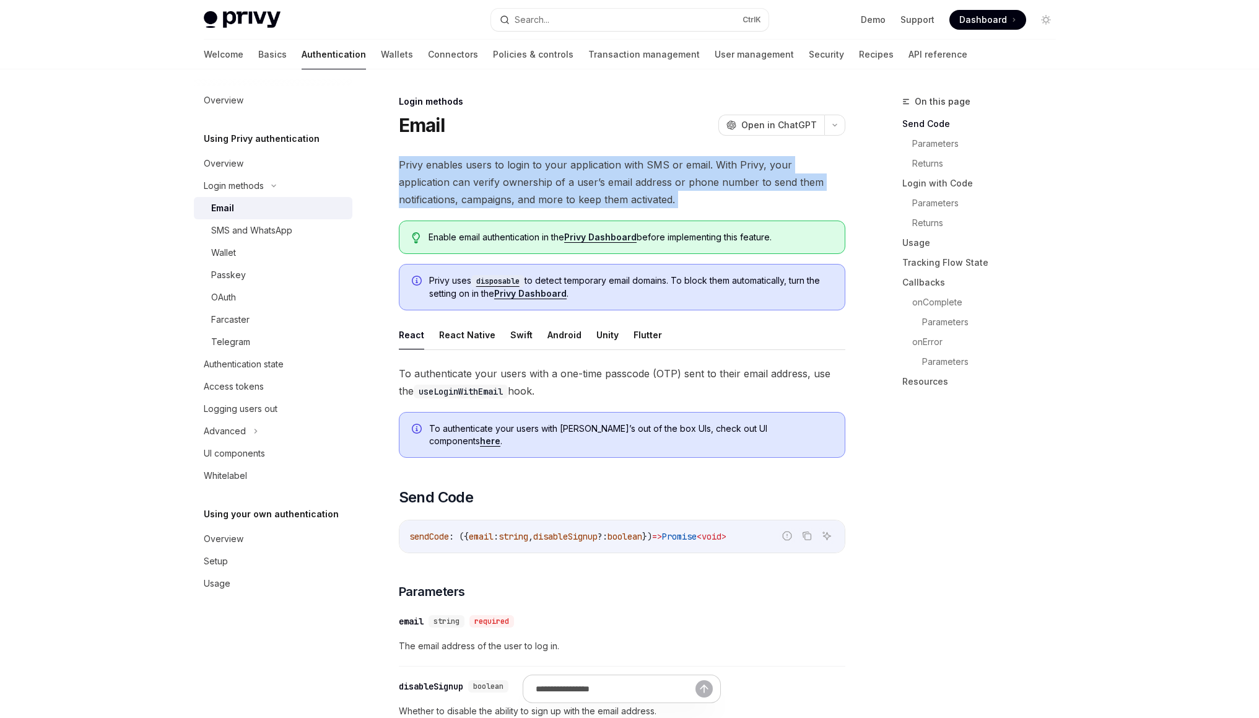
drag, startPoint x: 632, startPoint y: 205, endPoint x: 623, endPoint y: 143, distance: 62.6
drag, startPoint x: 623, startPoint y: 143, endPoint x: 627, endPoint y: 187, distance: 44.1
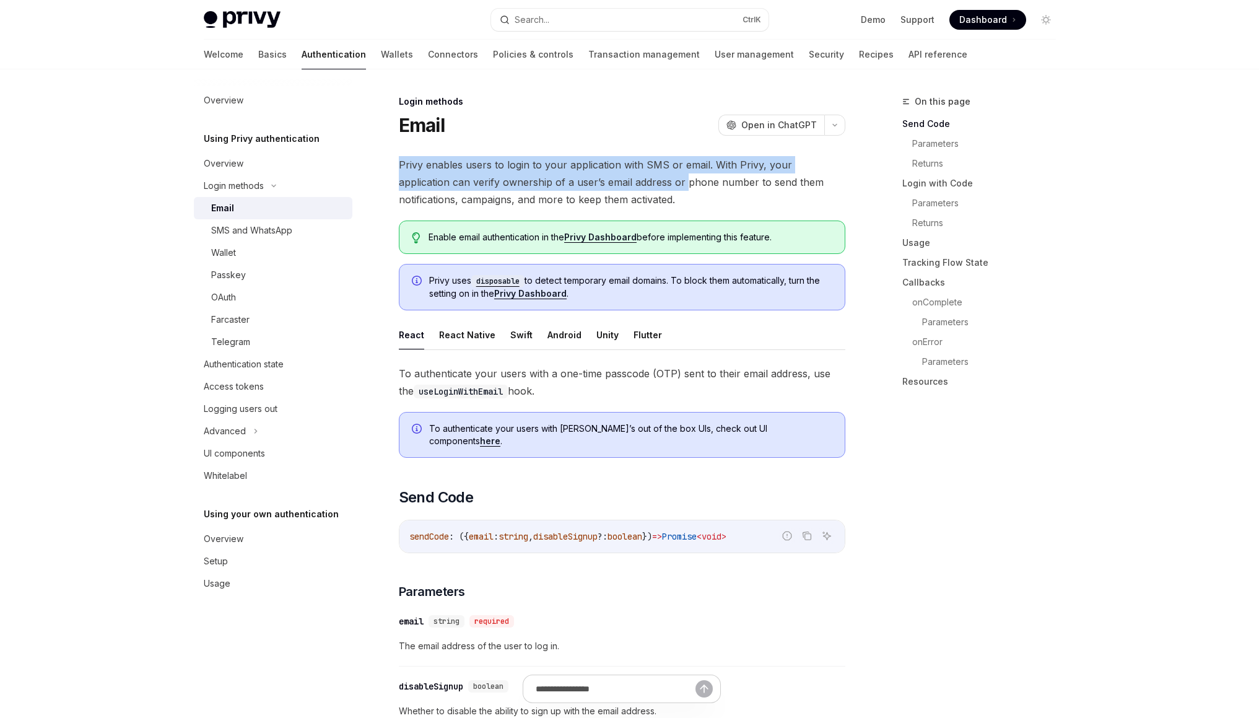
click at [627, 187] on span "Privy enables users to login to your application with SMS or email. With Privy,…" at bounding box center [622, 182] width 446 height 52
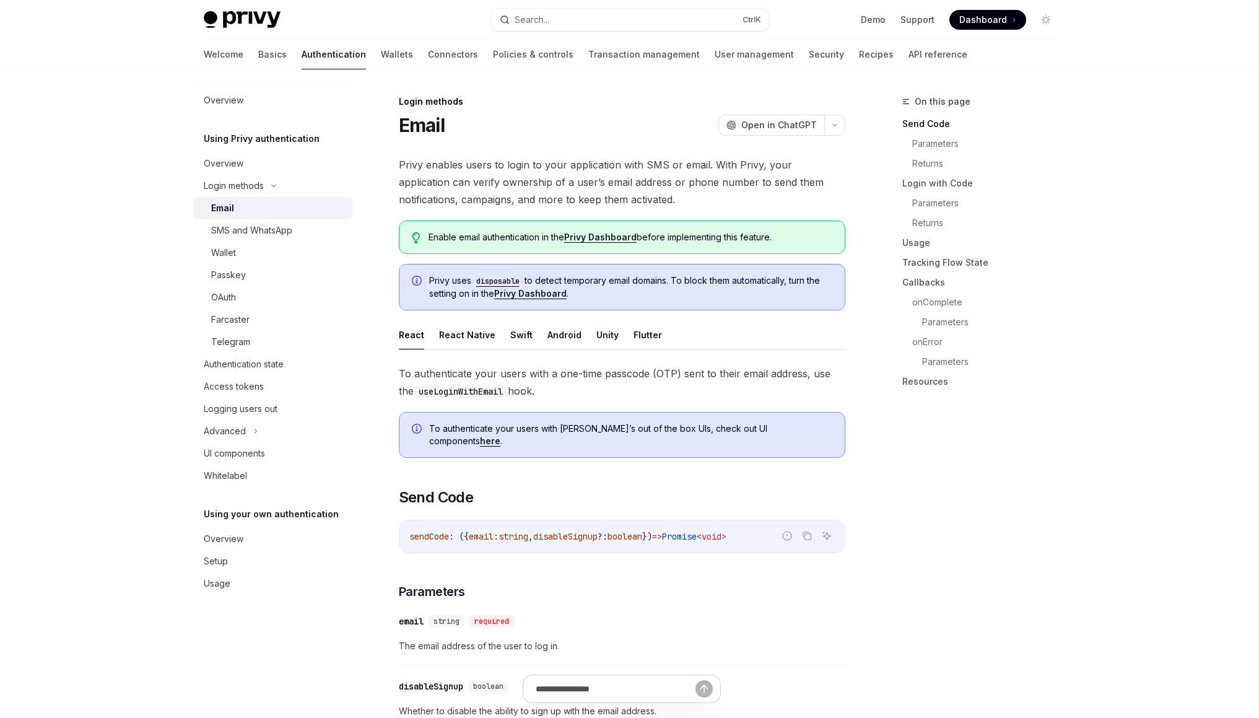
drag, startPoint x: 583, startPoint y: 367, endPoint x: 585, endPoint y: 390, distance: 23.6
click at [585, 390] on span "To authenticate your users with a one-time passcode (OTP) sent to their email a…" at bounding box center [622, 382] width 446 height 35
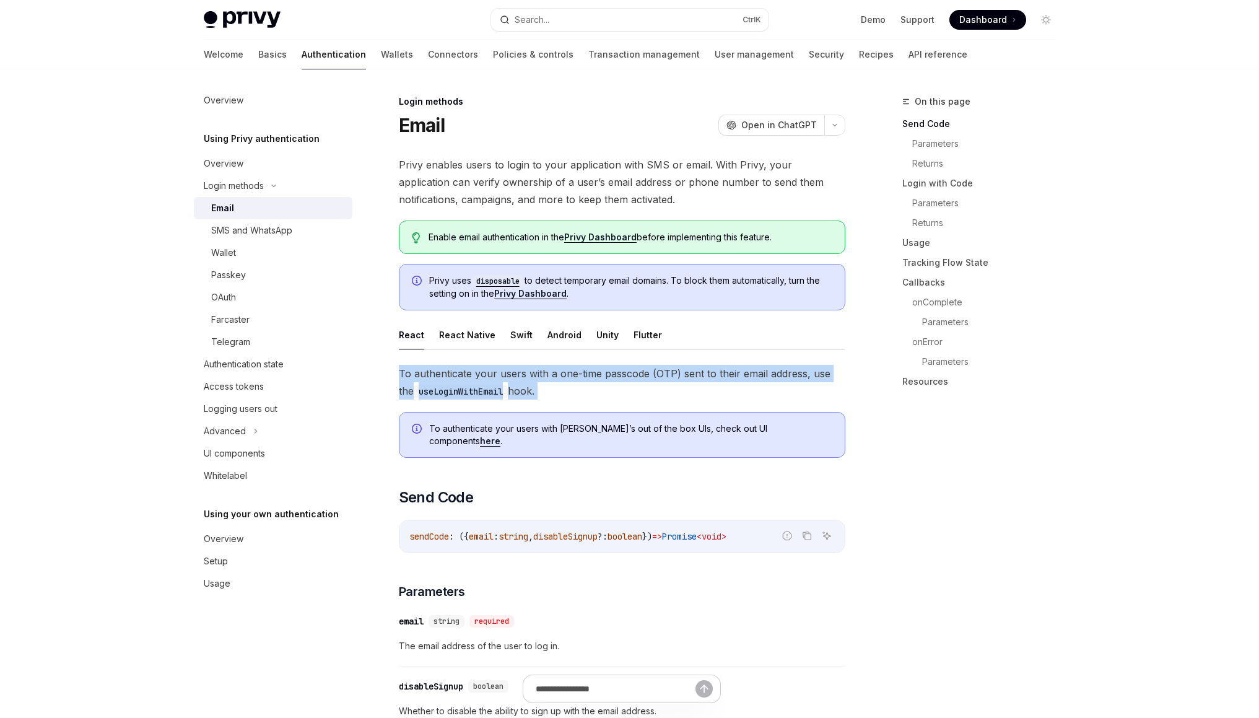
drag, startPoint x: 585, startPoint y: 390, endPoint x: 579, endPoint y: 362, distance: 29.1
drag, startPoint x: 579, startPoint y: 362, endPoint x: 581, endPoint y: 391, distance: 29.2
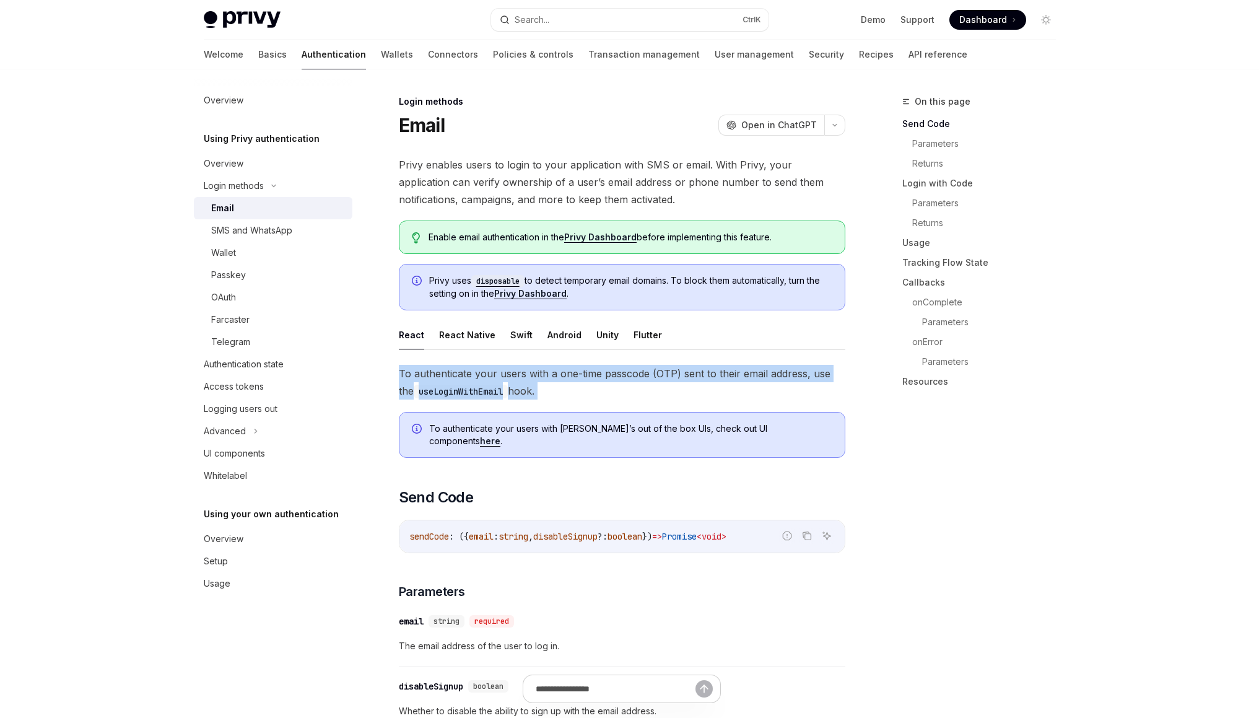
click at [581, 391] on span "To authenticate your users with a one-time passcode (OTP) sent to their email a…" at bounding box center [622, 382] width 446 height 35
drag, startPoint x: 581, startPoint y: 391, endPoint x: 567, endPoint y: 357, distance: 37.2
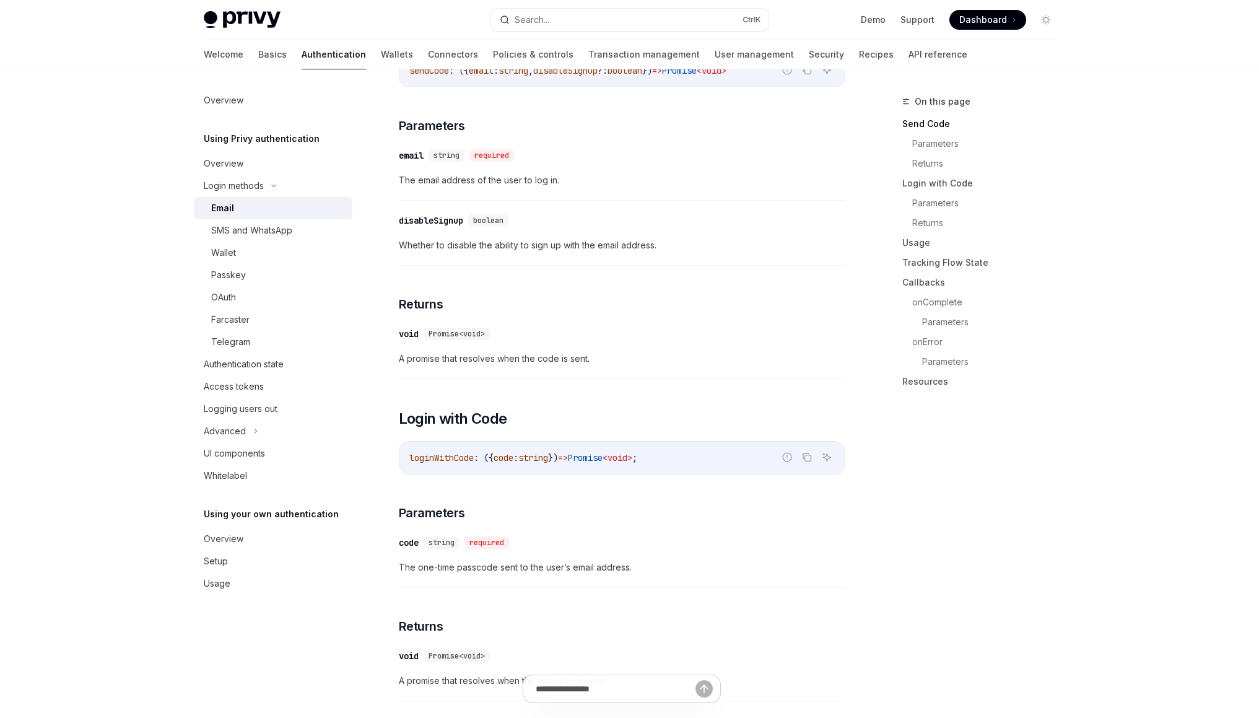
scroll to position [500, 0]
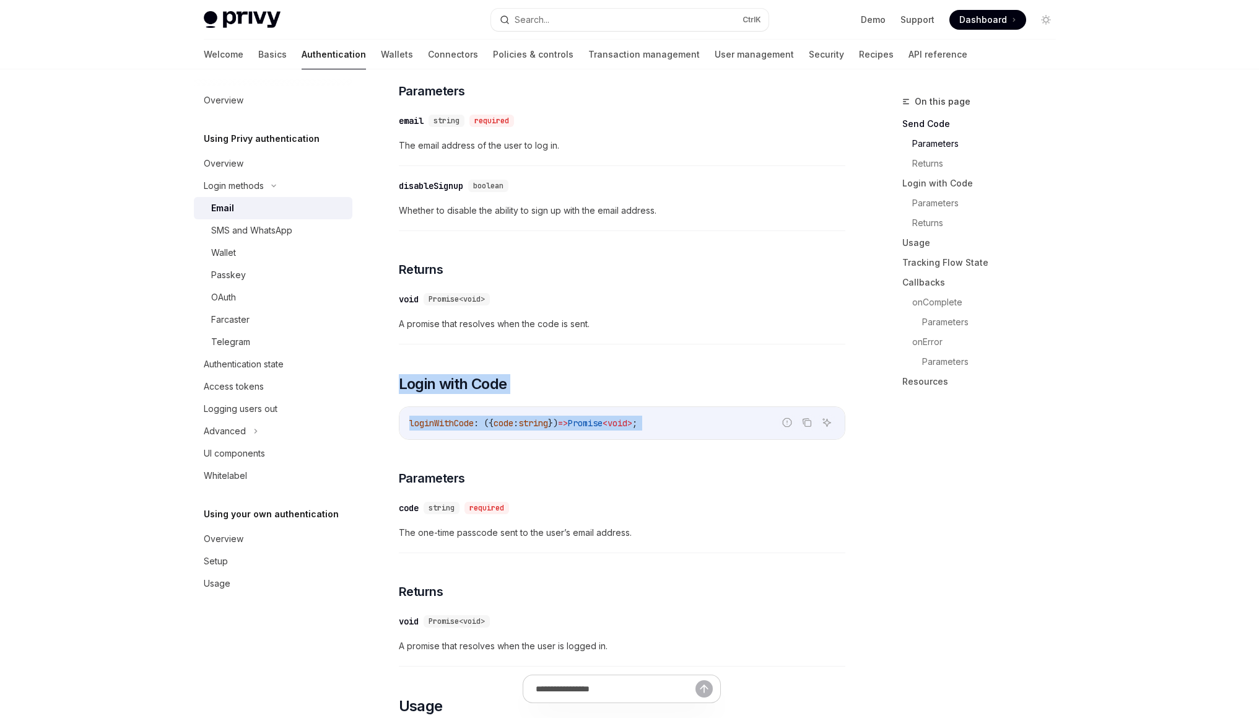
drag, startPoint x: 567, startPoint y: 355, endPoint x: 574, endPoint y: 435, distance: 79.5
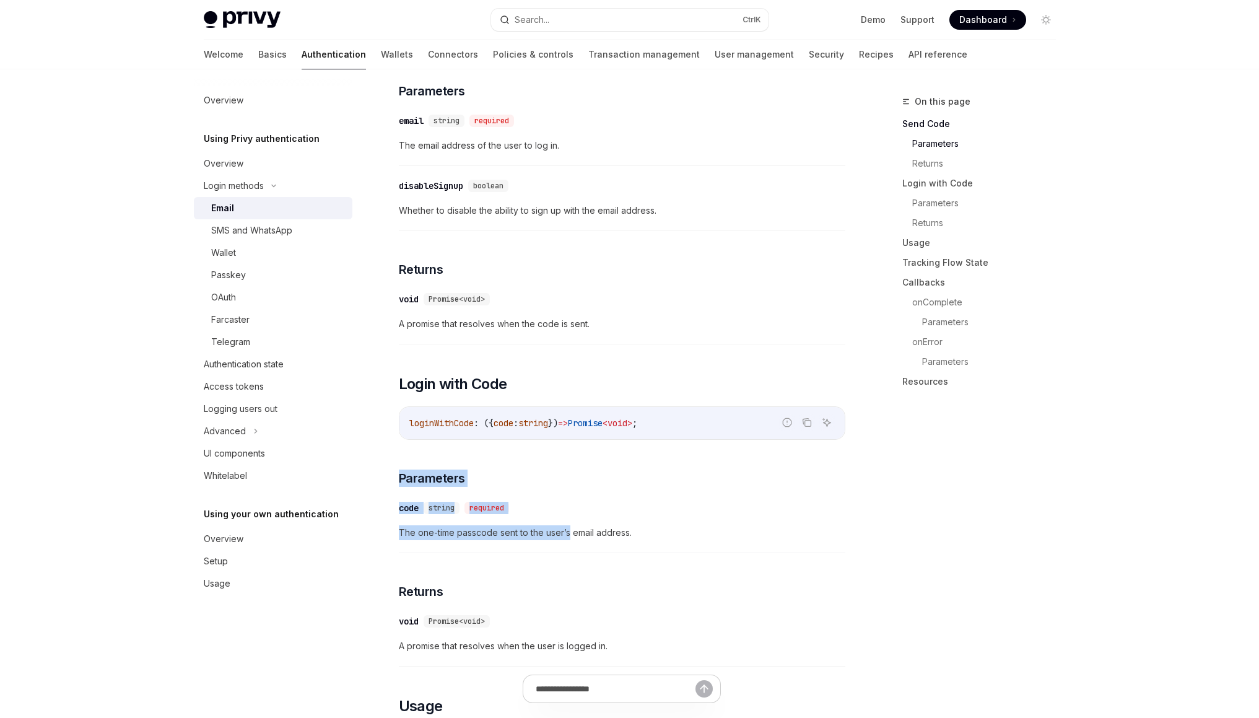
drag, startPoint x: 574, startPoint y: 435, endPoint x: 564, endPoint y: 518, distance: 84.2
click at [564, 525] on span "The one-time passcode sent to the user’s email address." at bounding box center [622, 532] width 446 height 15
drag, startPoint x: 564, startPoint y: 518, endPoint x: 539, endPoint y: 446, distance: 76.6
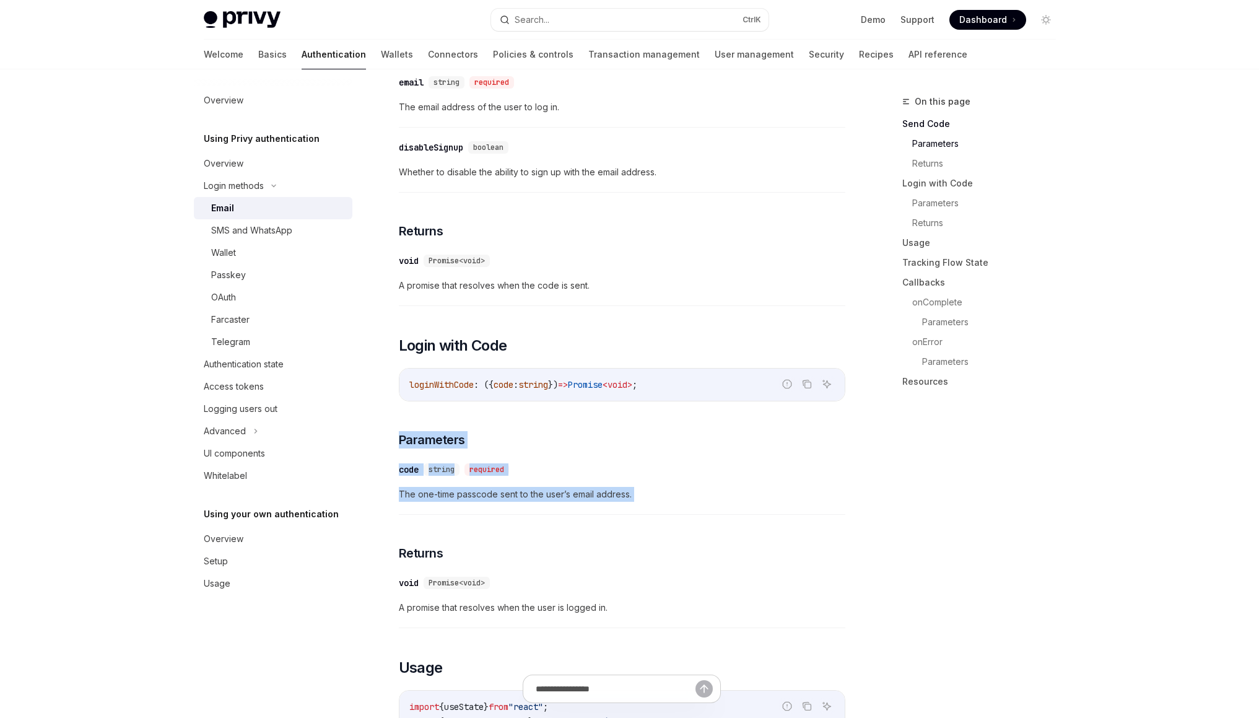
scroll to position [584, 0]
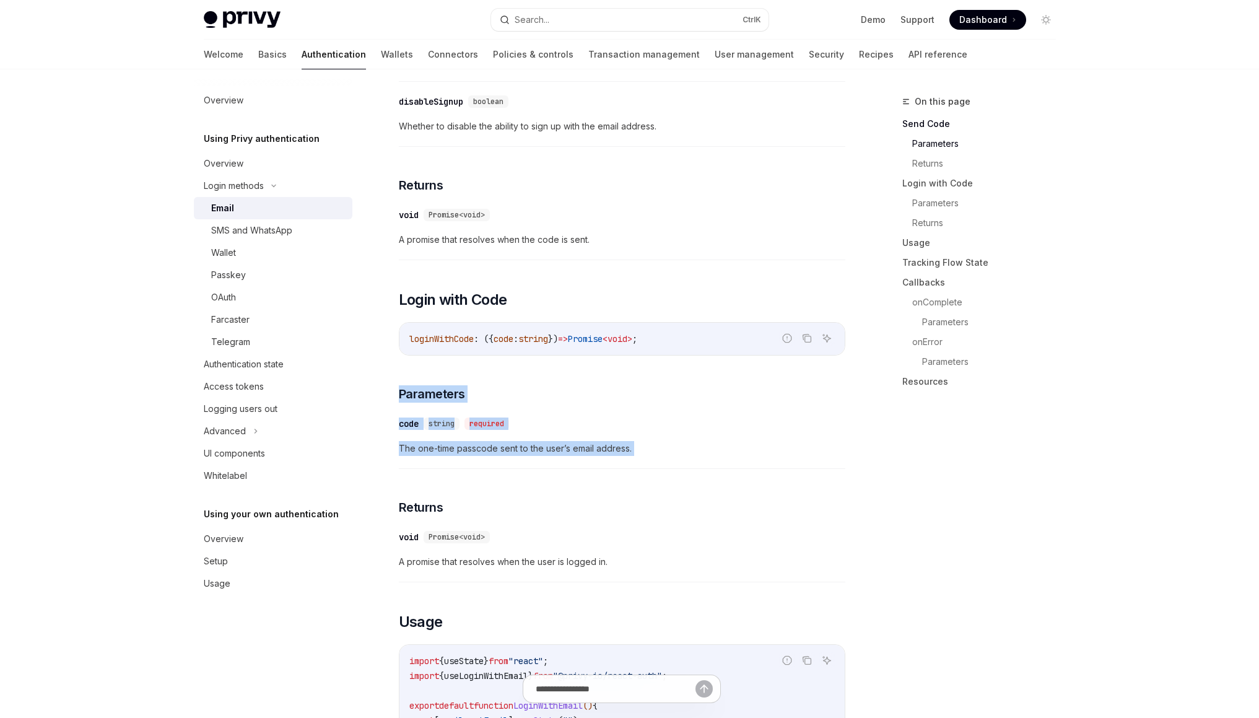
click at [539, 446] on div "​ code string required The one-time passcode sent to the user’s email address." at bounding box center [622, 439] width 446 height 59
drag, startPoint x: 539, startPoint y: 446, endPoint x: 503, endPoint y: 364, distance: 89.5
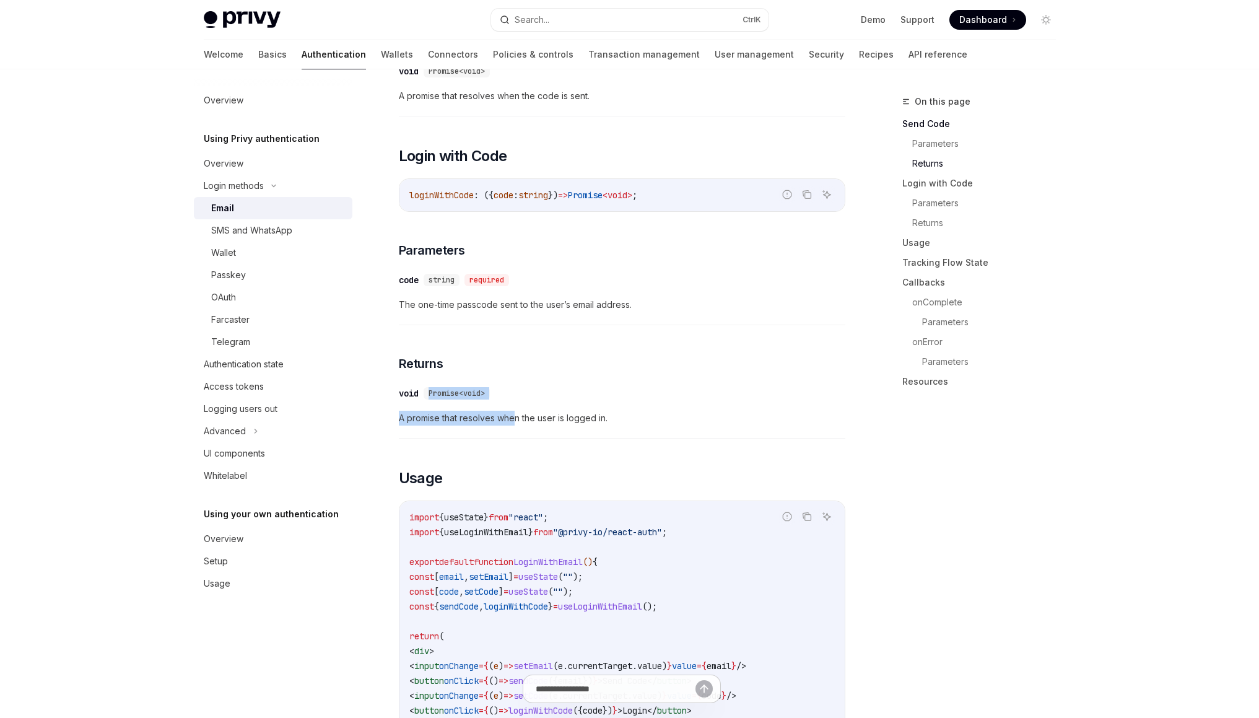
drag, startPoint x: 502, startPoint y: 362, endPoint x: 516, endPoint y: 402, distance: 43.1
click at [516, 410] on span "A promise that resolves when the user is logged in." at bounding box center [622, 417] width 446 height 15
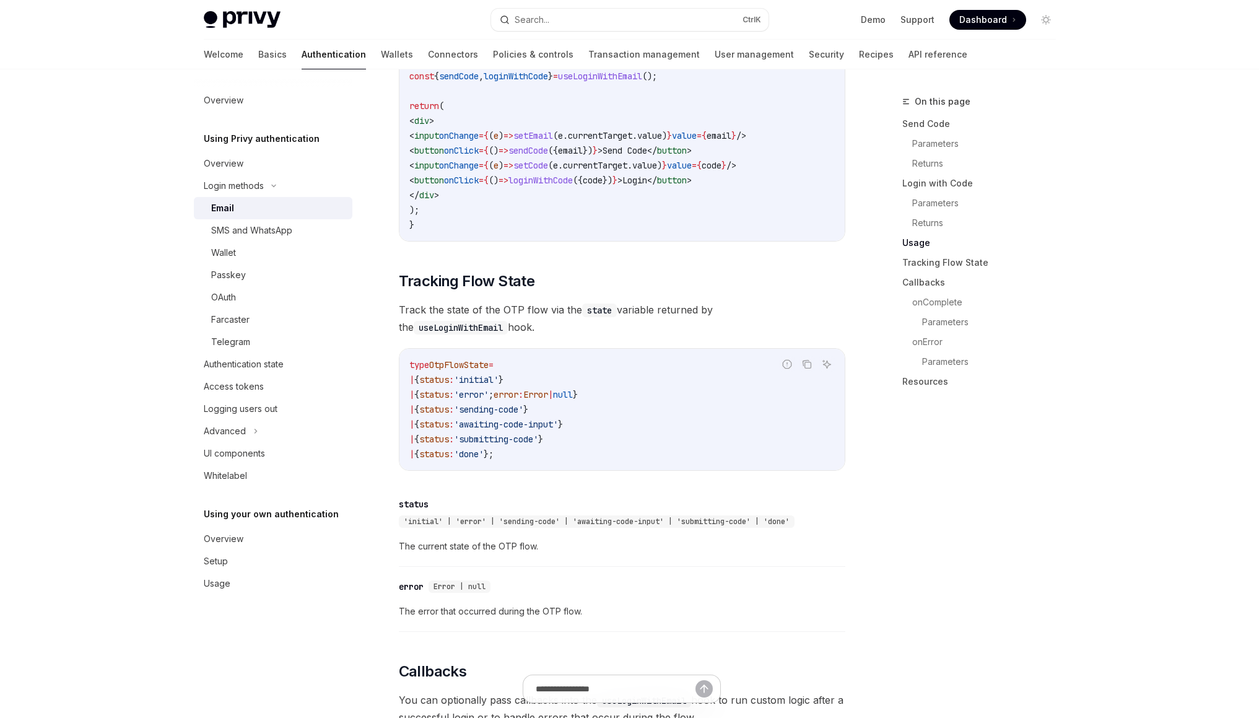
scroll to position [1372, 0]
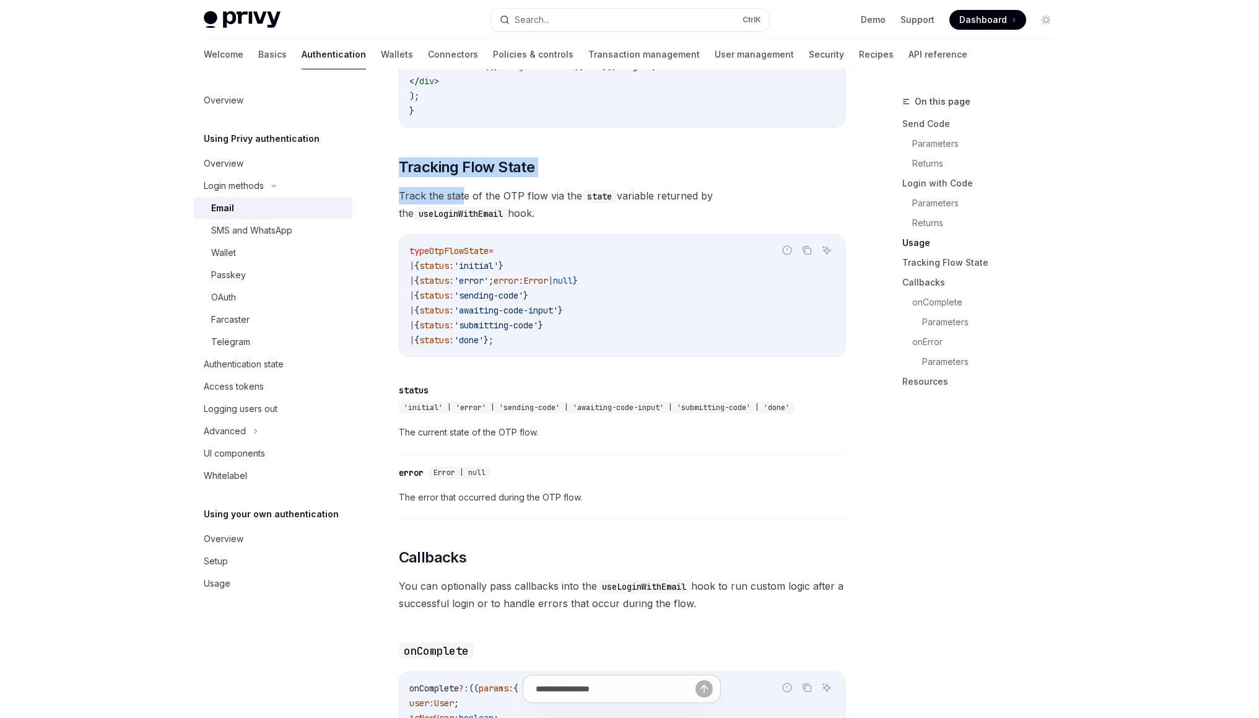
drag, startPoint x: 452, startPoint y: 131, endPoint x: 471, endPoint y: 189, distance: 61.1
click at [465, 194] on div "To authenticate your users with a one-time passcode (OTP) sent to their email a…" at bounding box center [622, 265] width 446 height 2545
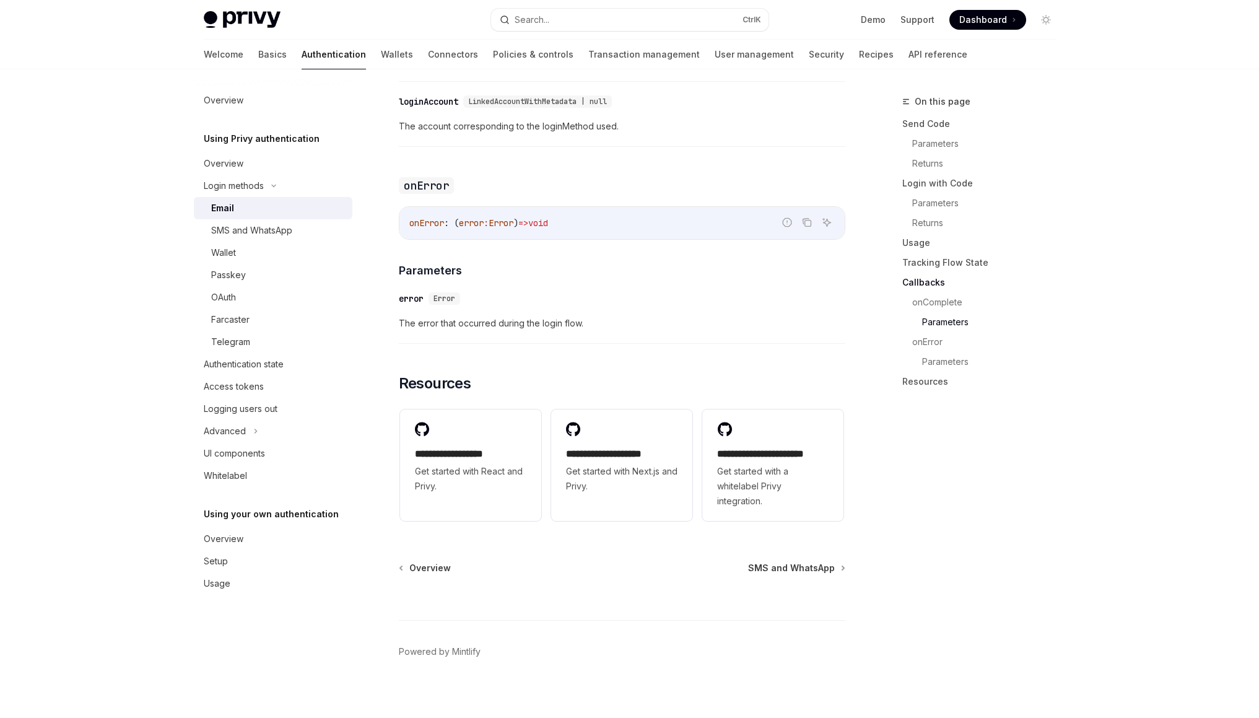
scroll to position [2386, 0]
click at [285, 244] on link "Wallet" at bounding box center [273, 252] width 159 height 22
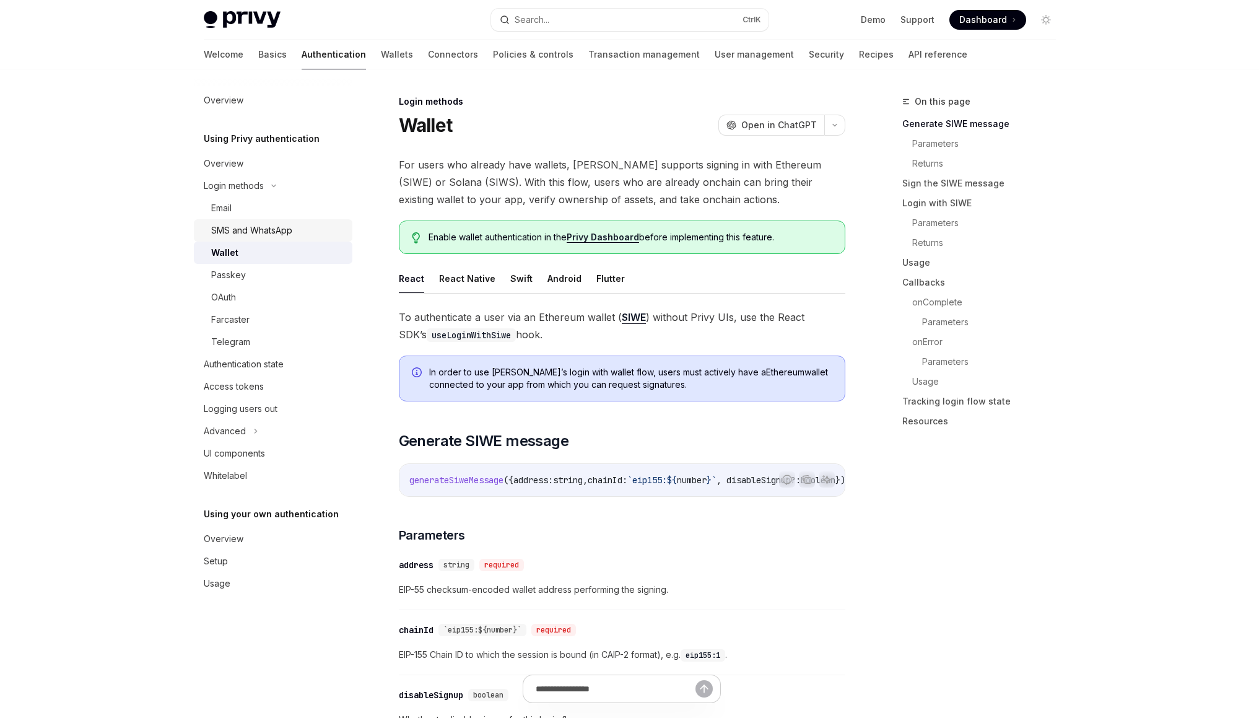
click at [287, 229] on div "SMS and WhatsApp" at bounding box center [251, 230] width 81 height 15
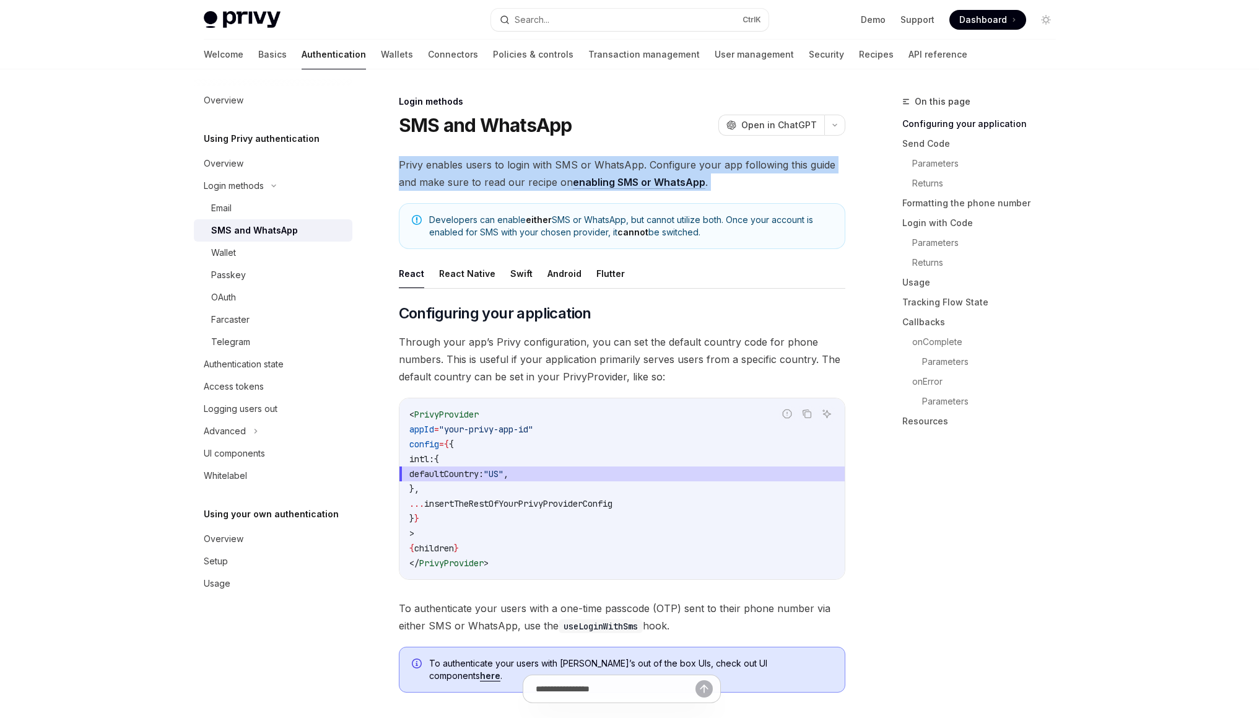
drag, startPoint x: 535, startPoint y: 149, endPoint x: 542, endPoint y: 191, distance: 42.6
drag, startPoint x: 542, startPoint y: 191, endPoint x: 521, endPoint y: 130, distance: 64.6
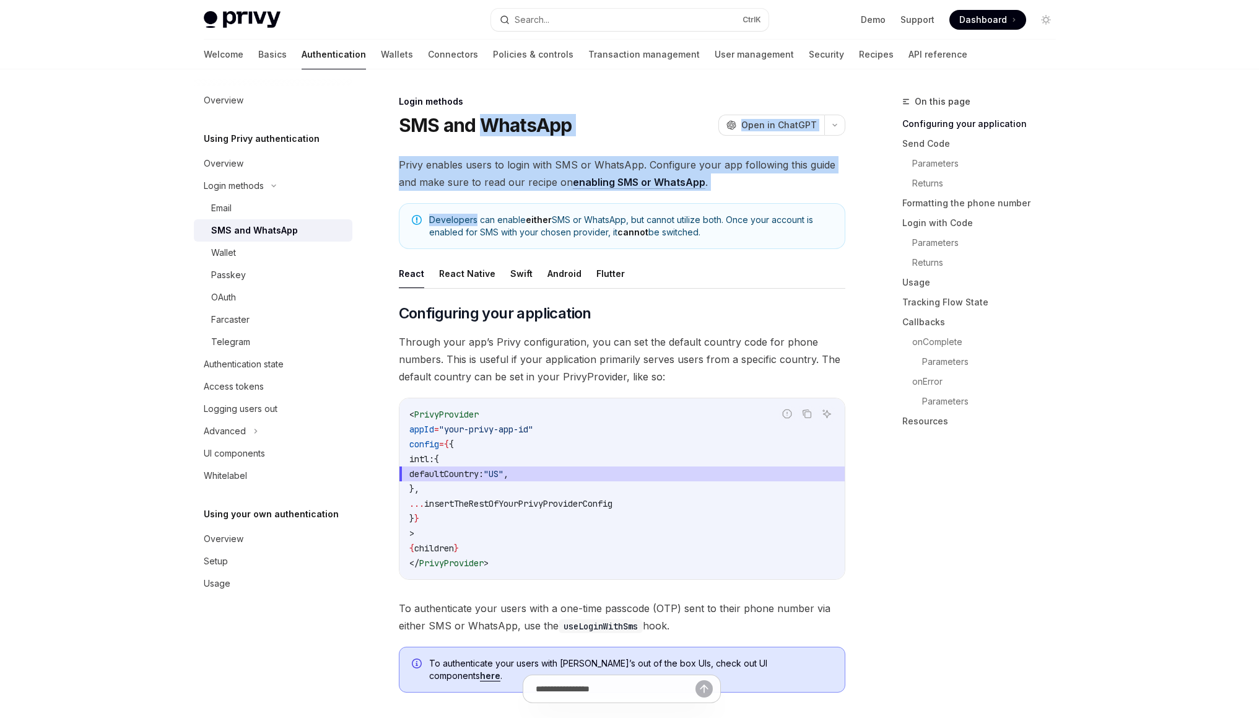
click at [521, 130] on h1 "SMS and WhatsApp" at bounding box center [485, 125] width 173 height 22
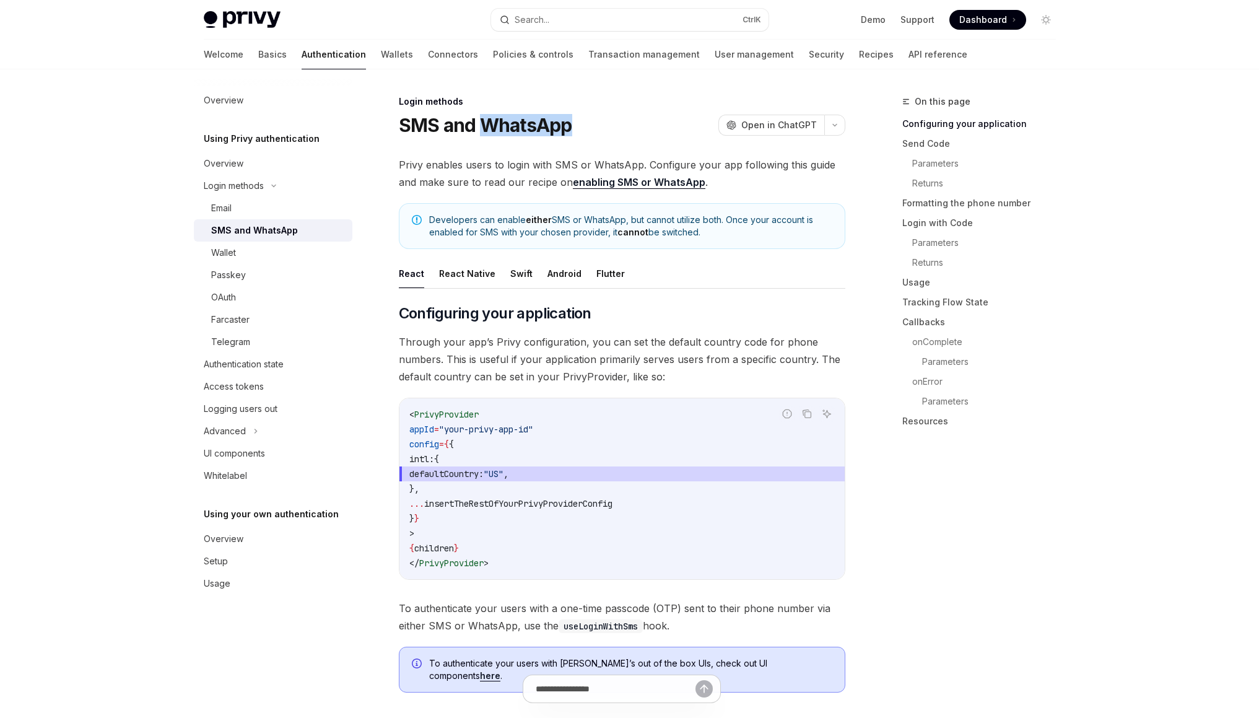
click at [521, 130] on h1 "SMS and WhatsApp" at bounding box center [485, 125] width 173 height 22
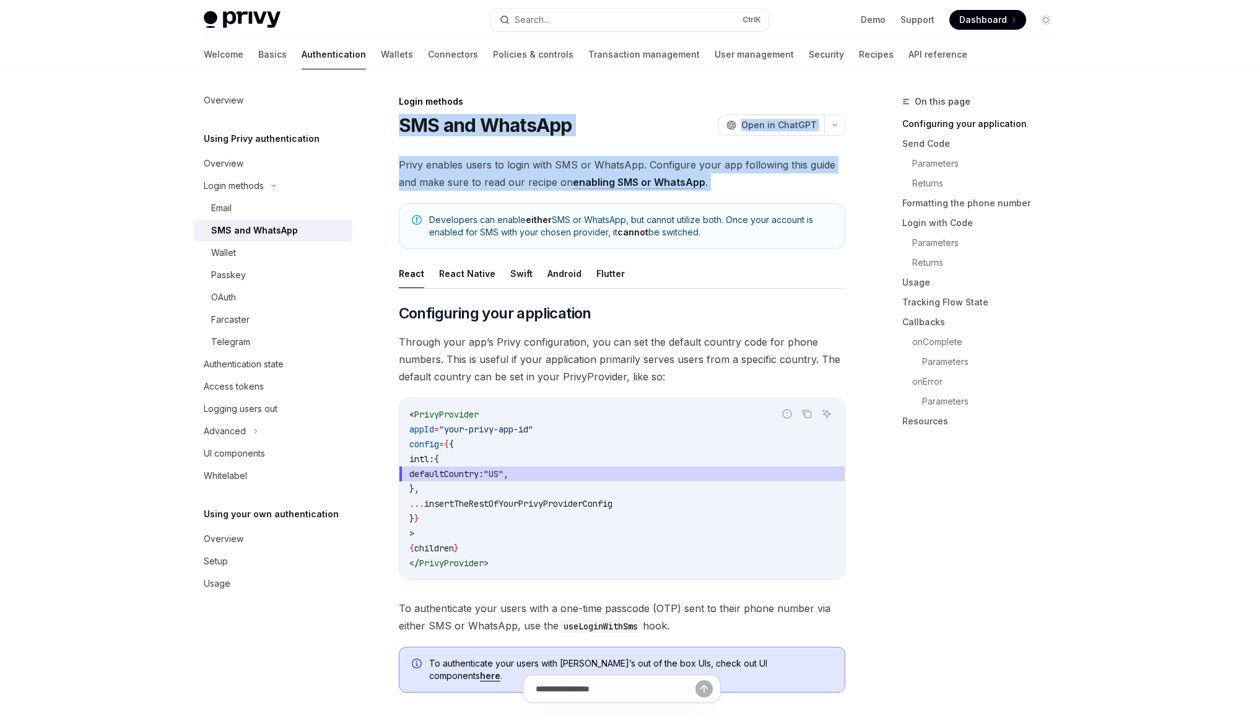
drag, startPoint x: 521, startPoint y: 130, endPoint x: 532, endPoint y: 162, distance: 33.5
click at [532, 162] on span "Privy enables users to login with SMS or WhatsApp. Configure your app following…" at bounding box center [622, 173] width 446 height 35
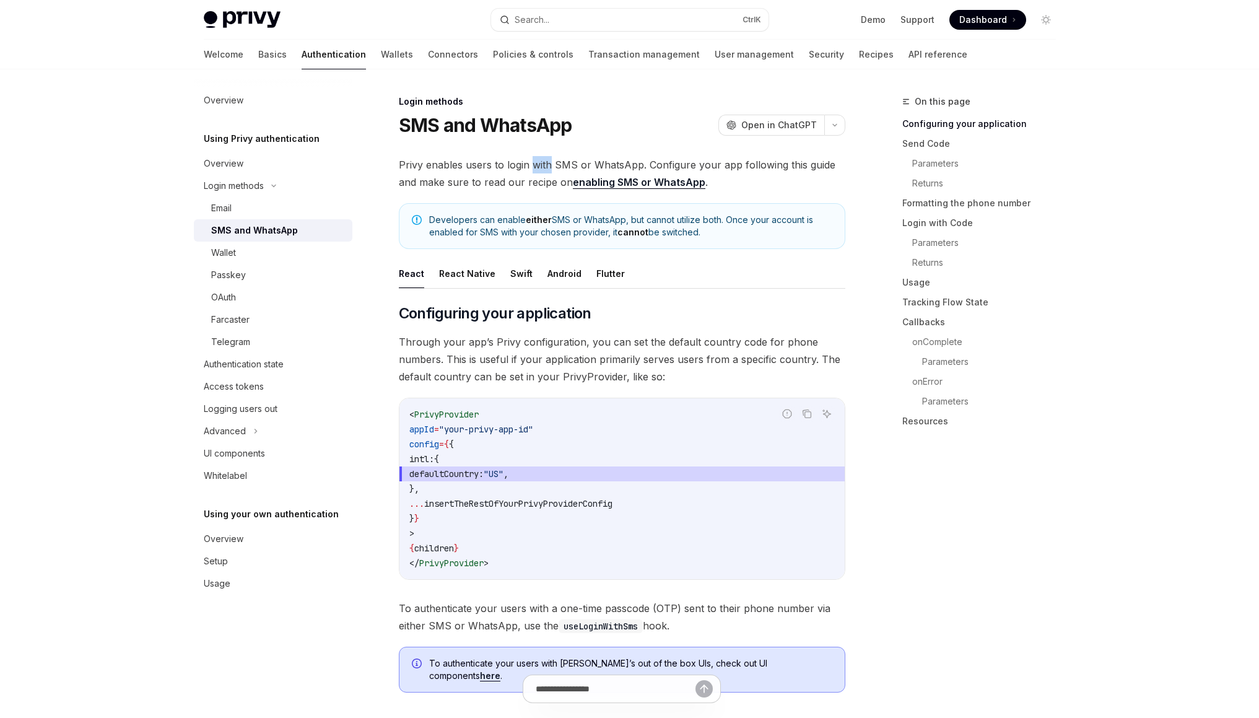
click at [532, 162] on span "Privy enables users to login with SMS or WhatsApp. Configure your app following…" at bounding box center [622, 173] width 446 height 35
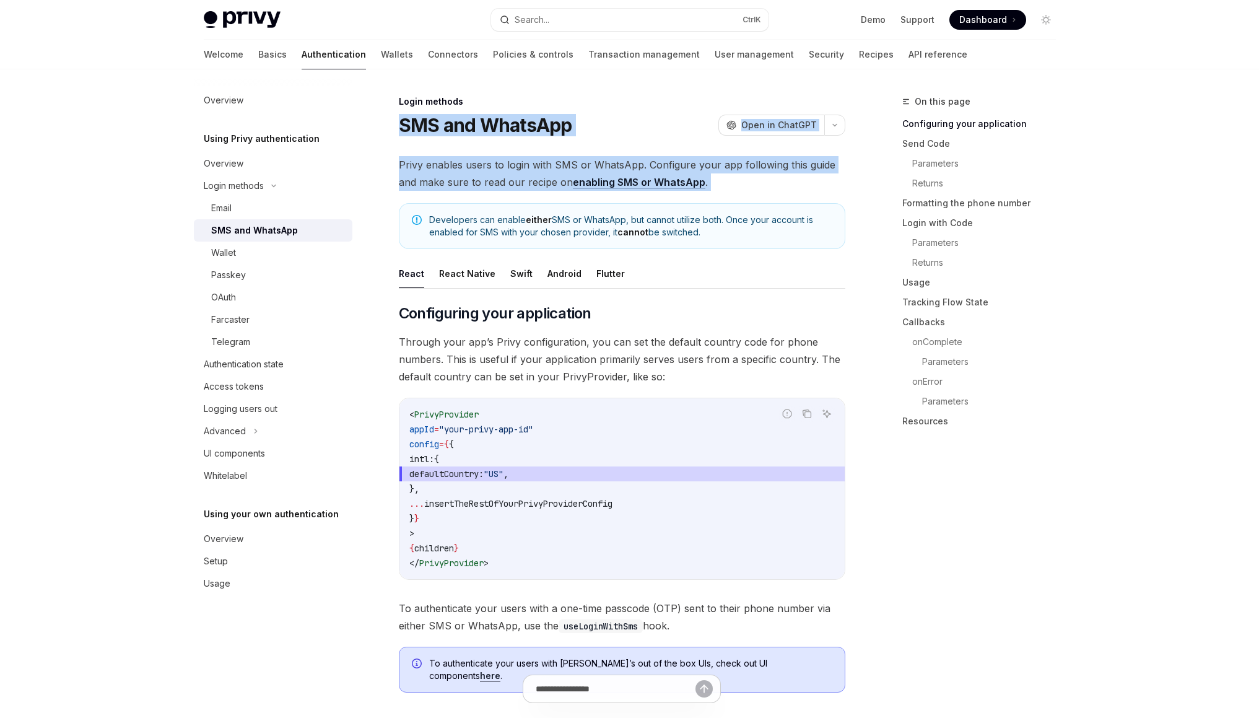
drag, startPoint x: 532, startPoint y: 162, endPoint x: 522, endPoint y: 119, distance: 43.4
click at [522, 119] on h1 "SMS and WhatsApp" at bounding box center [485, 125] width 173 height 22
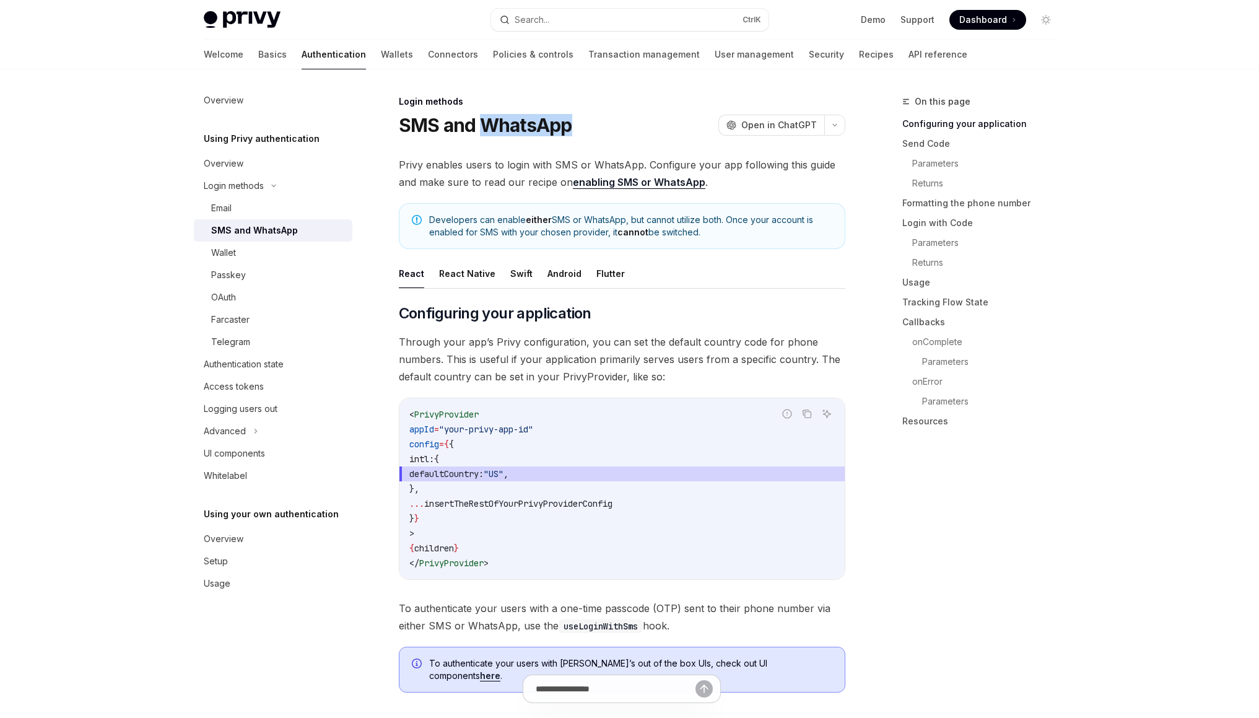
click at [522, 119] on h1 "SMS and WhatsApp" at bounding box center [485, 125] width 173 height 22
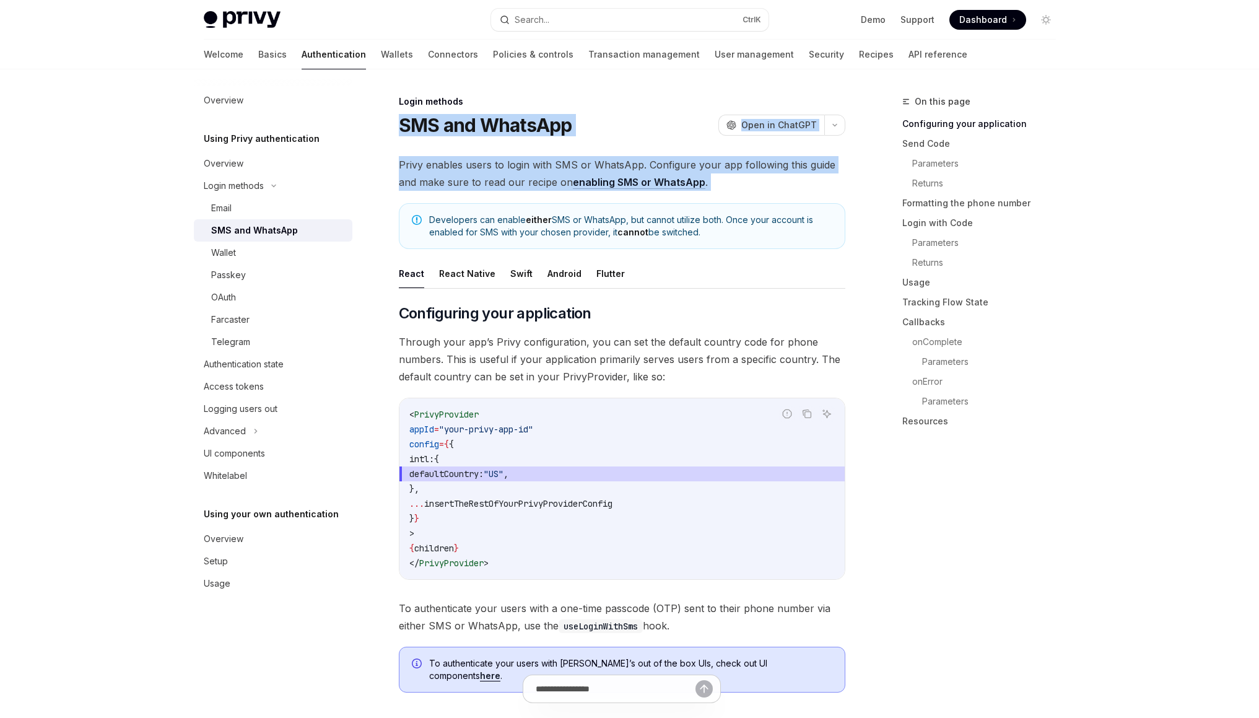
drag, startPoint x: 522, startPoint y: 119, endPoint x: 526, endPoint y: 178, distance: 58.9
click at [526, 178] on span "Privy enables users to login with SMS or WhatsApp. Configure your app following…" at bounding box center [622, 173] width 446 height 35
drag, startPoint x: 532, startPoint y: 191, endPoint x: 506, endPoint y: 110, distance: 85.2
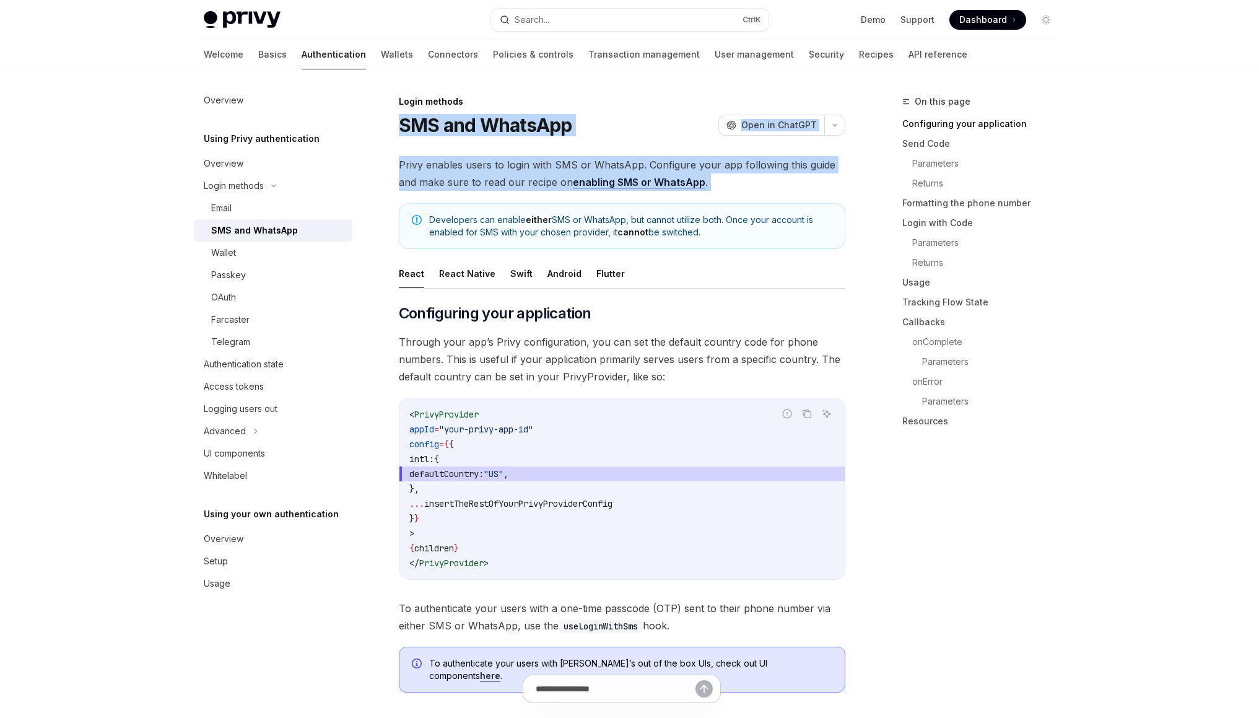
click at [506, 110] on div "Login methods SMS and WhatsApp OpenAI Open in ChatGPT" at bounding box center [622, 115] width 446 height 41
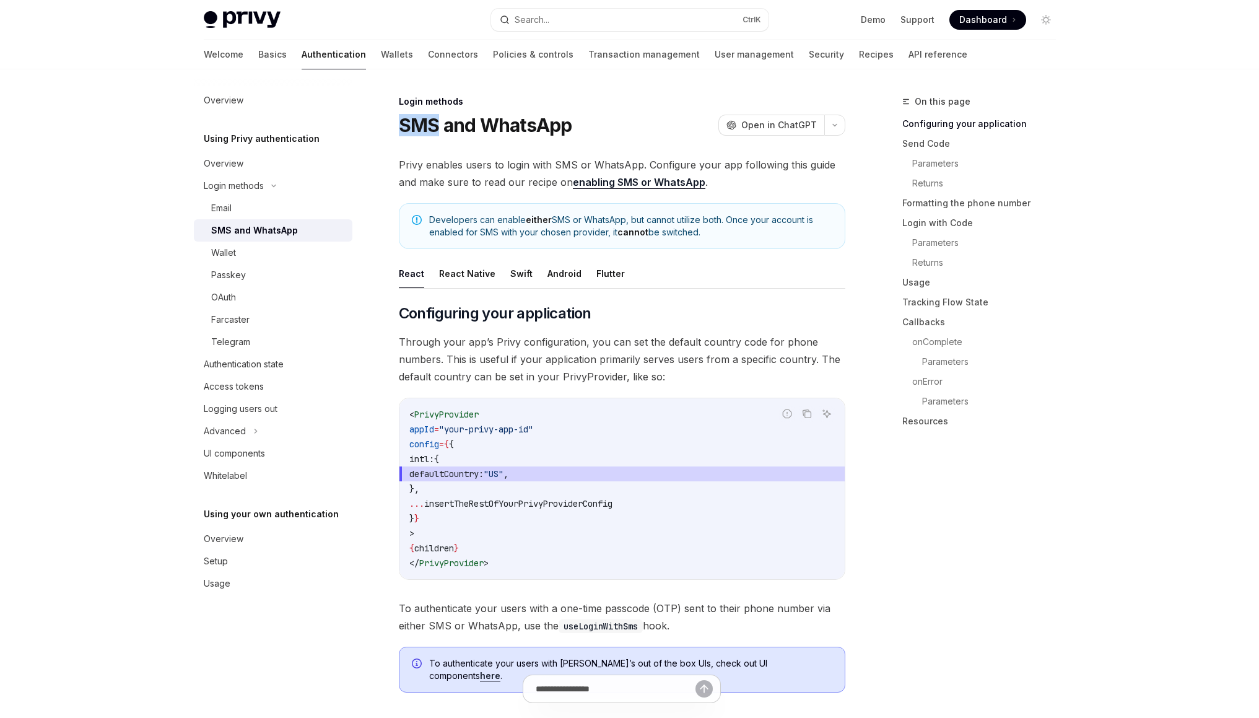
click at [506, 110] on div "Login methods SMS and WhatsApp OpenAI Open in ChatGPT" at bounding box center [622, 115] width 446 height 41
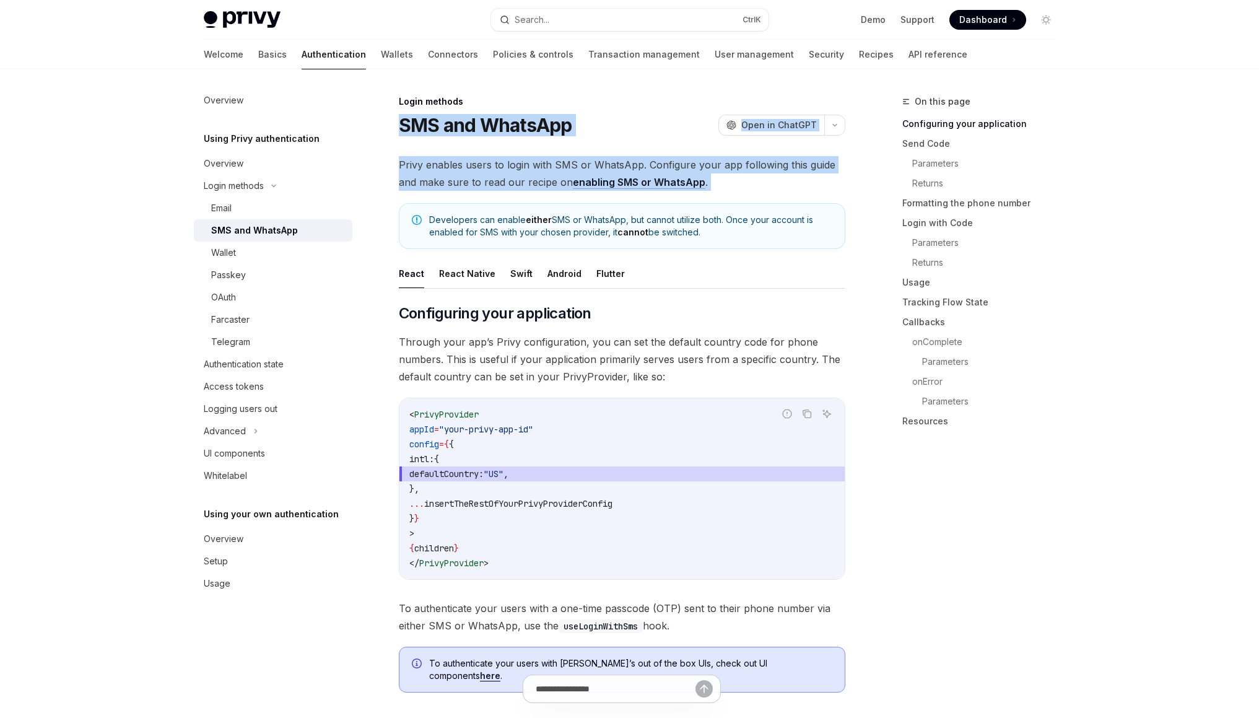
drag, startPoint x: 506, startPoint y: 110, endPoint x: 518, endPoint y: 181, distance: 72.2
click at [518, 181] on span "Privy enables users to login with SMS or WhatsApp. Configure your app following…" at bounding box center [622, 173] width 446 height 35
click at [775, 186] on span "Privy enables users to login with SMS or WhatsApp. Configure your app following…" at bounding box center [622, 173] width 446 height 35
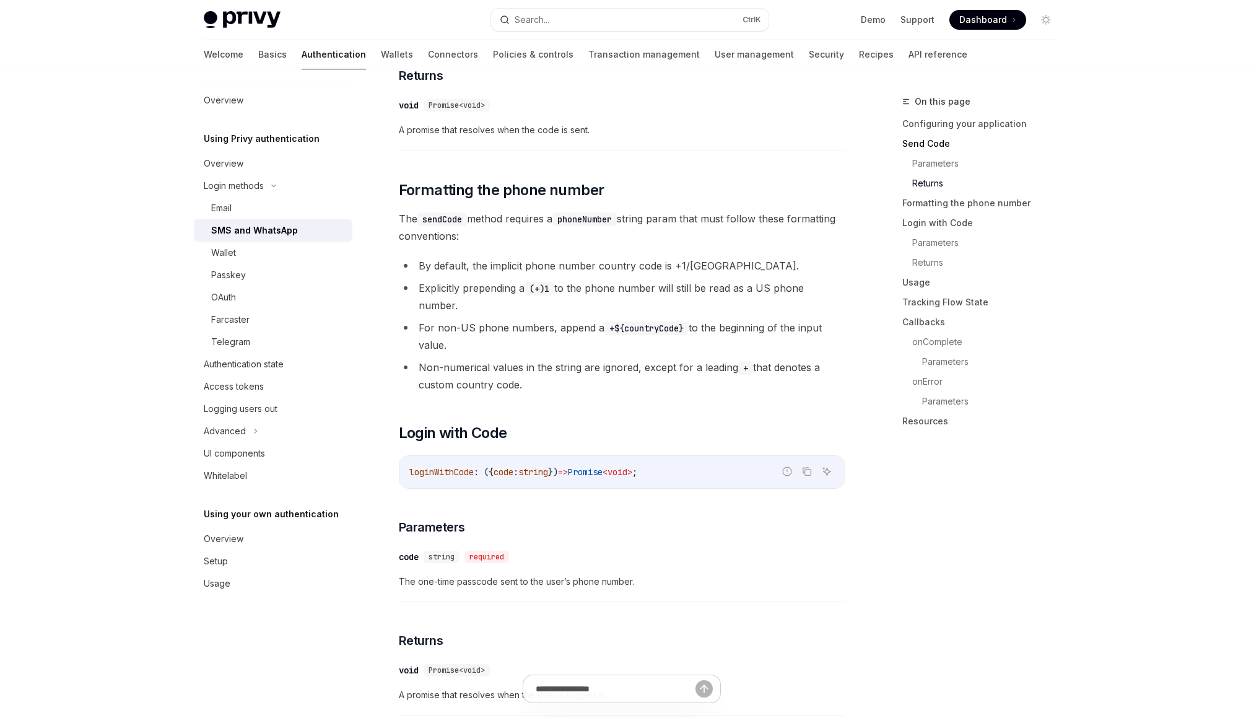
scroll to position [951, 0]
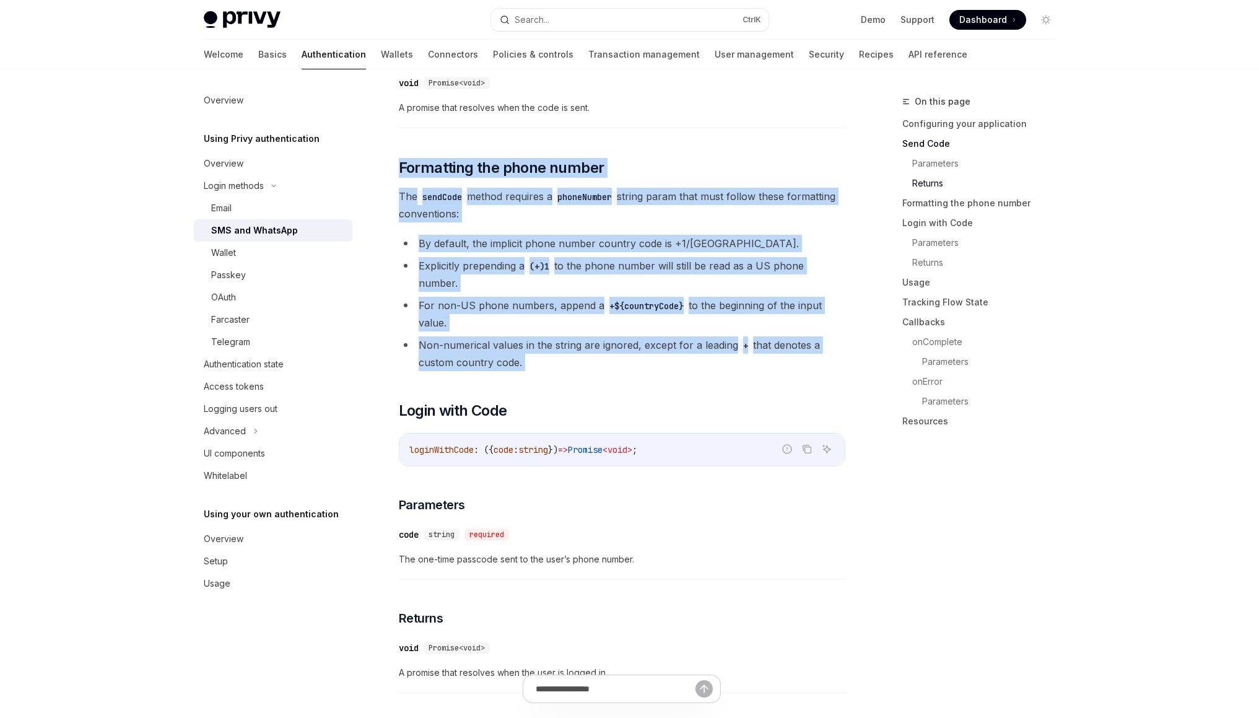
drag, startPoint x: 635, startPoint y: 131, endPoint x: 651, endPoint y: 363, distance: 232.2
drag, startPoint x: 651, startPoint y: 362, endPoint x: 606, endPoint y: 98, distance: 267.6
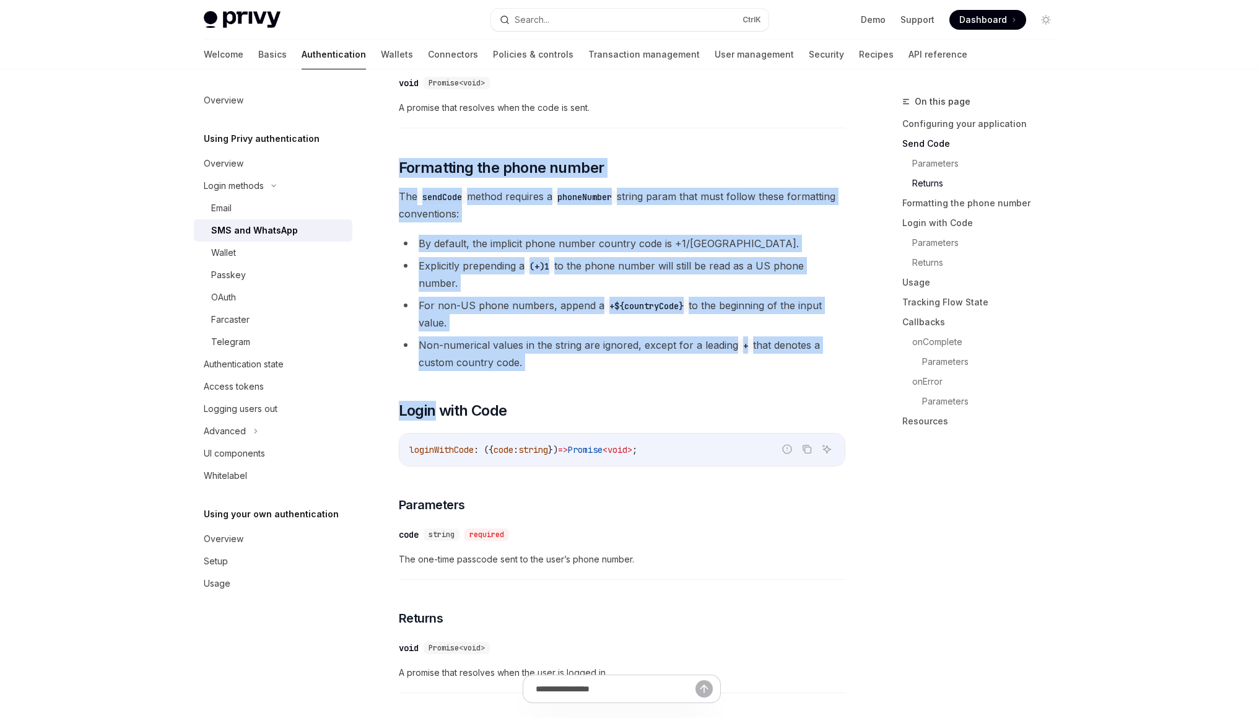
click at [597, 116] on div "​ void Promise<void> A promise that resolves when the code is sent." at bounding box center [622, 98] width 446 height 59
drag, startPoint x: 597, startPoint y: 116, endPoint x: 553, endPoint y: 359, distance: 247.3
click at [553, 359] on li "Non-numerical values in the string are ignored, except for a leading + that den…" at bounding box center [622, 353] width 446 height 35
drag, startPoint x: 553, startPoint y: 359, endPoint x: 529, endPoint y: 623, distance: 264.8
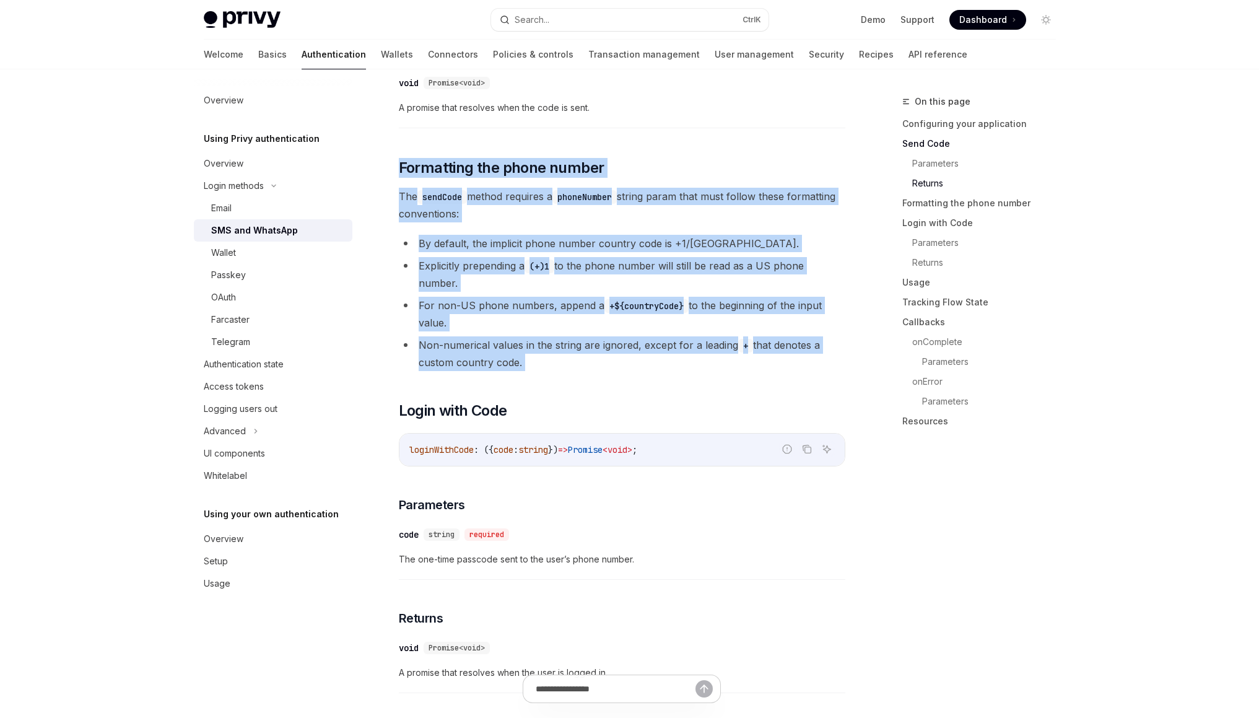
click at [512, 554] on span "The one-time passcode sent to the user’s phone number." at bounding box center [622, 559] width 446 height 15
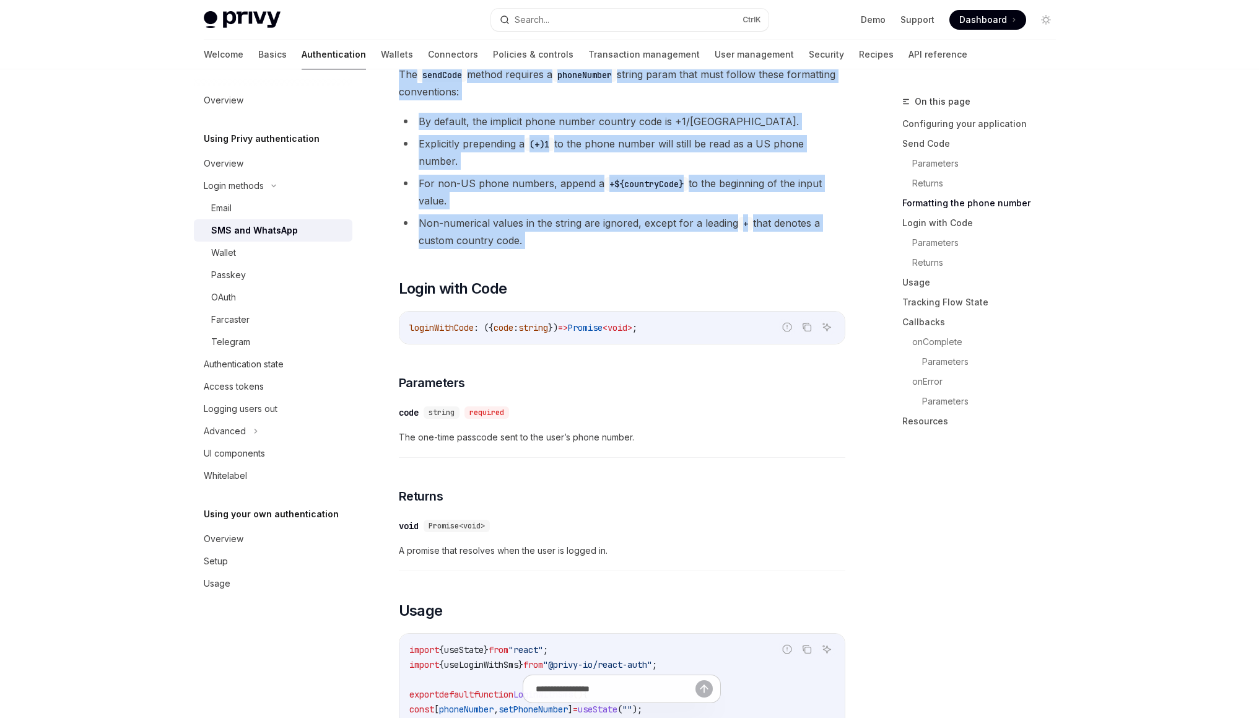
scroll to position [1184, 0]
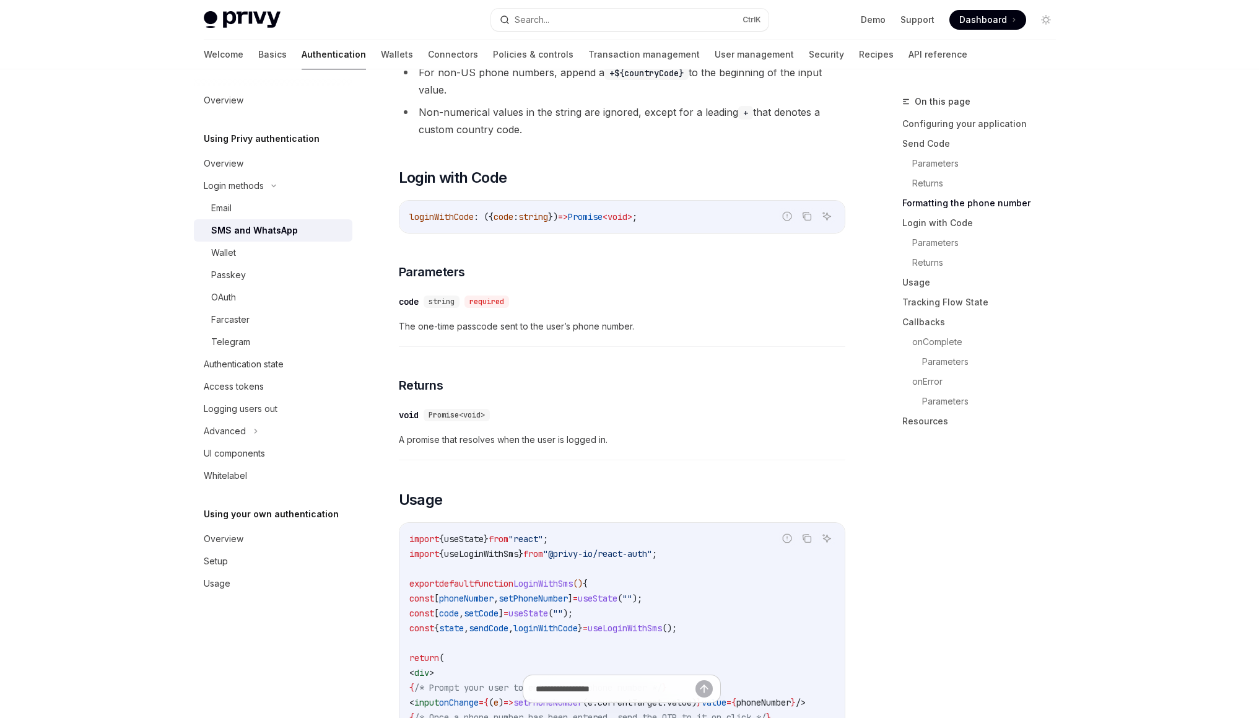
click at [509, 416] on div "​ void Promise<void> A promise that resolves when the user is logged in." at bounding box center [622, 430] width 446 height 59
drag, startPoint x: 528, startPoint y: 395, endPoint x: 531, endPoint y: 430, distance: 34.9
click at [531, 430] on div "​ Configuring your application Through your app’s Privy configuration, you can …" at bounding box center [622, 690] width 446 height 3141
click at [531, 432] on span "A promise that resolves when the user is logged in." at bounding box center [622, 439] width 446 height 15
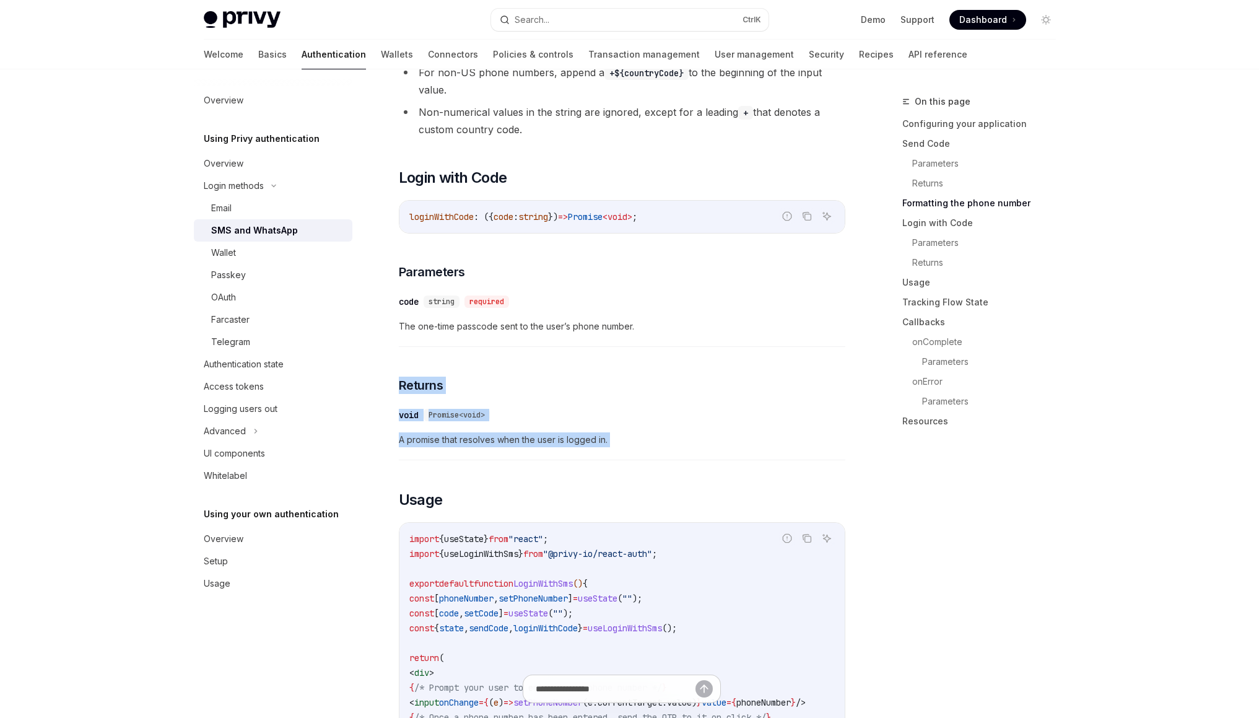
drag, startPoint x: 531, startPoint y: 430, endPoint x: 515, endPoint y: 346, distance: 85.2
click at [515, 346] on div "​ Configuring your application Through your app’s Privy configuration, you can …" at bounding box center [622, 690] width 446 height 3141
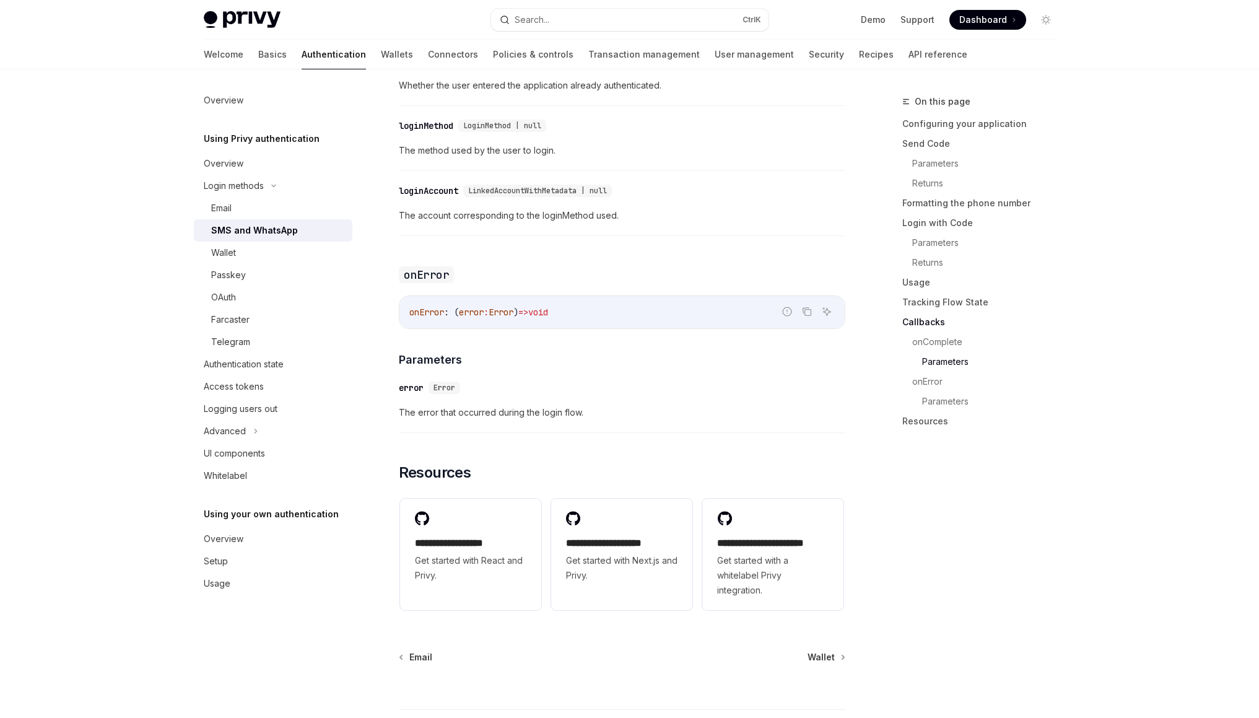
scroll to position [2938, 0]
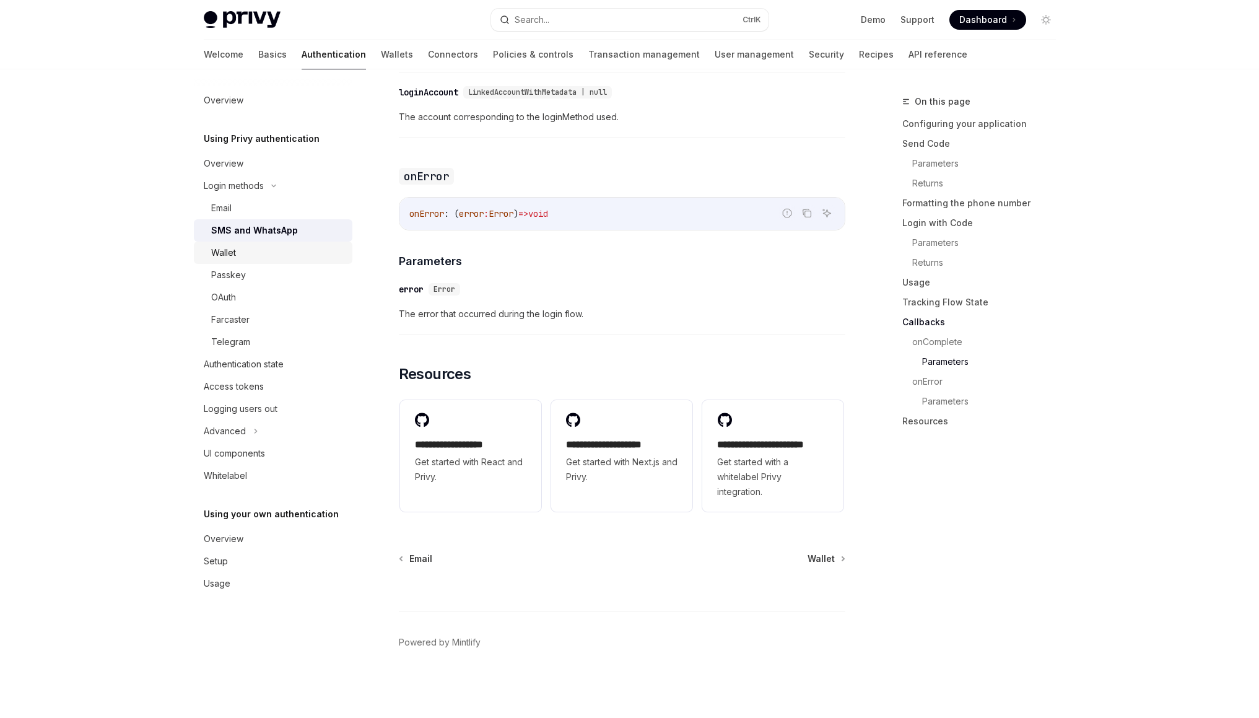
click at [272, 259] on div "Wallet" at bounding box center [278, 252] width 134 height 15
type textarea "*"
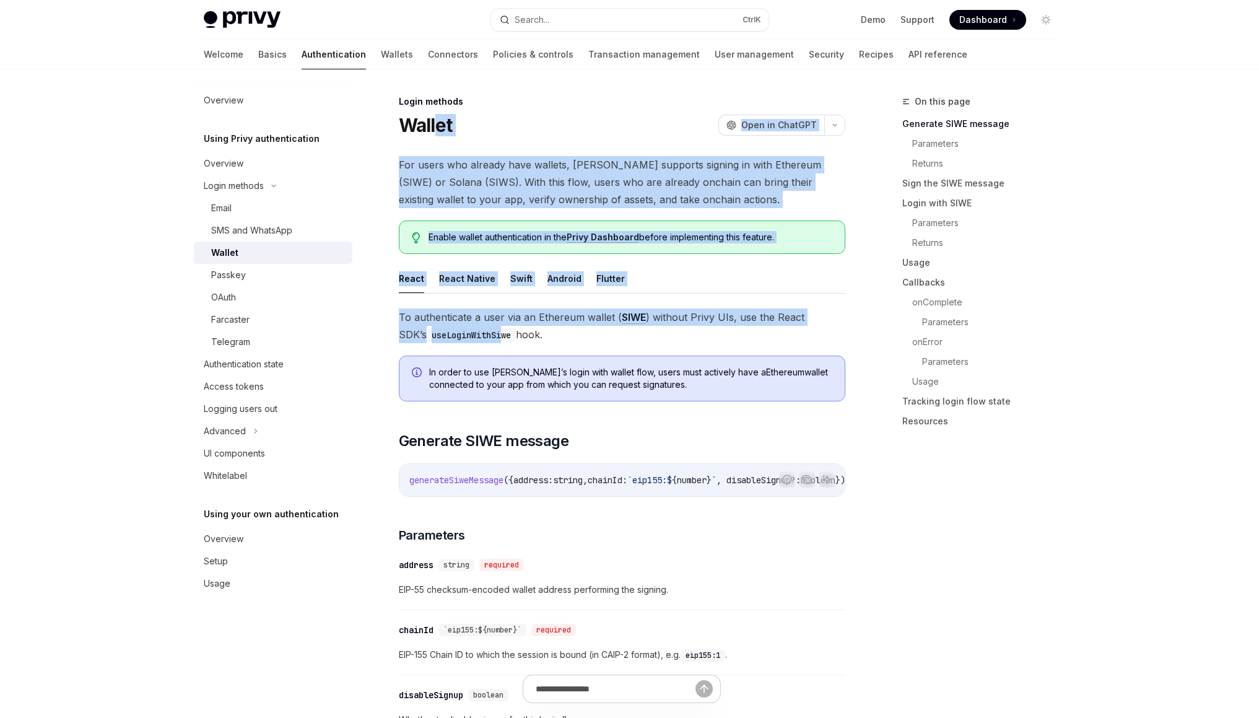
drag, startPoint x: 474, startPoint y: 337, endPoint x: 439, endPoint y: 123, distance: 217.7
click at [439, 123] on h1 "Wallet" at bounding box center [426, 125] width 54 height 22
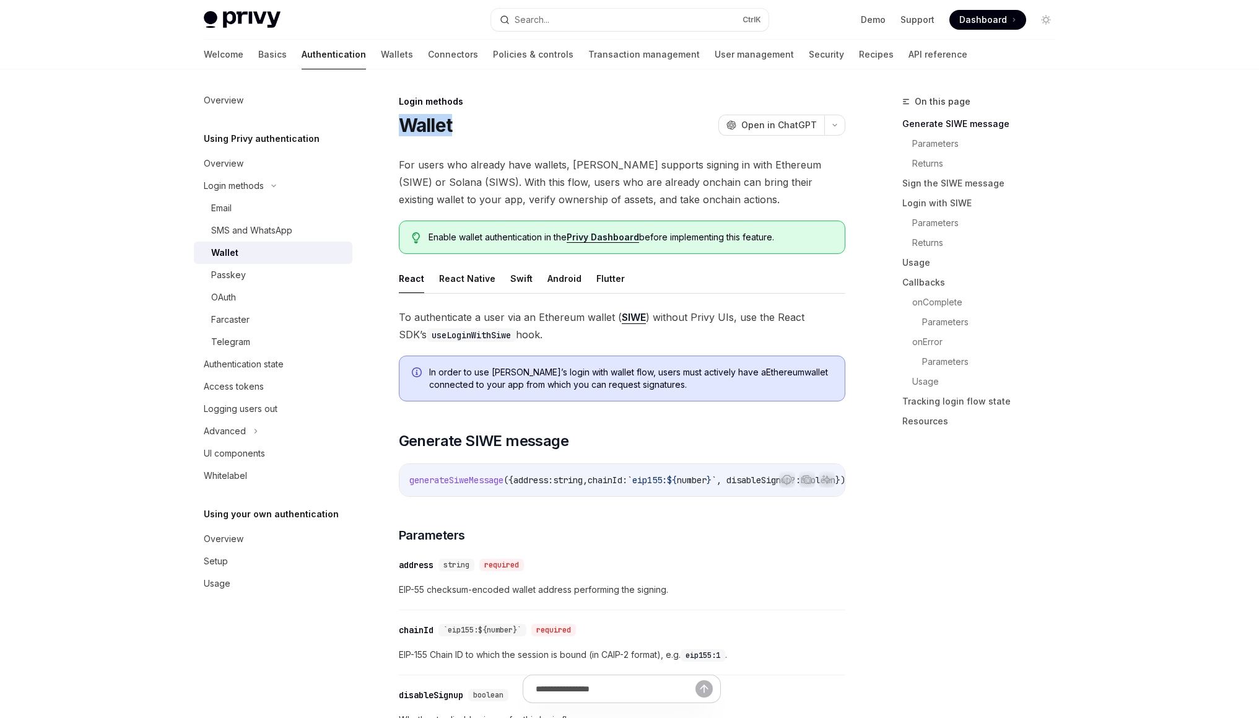
click at [439, 123] on h1 "Wallet" at bounding box center [426, 125] width 54 height 22
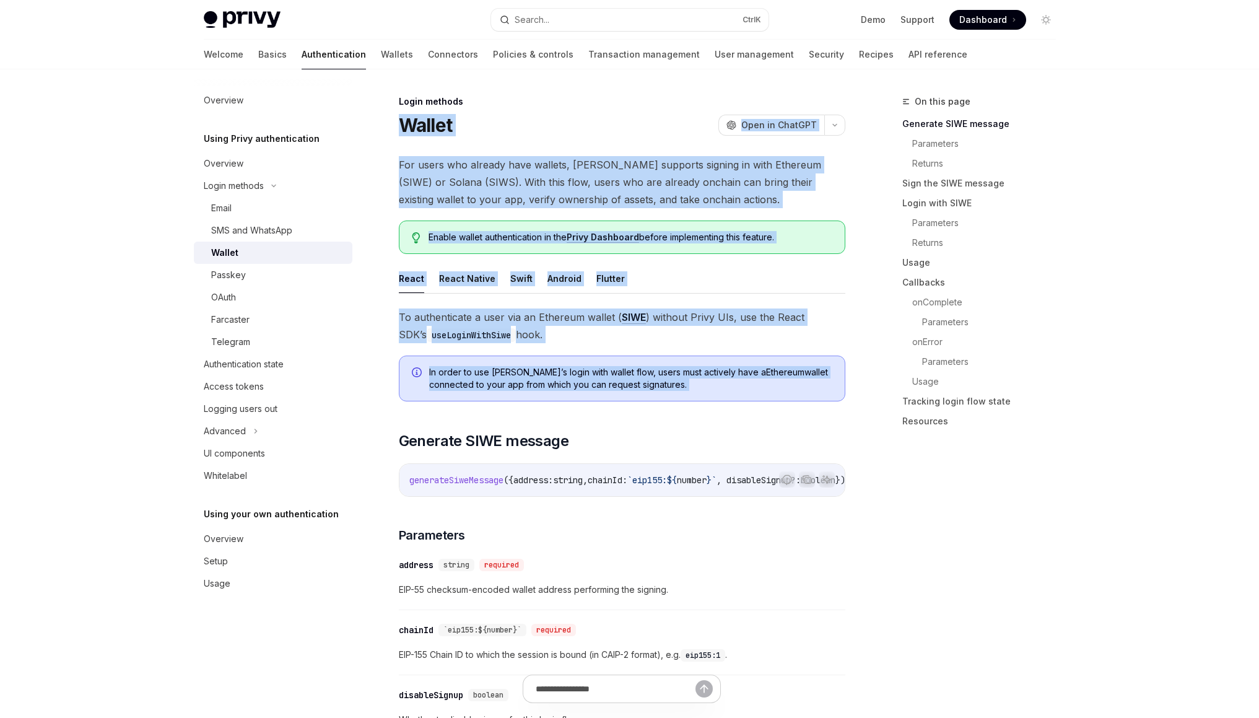
drag, startPoint x: 439, startPoint y: 123, endPoint x: 620, endPoint y: 350, distance: 290.4
drag, startPoint x: 586, startPoint y: 210, endPoint x: 532, endPoint y: 108, distance: 115.2
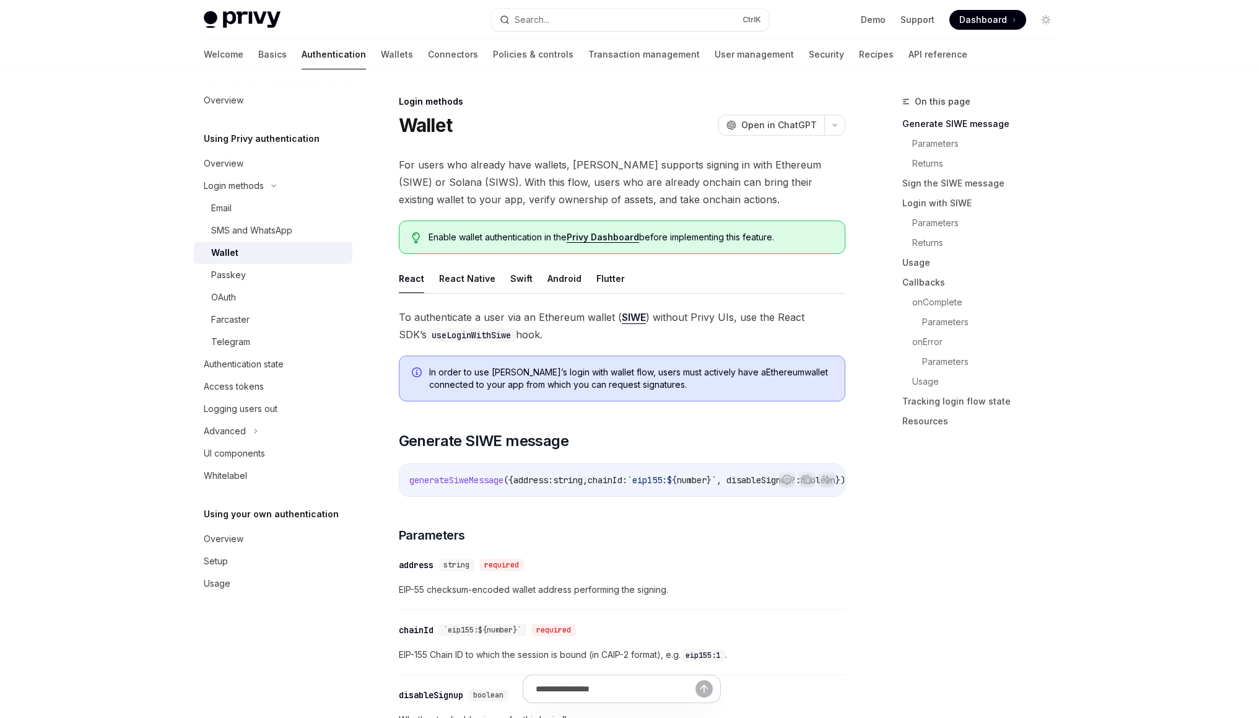
click at [532, 105] on div "Login methods" at bounding box center [622, 101] width 446 height 12
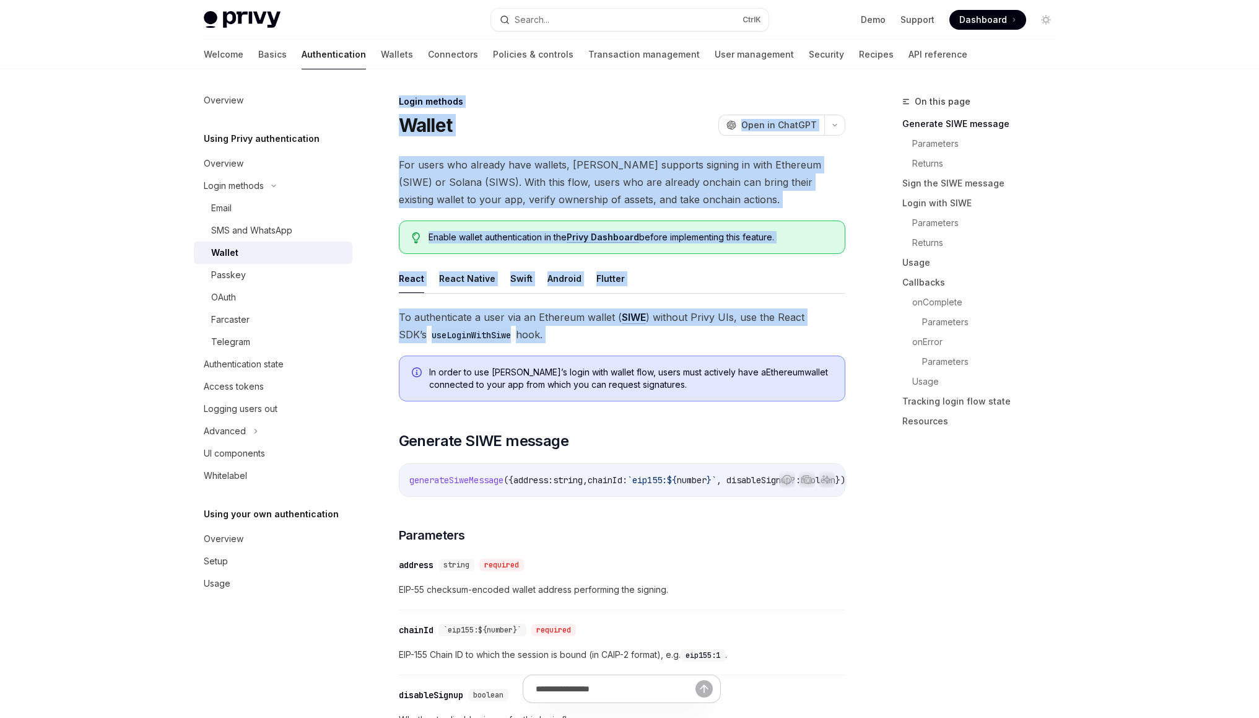
drag, startPoint x: 516, startPoint y: 79, endPoint x: 634, endPoint y: 365, distance: 308.7
click at [634, 365] on div "In order to use Privy’s login with wallet flow, users must actively have a Ethe…" at bounding box center [622, 378] width 446 height 46
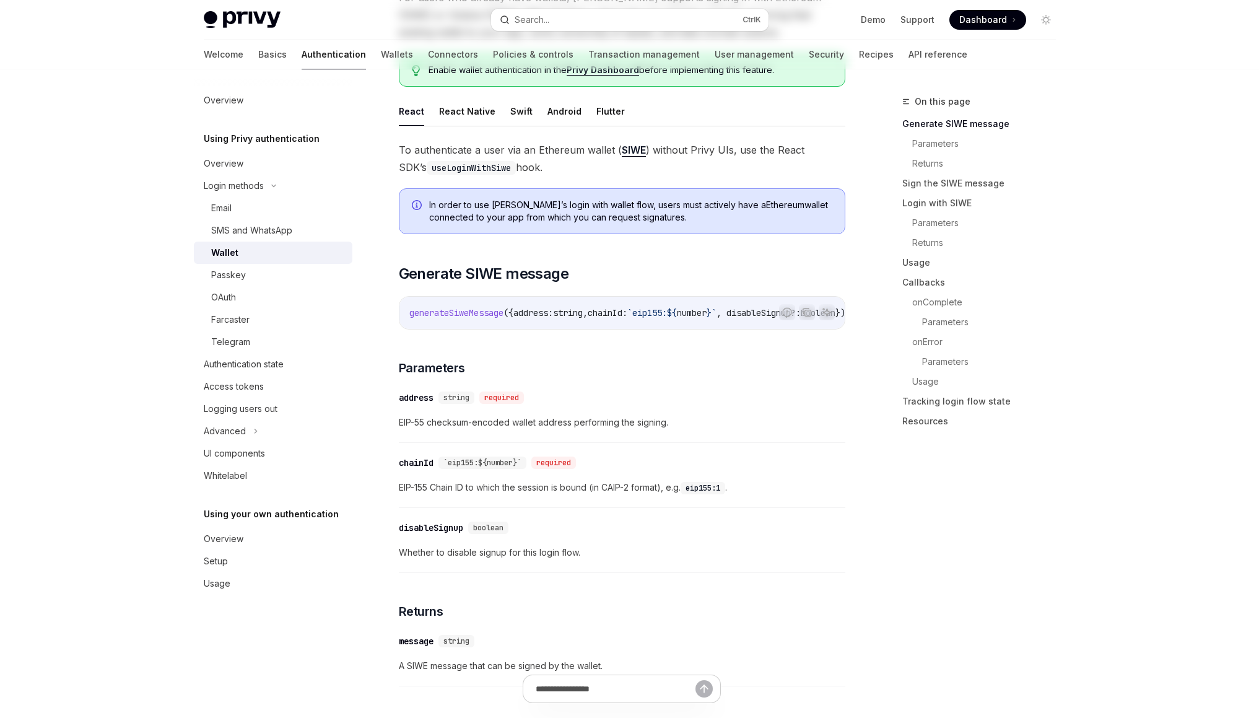
scroll to position [168, 0]
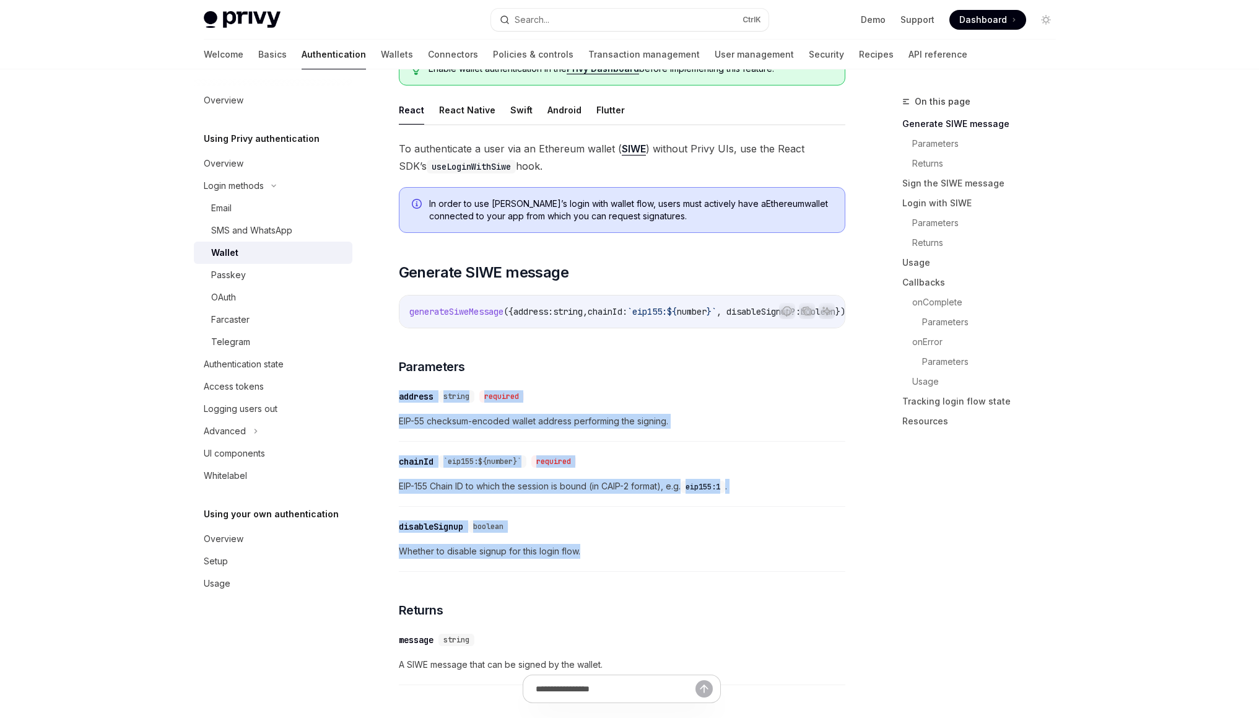
drag, startPoint x: 591, startPoint y: 433, endPoint x: 576, endPoint y: 567, distance: 133.9
click at [576, 567] on div "​ disableSignup boolean Whether to disable signup for this login flow." at bounding box center [622, 542] width 446 height 59
drag, startPoint x: 576, startPoint y: 567, endPoint x: 506, endPoint y: 352, distance: 225.9
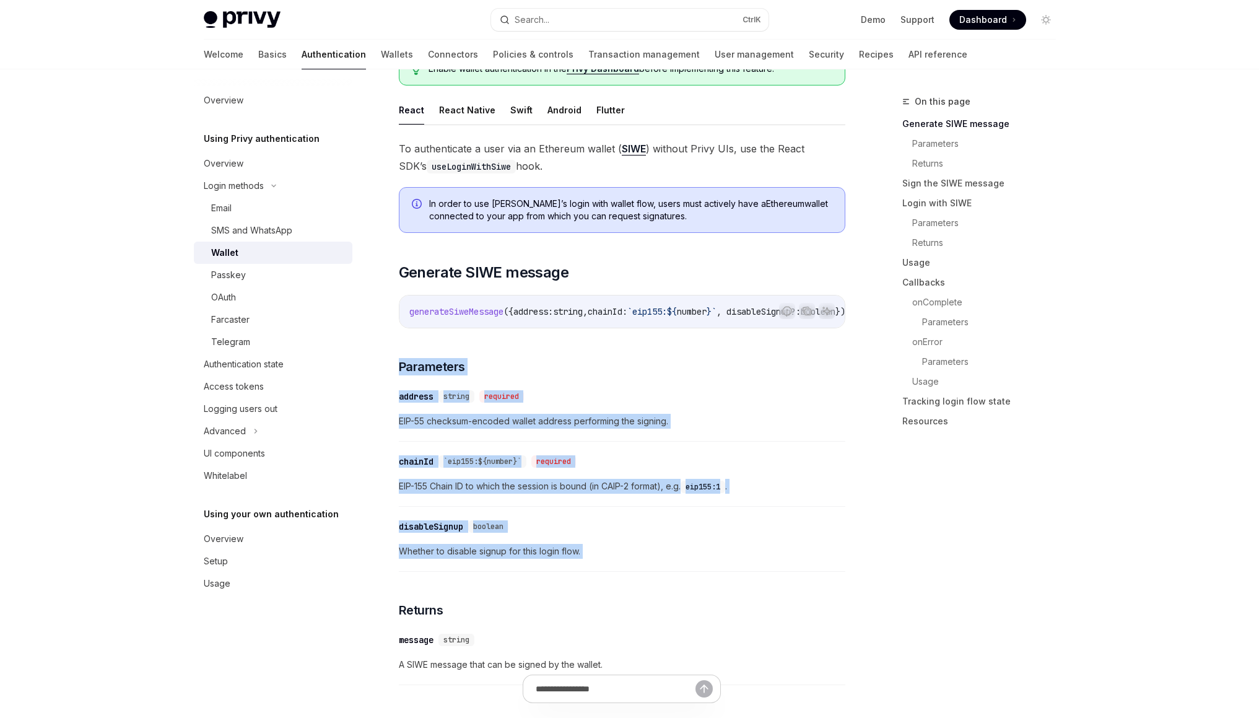
drag, startPoint x: 506, startPoint y: 352, endPoint x: 571, endPoint y: 573, distance: 230.4
click at [571, 571] on div "​ disableSignup boolean Whether to disable signup for this login flow." at bounding box center [622, 542] width 446 height 59
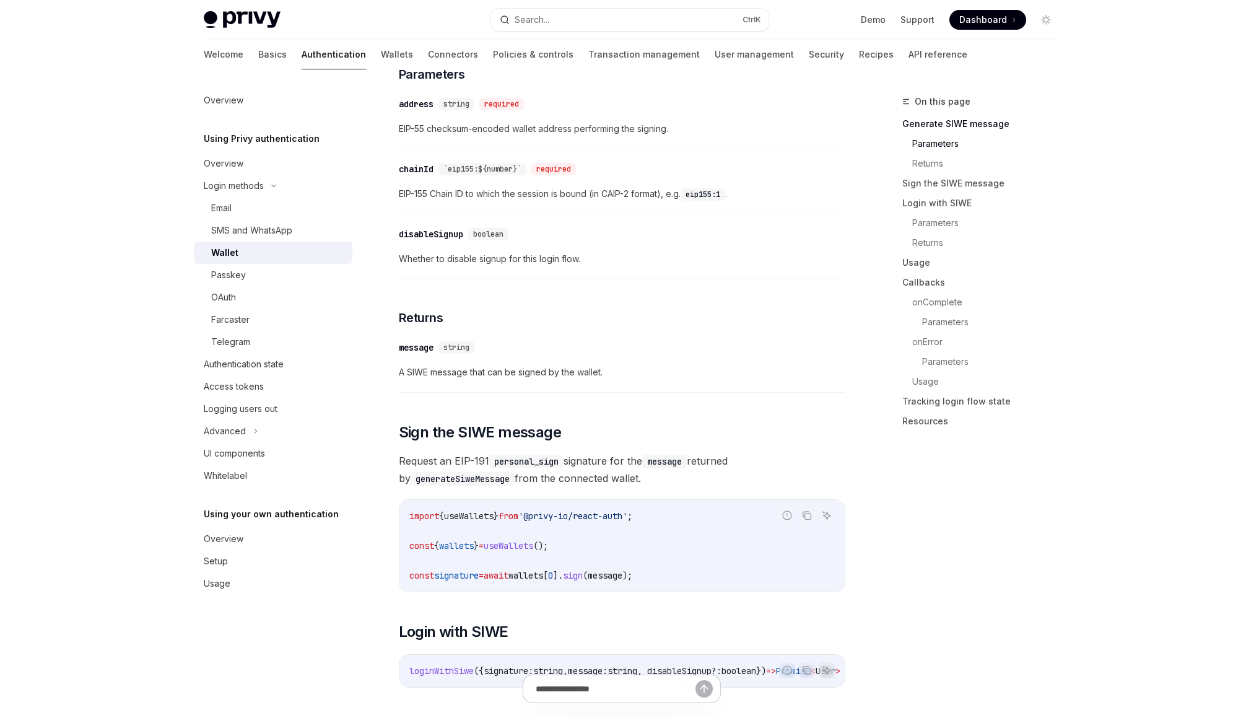
scroll to position [599, 0]
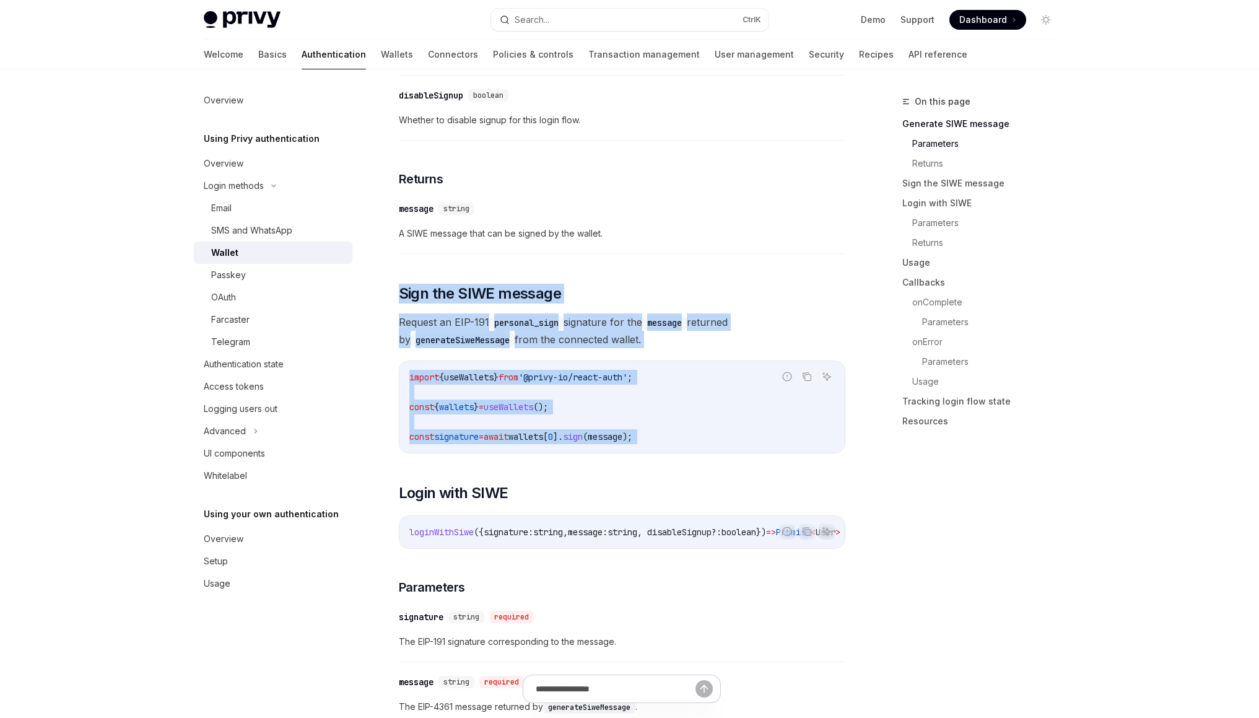
drag, startPoint x: 478, startPoint y: 248, endPoint x: 538, endPoint y: 462, distance: 221.9
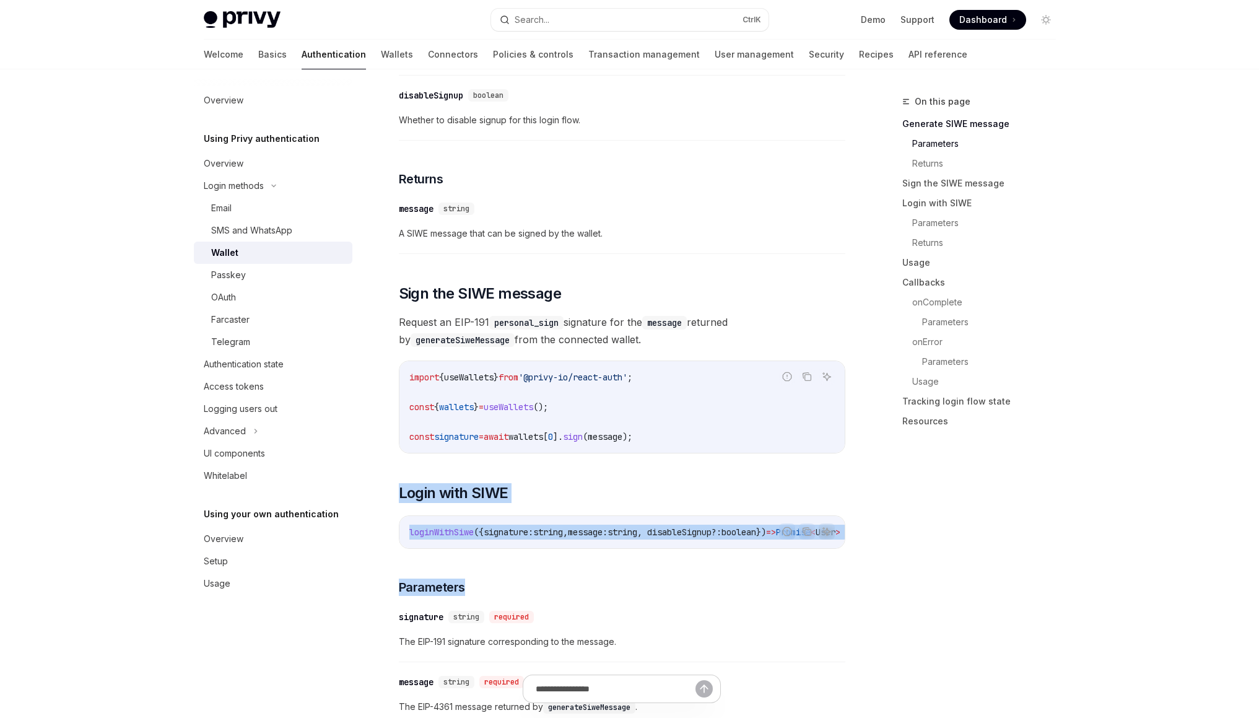
drag, startPoint x: 538, startPoint y: 462, endPoint x: 507, endPoint y: 579, distance: 121.0
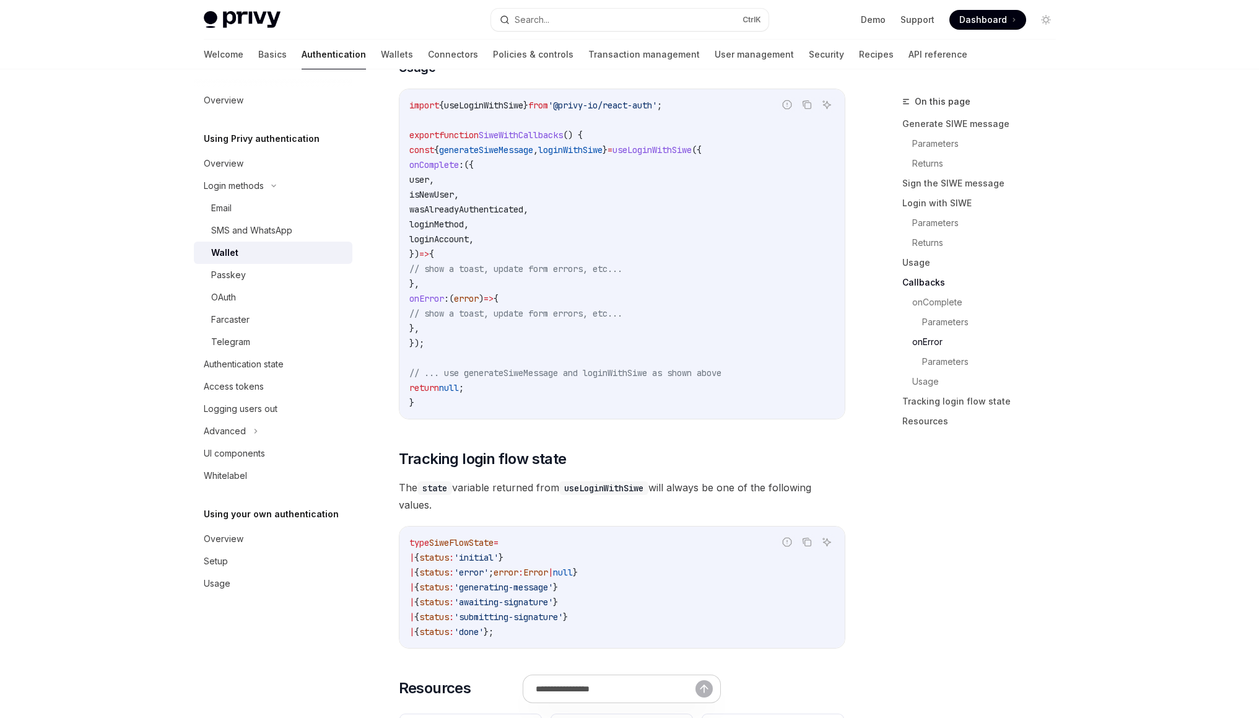
scroll to position [3059, 0]
